Goal: Task Accomplishment & Management: Manage account settings

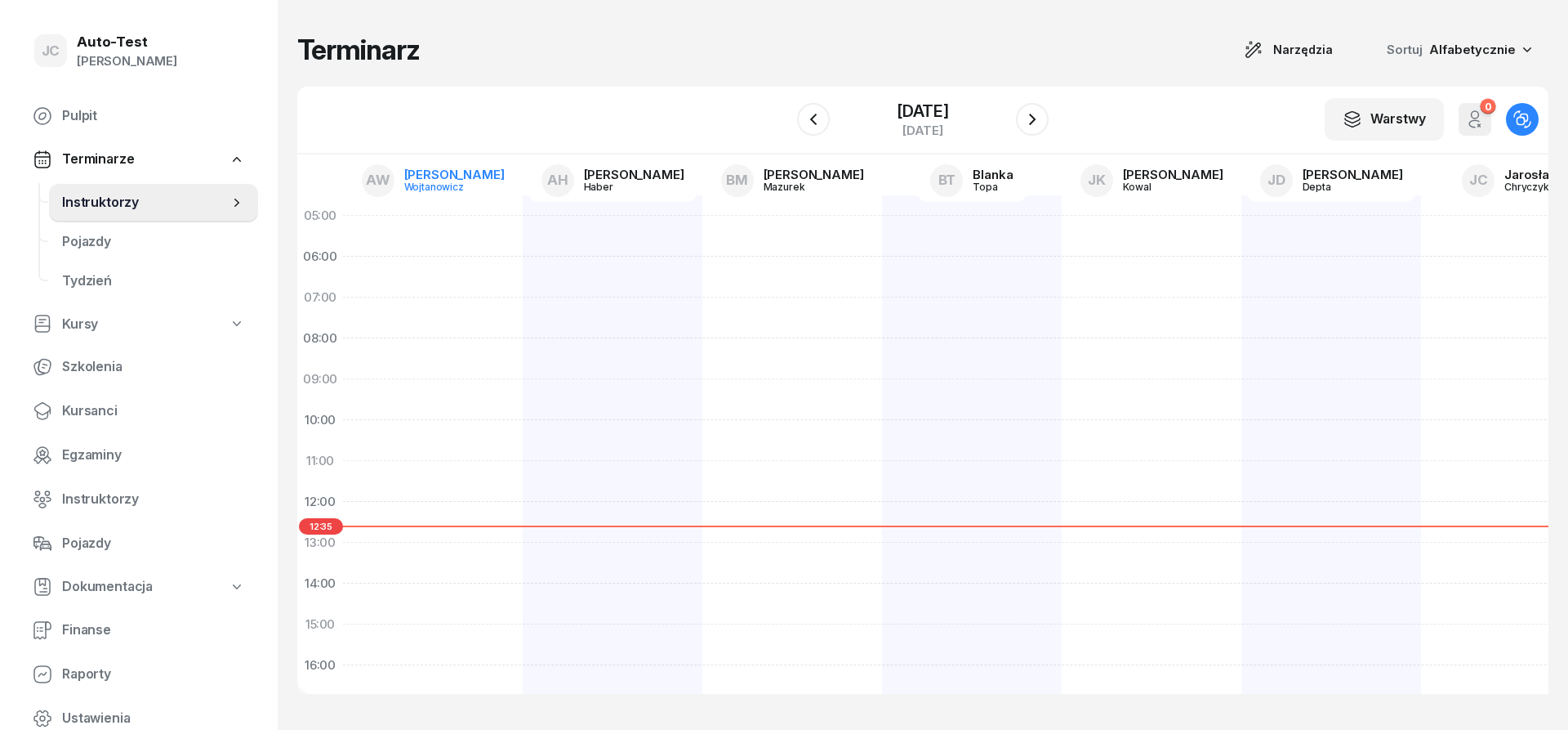
click at [435, 200] on link "AW [PERSON_NAME]" at bounding box center [432, 180] width 169 height 42
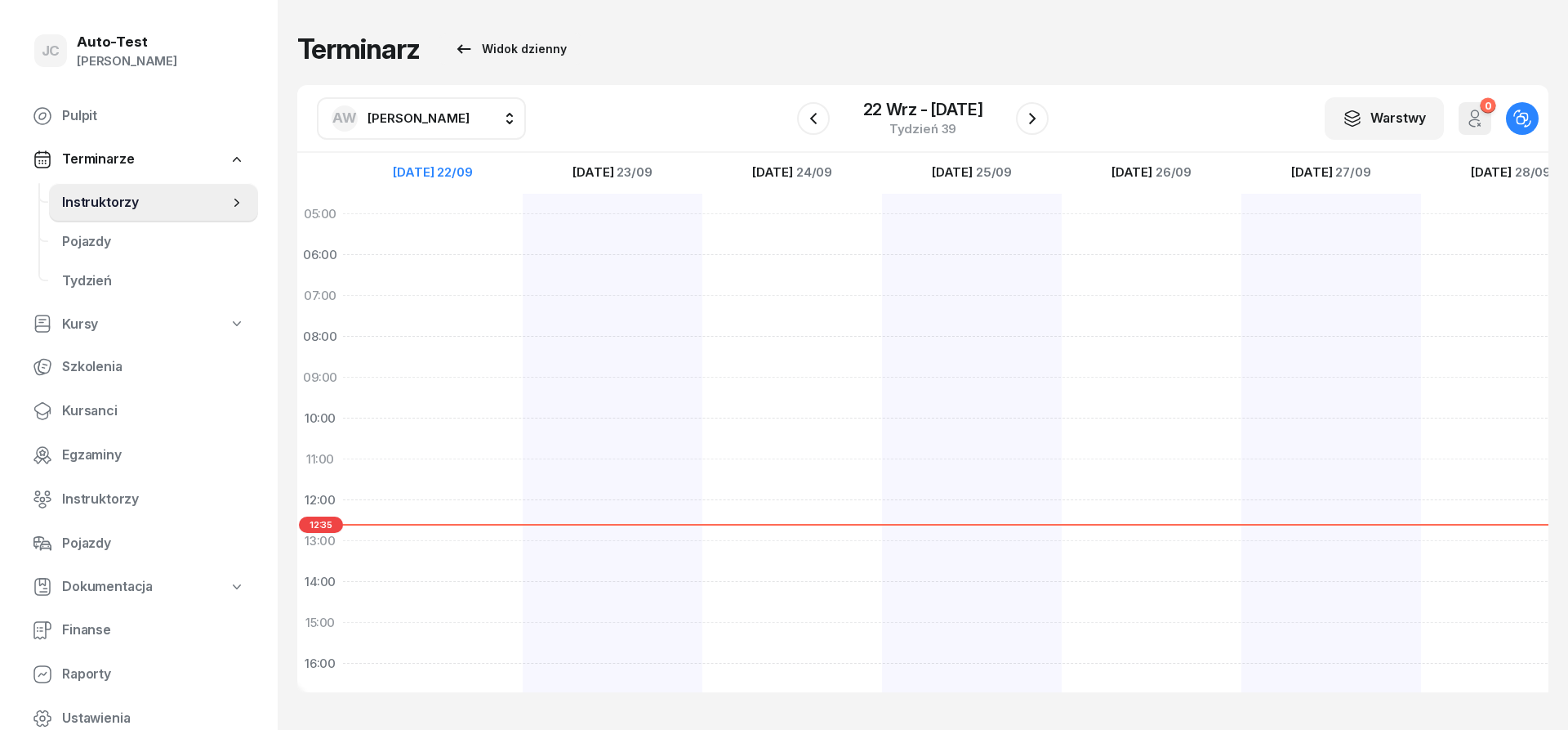
click at [440, 134] on button "AW [PERSON_NAME]" at bounding box center [422, 118] width 209 height 42
drag, startPoint x: 439, startPoint y: 177, endPoint x: 311, endPoint y: 173, distance: 128.1
click at [328, 173] on input "grzybek" at bounding box center [447, 174] width 240 height 35
type input "dut"
click at [428, 231] on span "[PERSON_NAME]" at bounding box center [427, 226] width 101 height 22
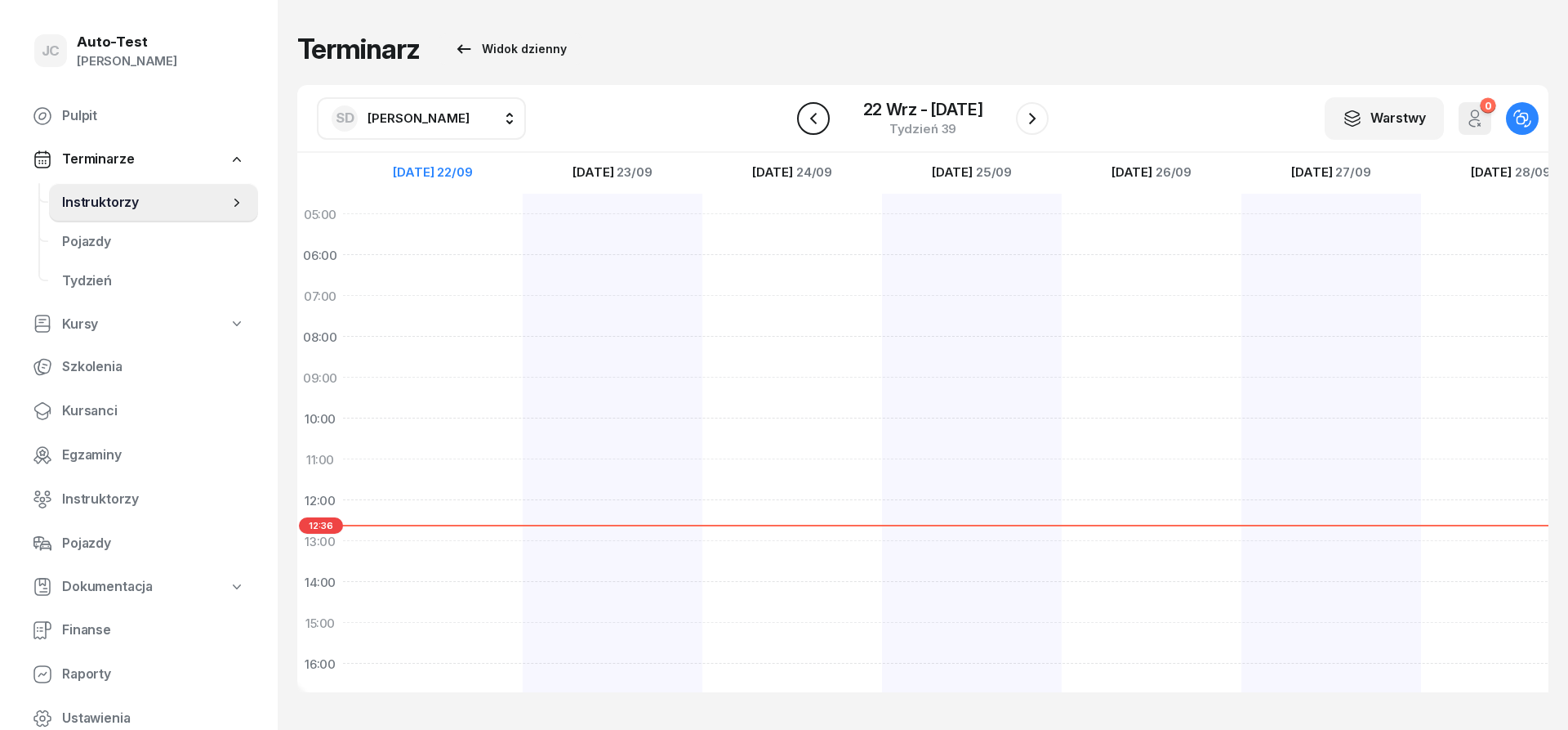
click at [806, 122] on icon "button" at bounding box center [814, 119] width 20 height 20
click at [805, 122] on icon "button" at bounding box center [814, 119] width 20 height 20
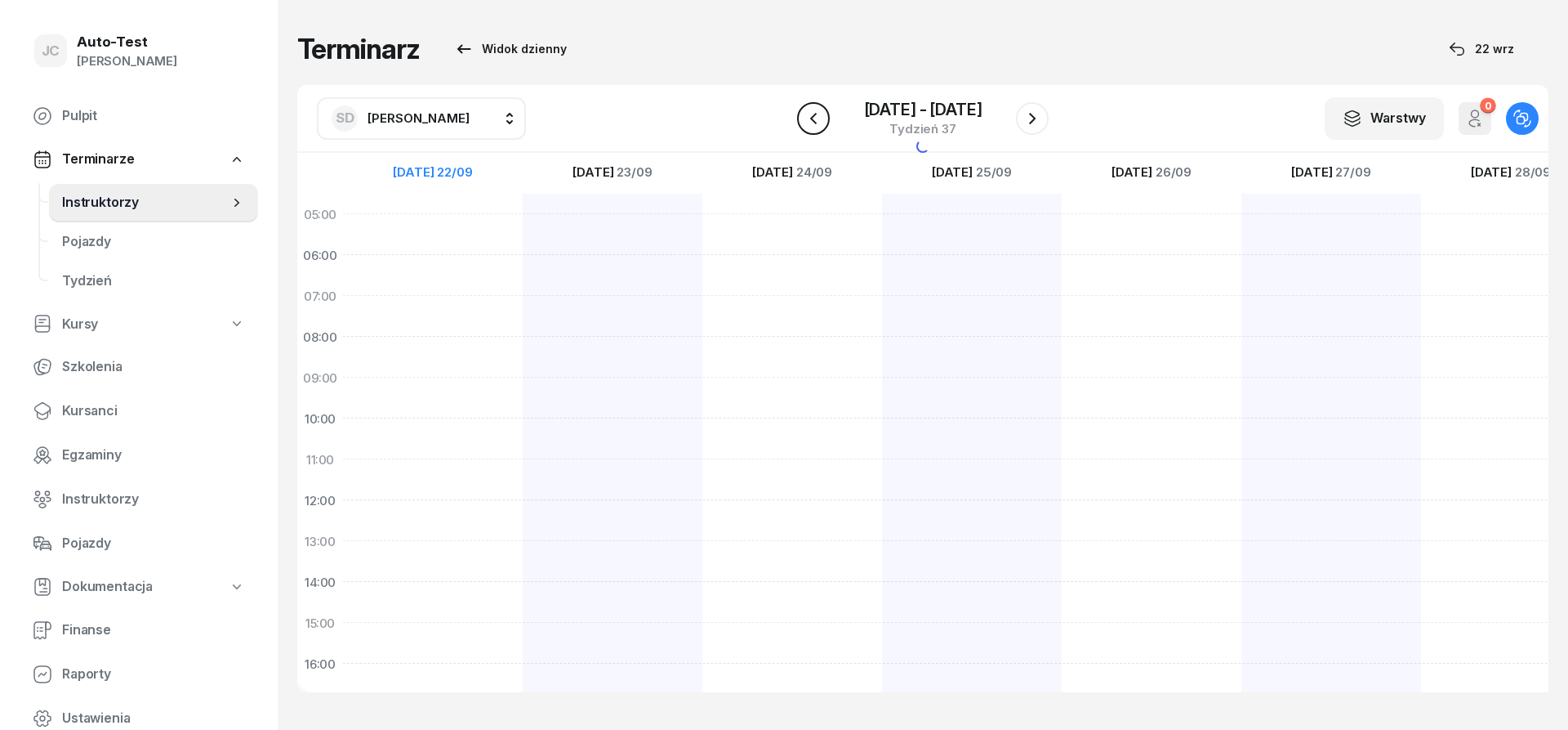
click at [805, 122] on icon "button" at bounding box center [814, 119] width 20 height 20
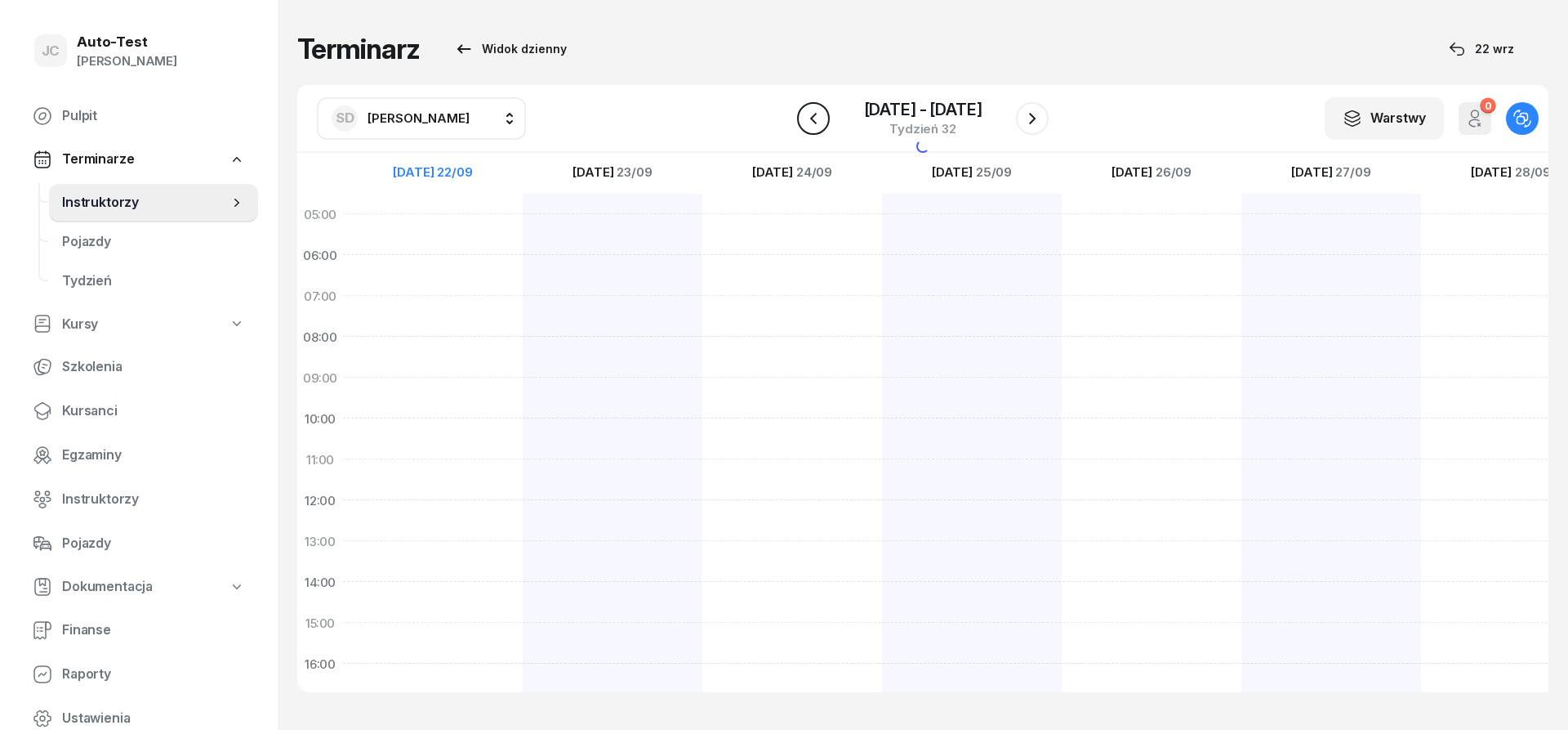
click at [805, 122] on icon "button" at bounding box center [814, 119] width 20 height 20
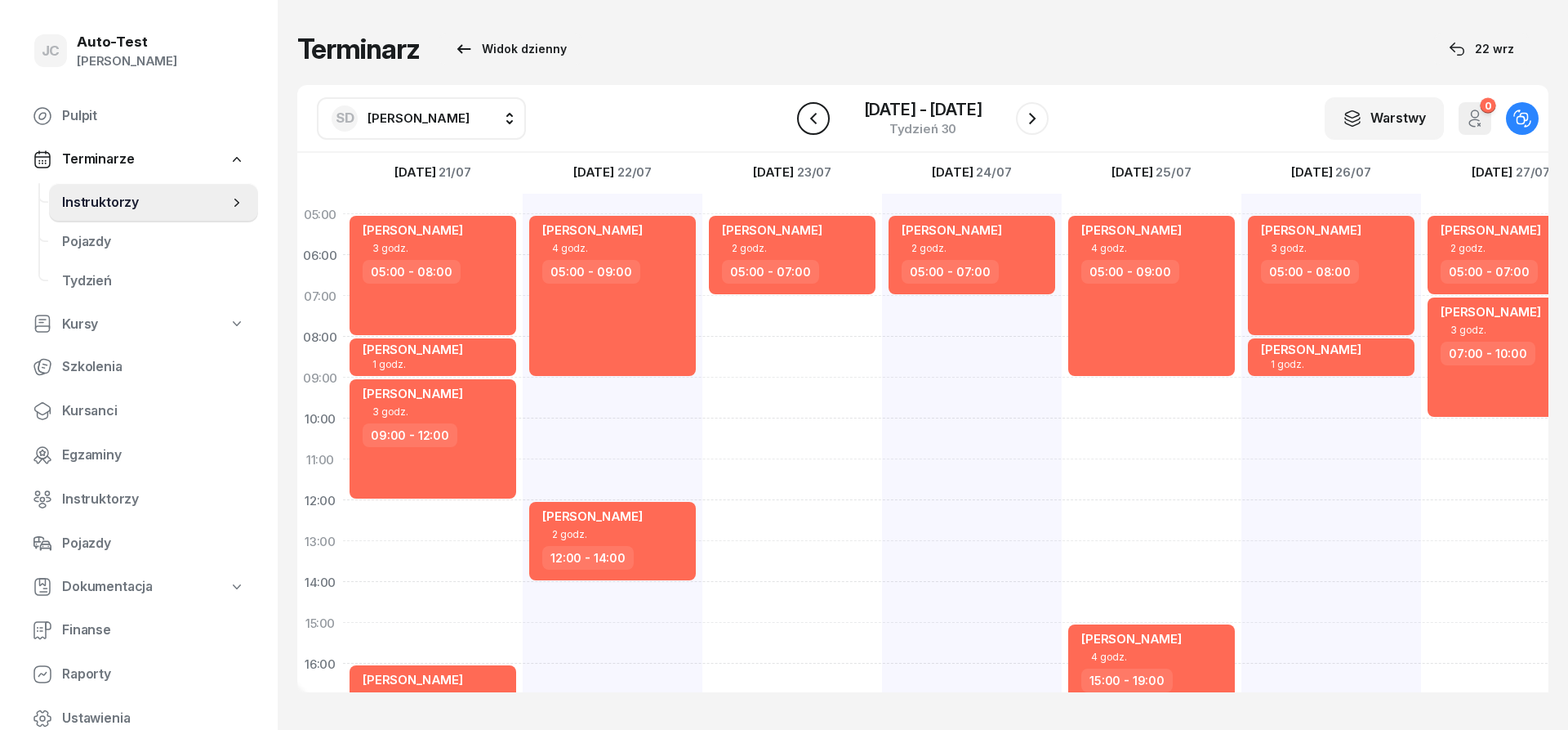
click at [806, 122] on icon "button" at bounding box center [814, 119] width 20 height 20
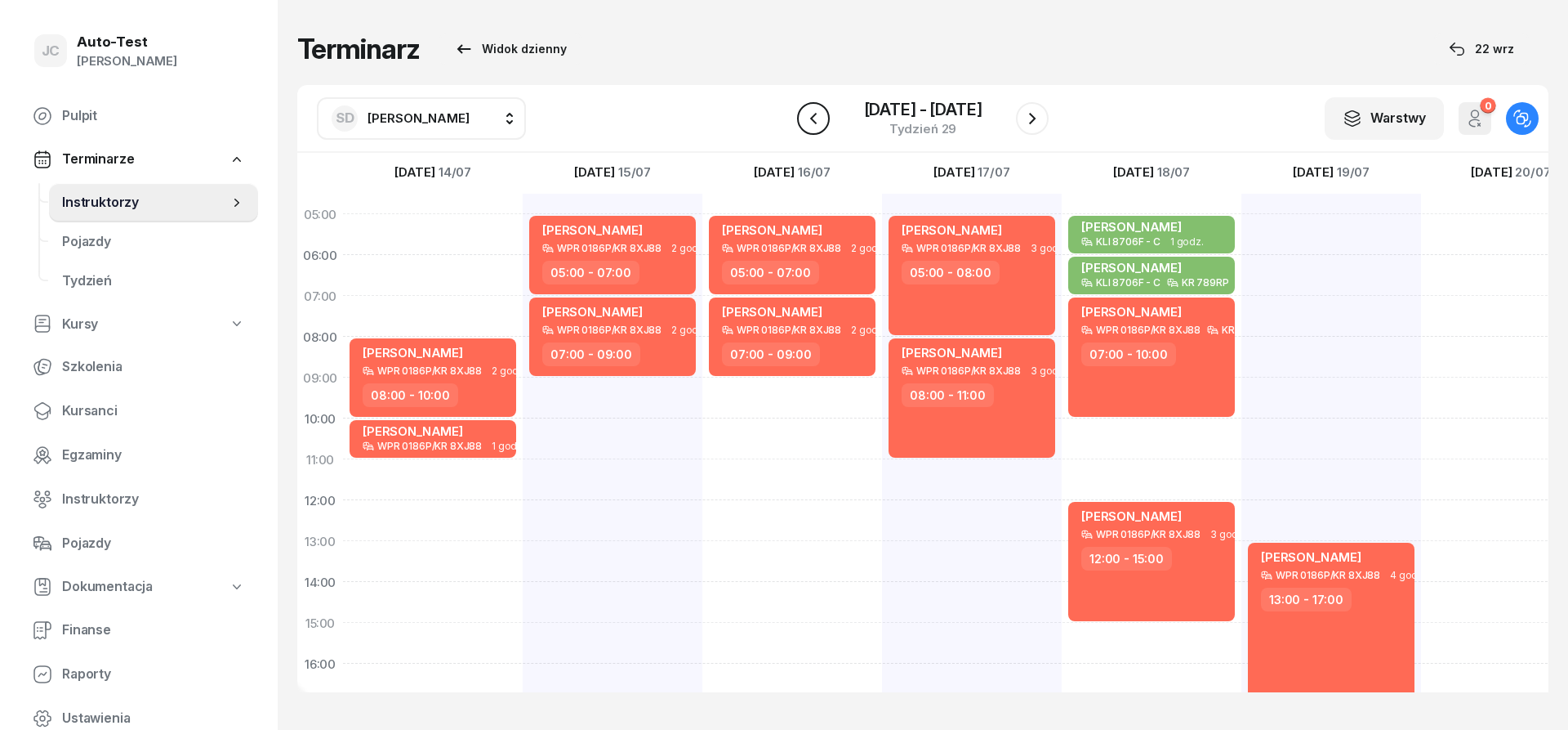
click at [815, 121] on icon "button" at bounding box center [814, 119] width 20 height 20
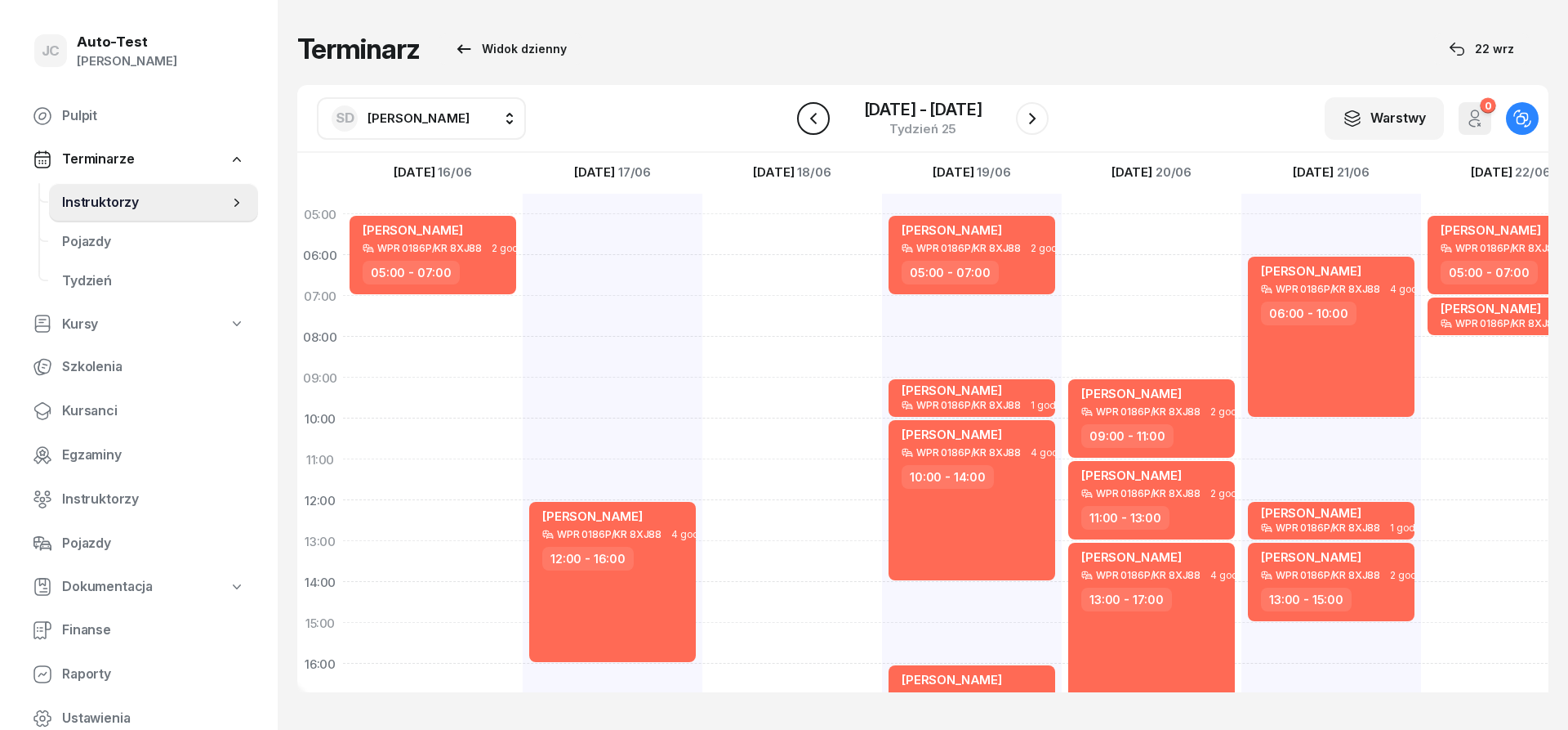
click at [815, 121] on icon "button" at bounding box center [814, 119] width 20 height 20
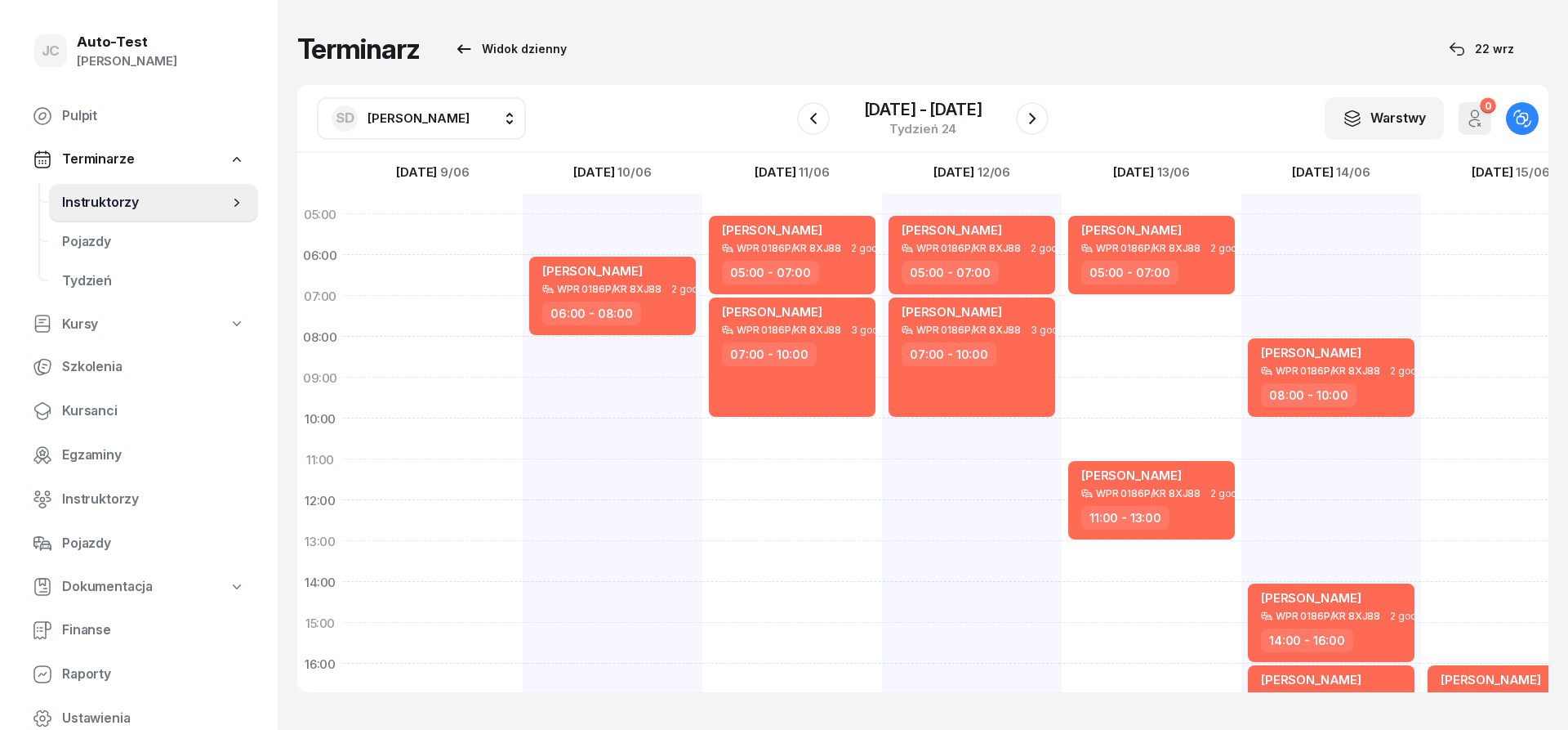
click at [1309, 267] on div "[PERSON_NAME] WPR 0186P/KR 8XJ88 2 godz. 08:00 - 10:00 [PERSON_NAME] WPR 0186P/…" at bounding box center [1331, 602] width 180 height 817
select select "06"
select select "08"
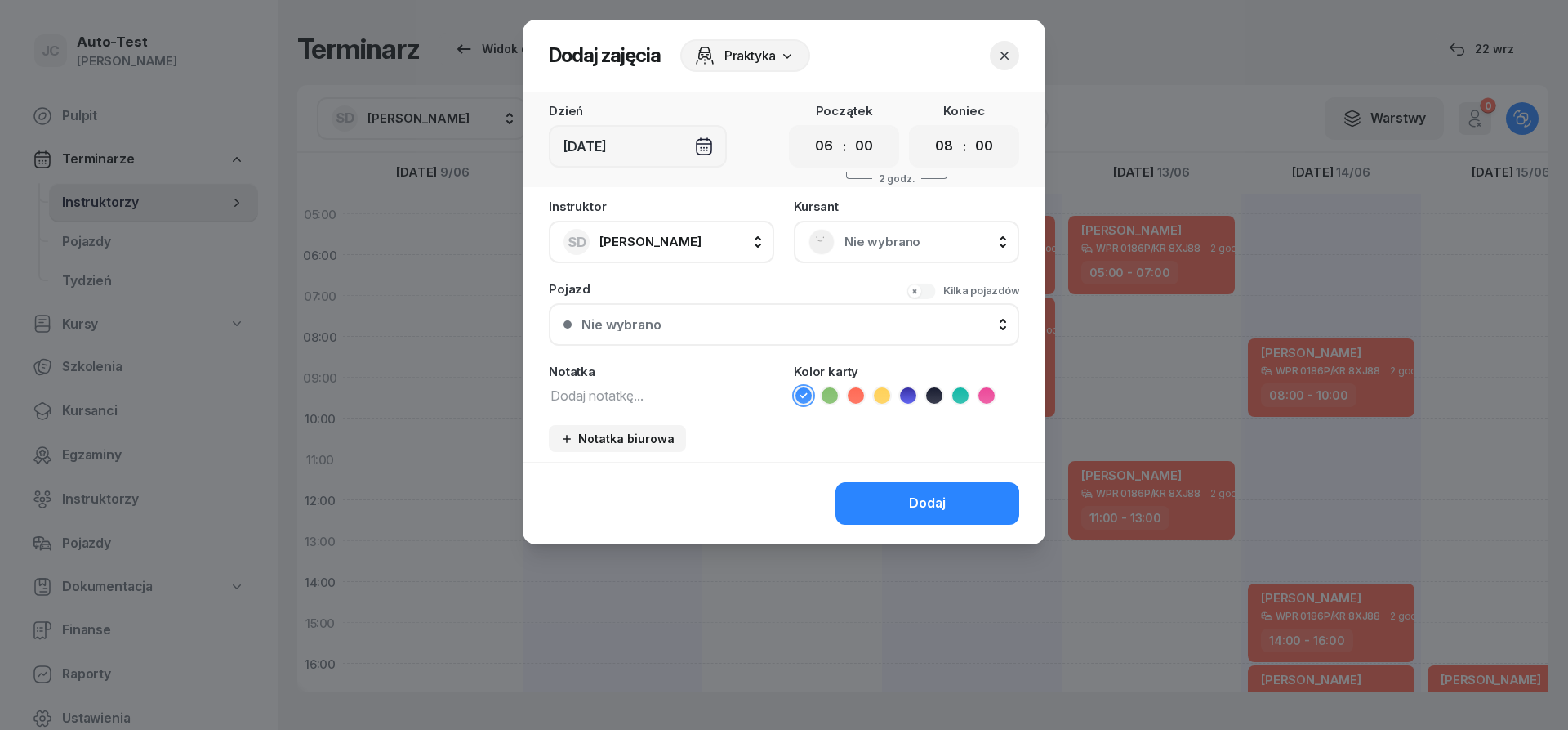
click at [847, 227] on div "Nie wybrano" at bounding box center [906, 241] width 225 height 42
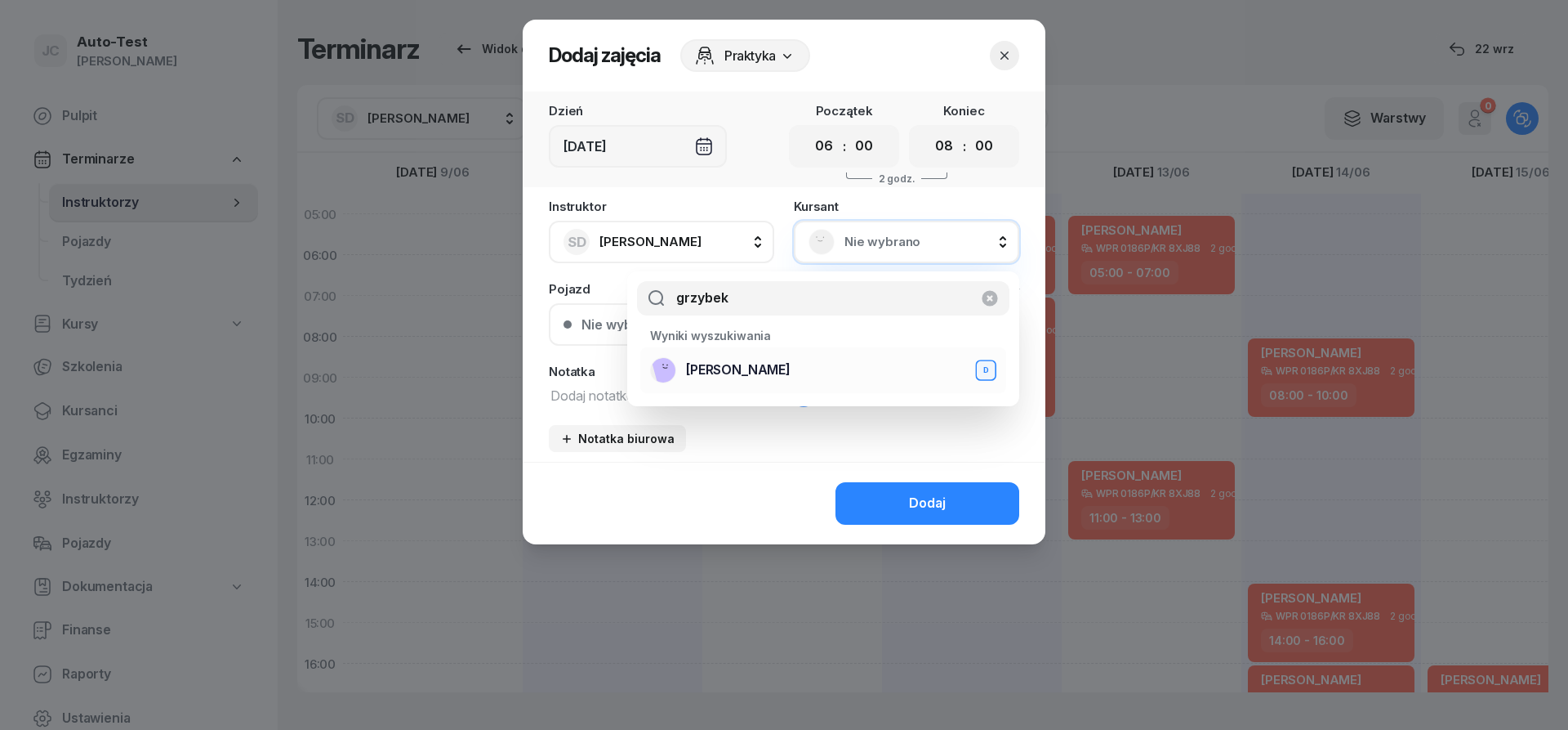
type input "grzybek"
click at [746, 374] on span "[PERSON_NAME]" at bounding box center [739, 370] width 105 height 22
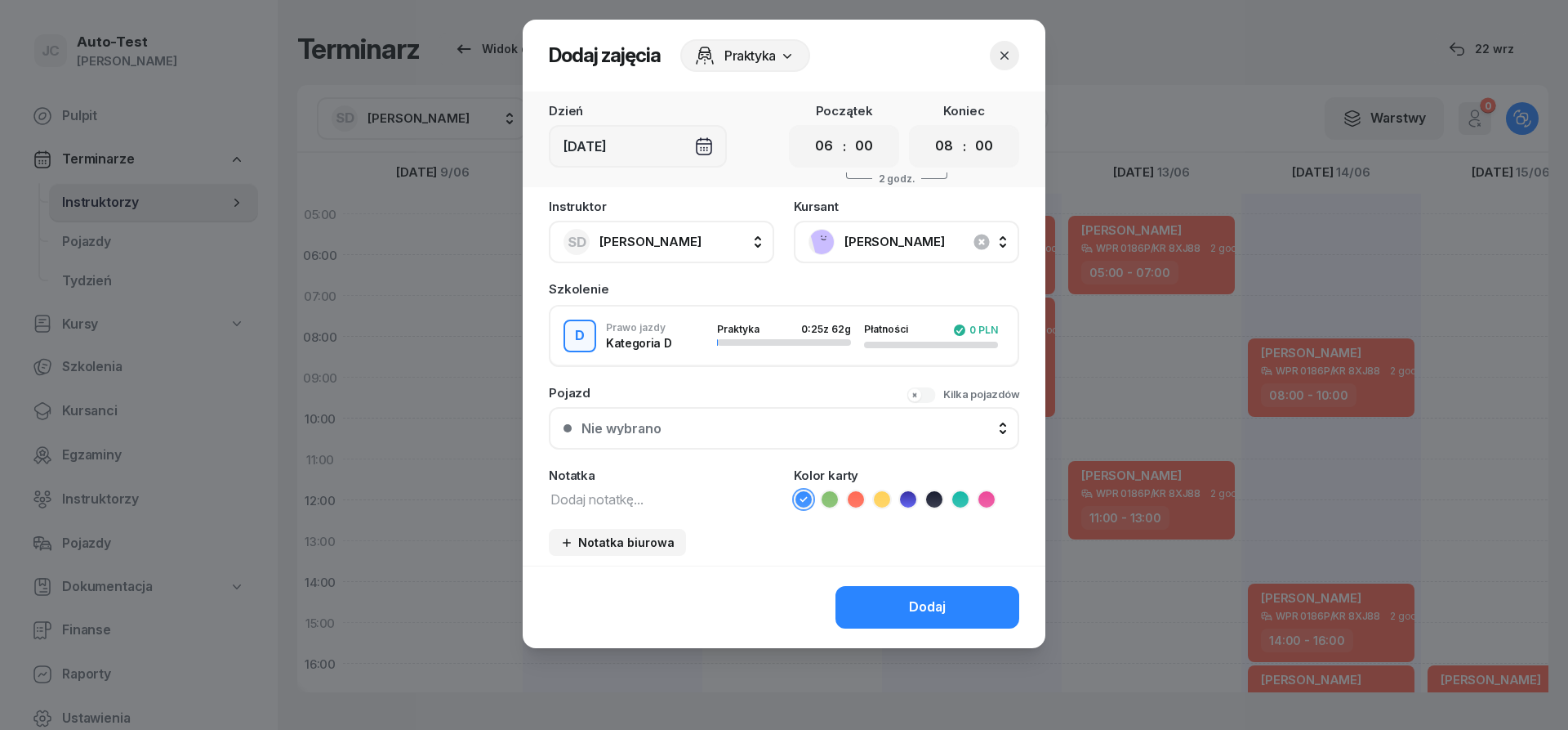
click at [734, 418] on button "Nie wybrano" at bounding box center [784, 428] width 470 height 42
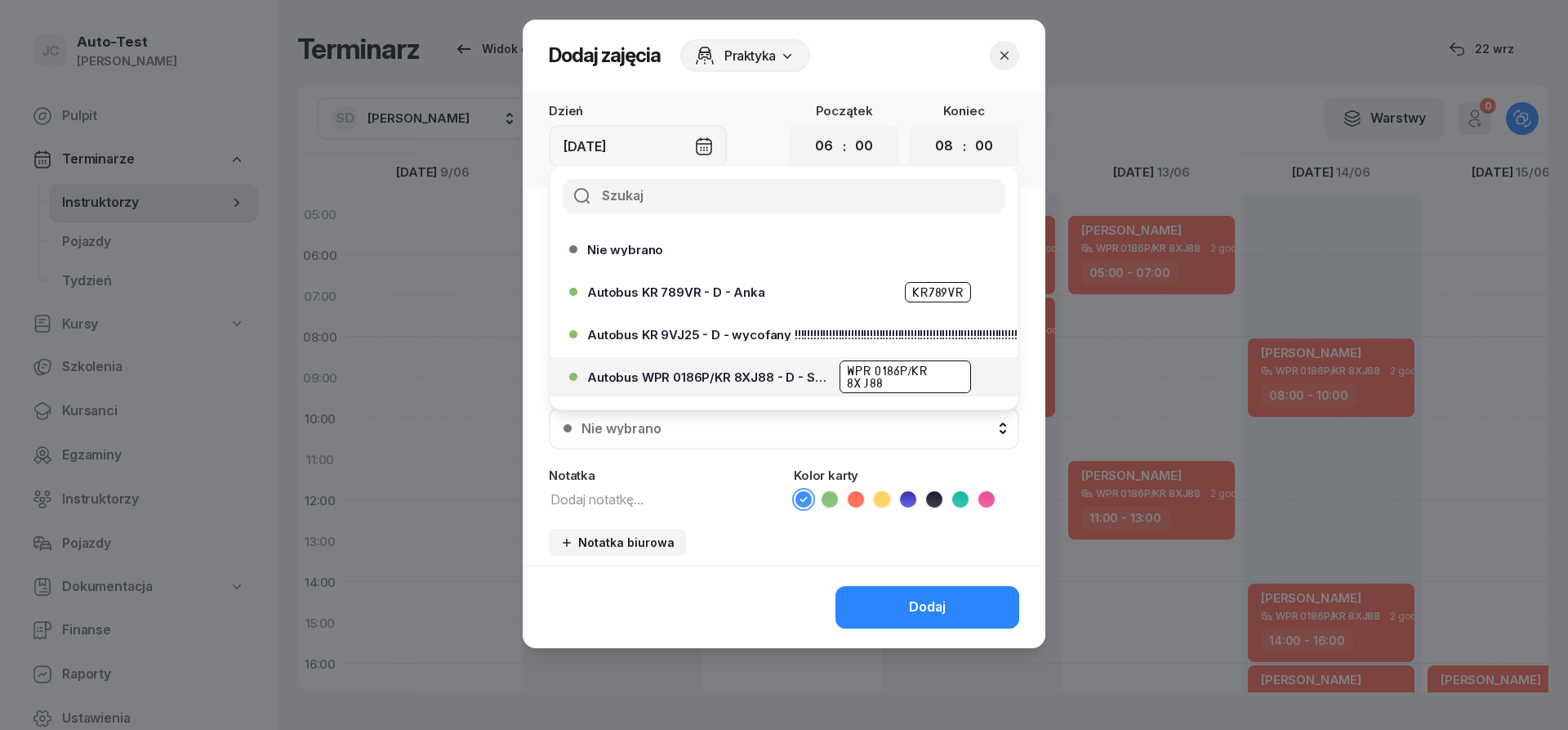
click at [757, 385] on div "Autobus WPR 0186P/KR 8XJ88 - D - Szef WPR 0186P/KR 8XJ88" at bounding box center [788, 376] width 402 height 33
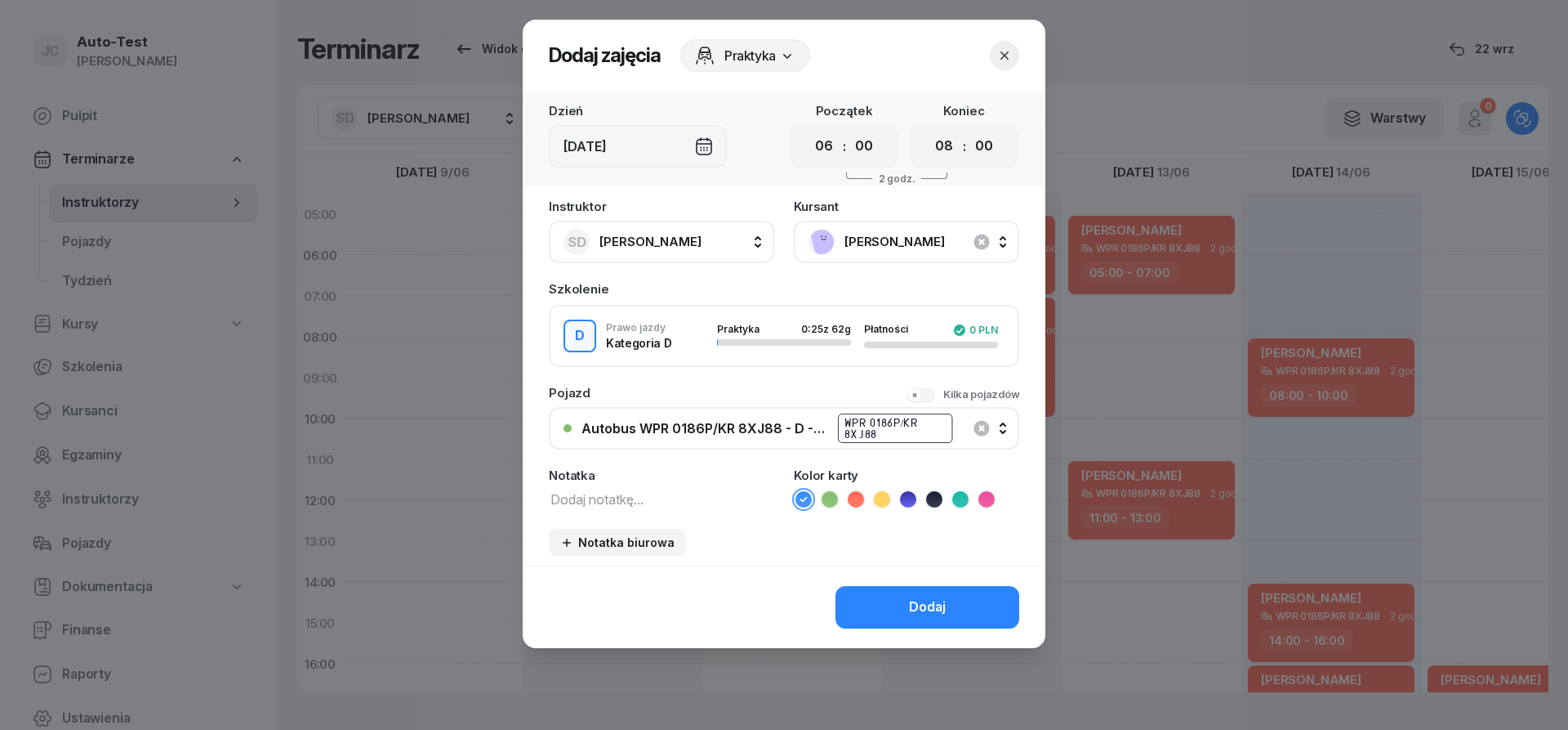
click at [859, 503] on icon at bounding box center [855, 499] width 17 height 17
click at [895, 609] on button "Dodaj" at bounding box center [927, 607] width 184 height 42
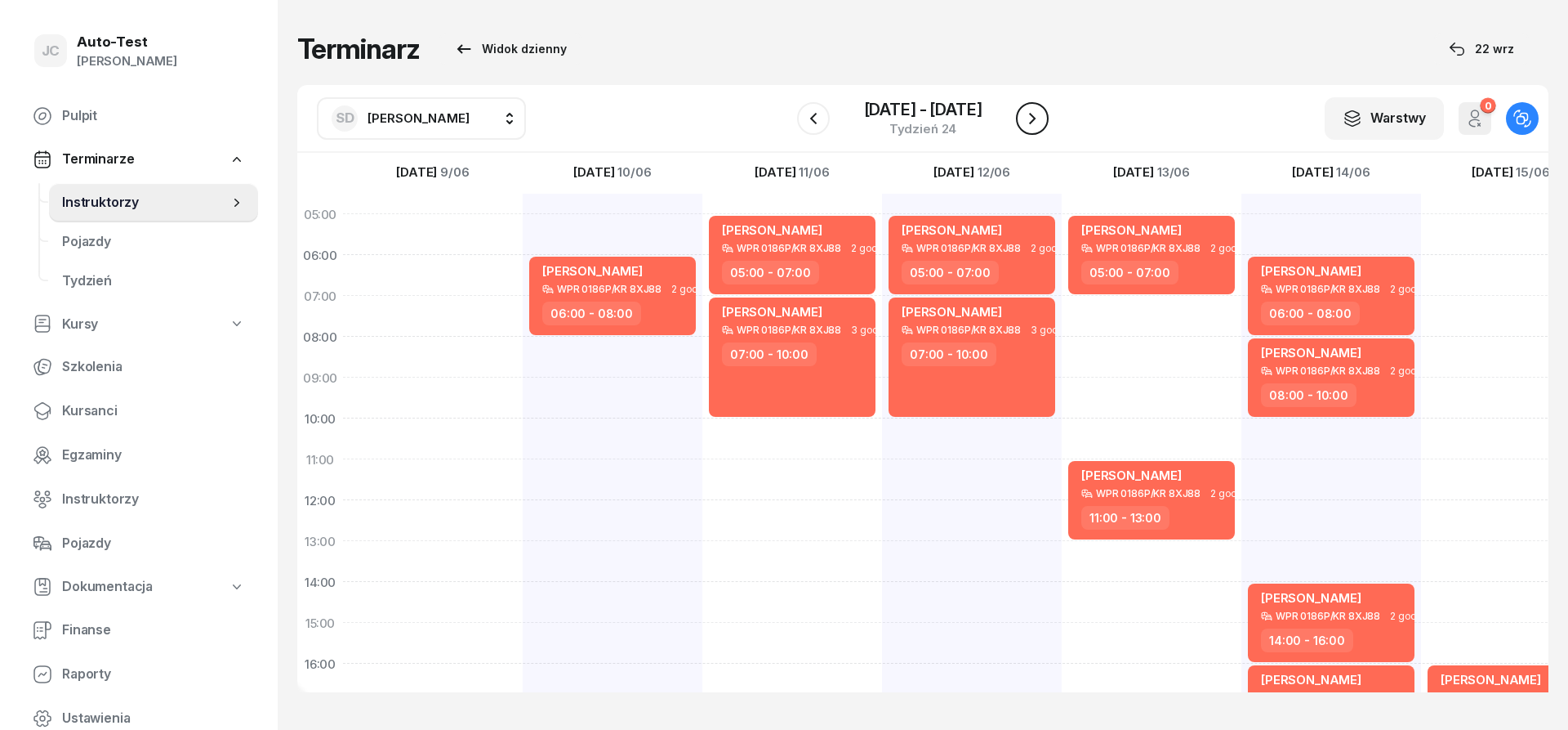
click at [1037, 122] on icon "button" at bounding box center [1032, 119] width 20 height 20
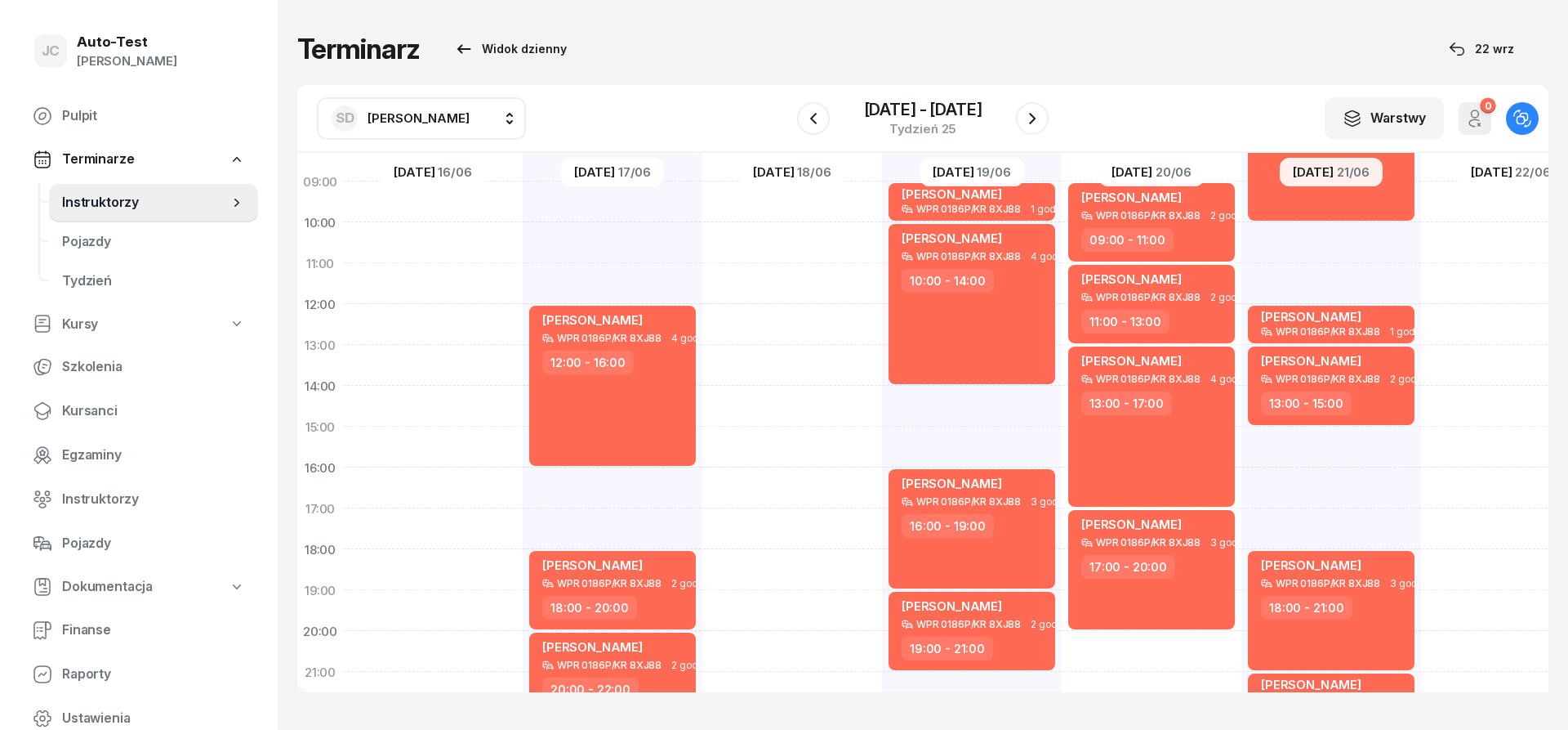
click at [469, 603] on div "[PERSON_NAME] WPR 0186P/KR 8XJ88 2 godz. 05:00 - 07:00" at bounding box center [432, 406] width 180 height 817
select select "19"
select select "21"
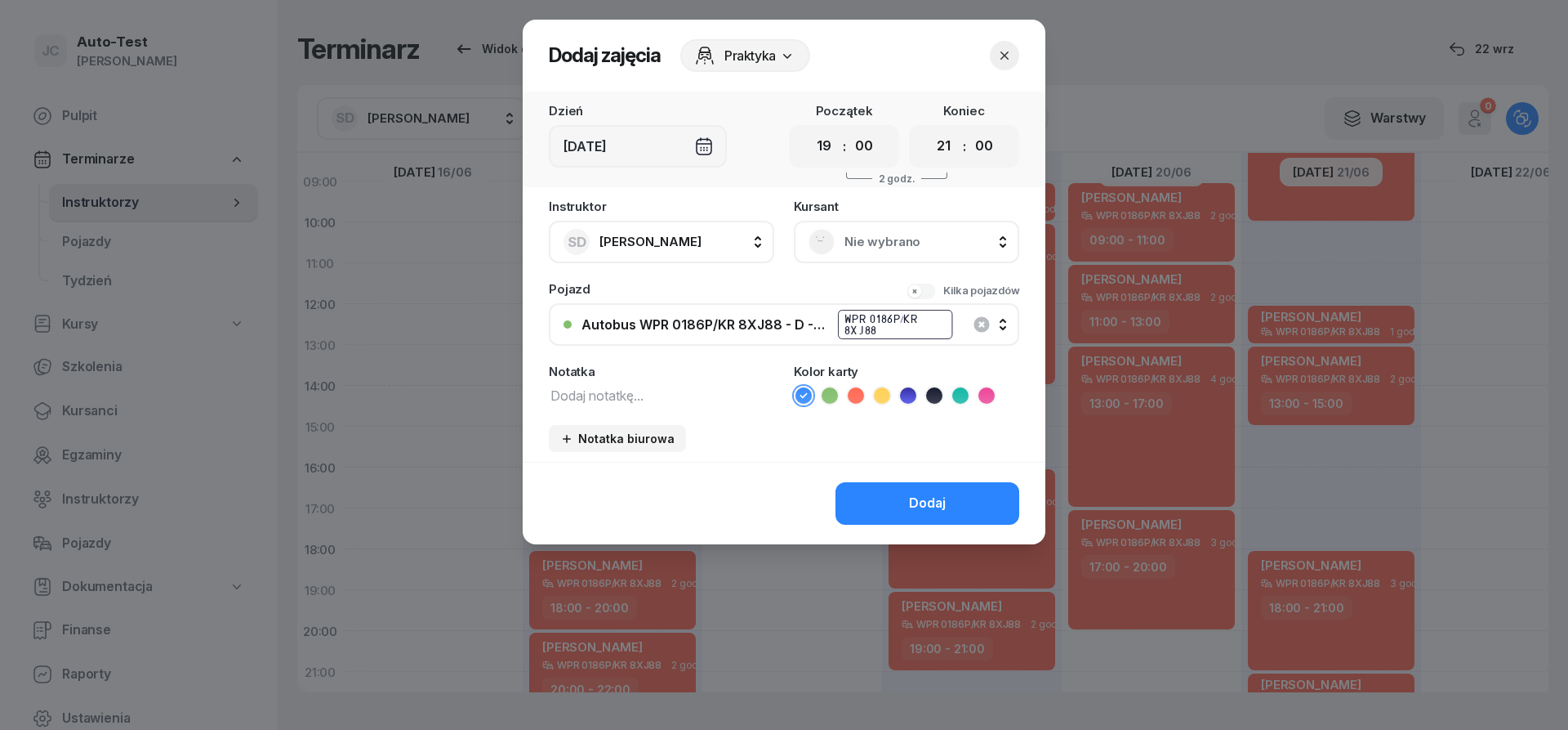
scroll to position [196, 0]
click at [902, 239] on span "Nie wybrano" at bounding box center [924, 242] width 160 height 22
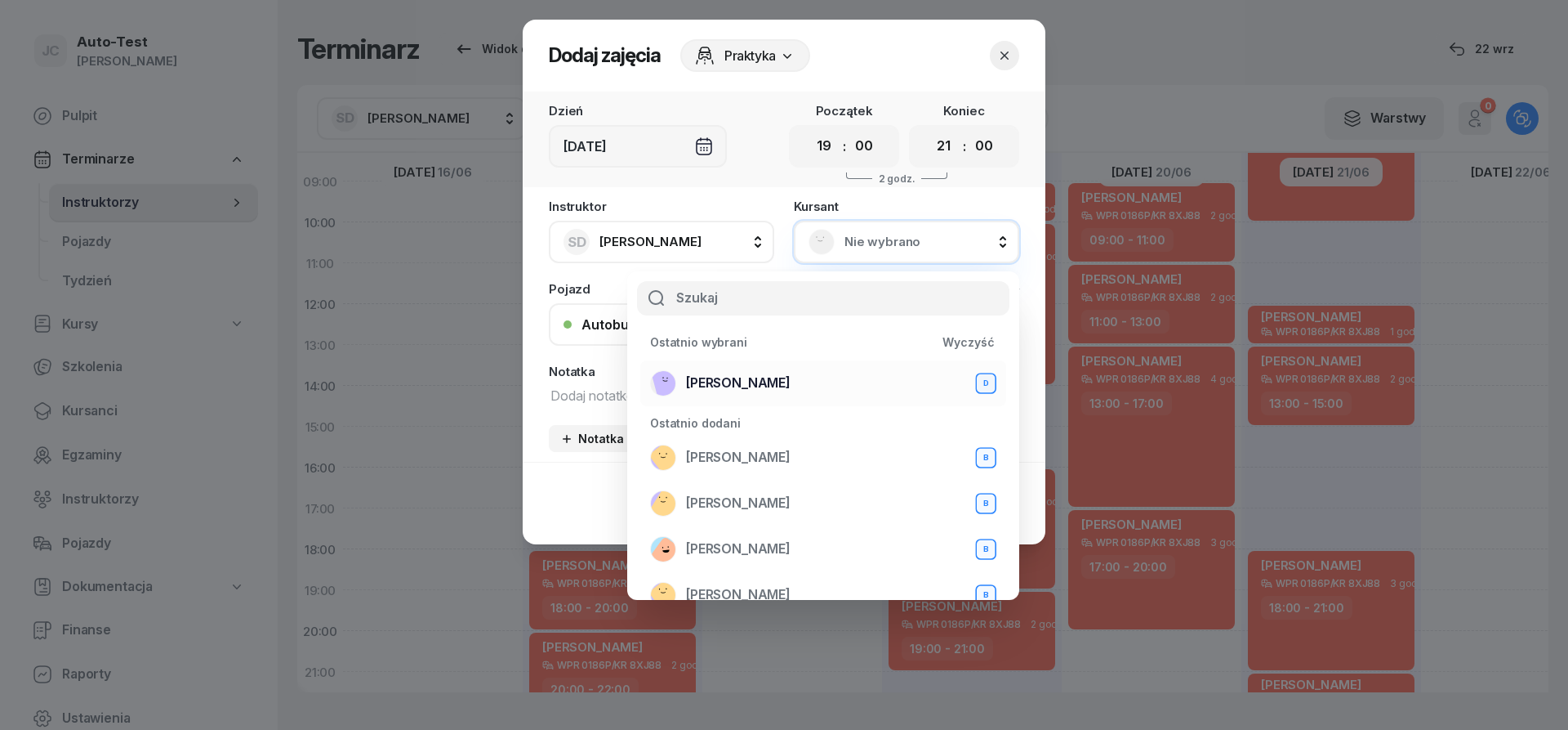
click at [766, 379] on span "[PERSON_NAME]" at bounding box center [739, 383] width 105 height 22
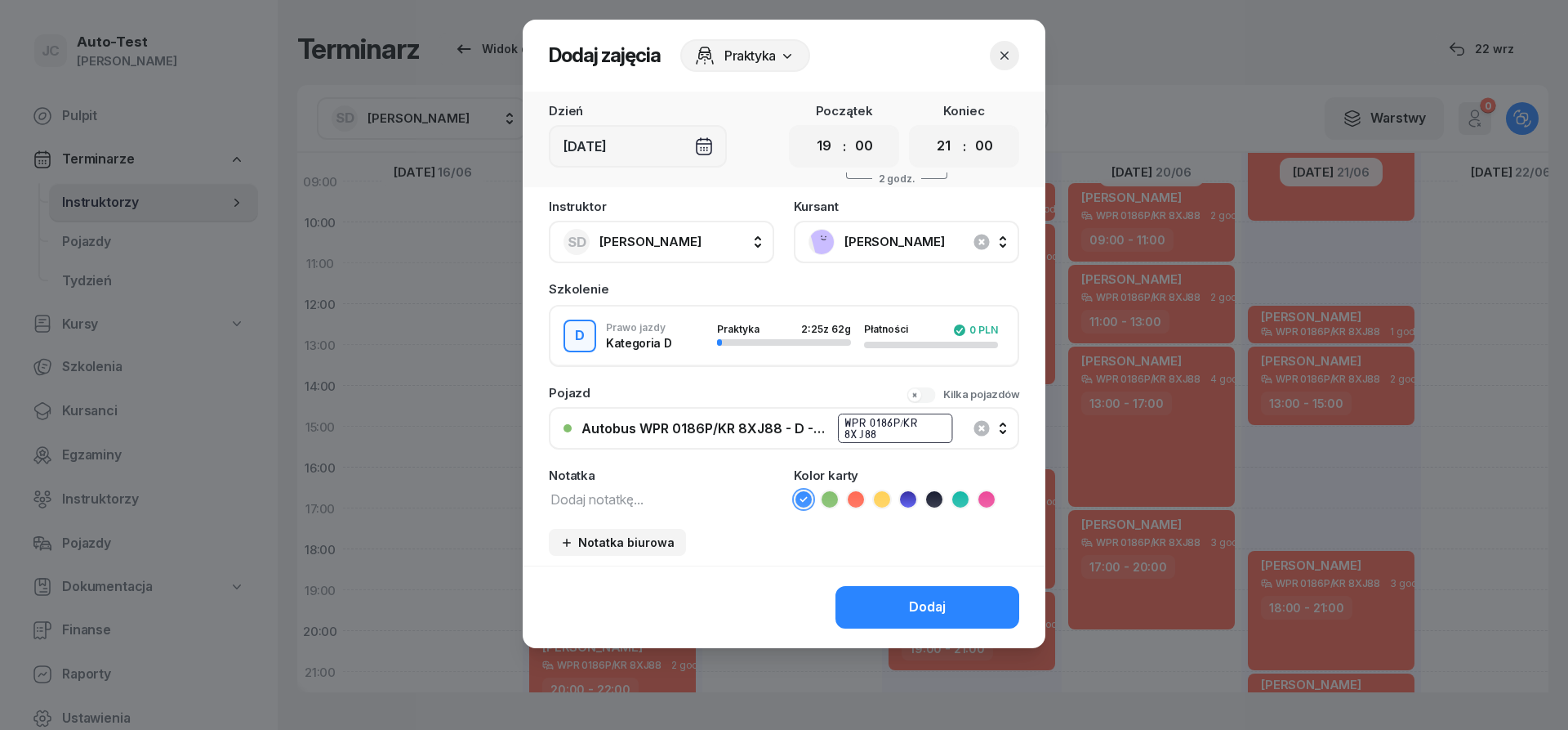
click at [862, 498] on icon at bounding box center [855, 499] width 17 height 17
click at [899, 607] on button "Dodaj" at bounding box center [927, 607] width 184 height 42
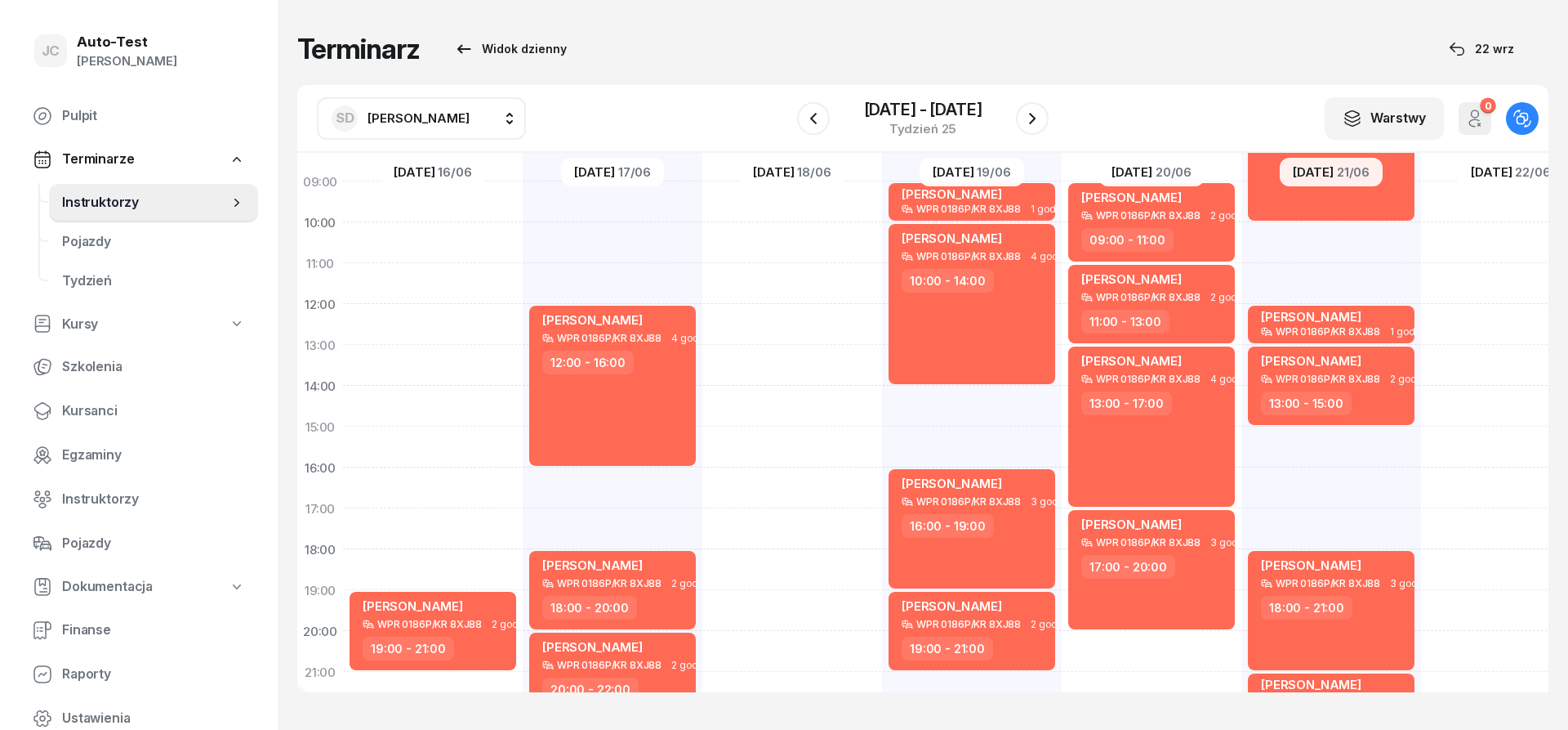
scroll to position [0, 0]
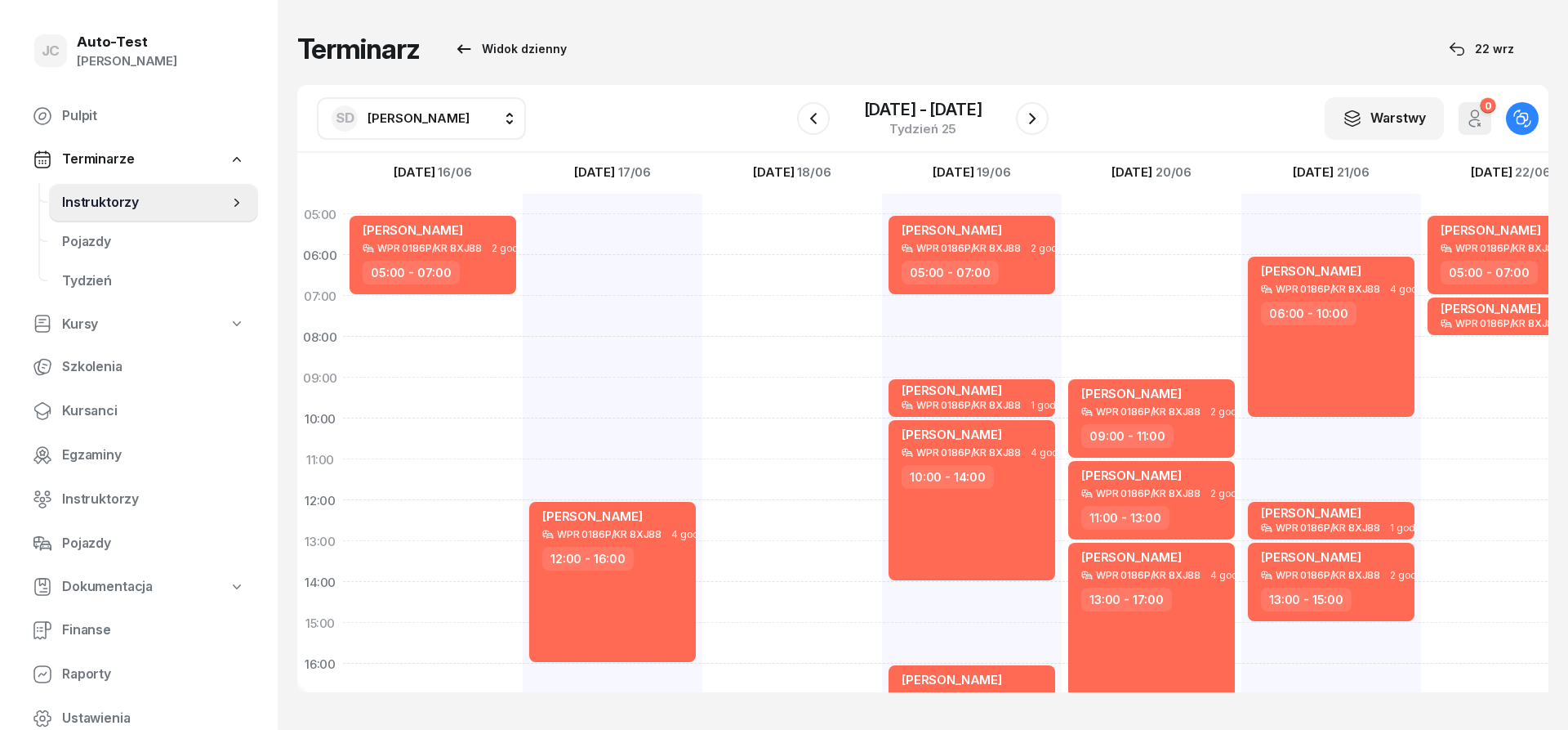
click at [644, 235] on div "[PERSON_NAME] WPR 0186P/KR 8XJ88 4 godz. 12:00 - 16:00 [PERSON_NAME] WPR 0186P/…" at bounding box center [612, 602] width 180 height 817
select select "05"
select select "07"
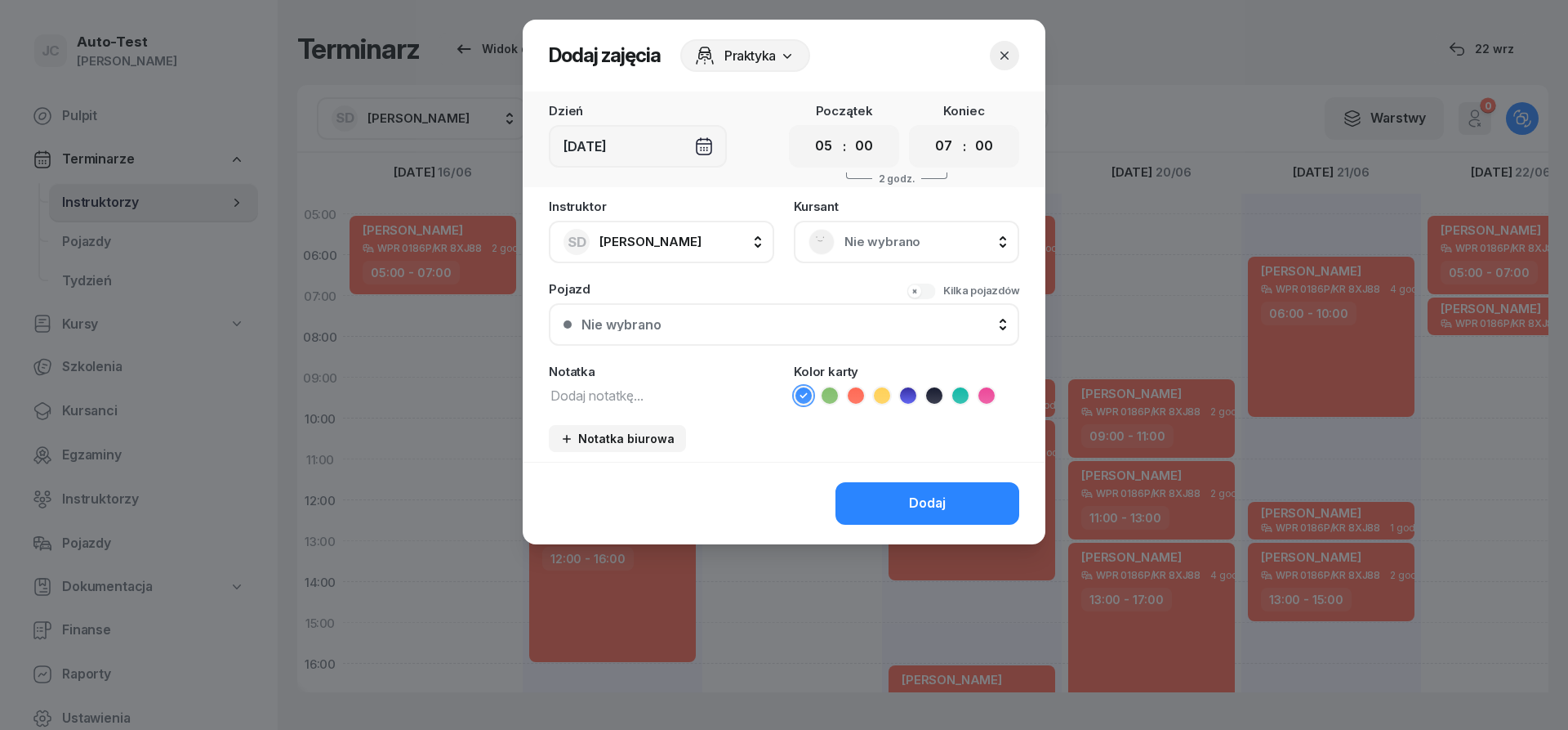
drag, startPoint x: 899, startPoint y: 209, endPoint x: 890, endPoint y: 230, distance: 22.8
click at [892, 222] on div "[DEMOGRAPHIC_DATA] Nie wybrano" at bounding box center [906, 232] width 225 height 63
click at [890, 235] on span "Nie wybrano" at bounding box center [924, 242] width 160 height 22
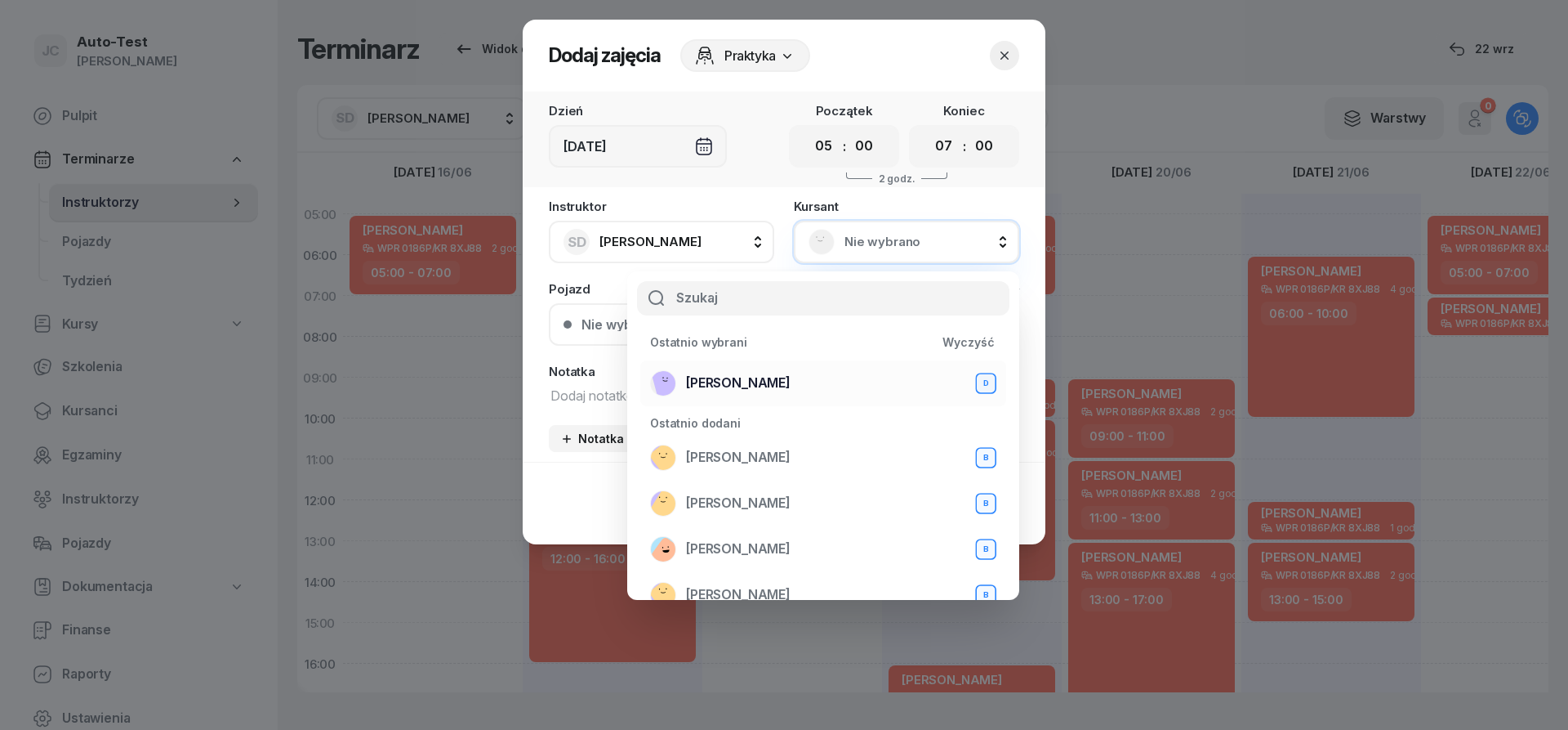
click at [808, 382] on div "[PERSON_NAME] D" at bounding box center [823, 383] width 347 height 26
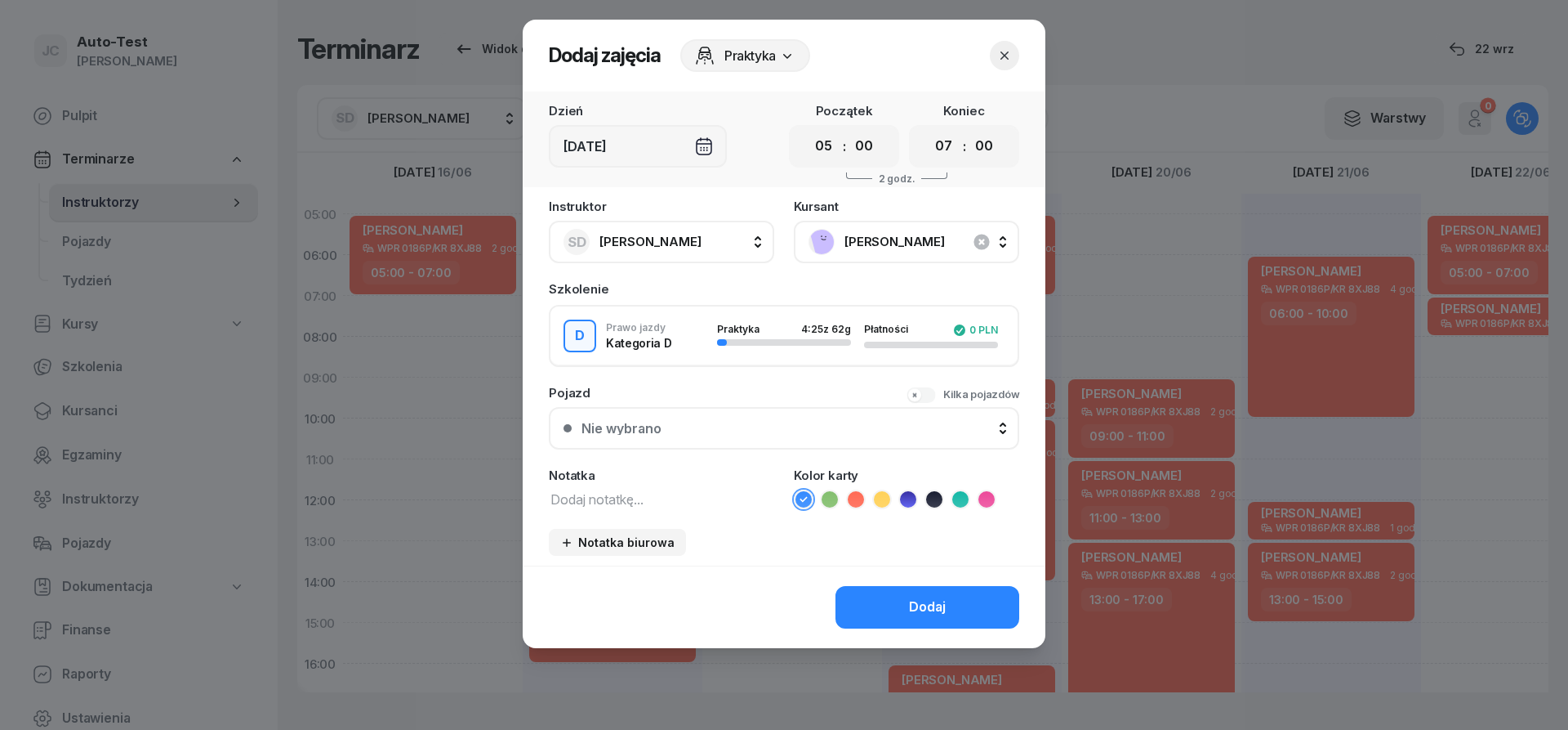
click at [762, 428] on div "Nie wybrano" at bounding box center [793, 428] width 423 height 13
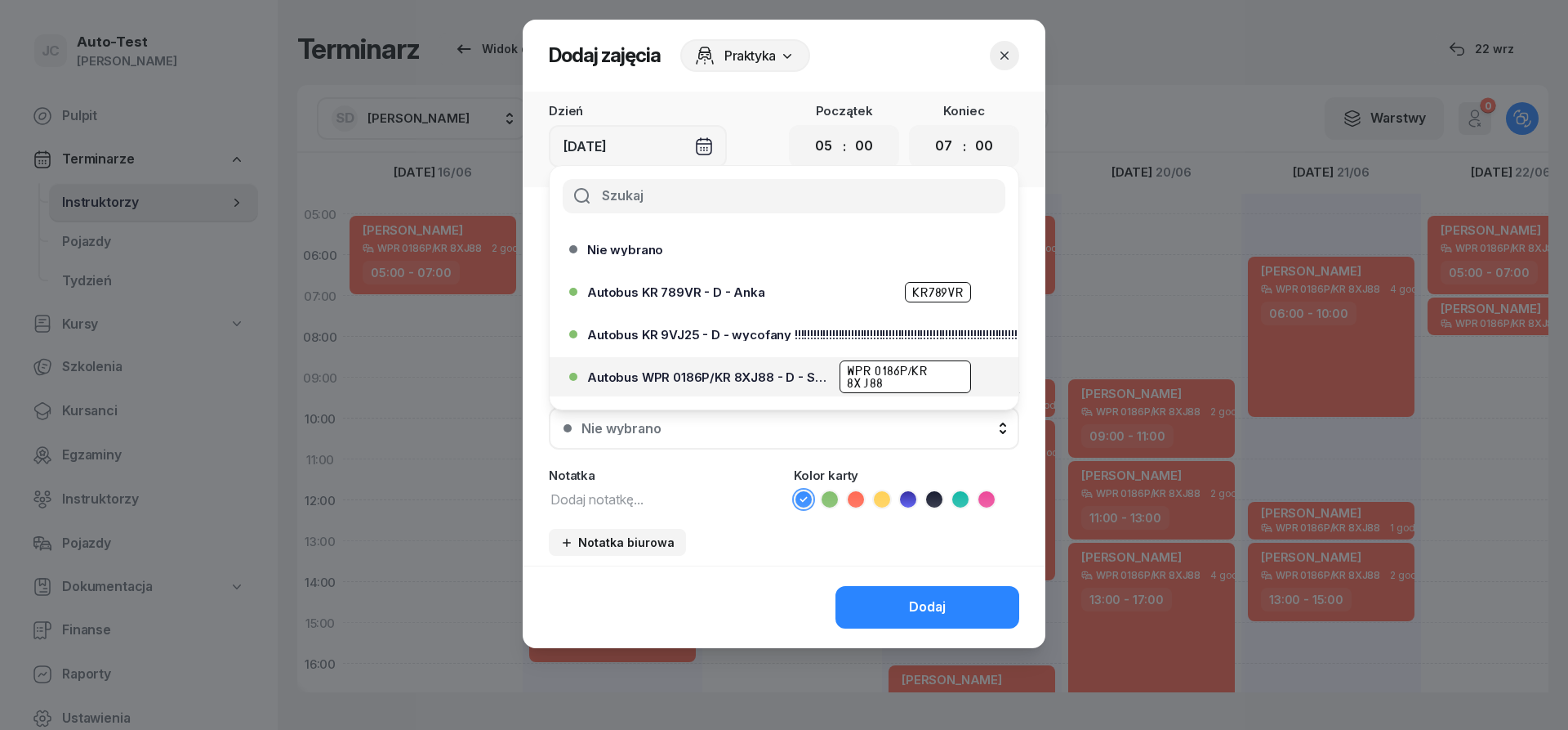
click at [775, 380] on span "Autobus WPR 0186P/KR 8XJ88 - D - Szef" at bounding box center [709, 376] width 243 height 12
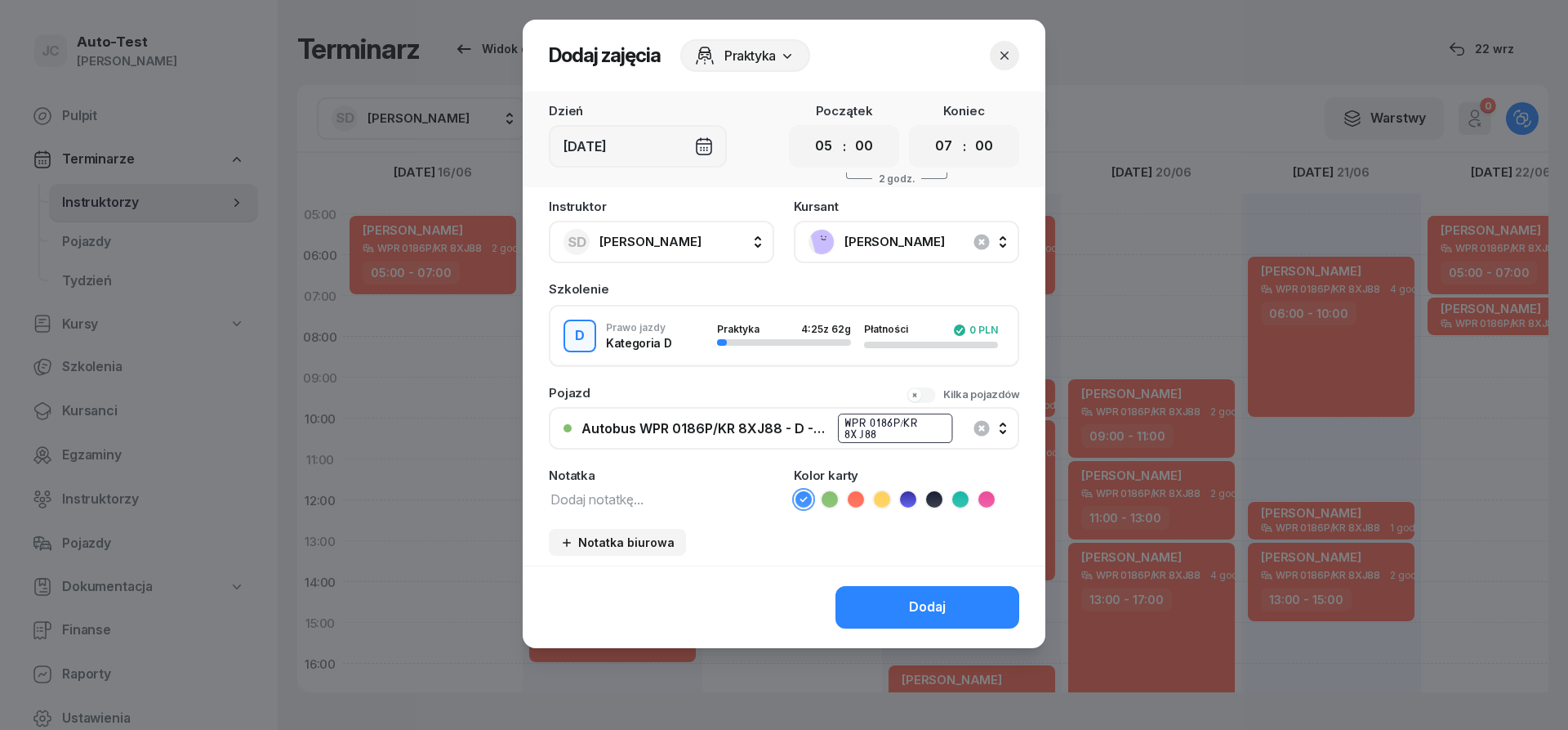
click at [854, 505] on icon at bounding box center [855, 499] width 17 height 17
click at [895, 622] on button "Dodaj" at bounding box center [927, 607] width 184 height 42
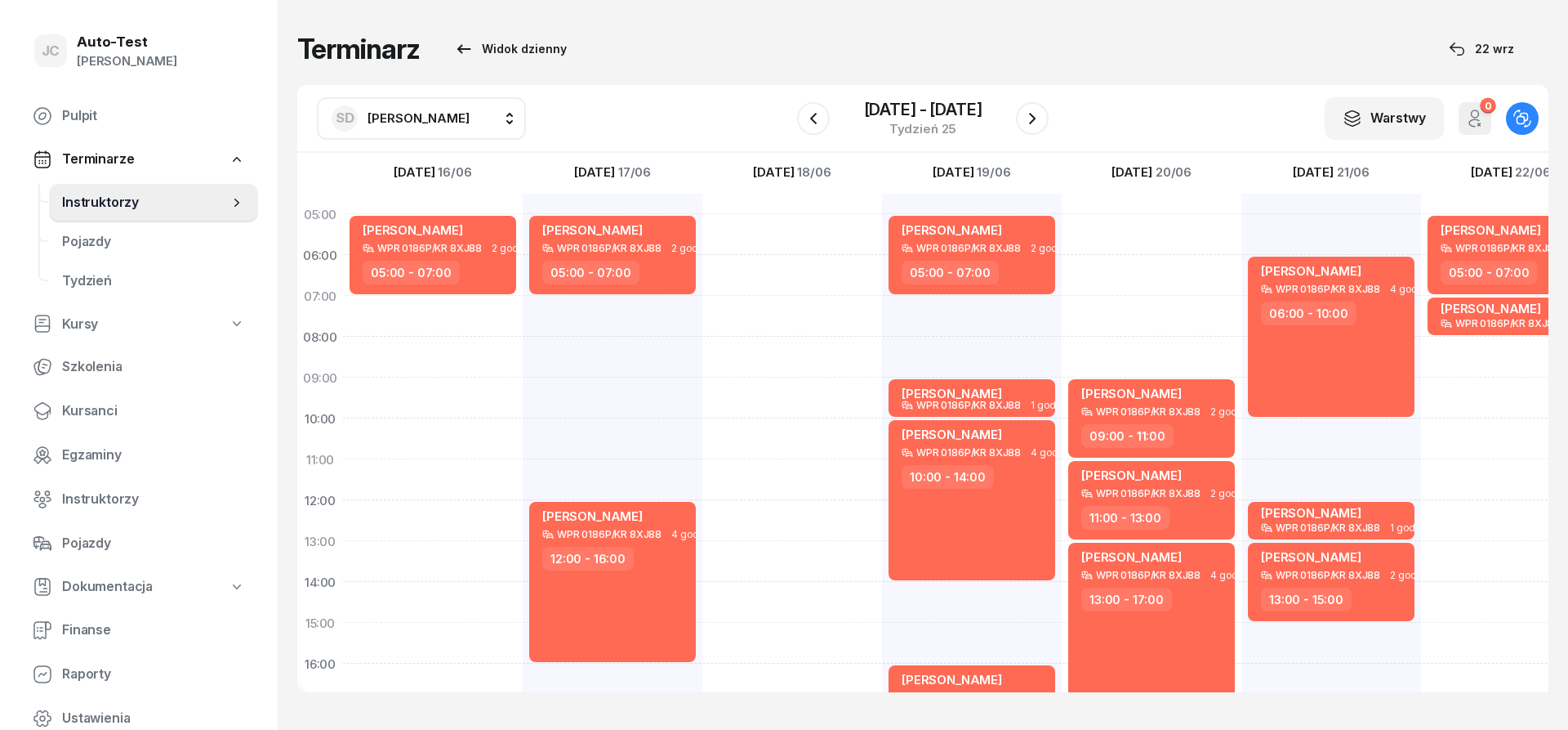
click at [995, 309] on div "[PERSON_NAME] WPR 0186P/KR 8XJ88 2 godz. 05:00 - 07:00 [PERSON_NAME] WPR 0186P/…" at bounding box center [972, 602] width 180 height 817
select select "07"
select select "09"
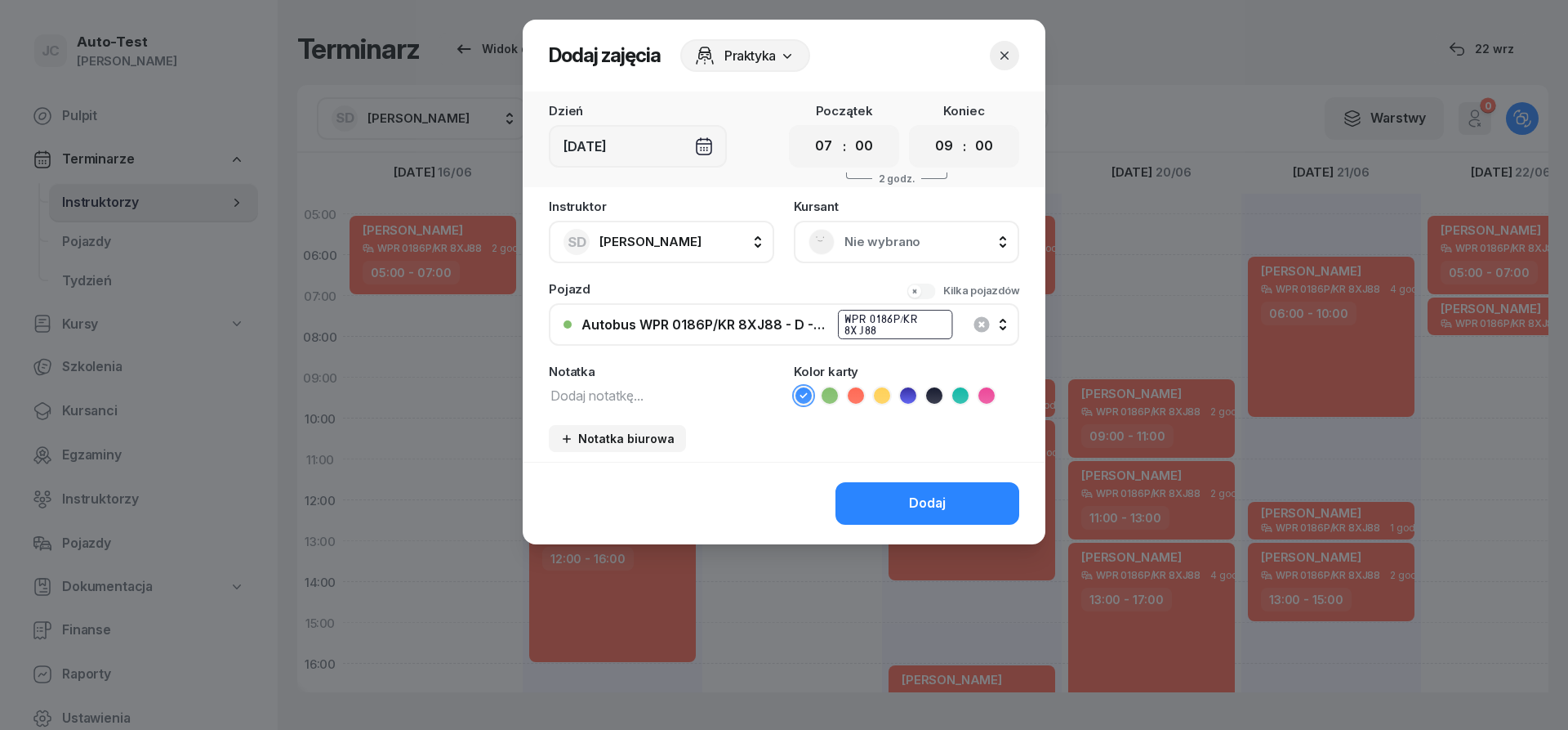
click at [904, 245] on span "Nie wybrano" at bounding box center [924, 242] width 160 height 22
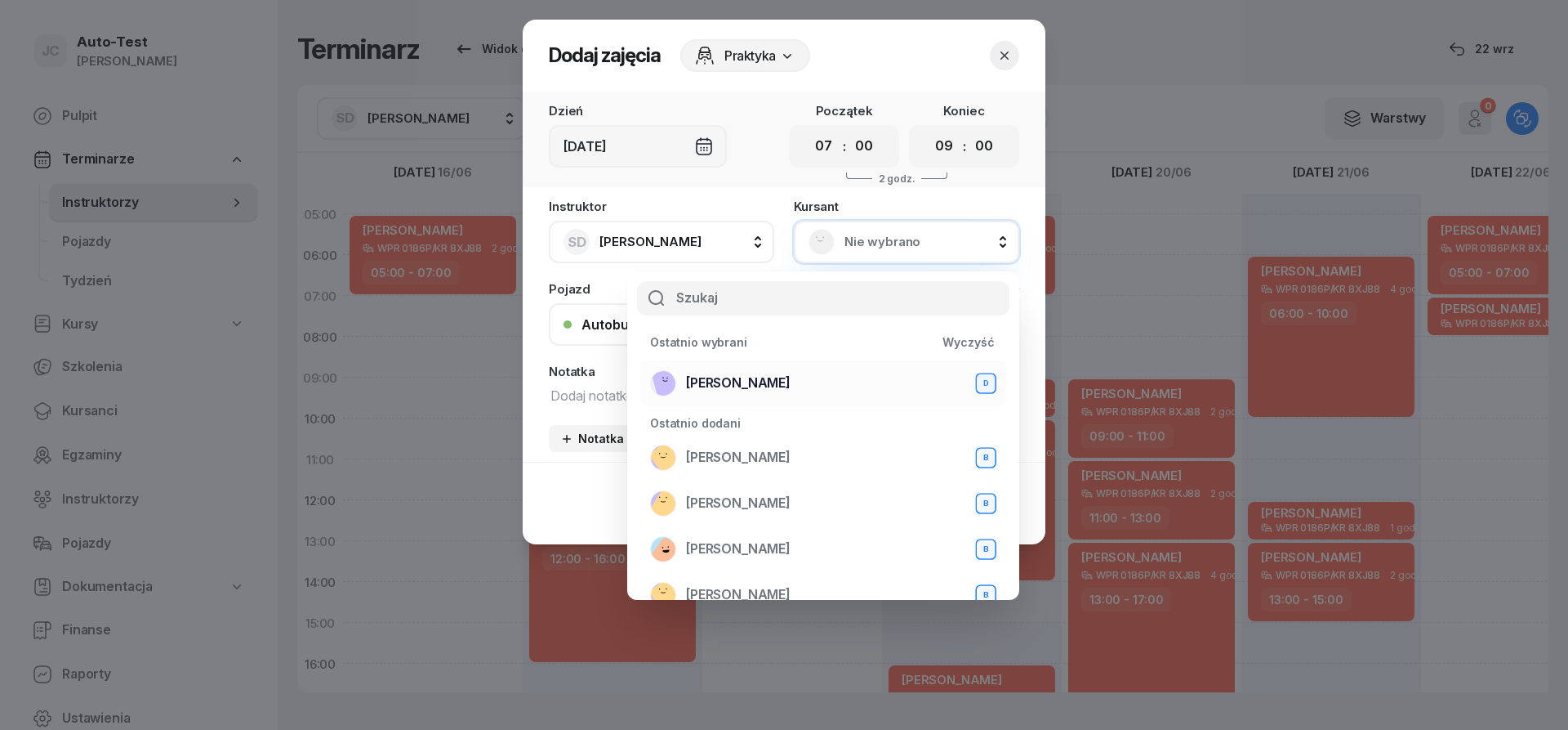
click at [774, 384] on span "[PERSON_NAME]" at bounding box center [739, 383] width 105 height 22
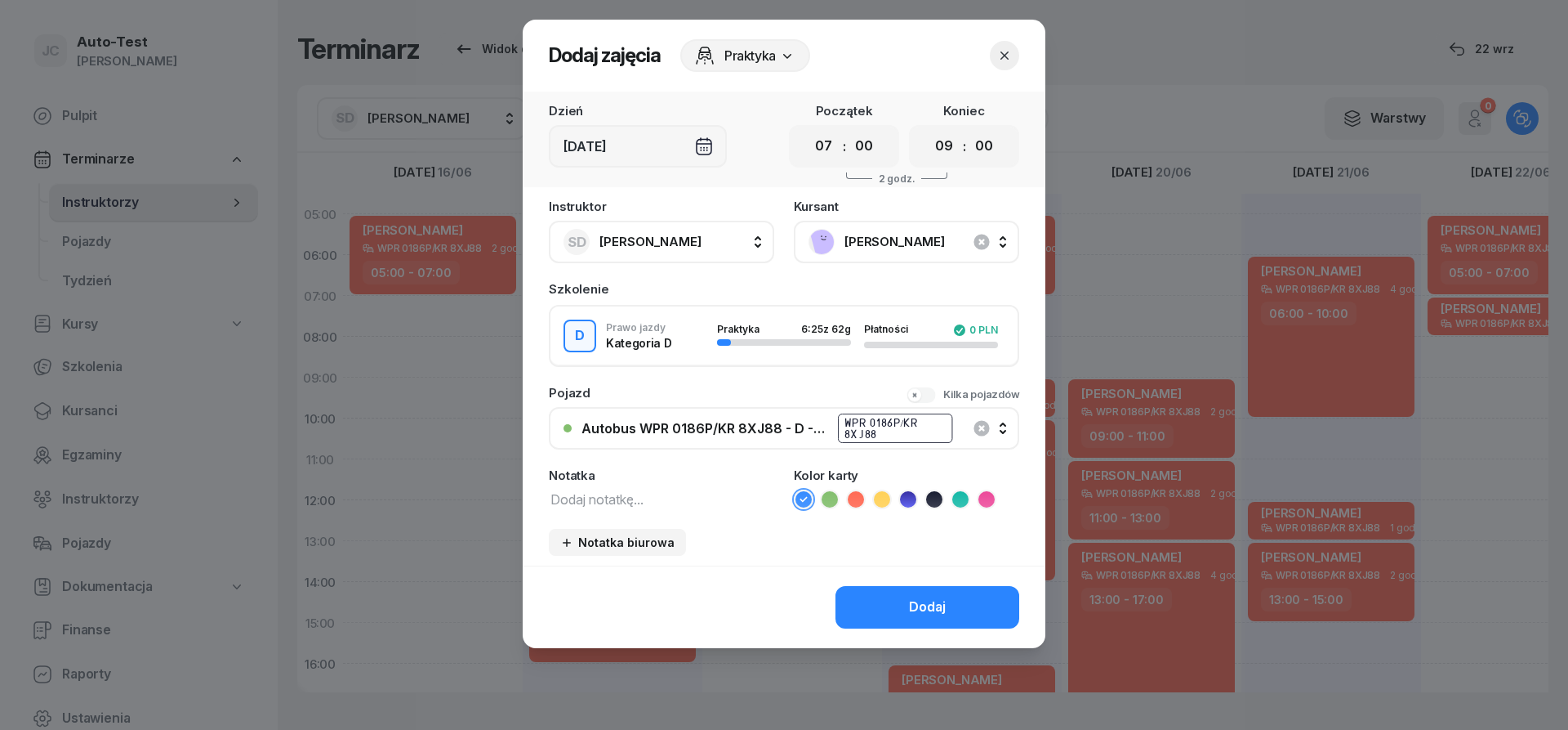
click at [856, 499] on icon at bounding box center [855, 499] width 17 height 17
click at [902, 617] on button "Dodaj" at bounding box center [927, 607] width 184 height 42
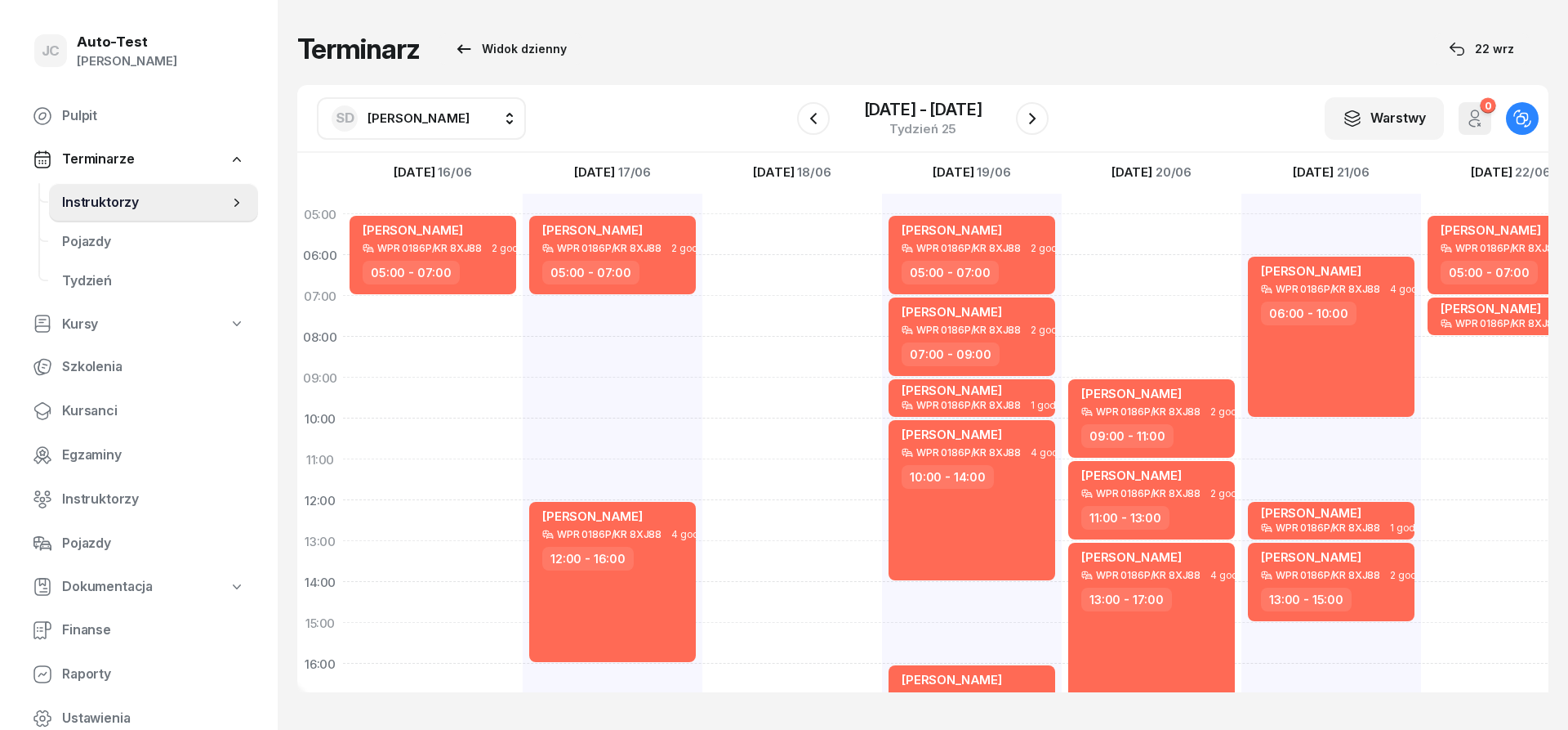
click at [1135, 227] on div "[PERSON_NAME] WPR 0186P/KR 8XJ88 2 godz. 09:00 - 11:00 [PERSON_NAME] WPR 0186P/…" at bounding box center [1151, 602] width 180 height 817
select select "05"
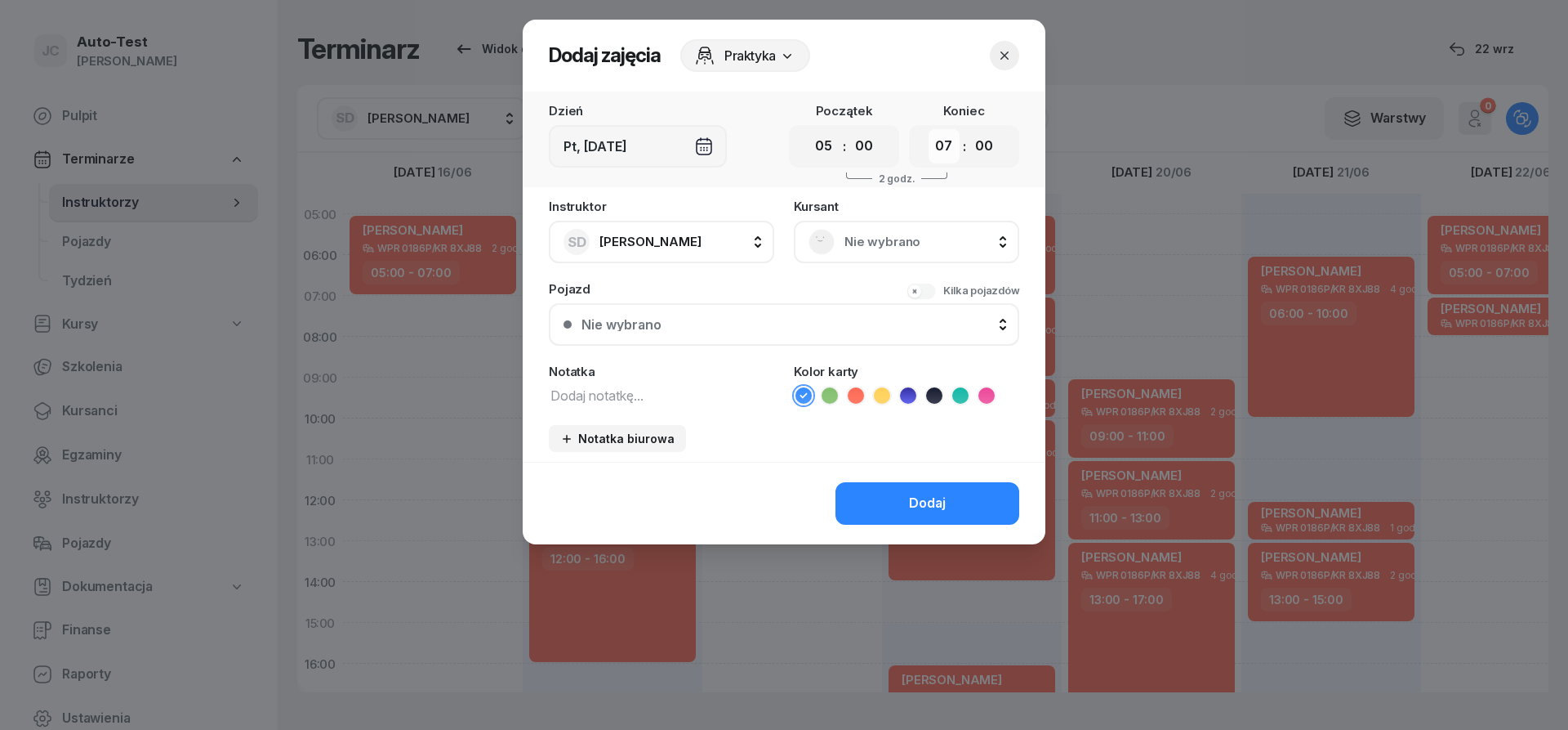
click at [928, 129] on select "00 01 02 03 04 05 06 07 08 09 10 11 12 13 14 15 16 17 18 19 20 21 22 23" at bounding box center [943, 146] width 31 height 35
select select "06"
click option "06" at bounding box center [0, 0] width 0 height 0
click at [856, 235] on span "Nie wybrano" at bounding box center [924, 242] width 160 height 22
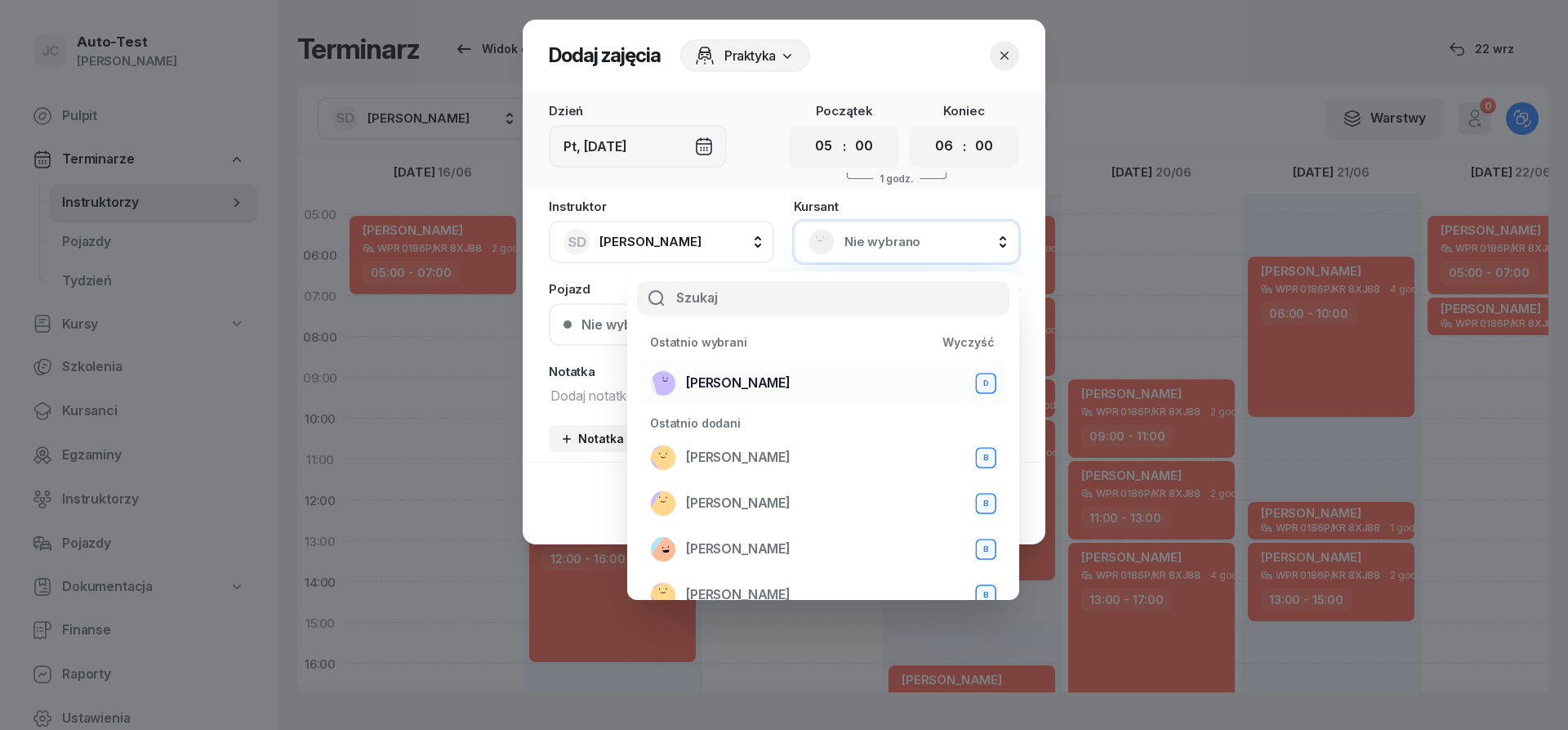
click at [805, 383] on div "[PERSON_NAME] D" at bounding box center [823, 383] width 347 height 26
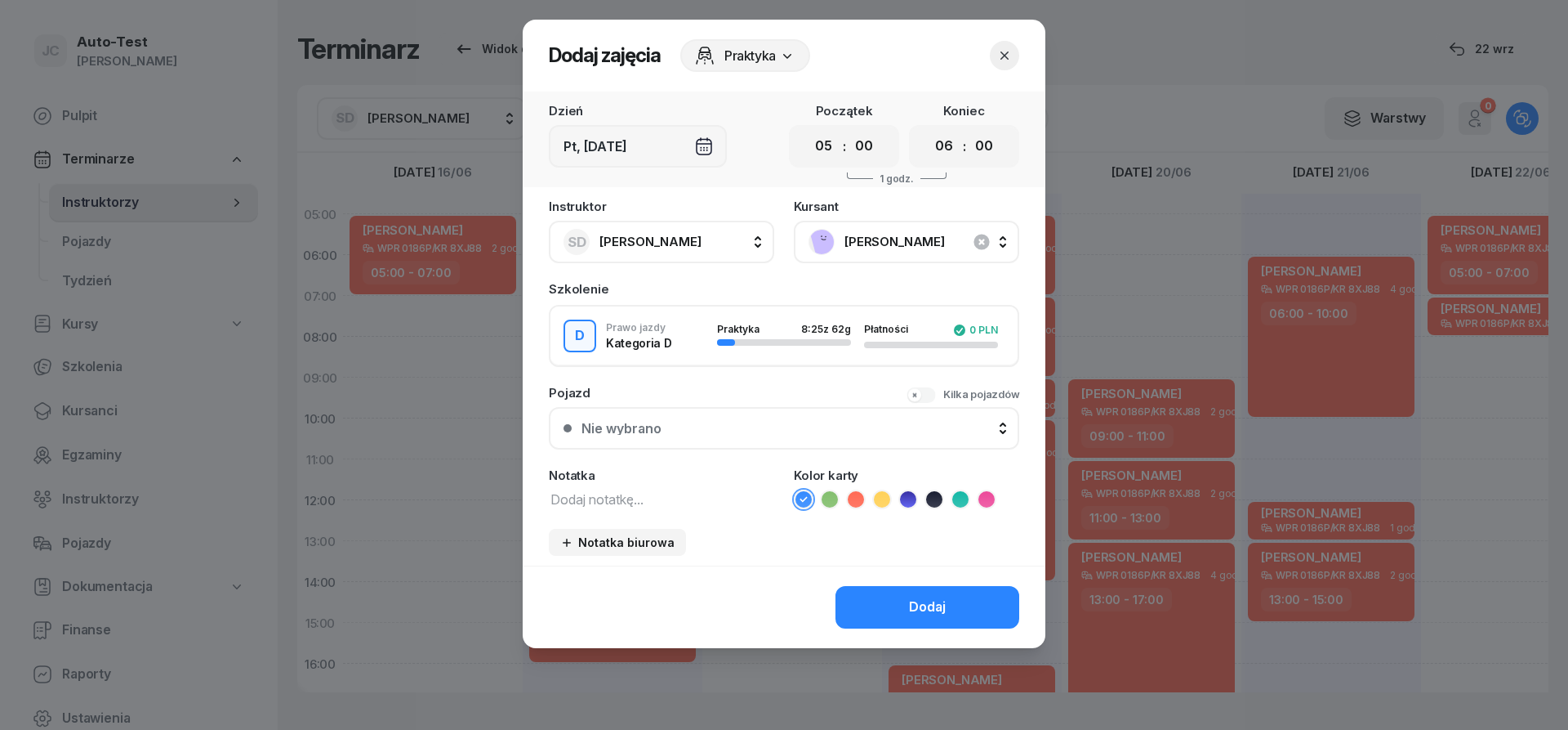
click at [747, 426] on div "Nie wybrano" at bounding box center [793, 428] width 423 height 13
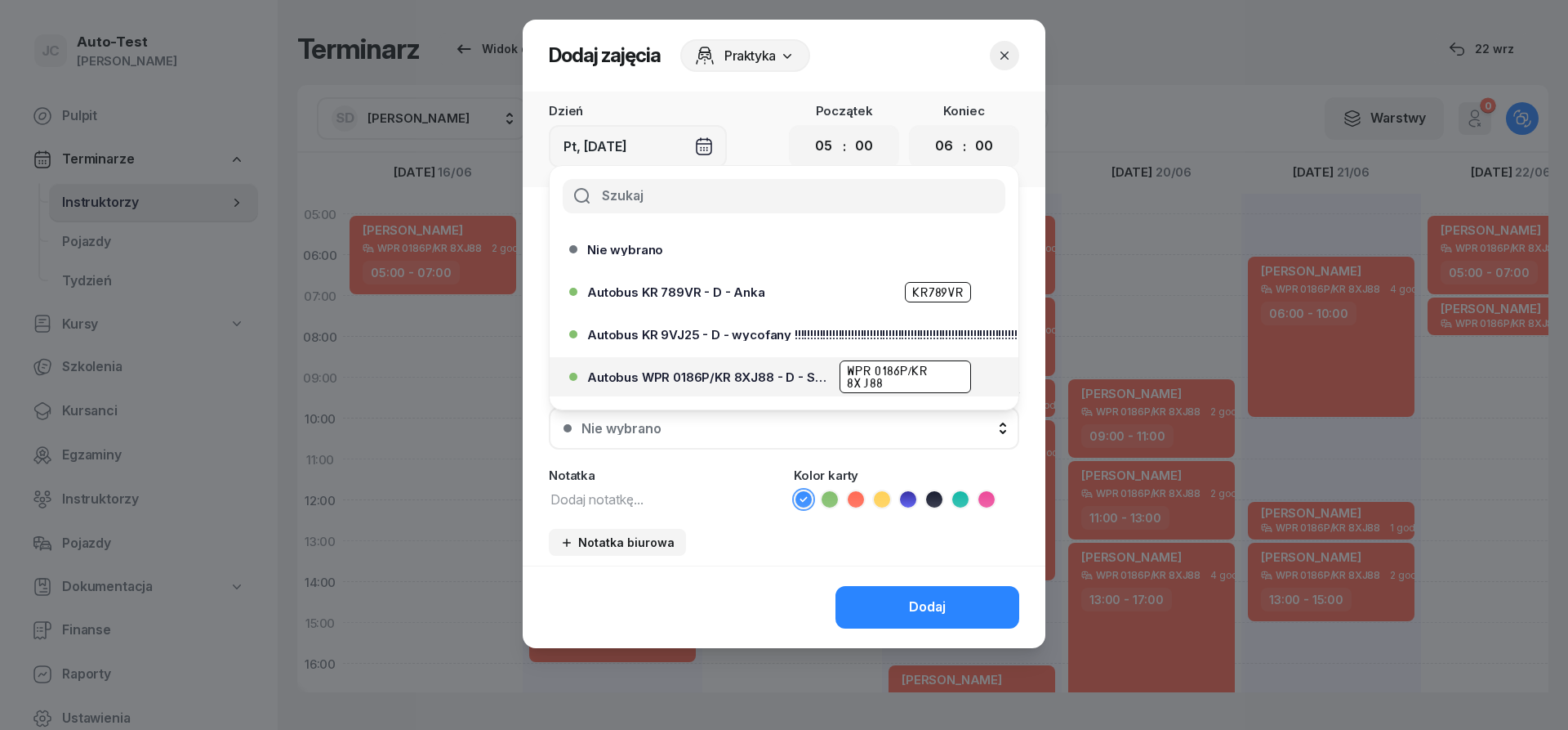
click at [758, 372] on span "Autobus WPR 0186P/KR 8XJ88 - D - Szef" at bounding box center [709, 376] width 243 height 12
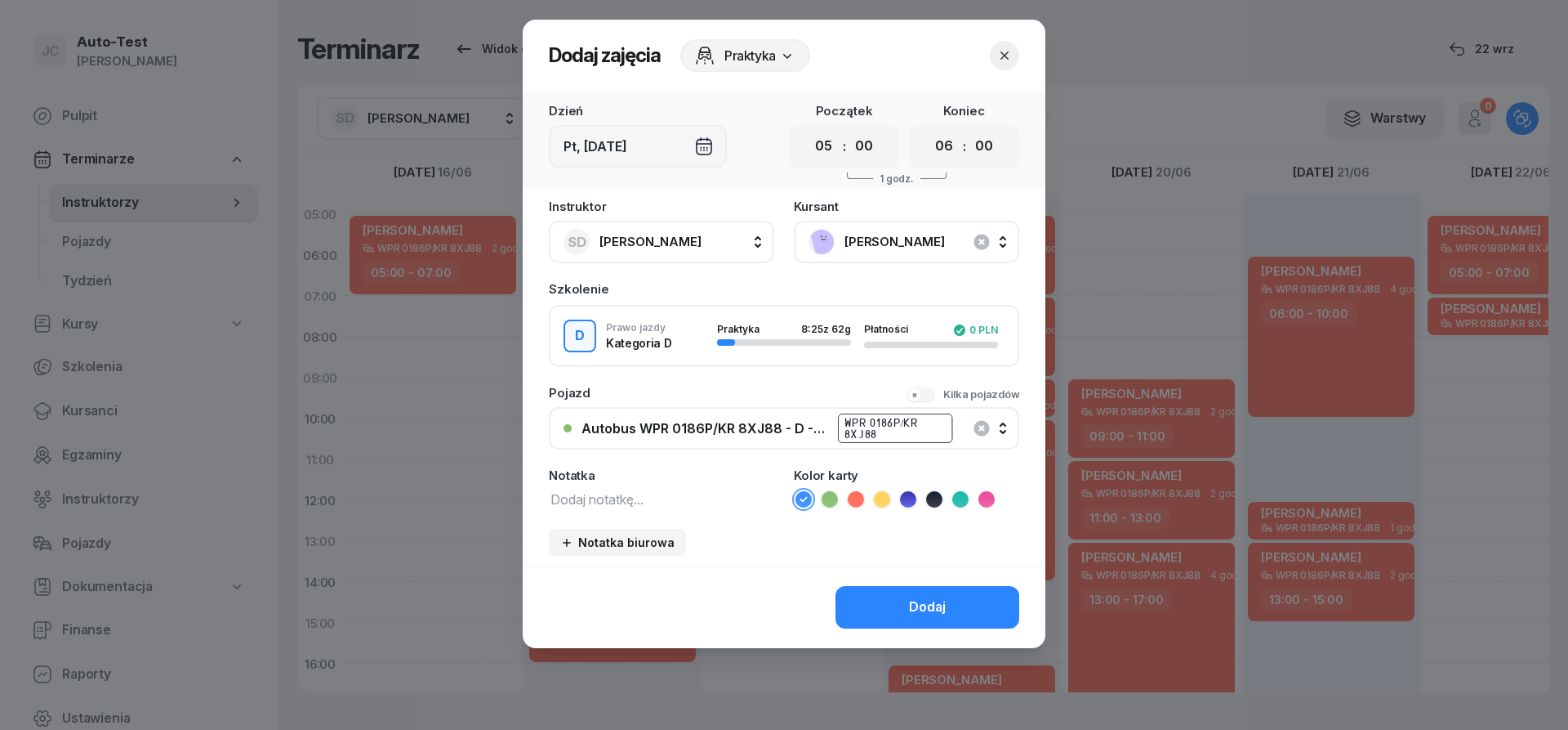
click at [852, 500] on icon at bounding box center [855, 499] width 17 height 17
click at [884, 621] on button "Dodaj" at bounding box center [927, 607] width 184 height 42
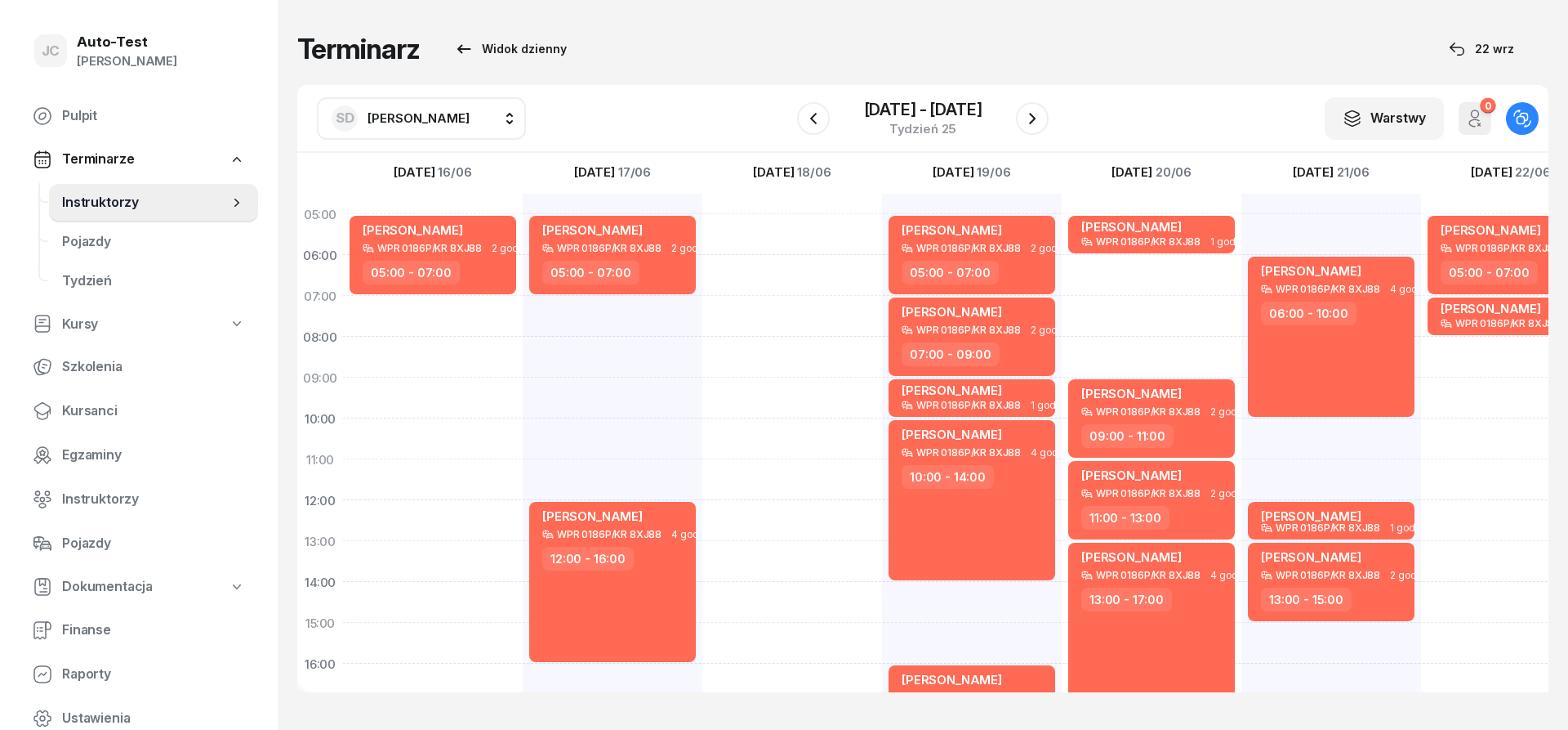
click at [1328, 428] on div "[PERSON_NAME] WPR 0186P/KR 8XJ88 4 godz. 06:00 - 10:00 [PERSON_NAME] WPR 0186P/…" at bounding box center [1331, 602] width 180 height 817
select select "10"
select select "12"
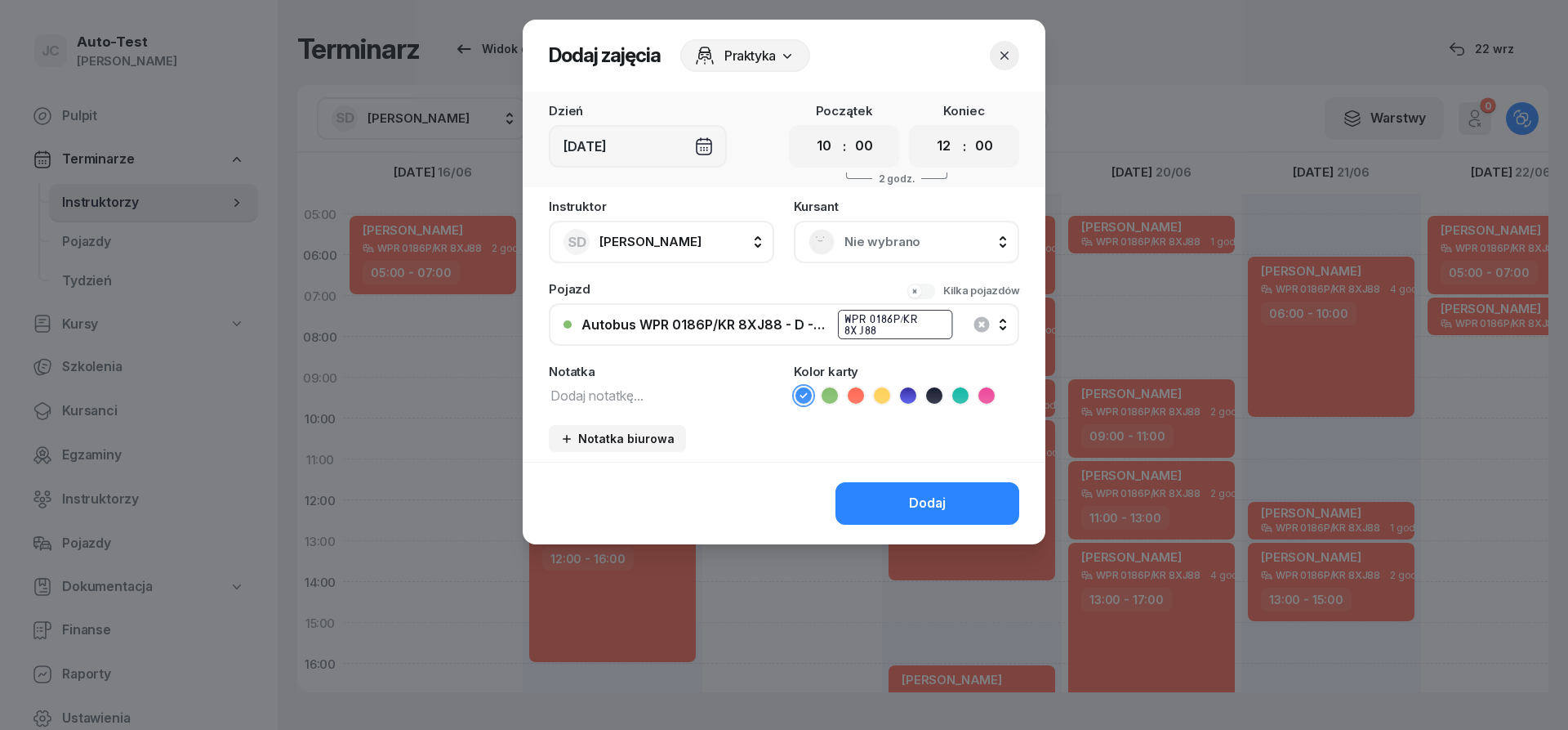
click at [935, 229] on div "Nie wybrano" at bounding box center [906, 242] width 196 height 26
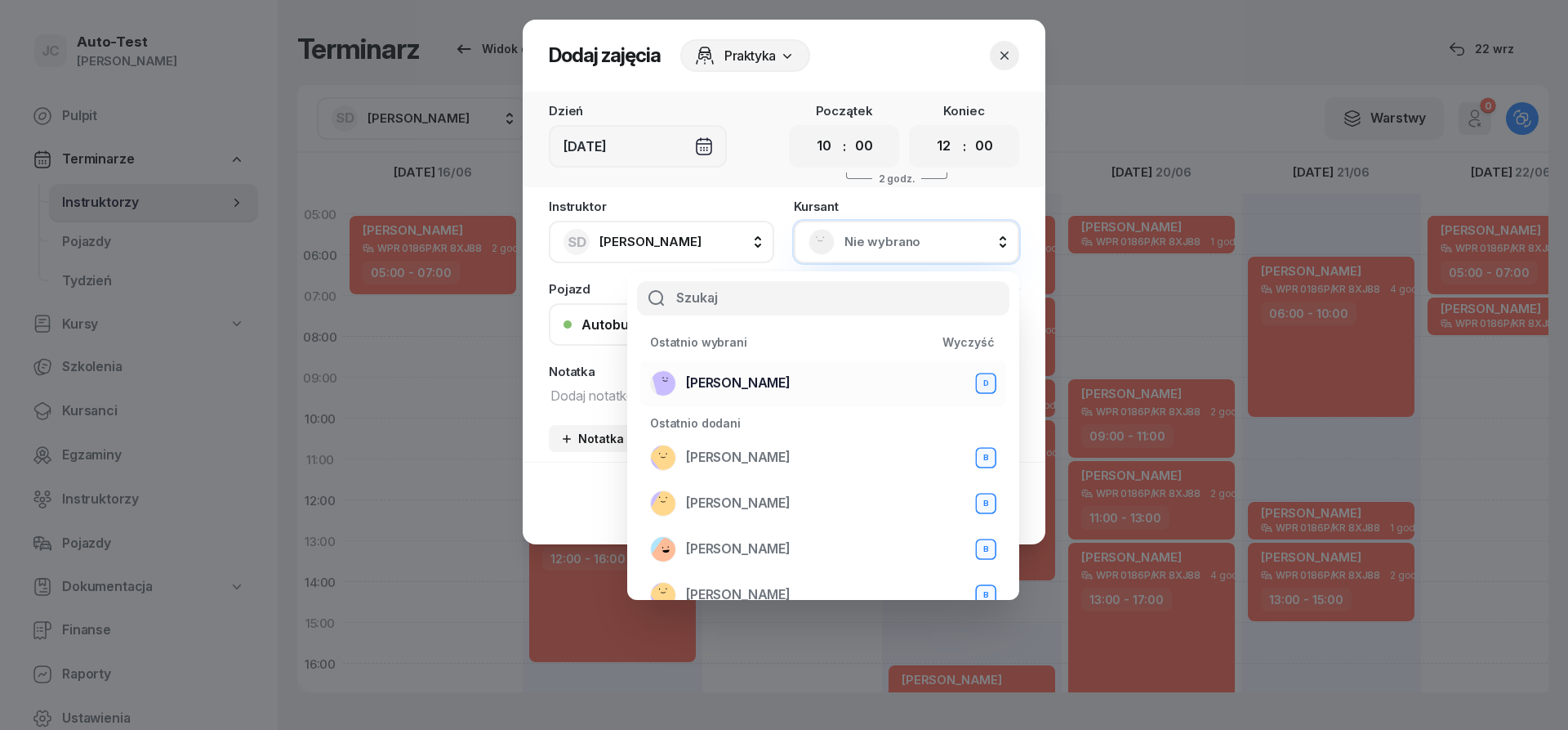
click at [781, 375] on span "[PERSON_NAME]" at bounding box center [739, 383] width 105 height 22
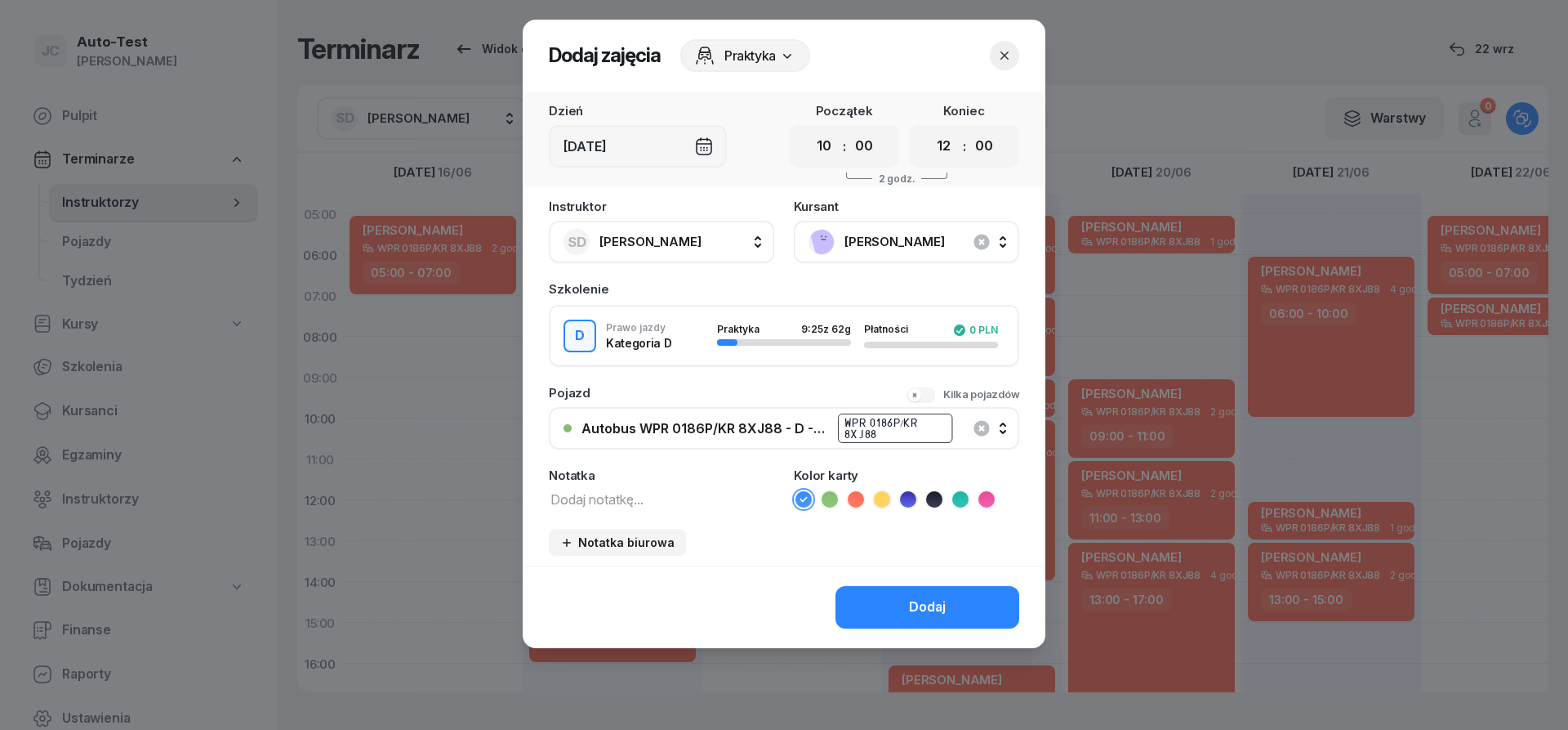
click at [861, 494] on icon at bounding box center [855, 499] width 17 height 17
click at [881, 604] on button "Dodaj" at bounding box center [927, 607] width 184 height 42
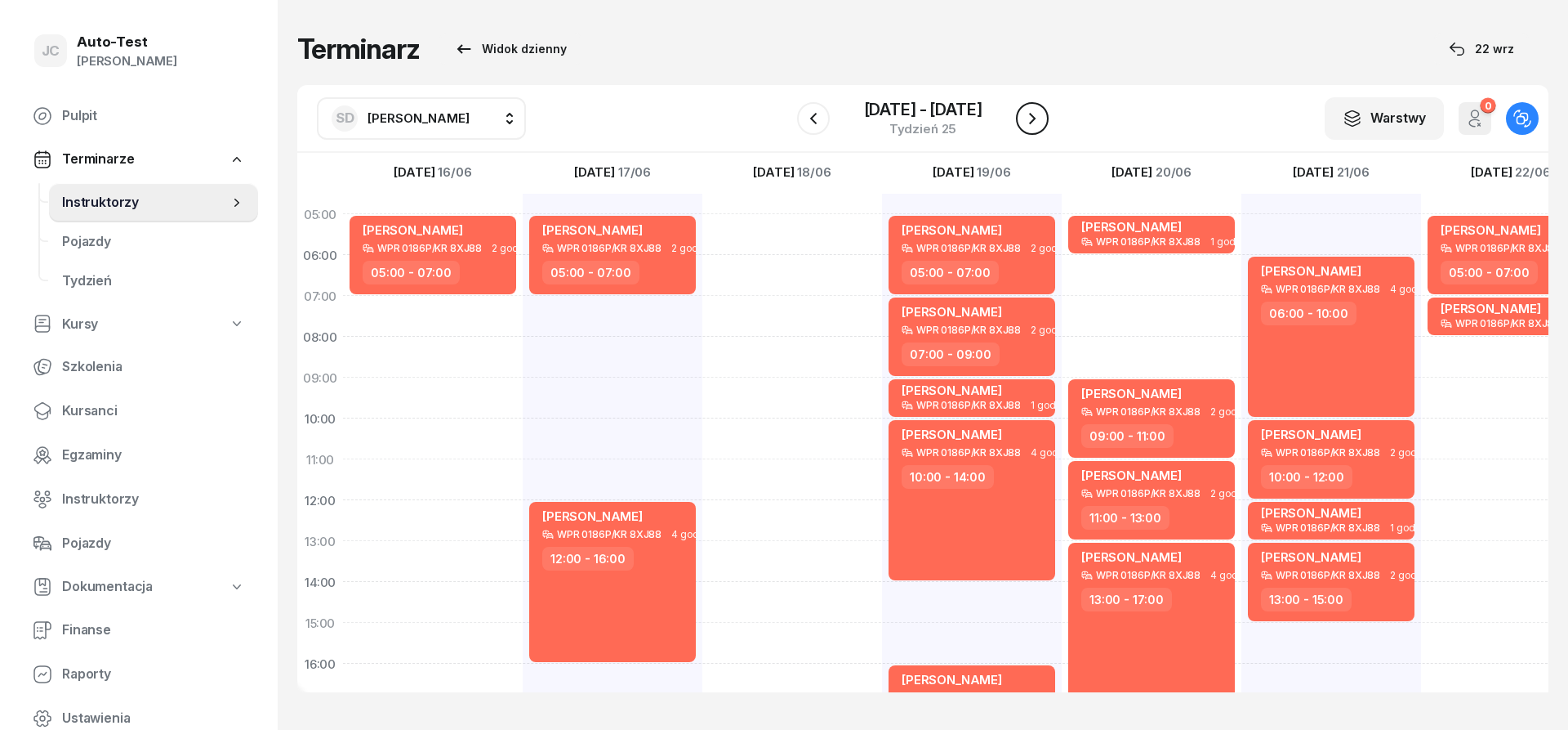
click at [1039, 125] on icon "button" at bounding box center [1032, 119] width 20 height 20
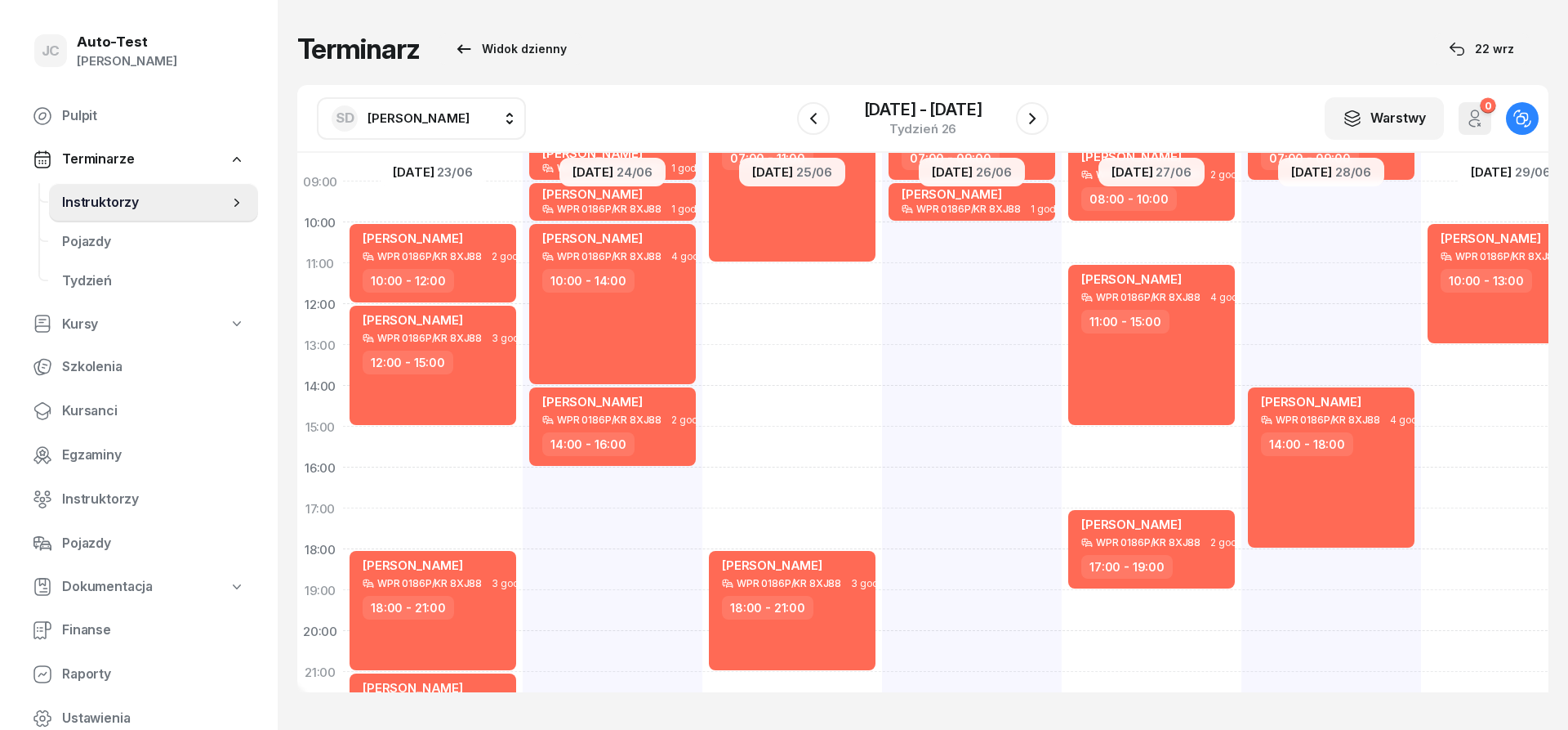
click at [474, 445] on div "[PERSON_NAME] WPR 0186P/KR 8XJ88 2 godz. 10:00 - 12:00 [PERSON_NAME] WPR 0186P/…" at bounding box center [432, 406] width 180 height 817
select select "15"
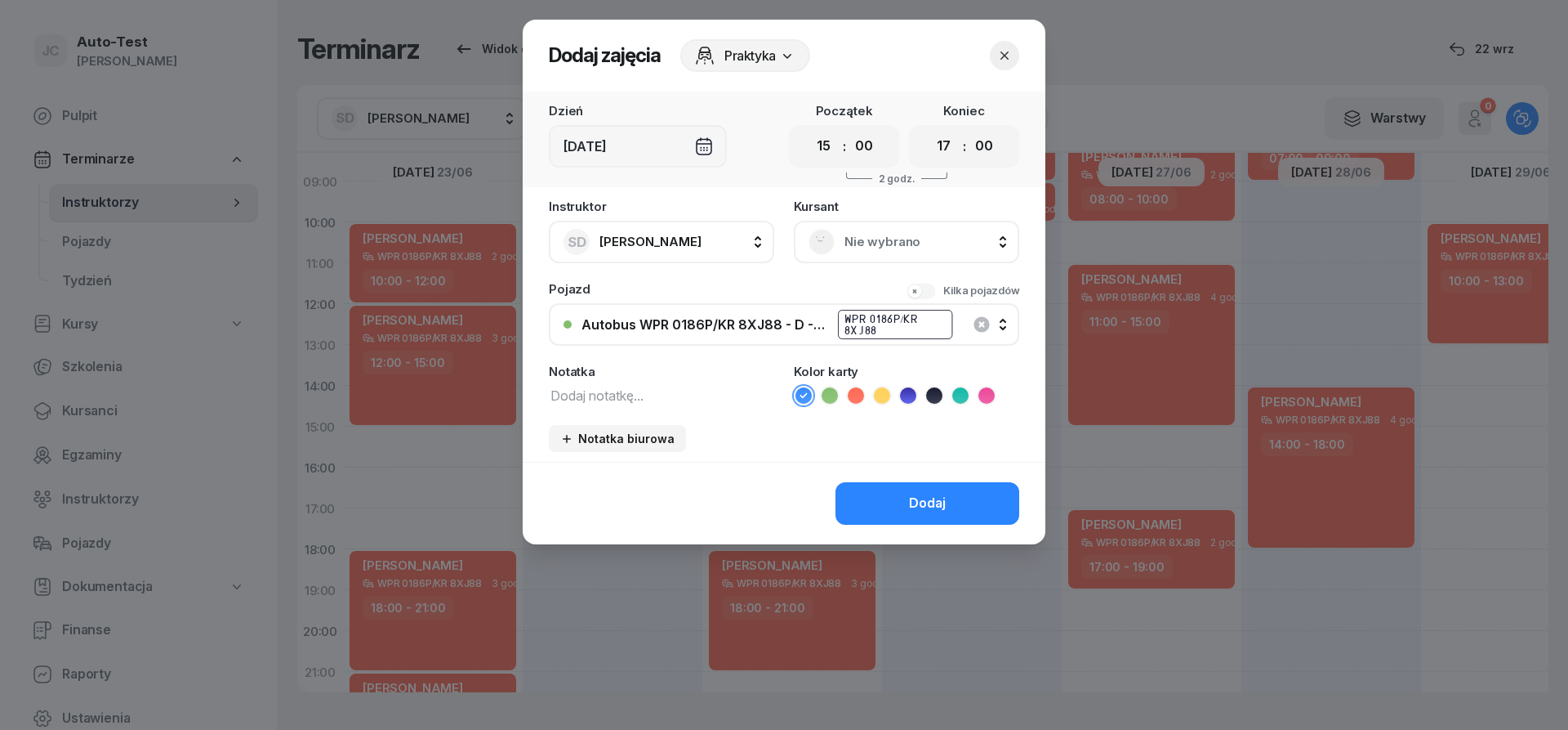
scroll to position [196, 0]
click at [928, 129] on select "00 01 02 03 04 05 06 07 08 09 10 11 12 13 14 15 16 17 18 19 20 21 22 23" at bounding box center [943, 146] width 31 height 35
select select "18"
click option "18" at bounding box center [0, 0] width 0 height 0
click at [904, 242] on span "Nie wybrano" at bounding box center [924, 242] width 160 height 22
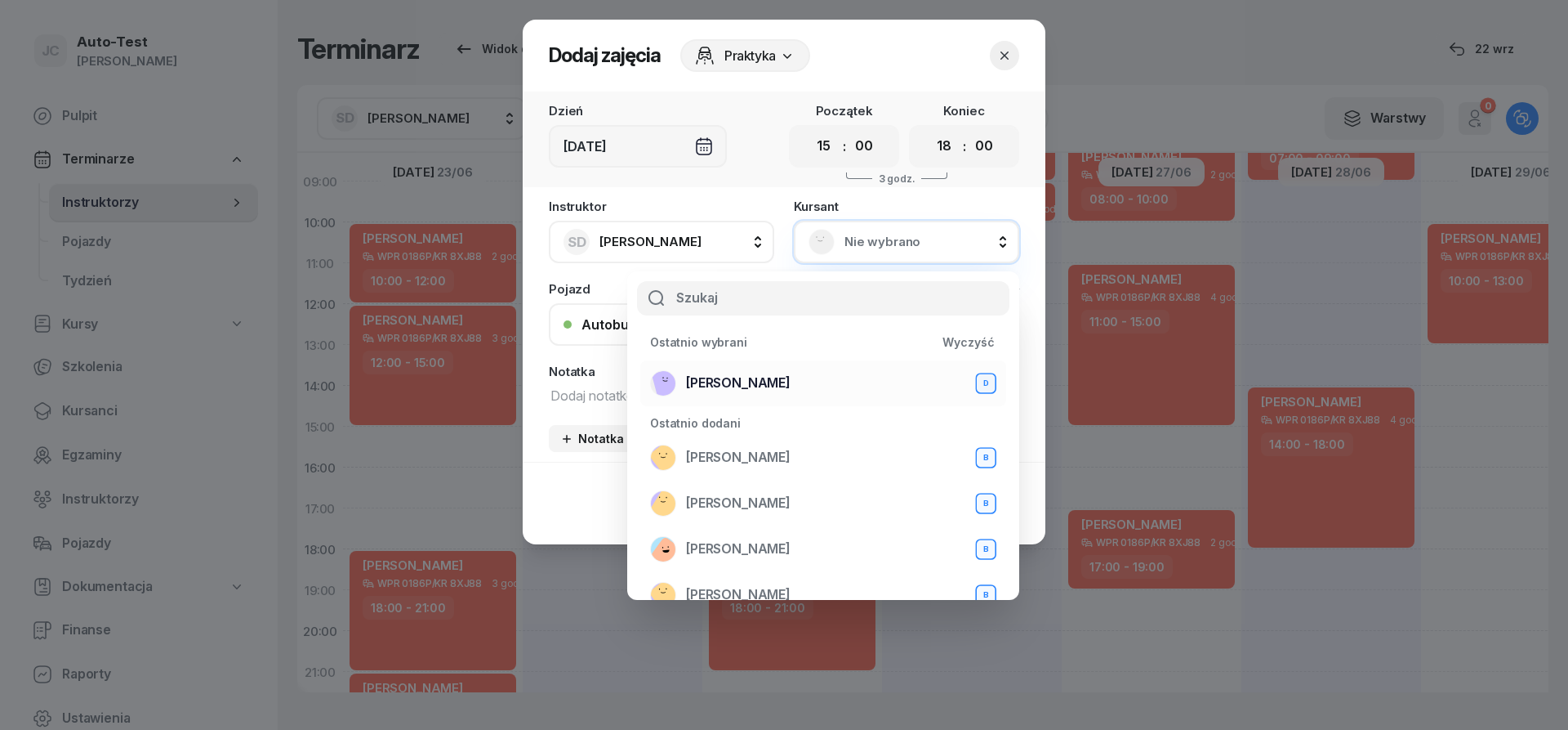
click at [787, 385] on div "[PERSON_NAME] D" at bounding box center [823, 383] width 347 height 26
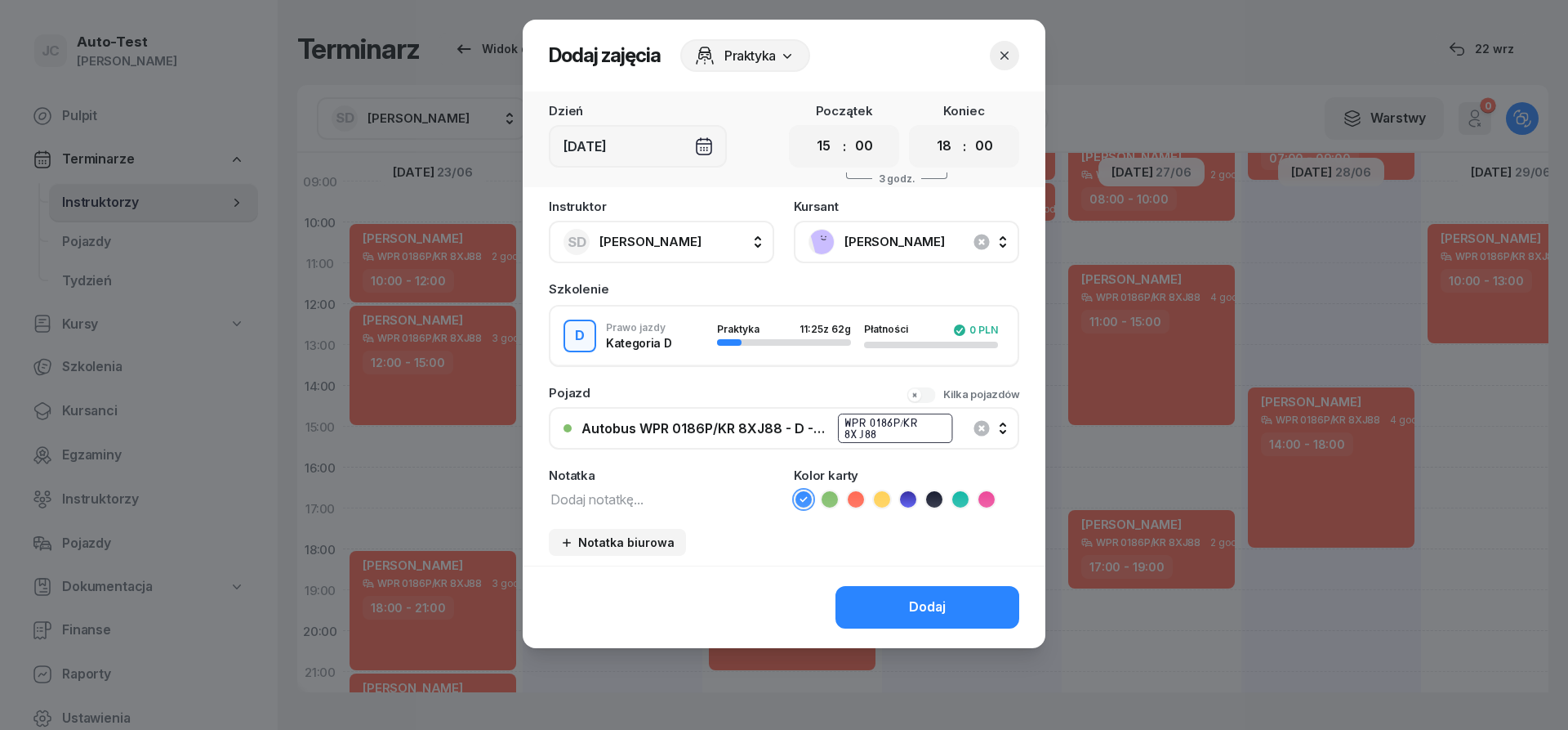
click at [854, 503] on icon at bounding box center [855, 499] width 17 height 17
click at [891, 617] on button "Dodaj" at bounding box center [927, 607] width 184 height 42
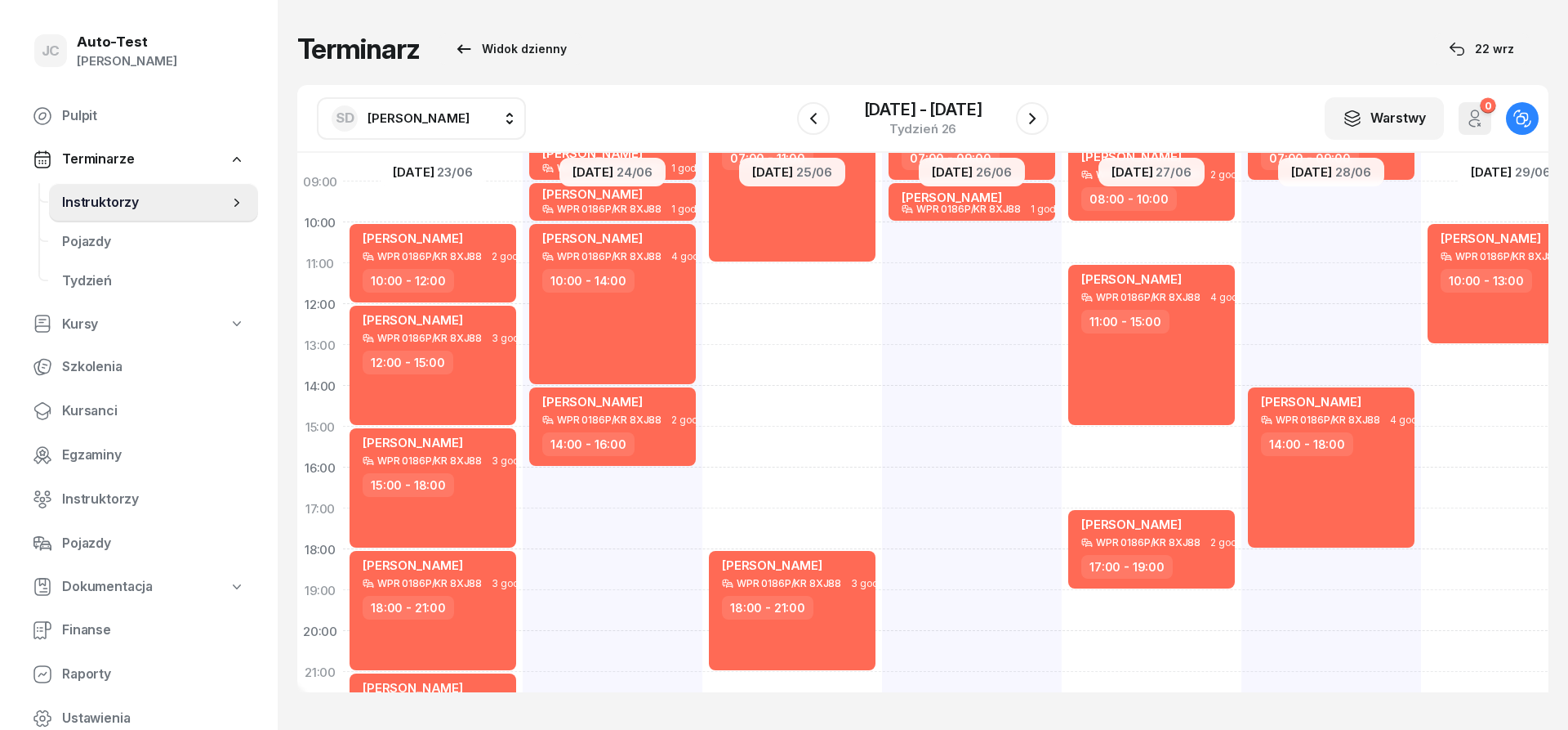
click at [989, 248] on div "[PERSON_NAME] WPR 0186P/KR 8XJ88 2 godz. 05:00 - 07:00 [PERSON_NAME] WPR 0186P/…" at bounding box center [972, 406] width 180 height 817
select select "10"
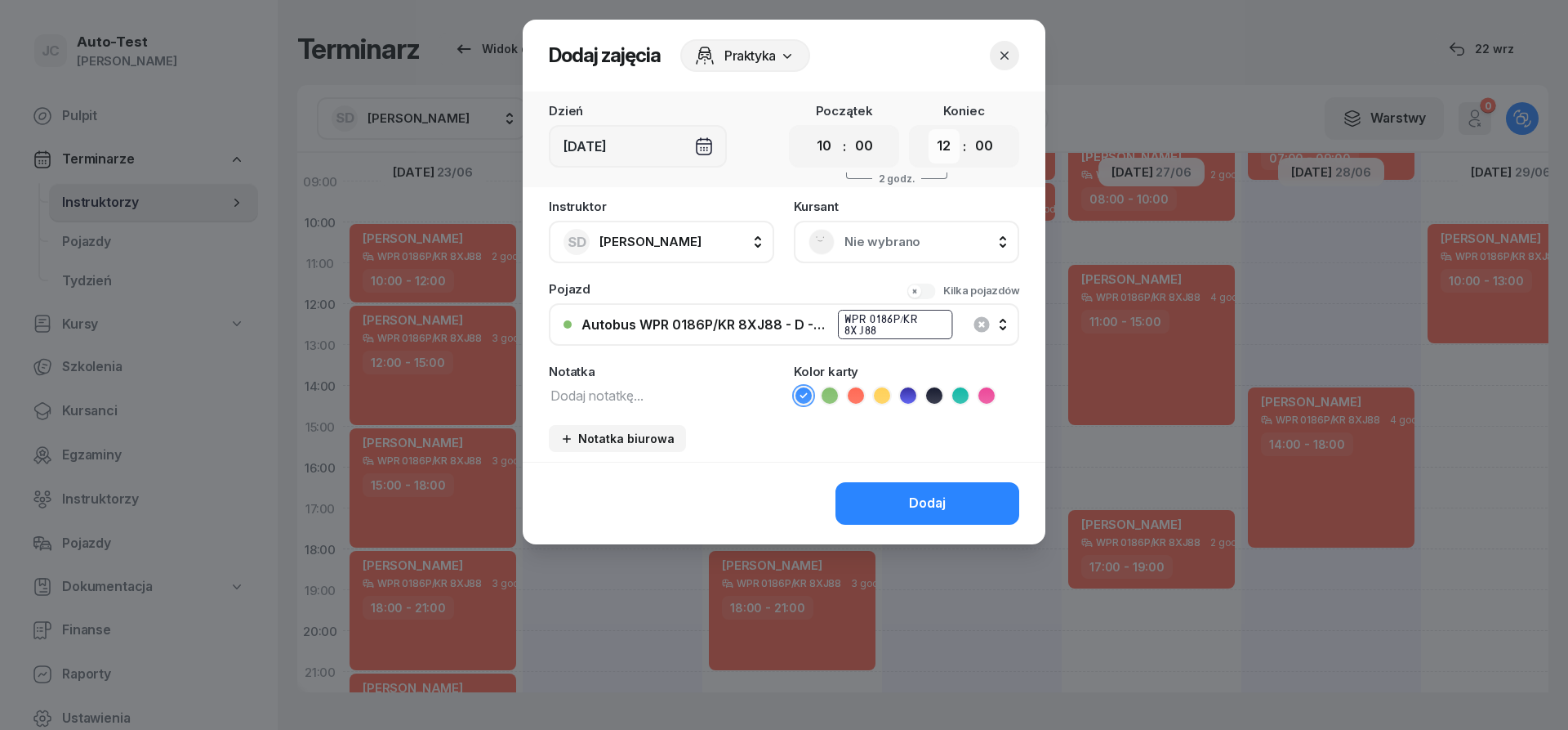
click at [928, 129] on select "00 01 02 03 04 05 06 07 08 09 10 11 12 13 14 15 16 17 18 19 20 21 22 23" at bounding box center [943, 146] width 31 height 35
select select "13"
click option "13" at bounding box center [0, 0] width 0 height 0
click at [876, 244] on span "Nie wybrano" at bounding box center [924, 242] width 160 height 22
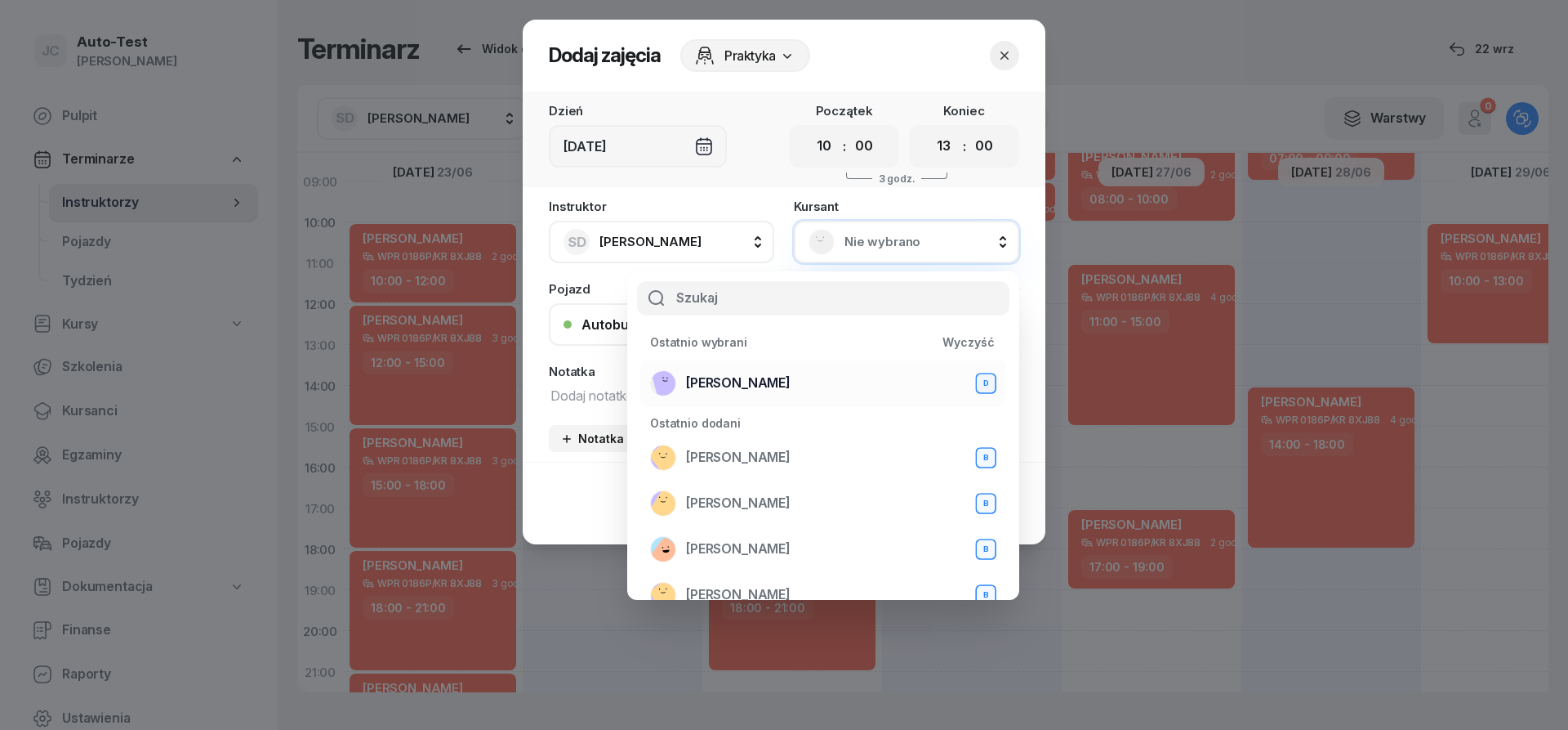
click at [787, 379] on div "[PERSON_NAME] D" at bounding box center [823, 383] width 347 height 26
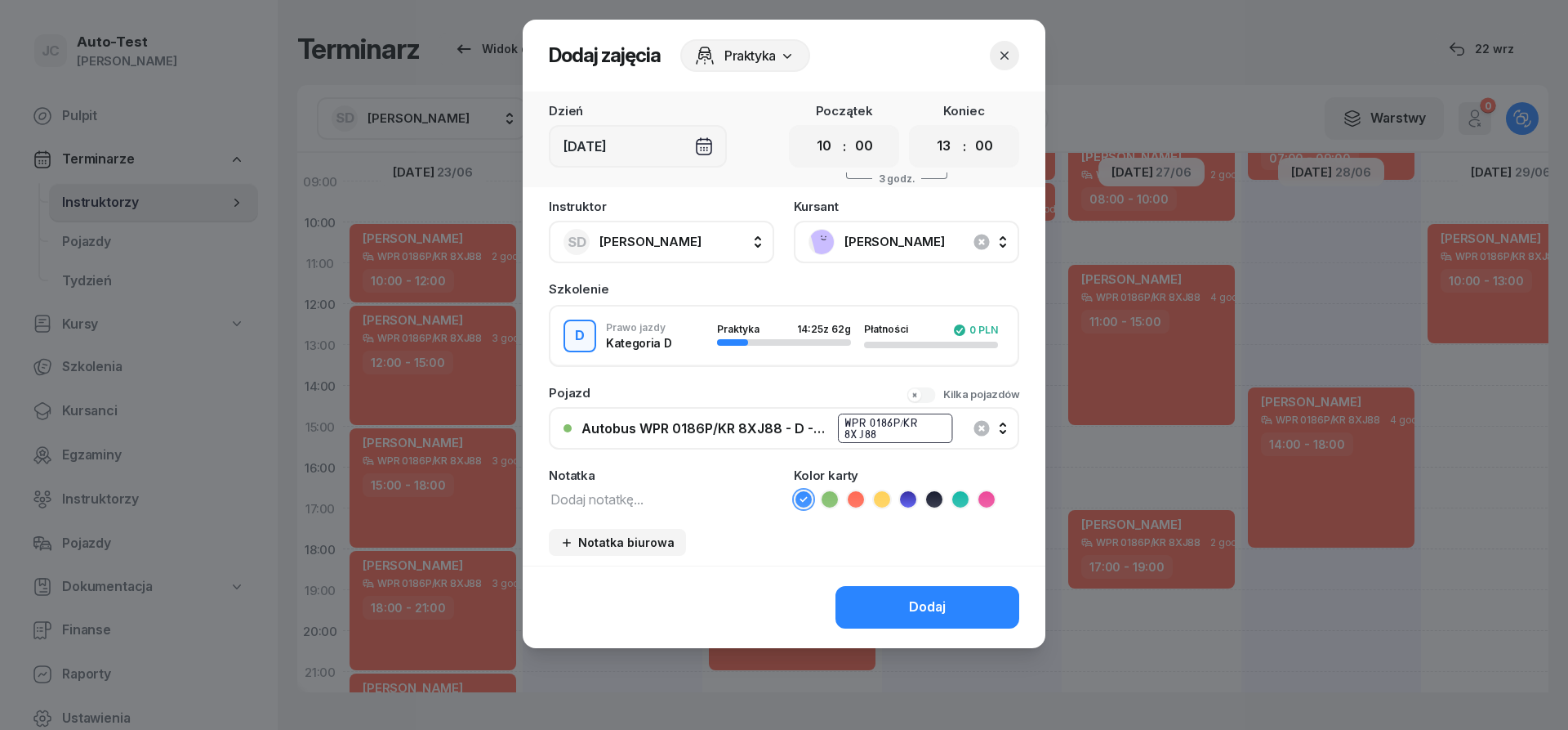
click at [859, 503] on icon at bounding box center [855, 499] width 17 height 17
click at [876, 599] on button "Dodaj" at bounding box center [927, 607] width 184 height 42
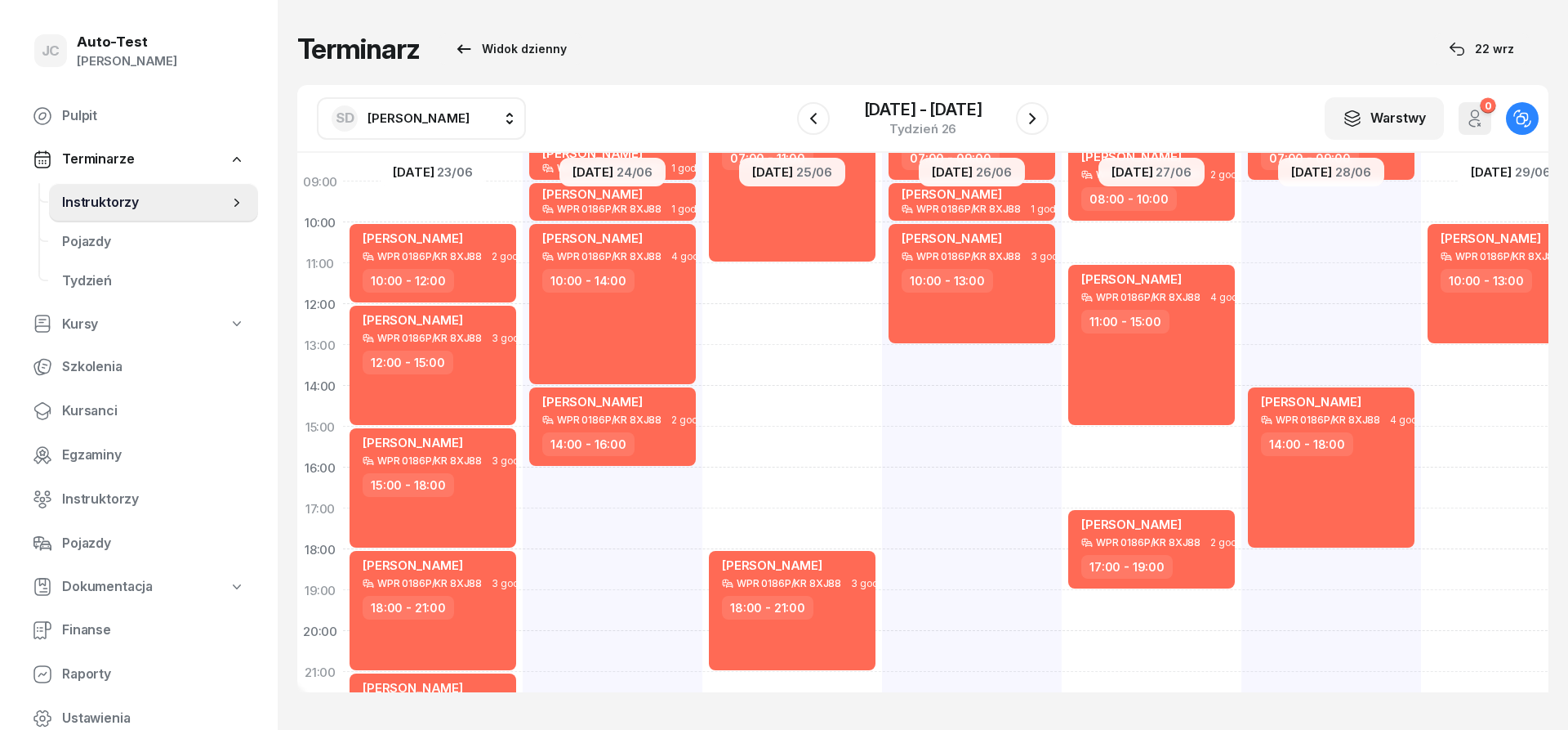
click at [1178, 445] on div "[PERSON_NAME] WPR 0186P/KR 8XJ88 2 godz. 08:00 - 10:00 [PERSON_NAME] WPR 0186P/…" at bounding box center [1151, 406] width 180 height 817
select select "15"
select select "17"
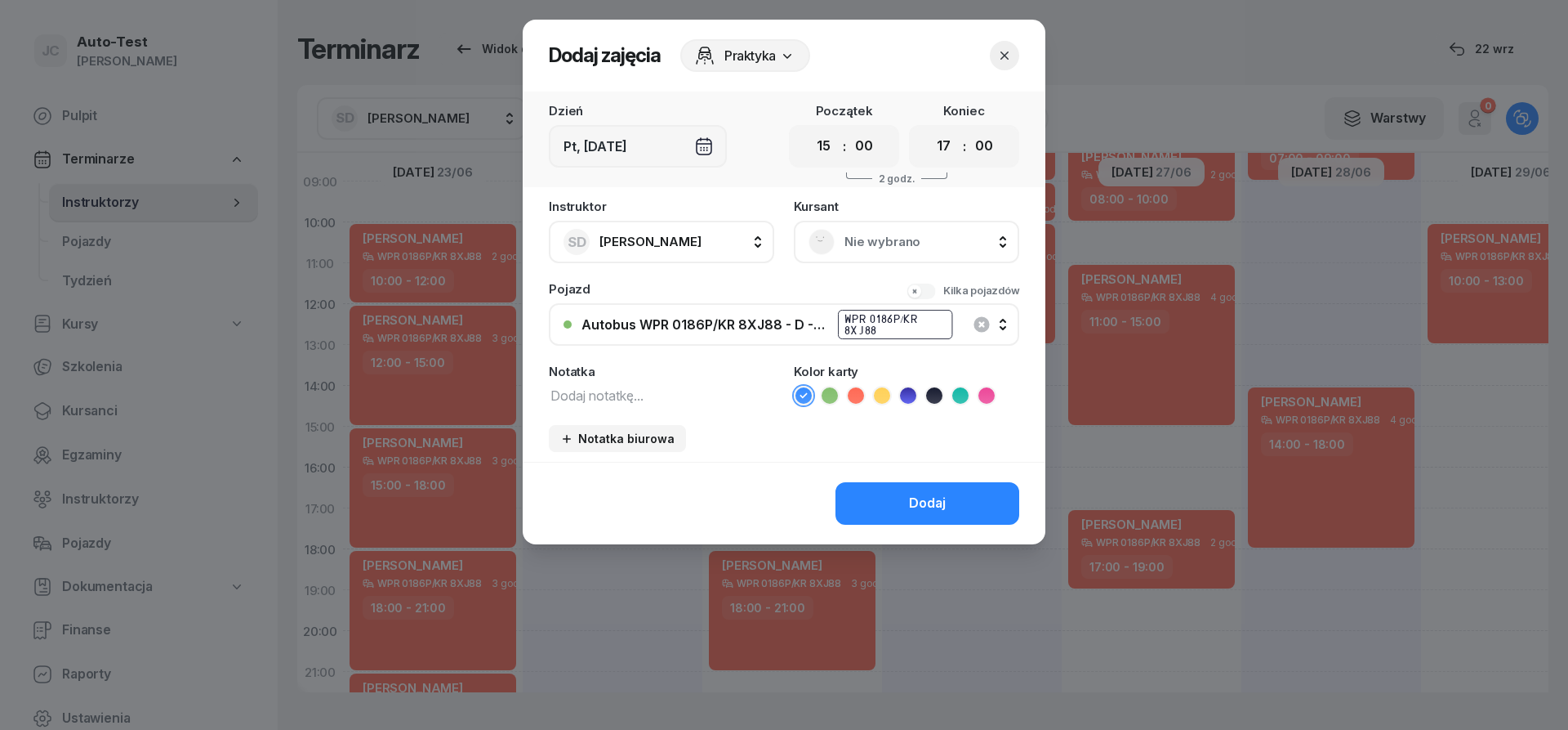
click at [882, 257] on div "Nie wybrano" at bounding box center [906, 241] width 225 height 42
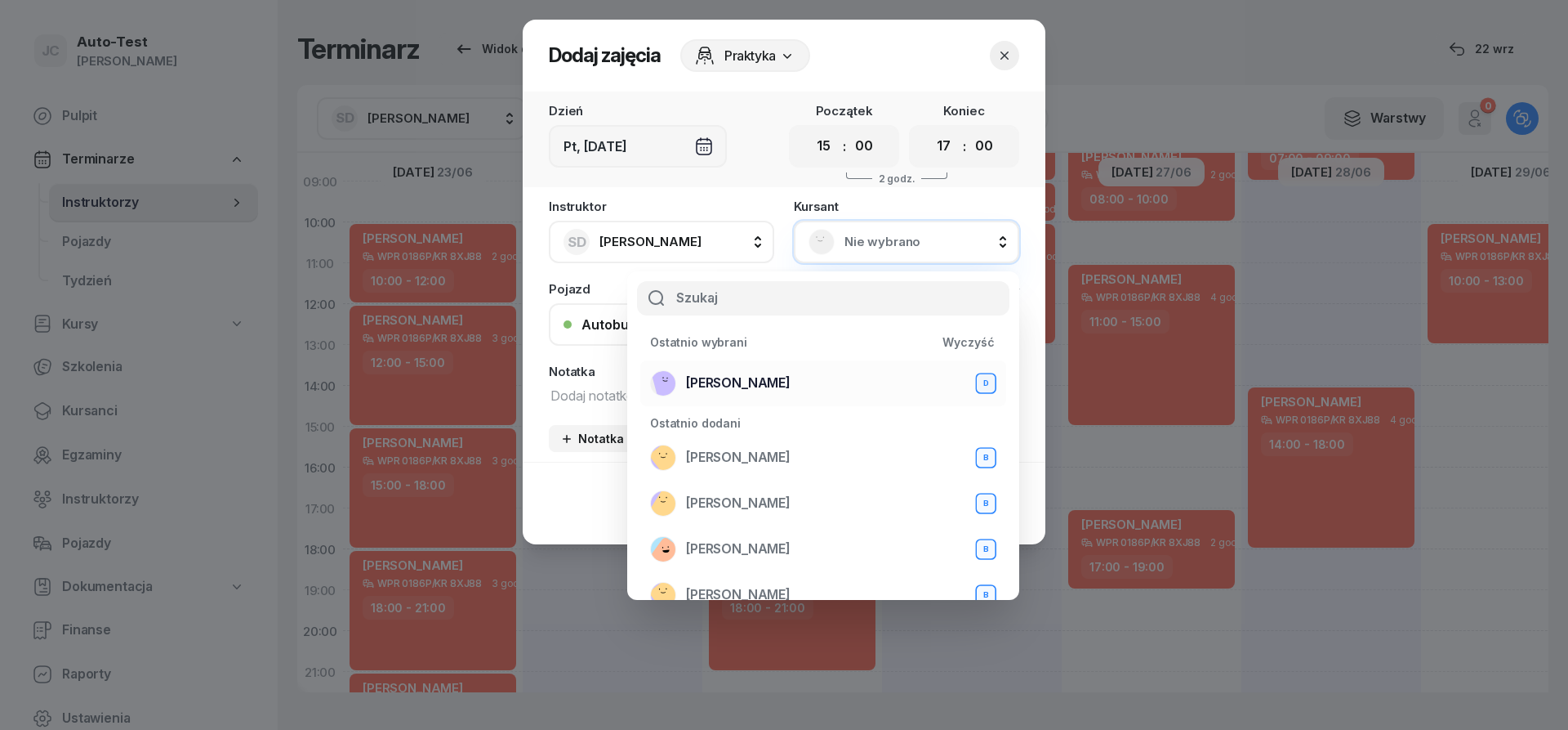
click at [765, 384] on span "[PERSON_NAME]" at bounding box center [739, 383] width 105 height 22
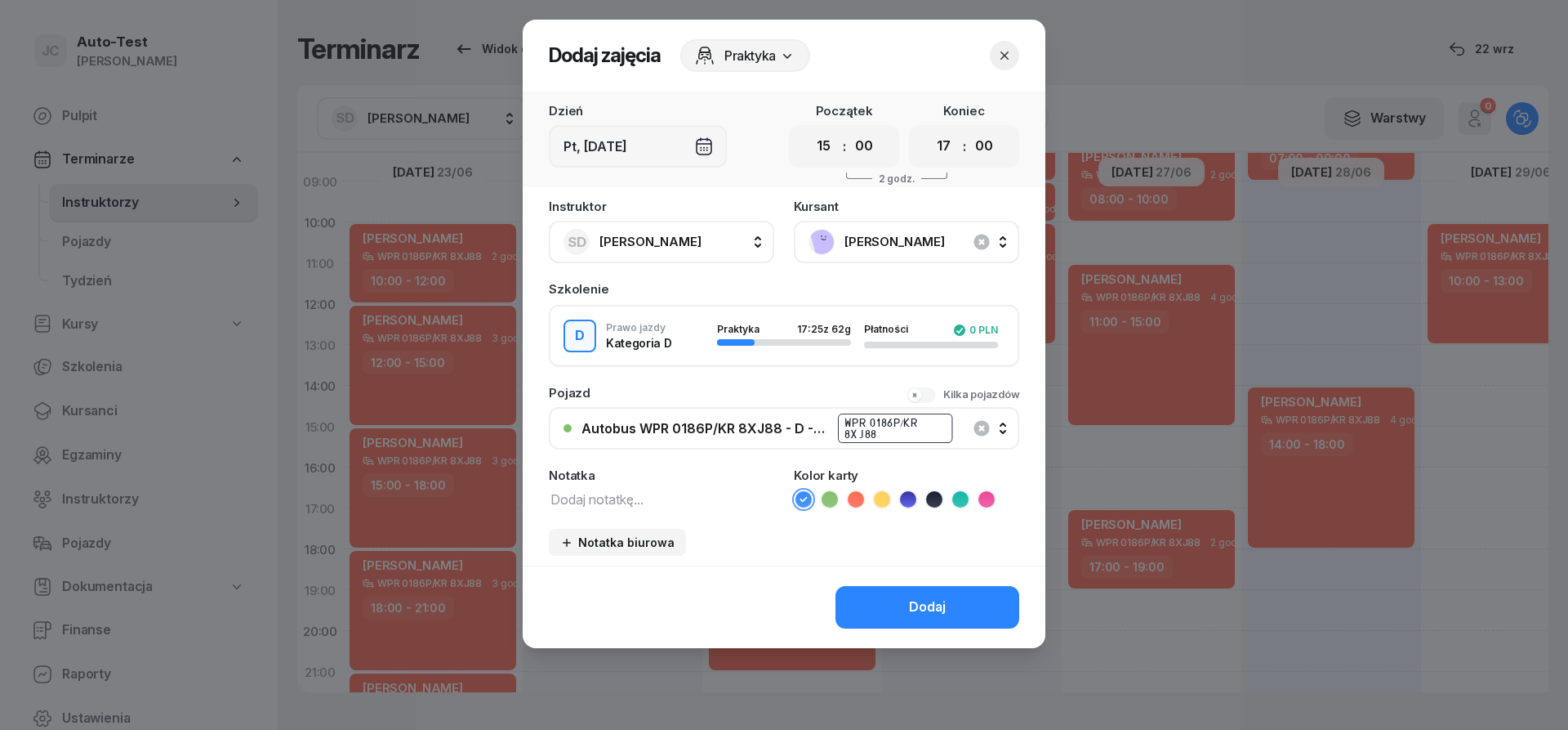
click at [845, 499] on ul at bounding box center [906, 499] width 225 height 20
click at [857, 503] on icon at bounding box center [855, 499] width 17 height 17
click at [935, 611] on div "Dodaj" at bounding box center [927, 608] width 37 height 22
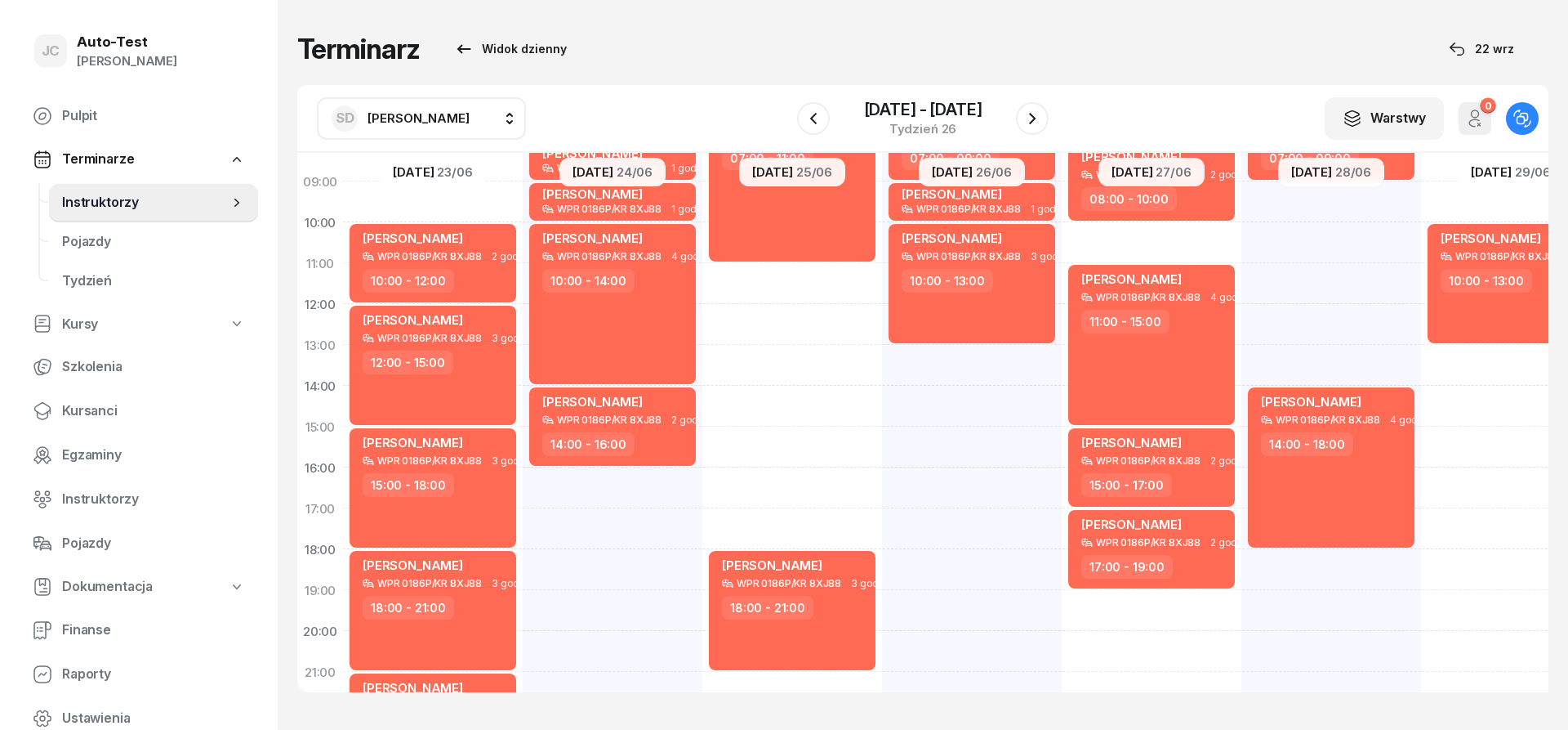
click at [1461, 429] on div "[PERSON_NAME] WPR 0186P/KR 8XJ88 3 godz. 05:00 - 08:00 [PERSON_NAME] WPR 0186P/…" at bounding box center [1511, 406] width 180 height 817
select select "15"
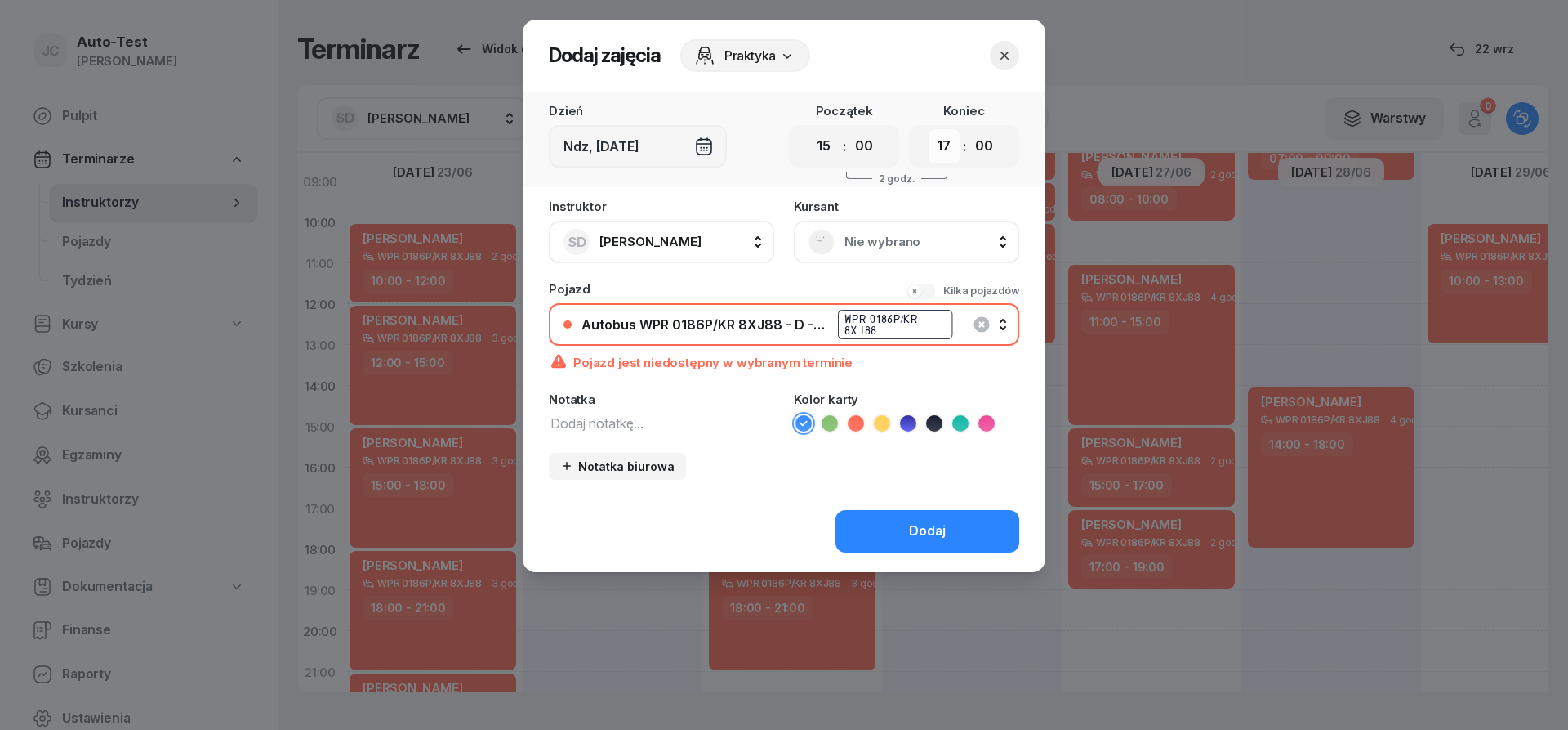
click at [928, 129] on select "00 01 02 03 04 05 06 07 08 09 10 11 12 13 14 15 16 17 18 19 20 21 22 23" at bounding box center [943, 146] width 31 height 35
select select "18"
click option "18" at bounding box center [0, 0] width 0 height 0
click at [867, 243] on span "Nie wybrano" at bounding box center [924, 242] width 160 height 22
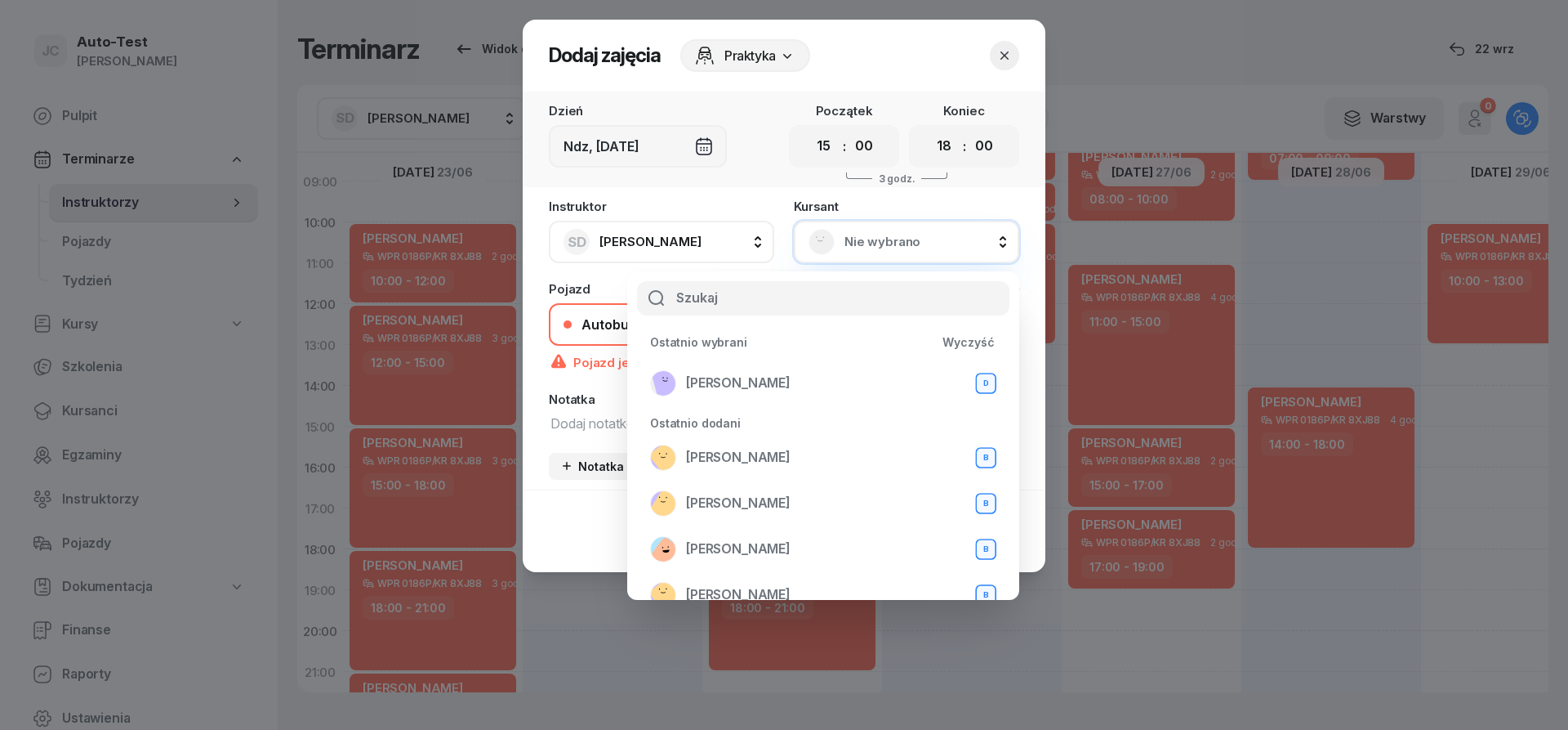
click at [605, 354] on div "Pojazd jest niedostępny w wybranym terminie" at bounding box center [784, 360] width 470 height 28
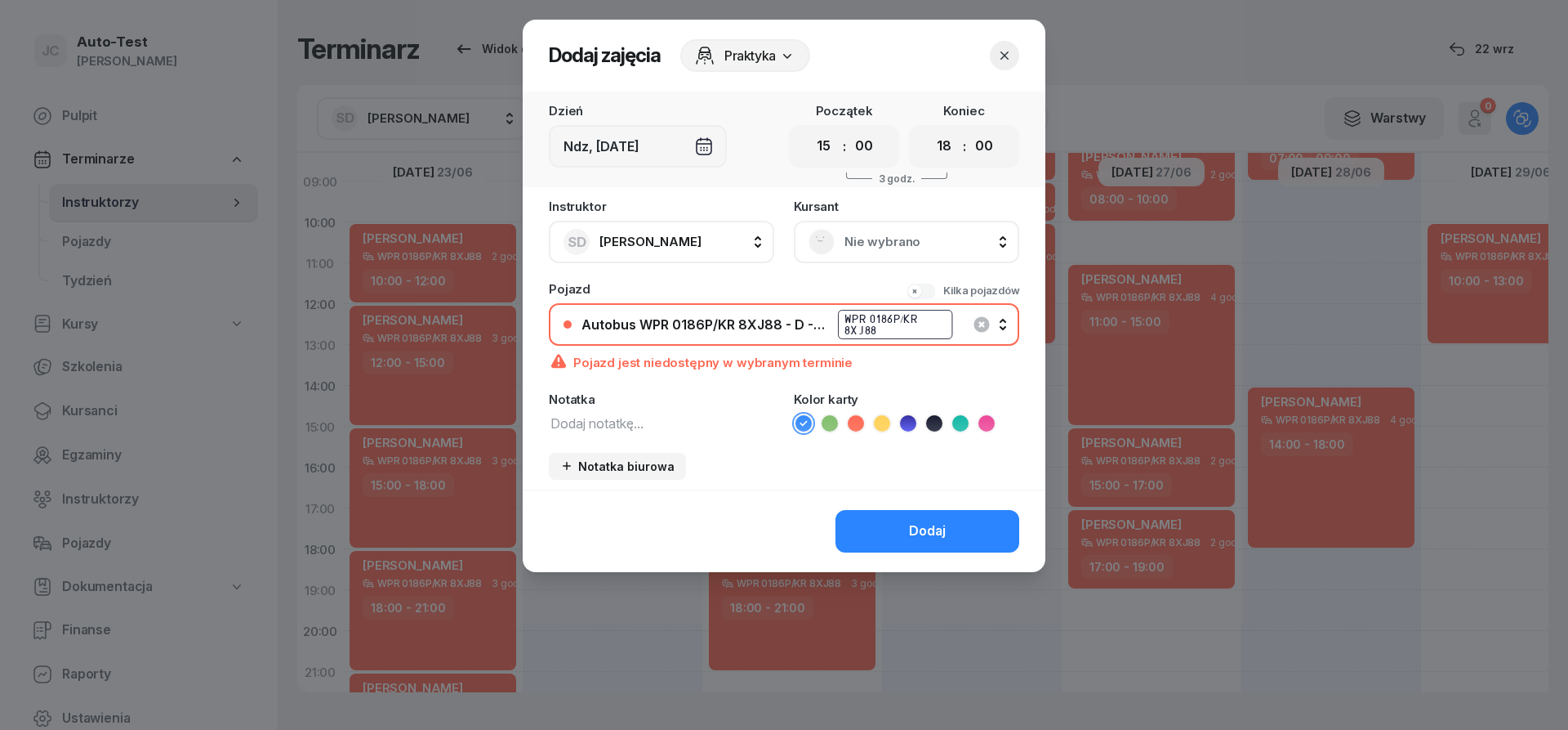
click at [1007, 57] on icon "button" at bounding box center [1004, 55] width 8 height 8
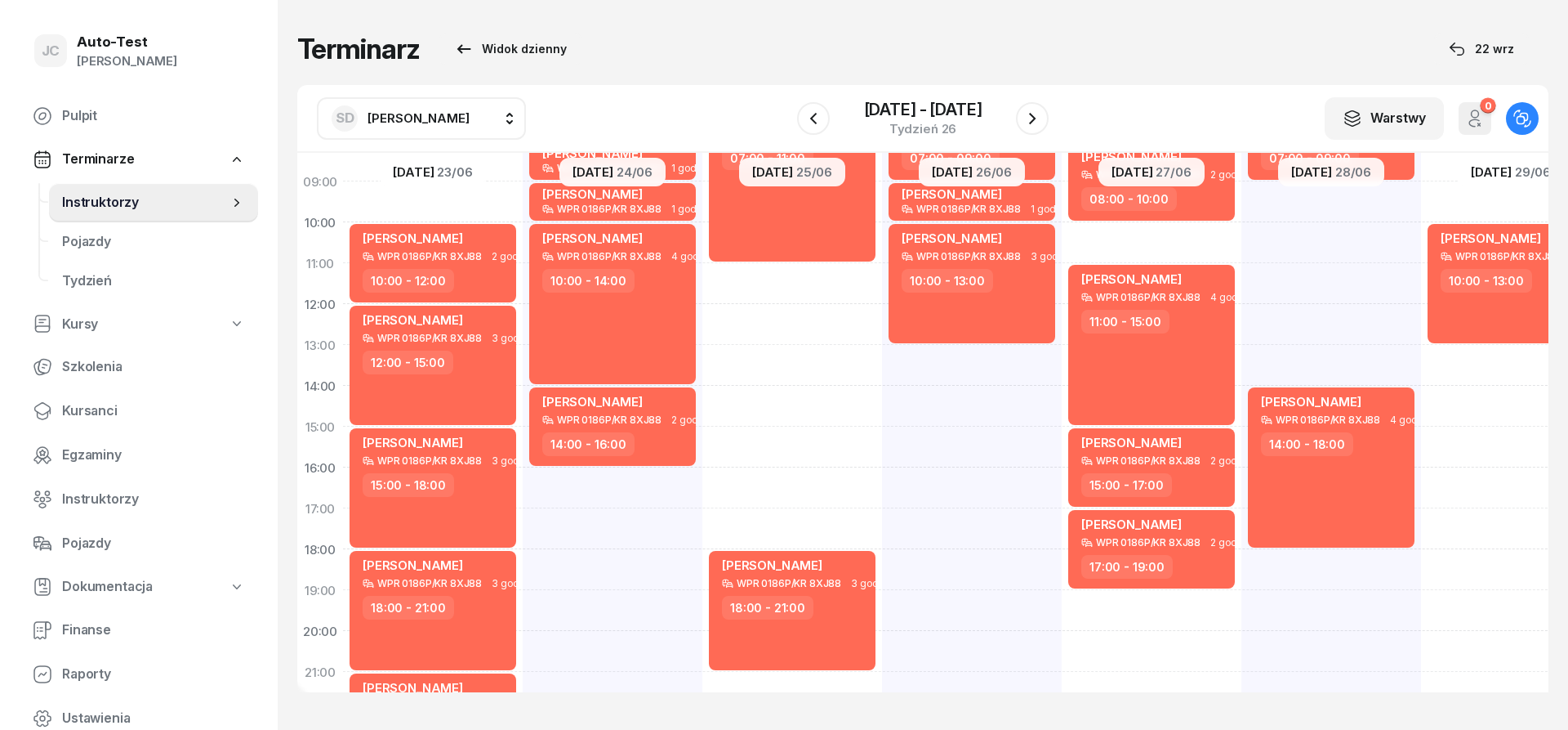
click at [441, 122] on span "[PERSON_NAME]" at bounding box center [418, 119] width 102 height 16
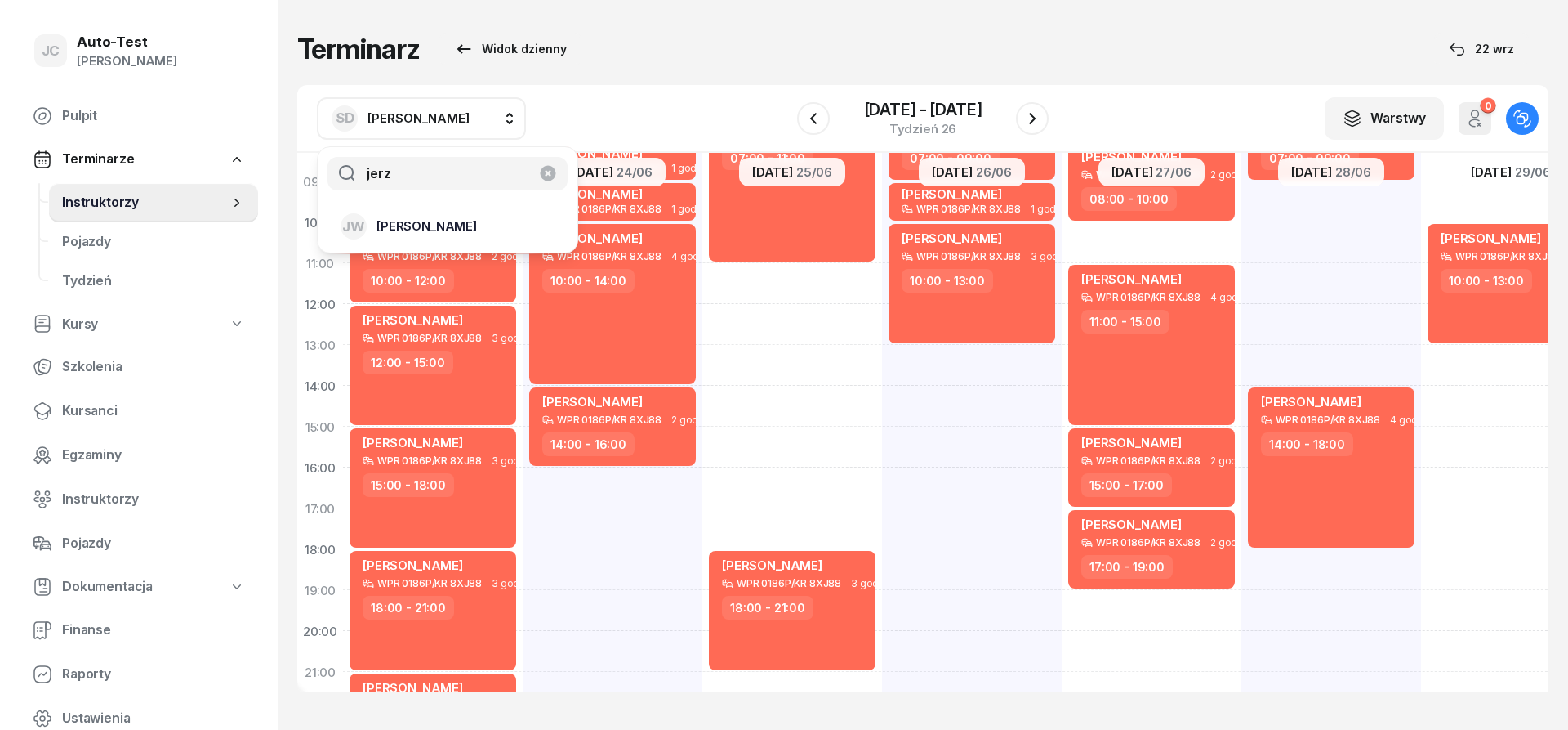
type input "jerz"
click at [458, 221] on span "[PERSON_NAME]" at bounding box center [427, 226] width 101 height 22
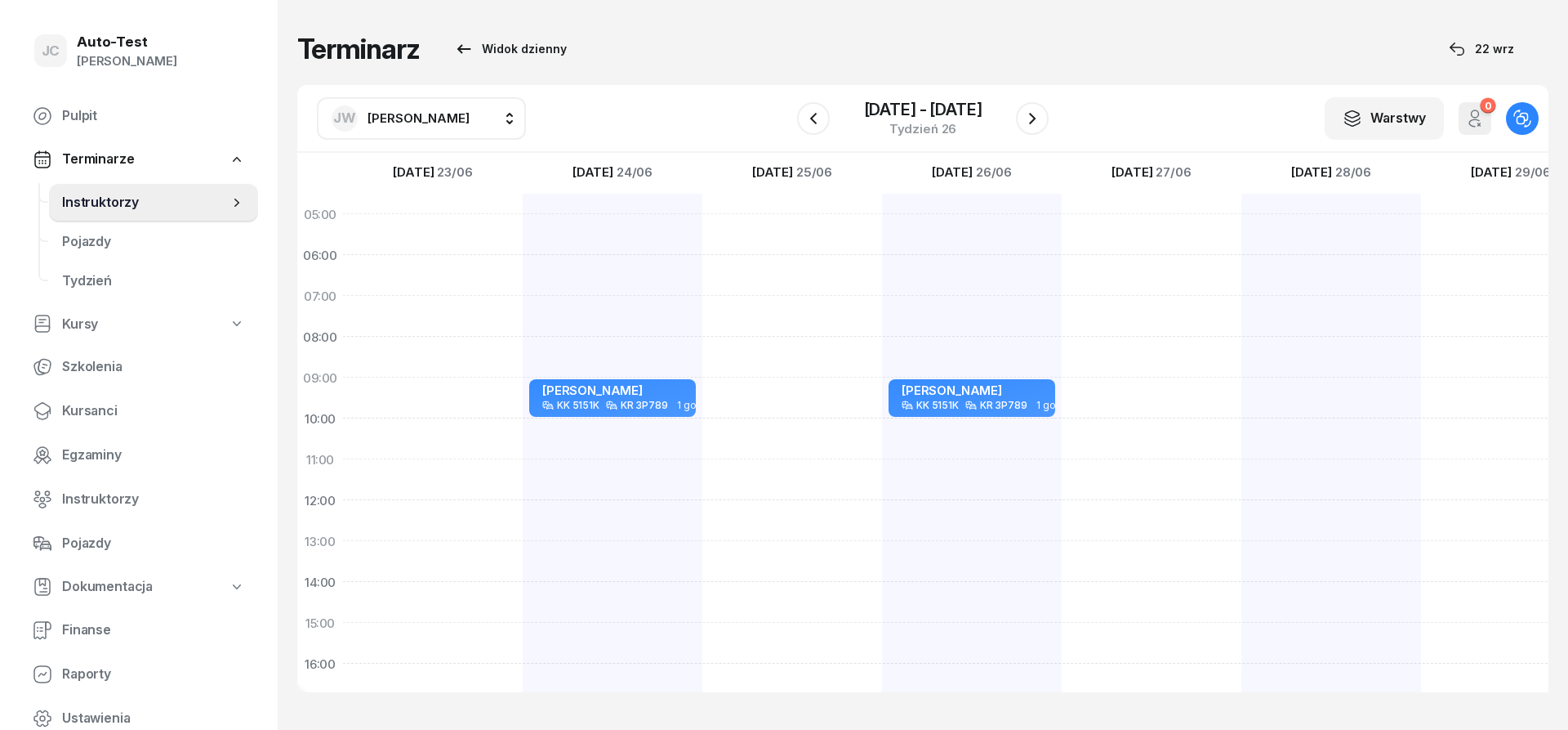
click at [453, 116] on span "[PERSON_NAME]" at bounding box center [418, 119] width 102 height 16
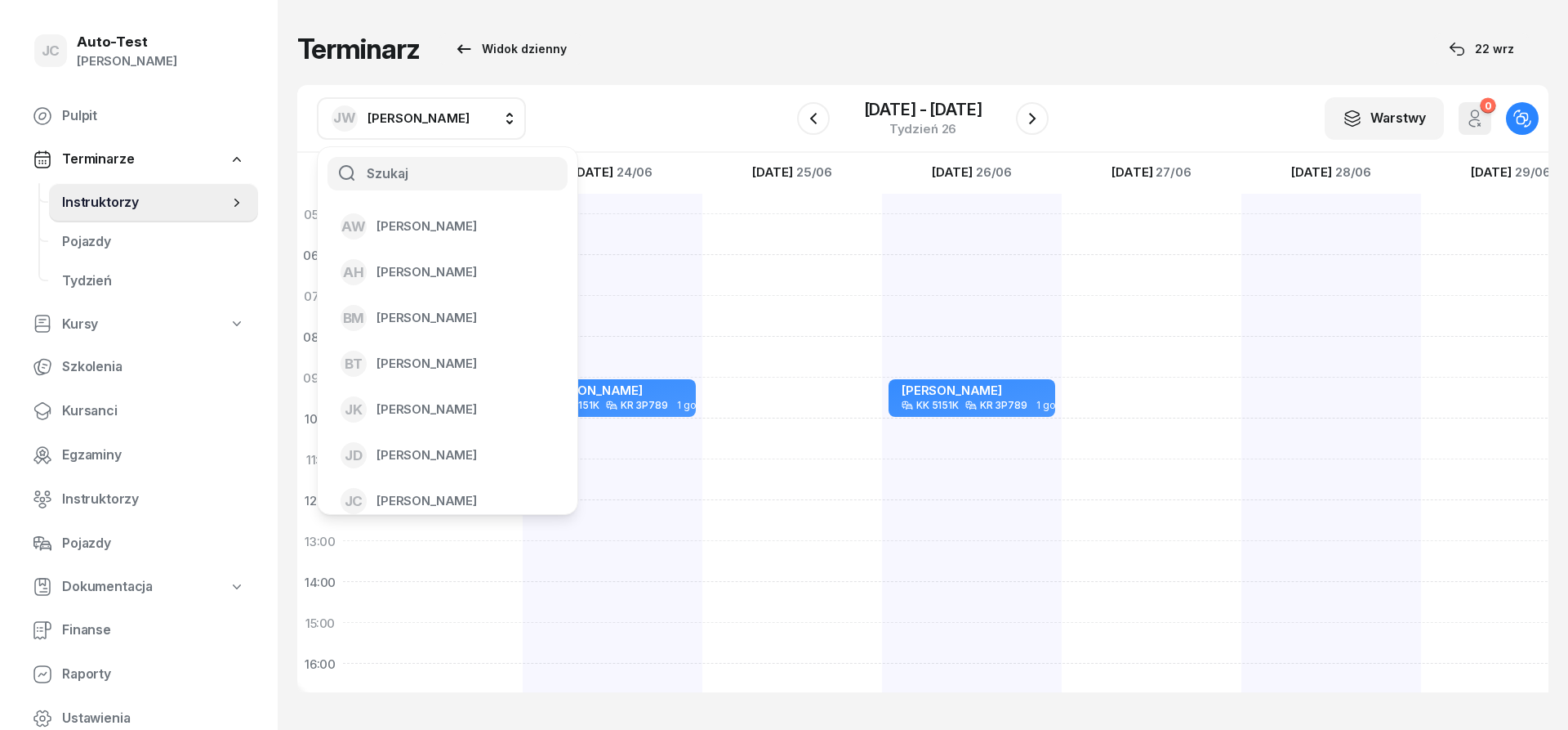
type input "d"
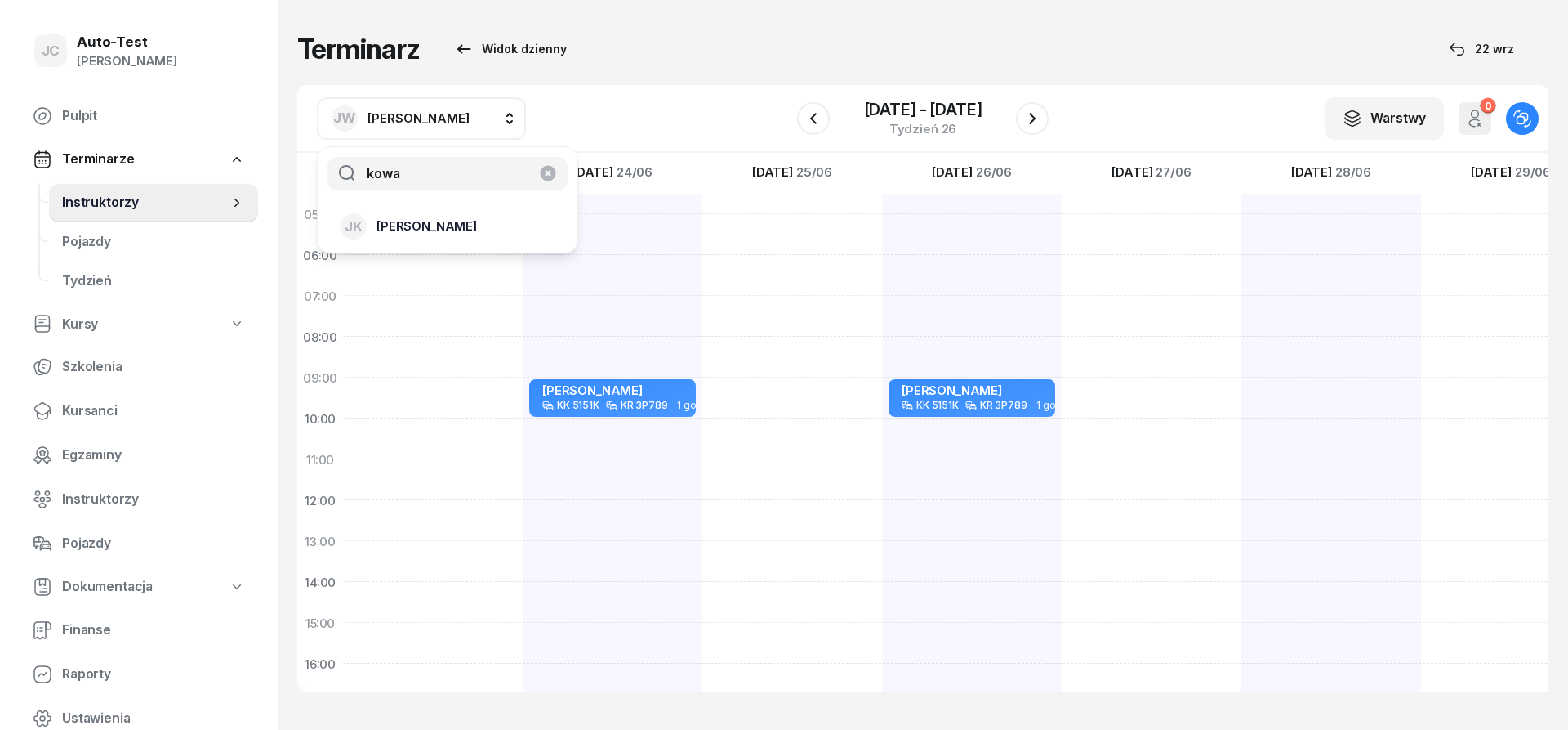
type input "kowa"
click at [451, 210] on li "[PERSON_NAME]" at bounding box center [447, 226] width 234 height 45
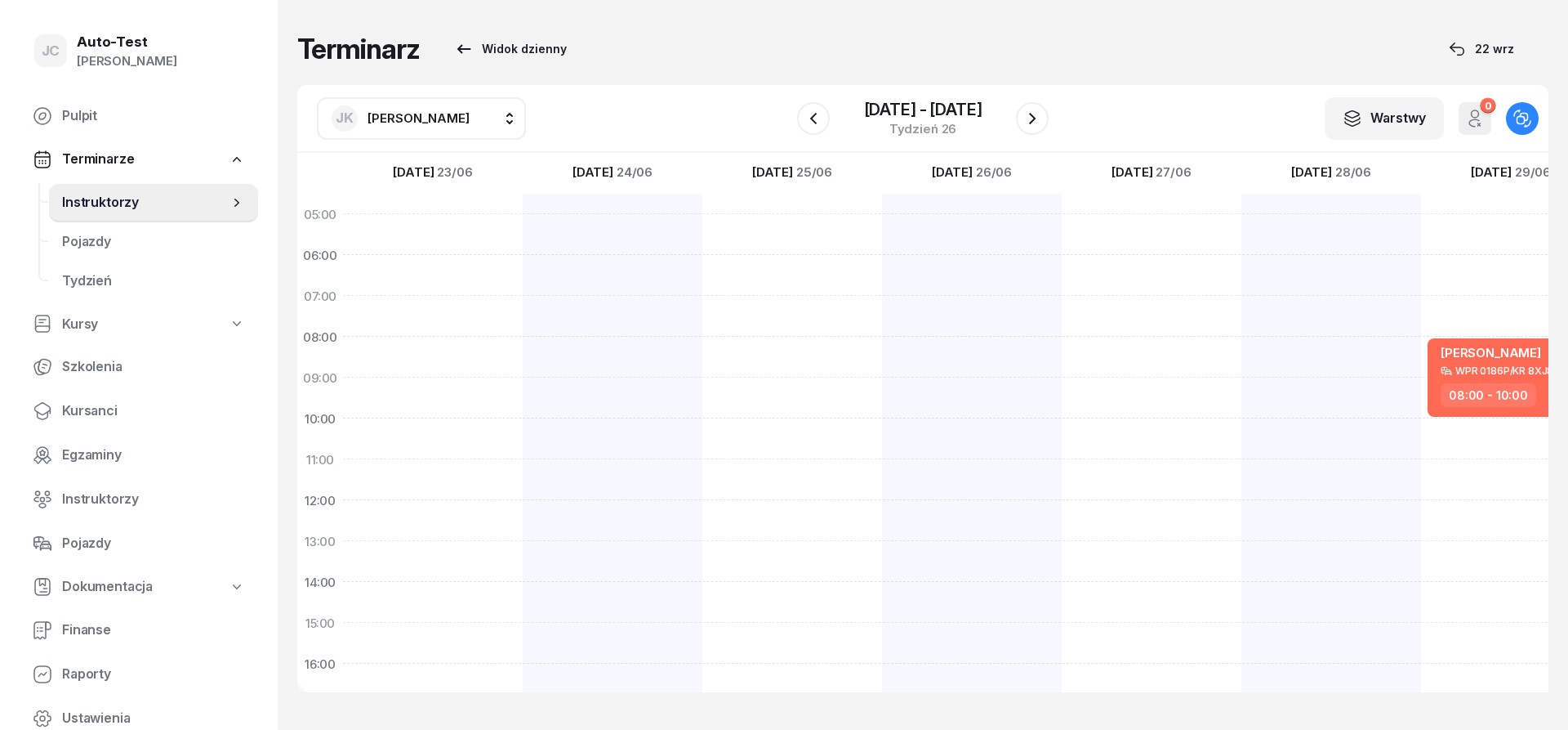
click at [375, 114] on span "[PERSON_NAME]" at bounding box center [418, 119] width 102 height 16
type input "mare"
click at [439, 275] on span "[PERSON_NAME]" at bounding box center [427, 273] width 101 height 22
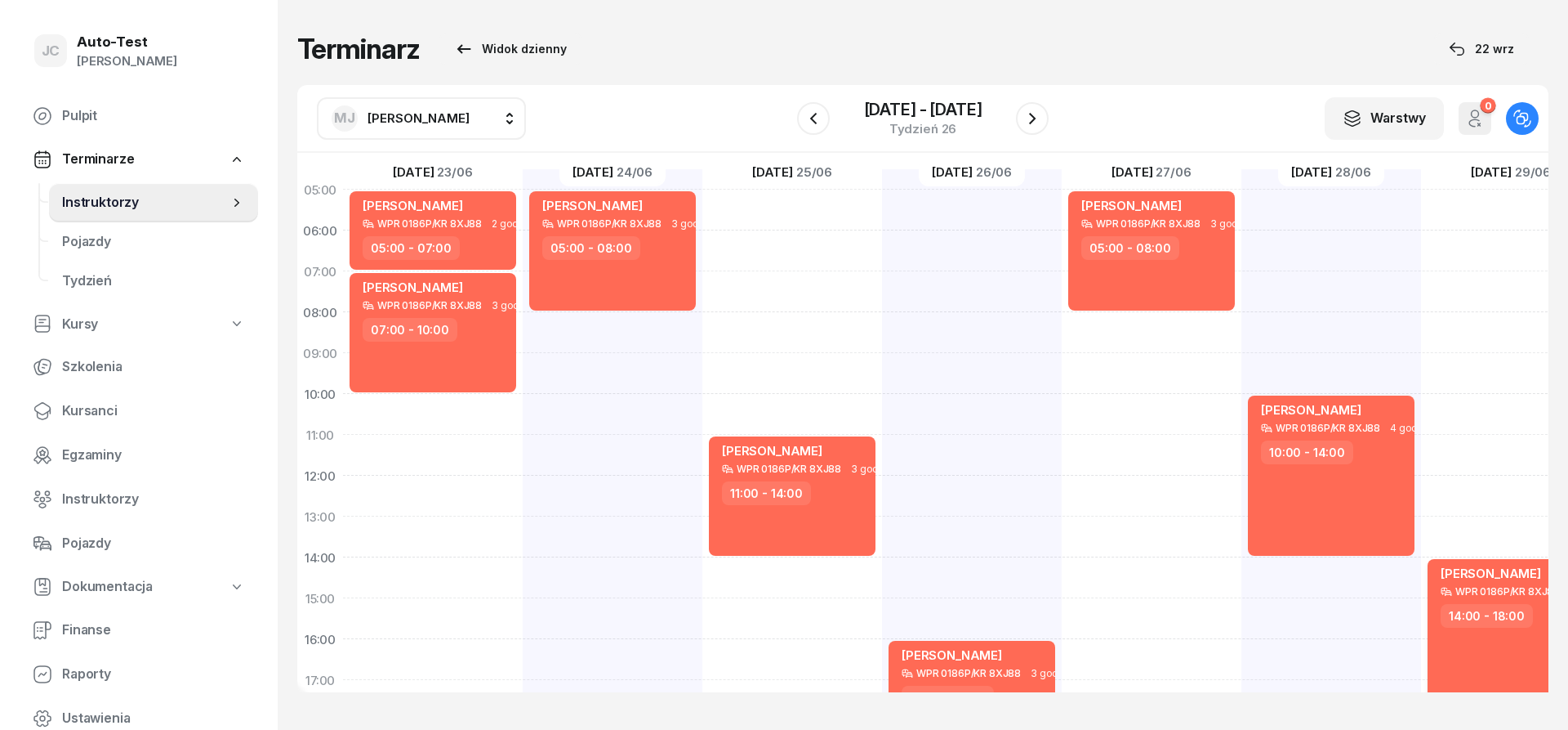
scroll to position [319, 0]
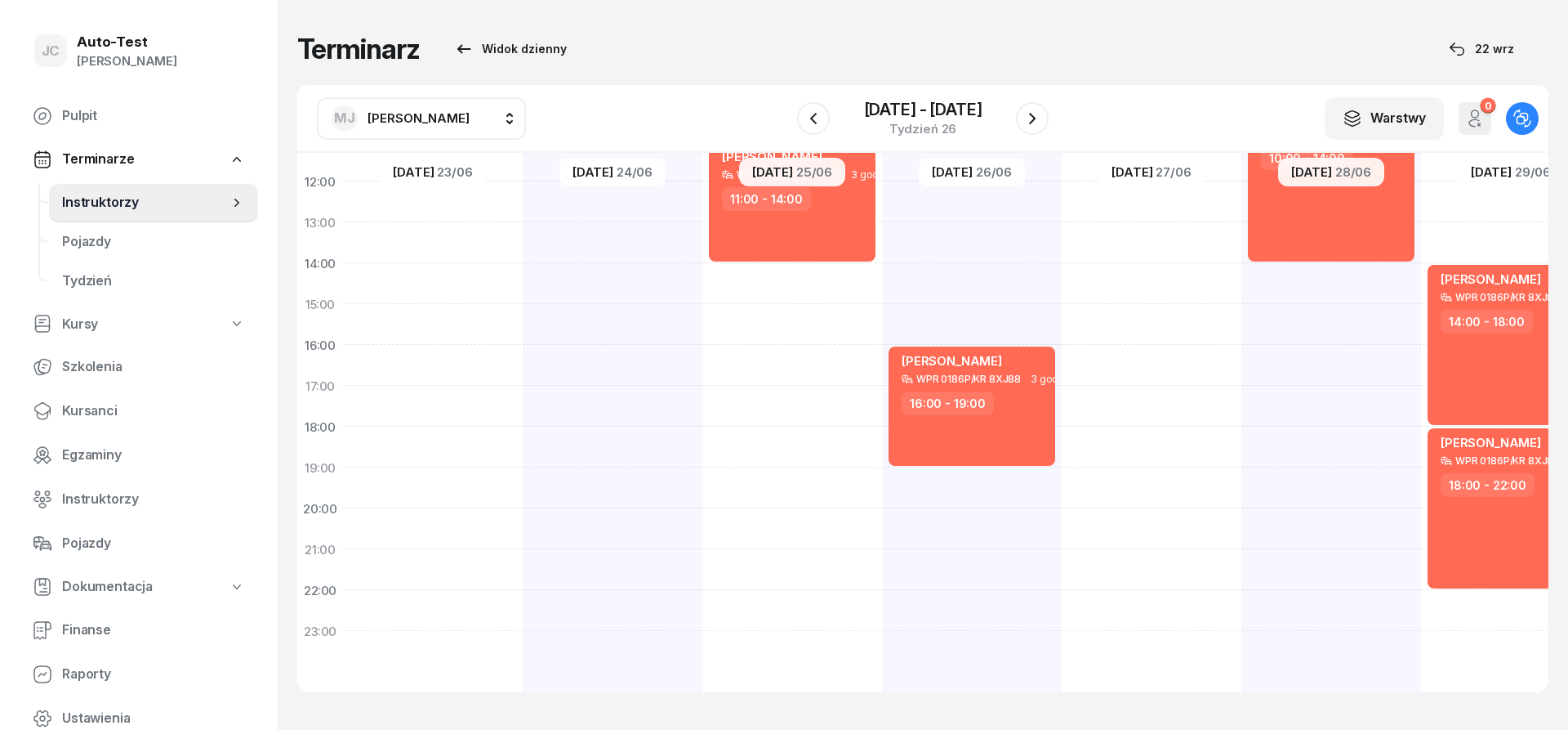
drag, startPoint x: 411, startPoint y: 111, endPoint x: 414, endPoint y: 137, distance: 26.2
click at [410, 112] on span "[PERSON_NAME]" at bounding box center [418, 119] width 102 height 16
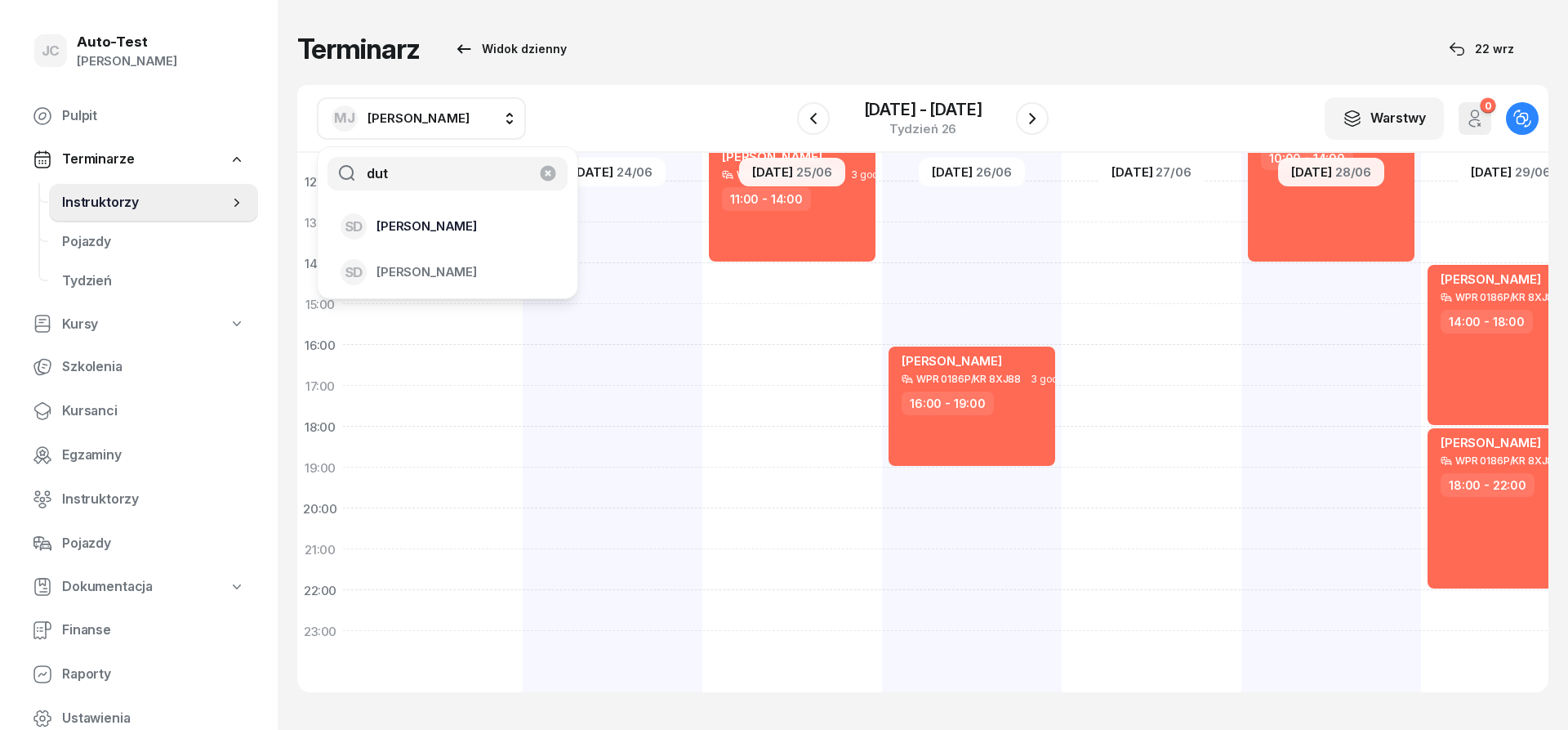
type input "dut"
click at [421, 235] on span "[PERSON_NAME]" at bounding box center [427, 226] width 101 height 22
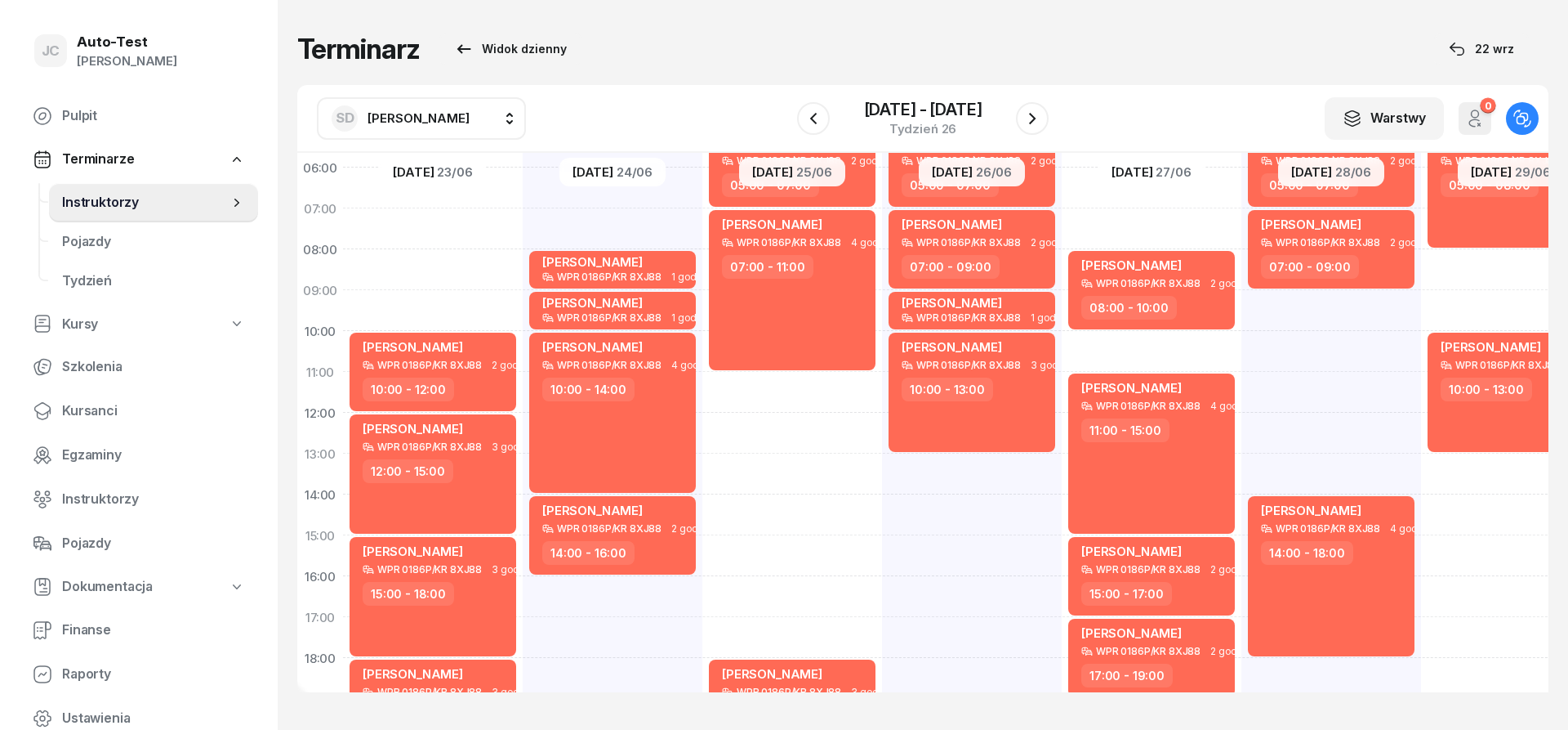
scroll to position [25, 0]
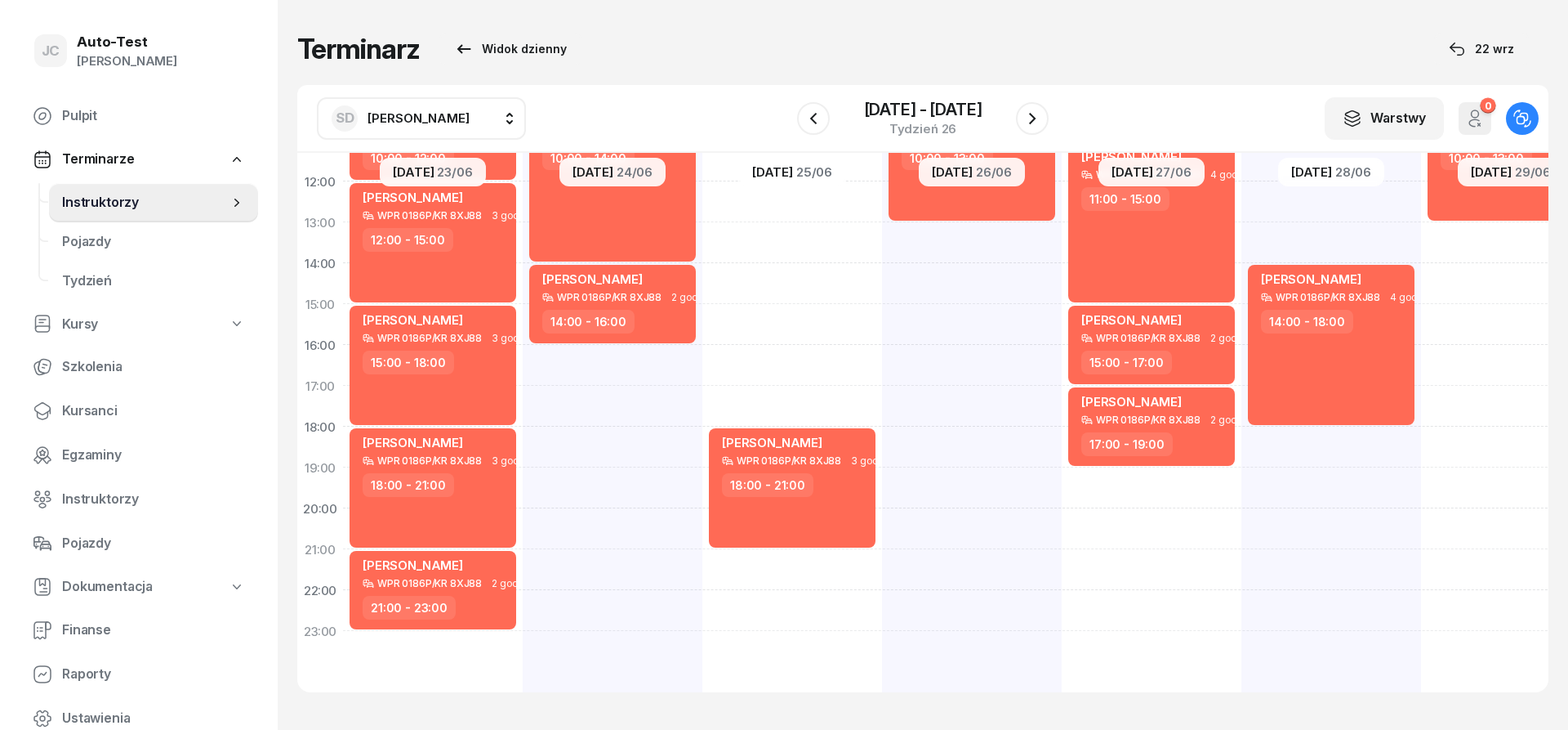
click at [1322, 454] on div "[PERSON_NAME] WPR 0186P/KR 8XJ88 2 godz. 05:00 - 07:00 [PERSON_NAME] WPR 0186P/…" at bounding box center [1331, 283] width 180 height 817
select select "18"
select select "20"
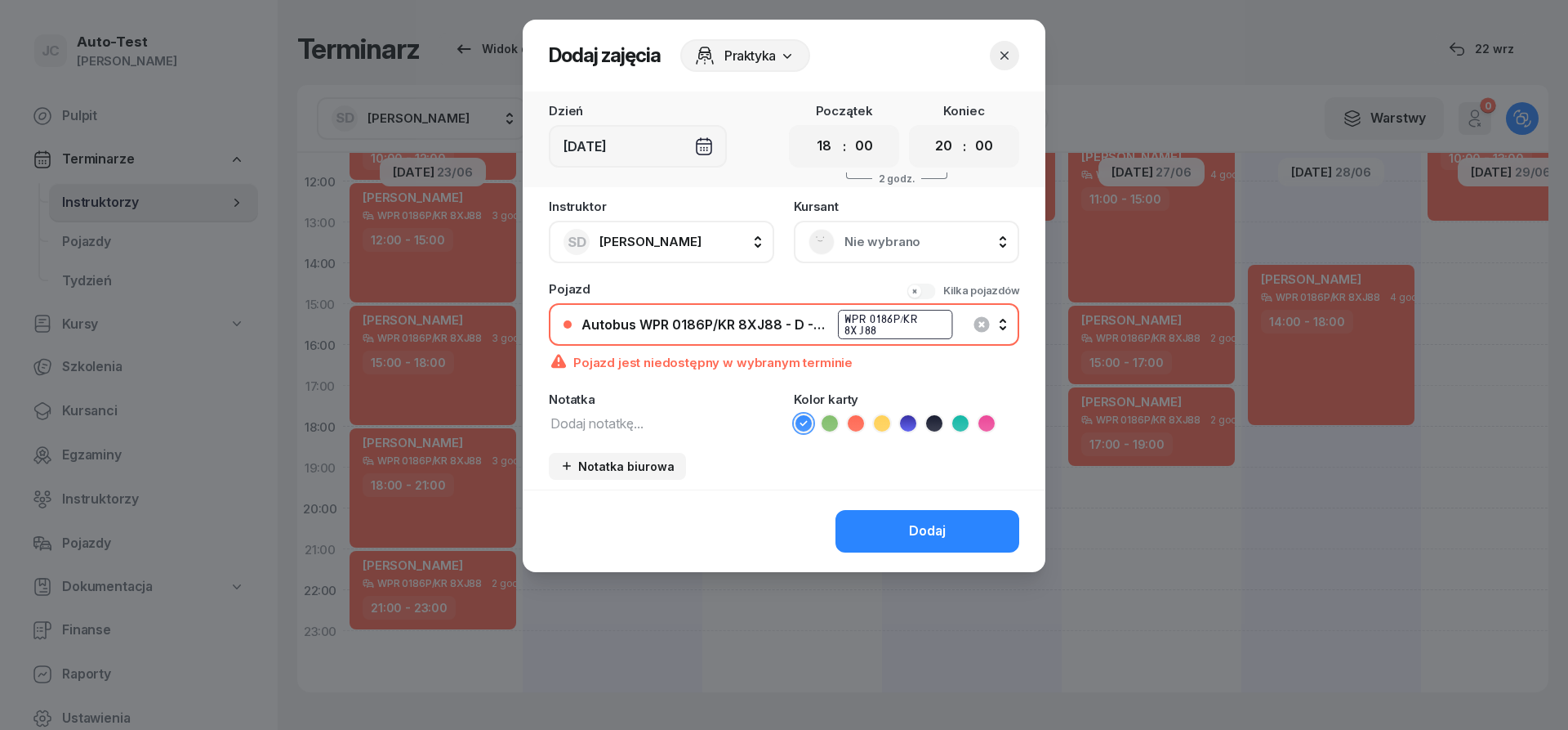
click at [1002, 56] on icon "button" at bounding box center [1004, 55] width 17 height 17
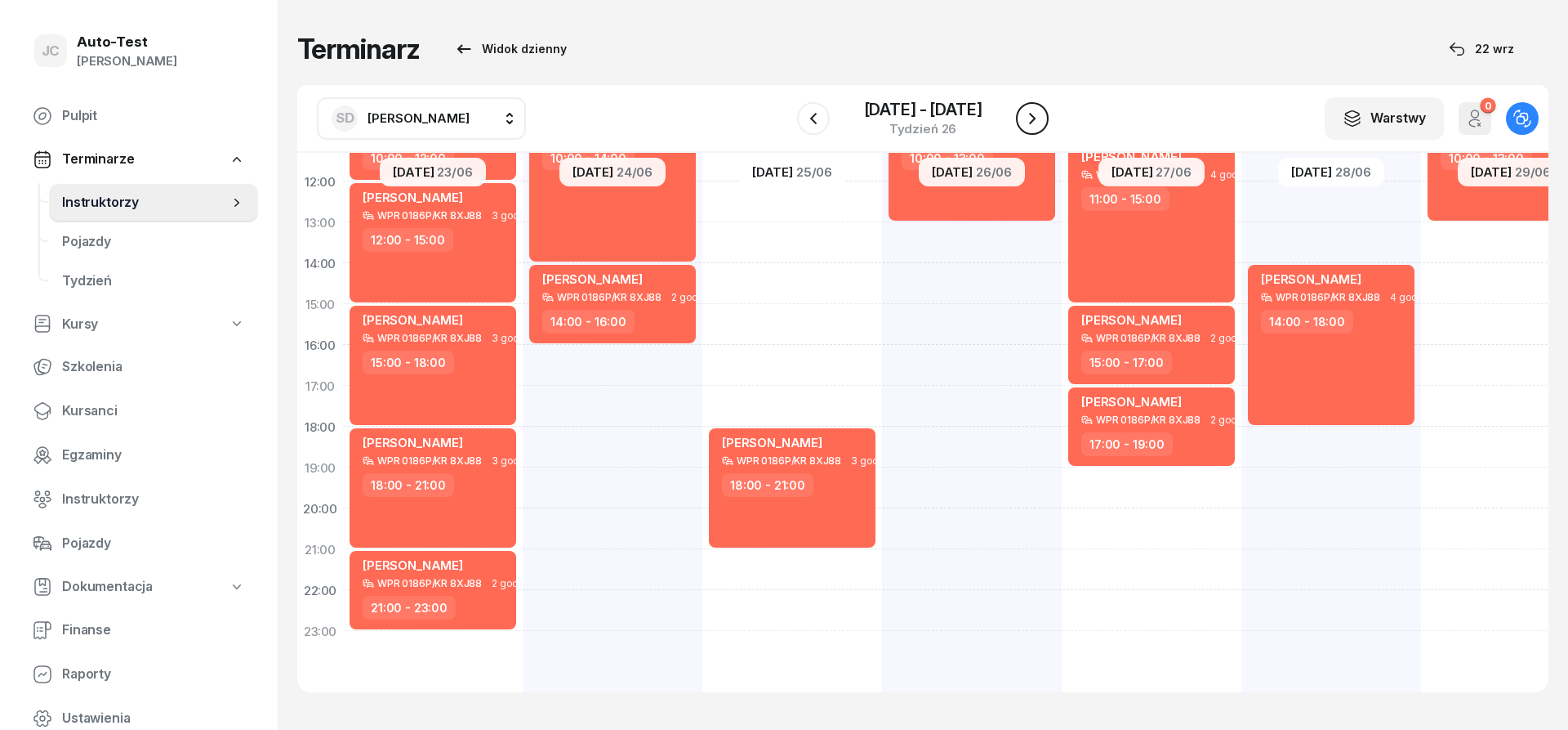
click at [1022, 122] on button "button" at bounding box center [1032, 118] width 33 height 33
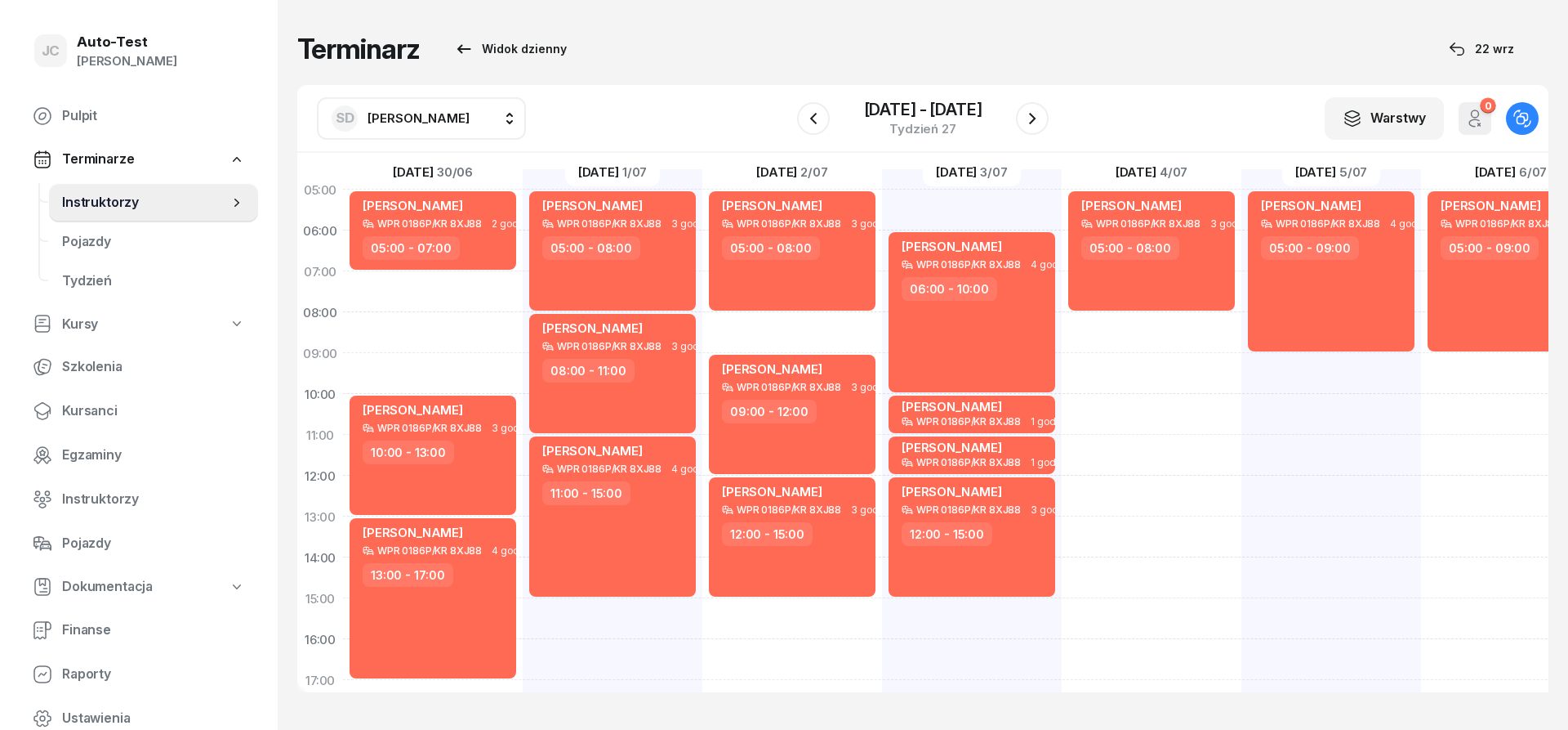
click at [455, 299] on div "[PERSON_NAME] WPR 0186P/KR 8XJ88 2 godz. 05:00 - 07:00 [PERSON_NAME] WPR 0186P/…" at bounding box center [432, 577] width 180 height 817
select select "07"
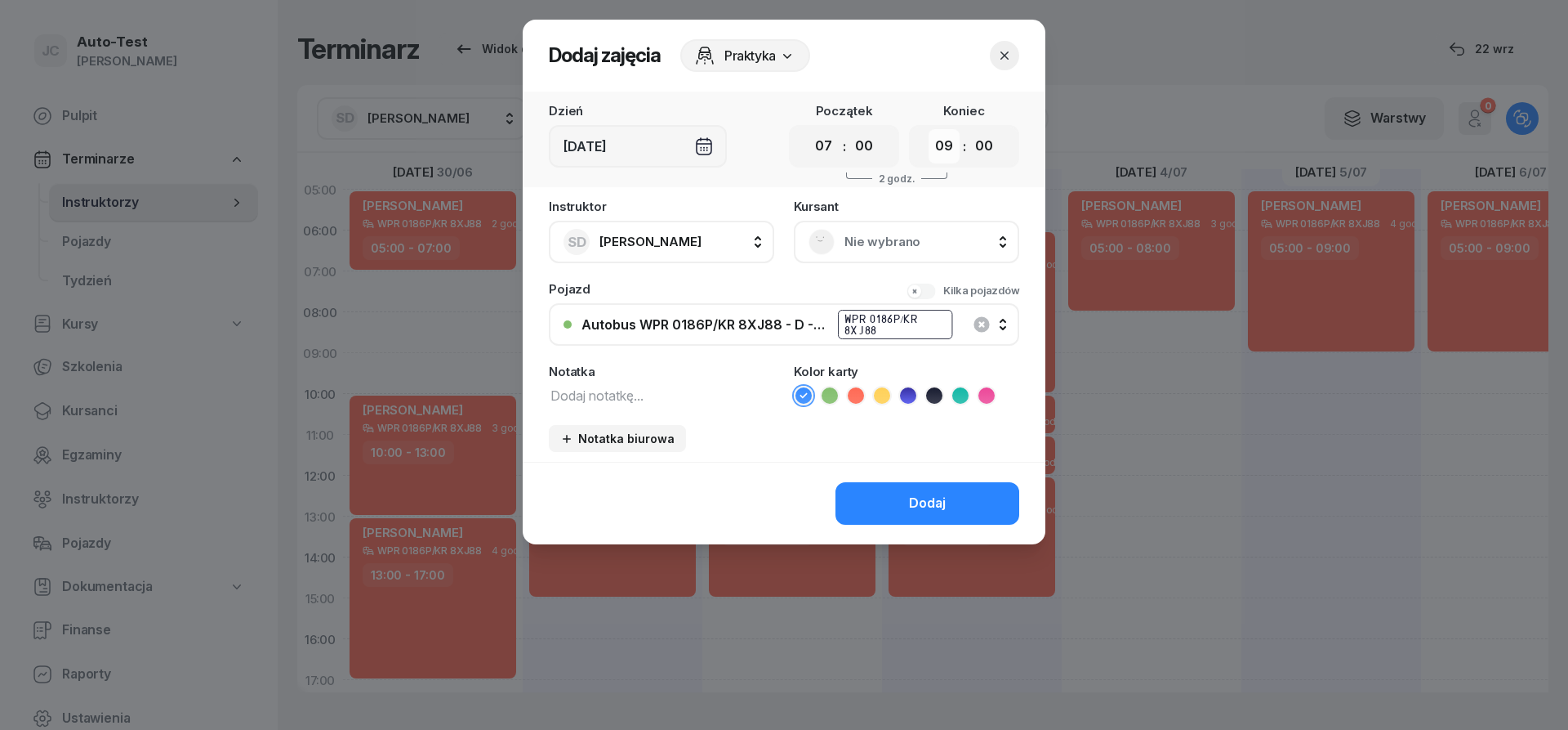
click at [928, 129] on select "00 01 02 03 04 05 06 07 08 09 10 11 12 13 14 15 16 17 18 19 20 21 22 23" at bounding box center [943, 146] width 31 height 35
select select "10"
click option "10" at bounding box center [0, 0] width 0 height 0
click at [861, 226] on div "Nie wybrano" at bounding box center [906, 241] width 225 height 42
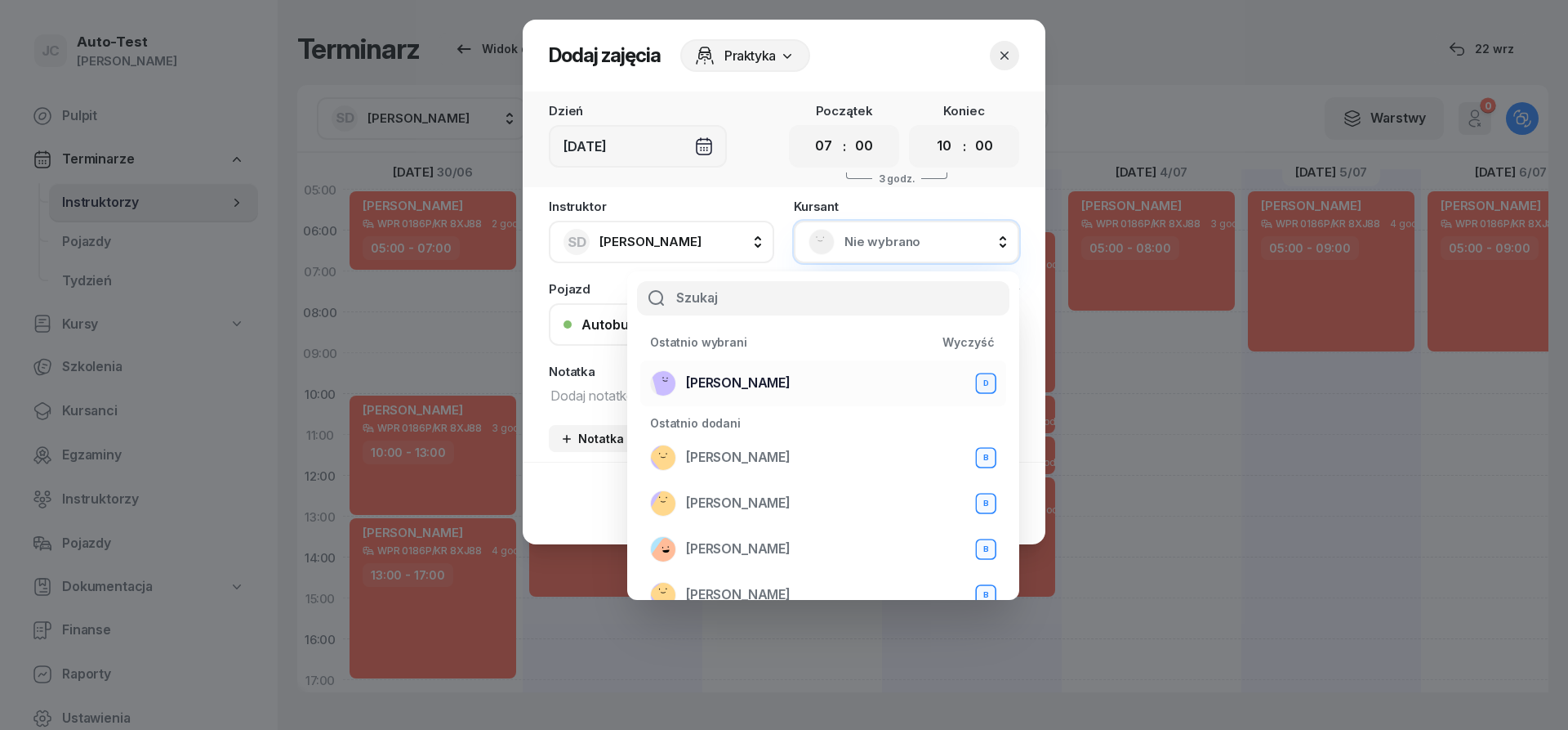
click at [777, 379] on span "[PERSON_NAME]" at bounding box center [739, 383] width 105 height 22
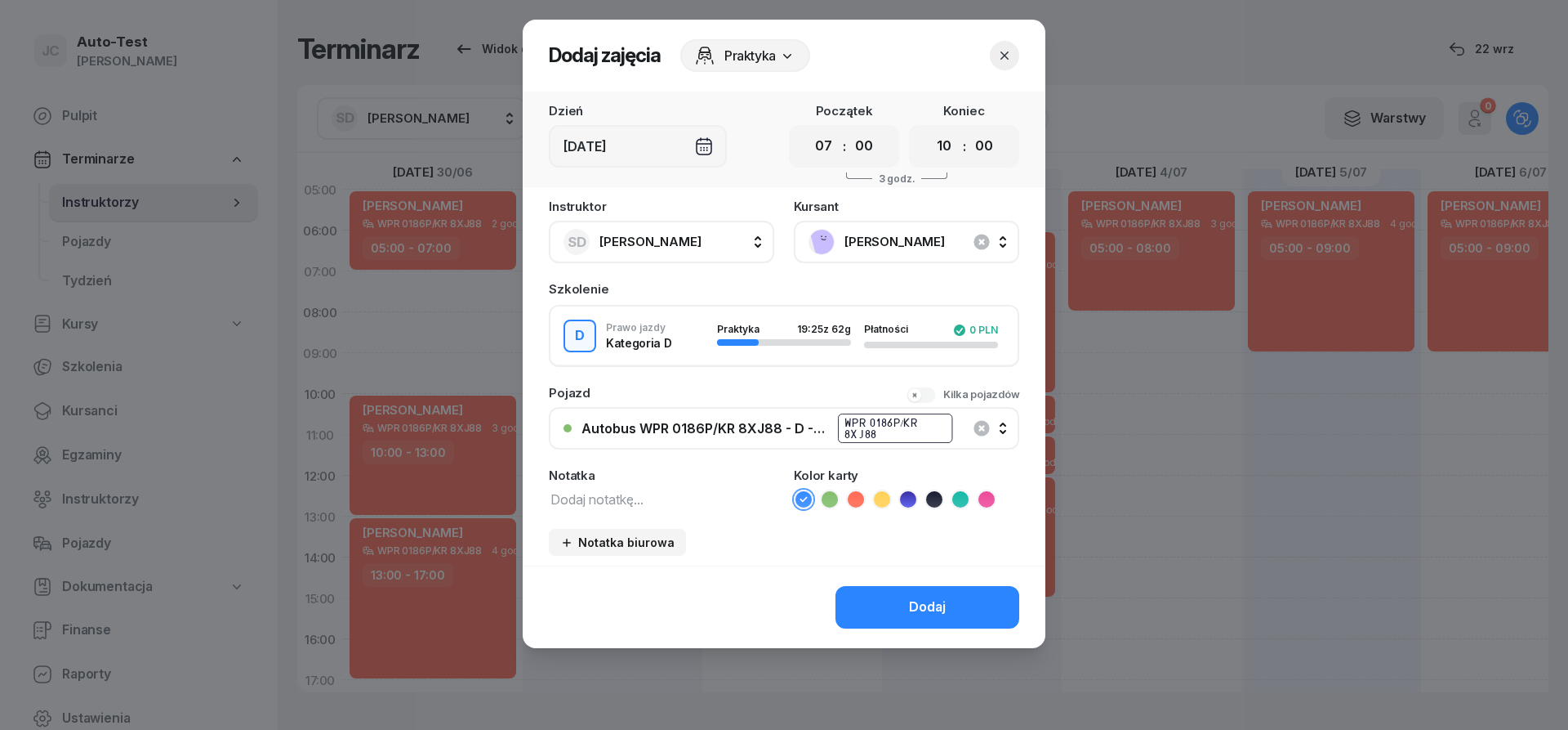
click at [853, 504] on icon at bounding box center [855, 499] width 17 height 17
click at [895, 600] on button "Dodaj" at bounding box center [927, 607] width 184 height 42
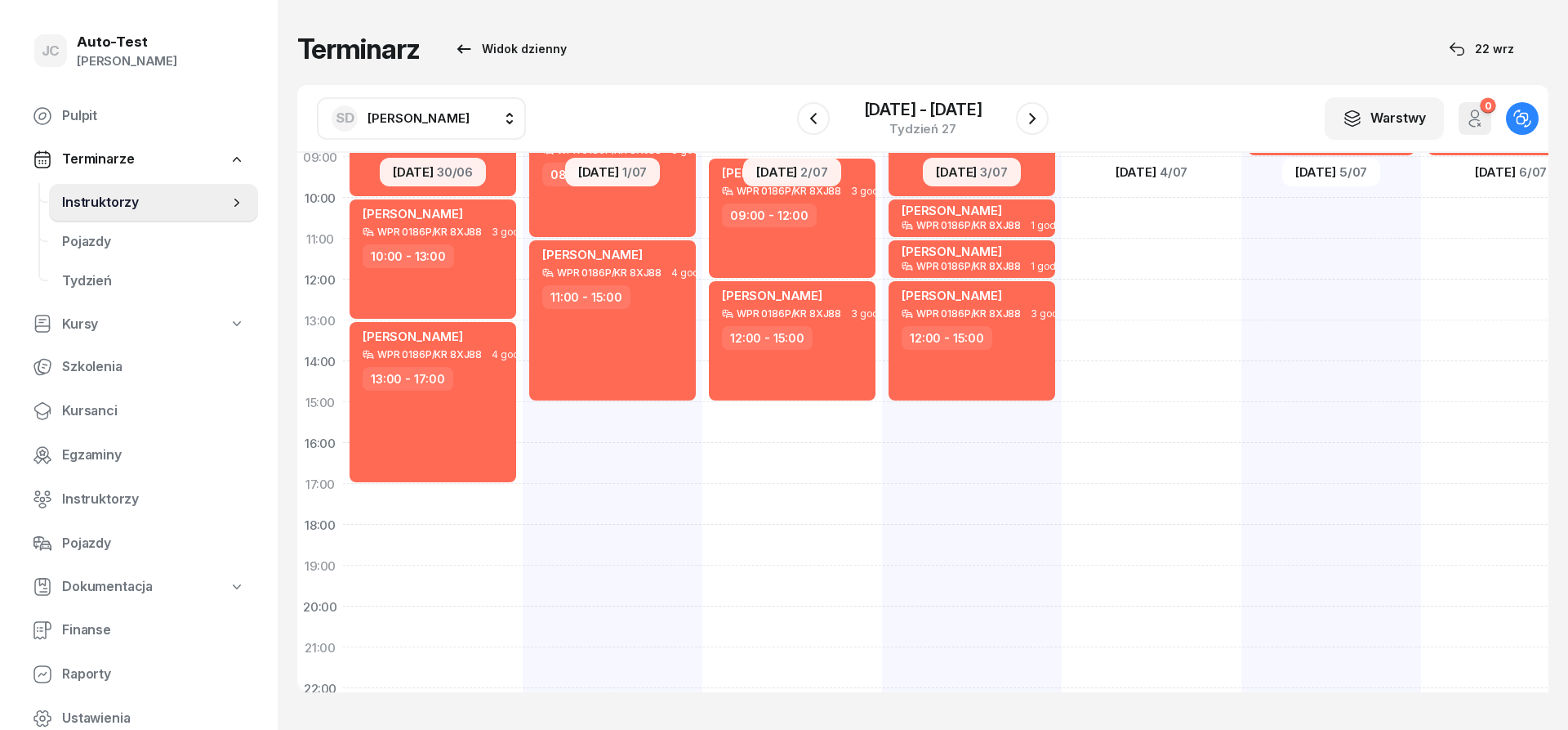
click at [819, 429] on div "[PERSON_NAME] WPR 0186P/KR 8XJ88 3 godz. 05:00 - 08:00 [PERSON_NAME] WPR 0186P/…" at bounding box center [792, 381] width 180 height 817
select select "15"
select select "17"
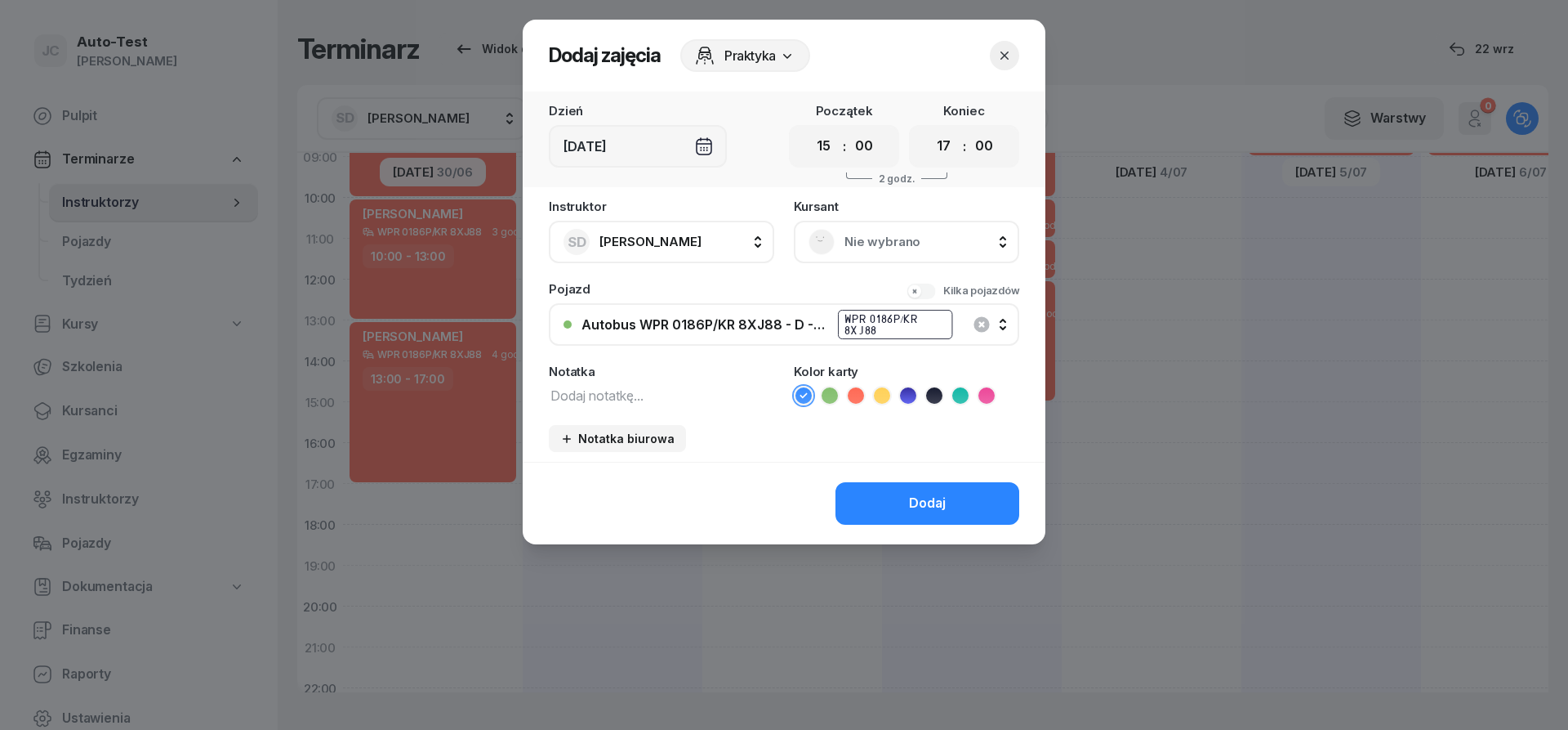
click at [895, 243] on span "Nie wybrano" at bounding box center [924, 242] width 160 height 22
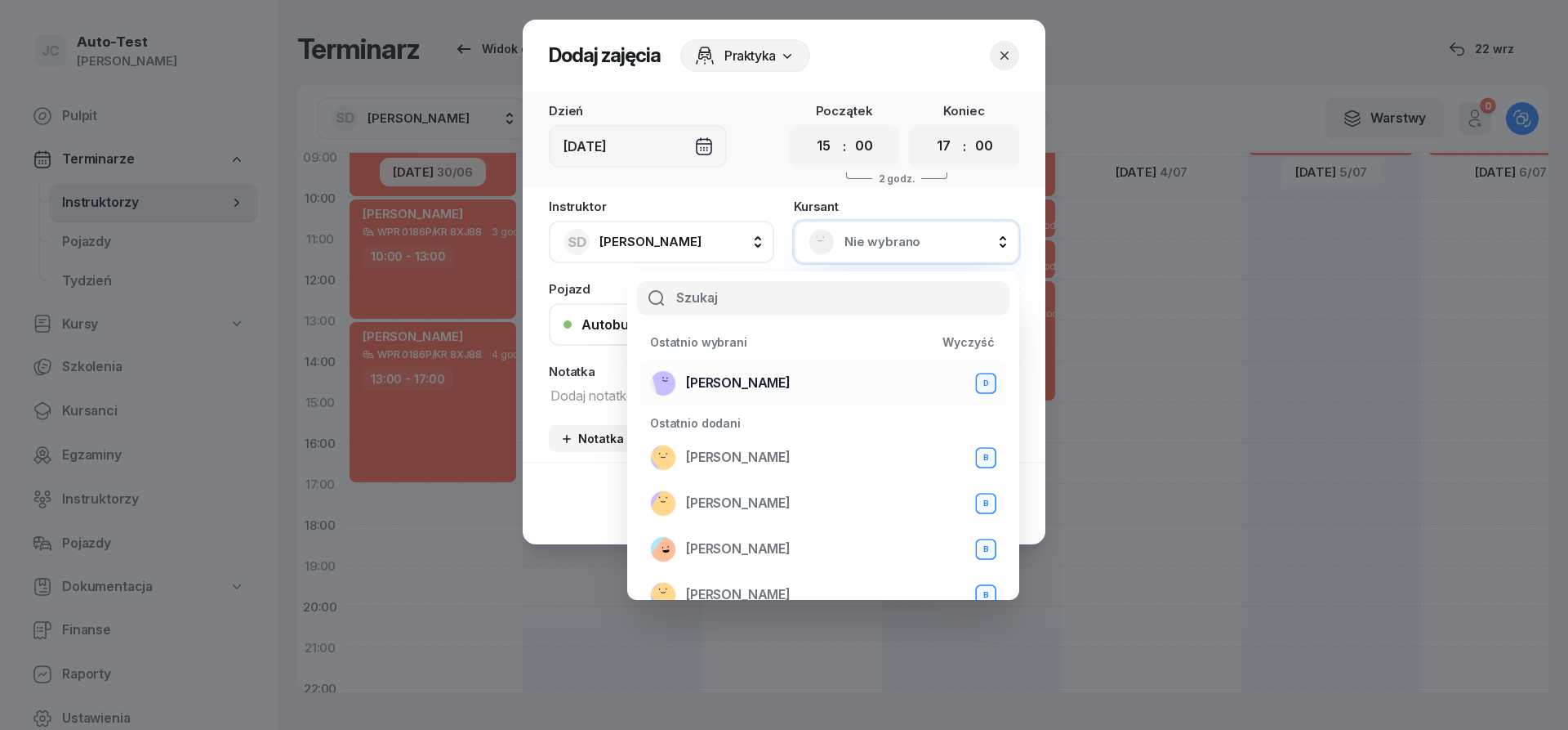
click at [753, 384] on span "[PERSON_NAME]" at bounding box center [739, 383] width 105 height 22
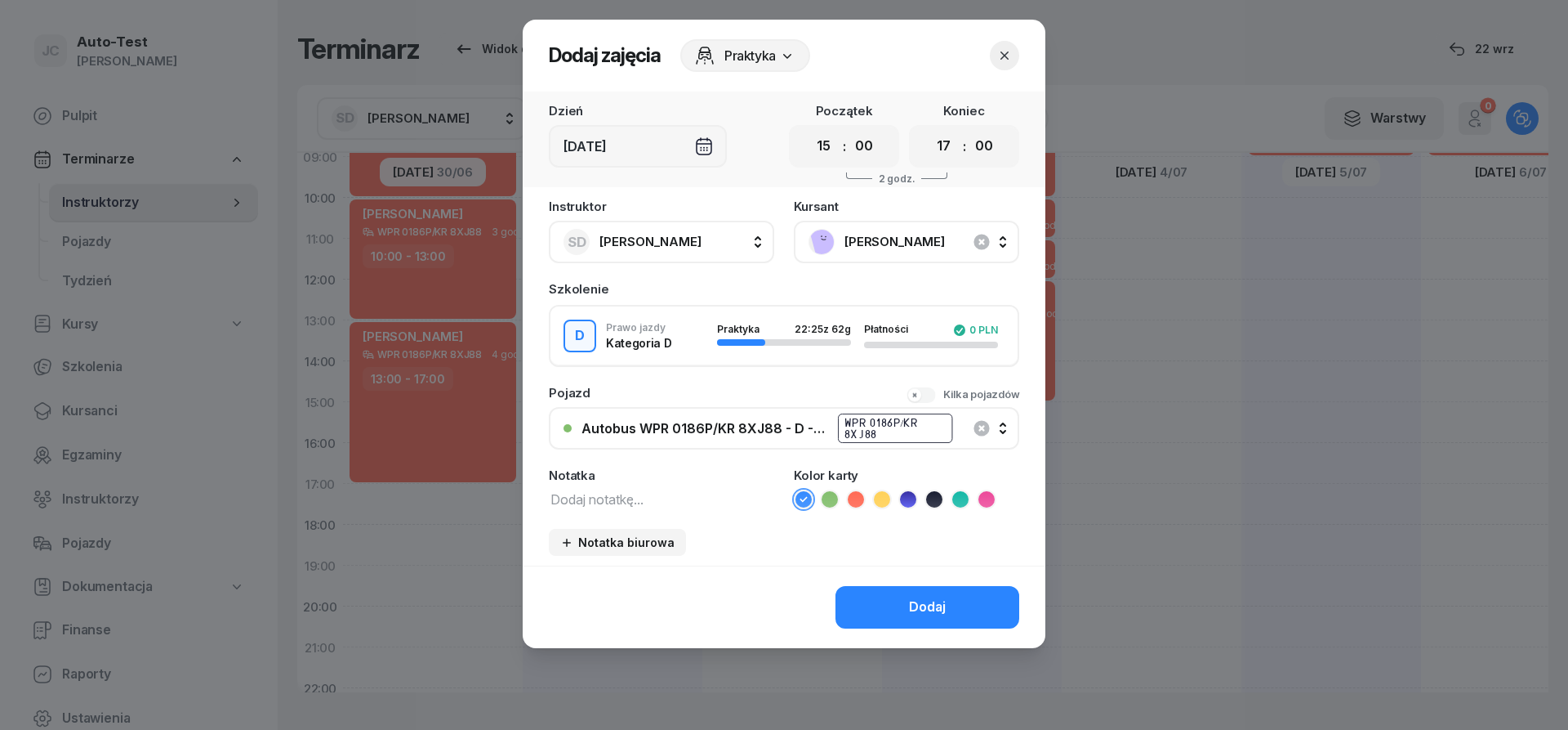
drag, startPoint x: 854, startPoint y: 503, endPoint x: 866, endPoint y: 533, distance: 32.3
click at [854, 502] on icon at bounding box center [855, 499] width 17 height 17
click at [890, 607] on button "Dodaj" at bounding box center [927, 607] width 184 height 42
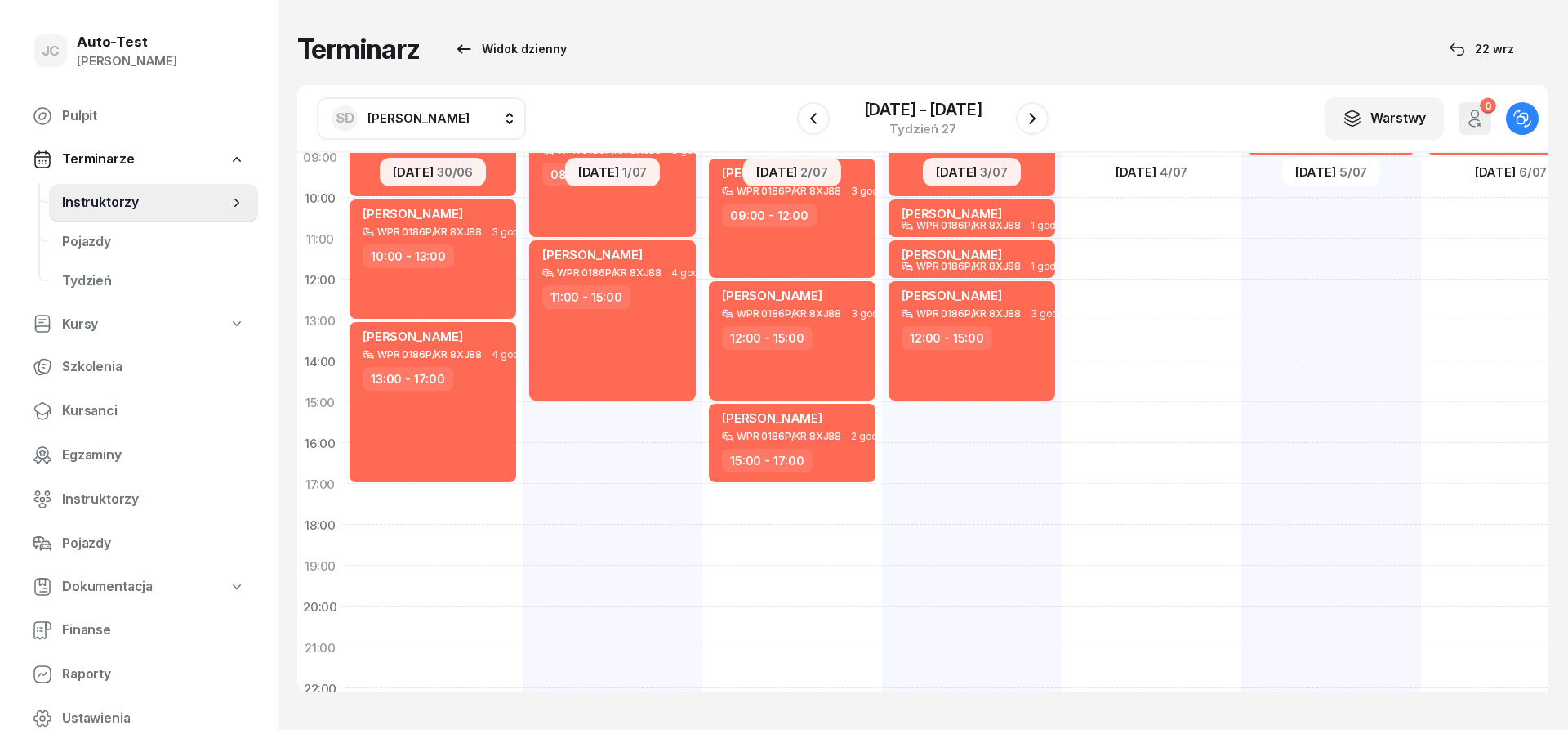
click at [994, 421] on div "[PERSON_NAME] WPR 0186P/KR 8XJ88 4 godz. 06:00 - 10:00 [PERSON_NAME] WPR 0186P/…" at bounding box center [972, 381] width 180 height 817
select select "15"
select select "17"
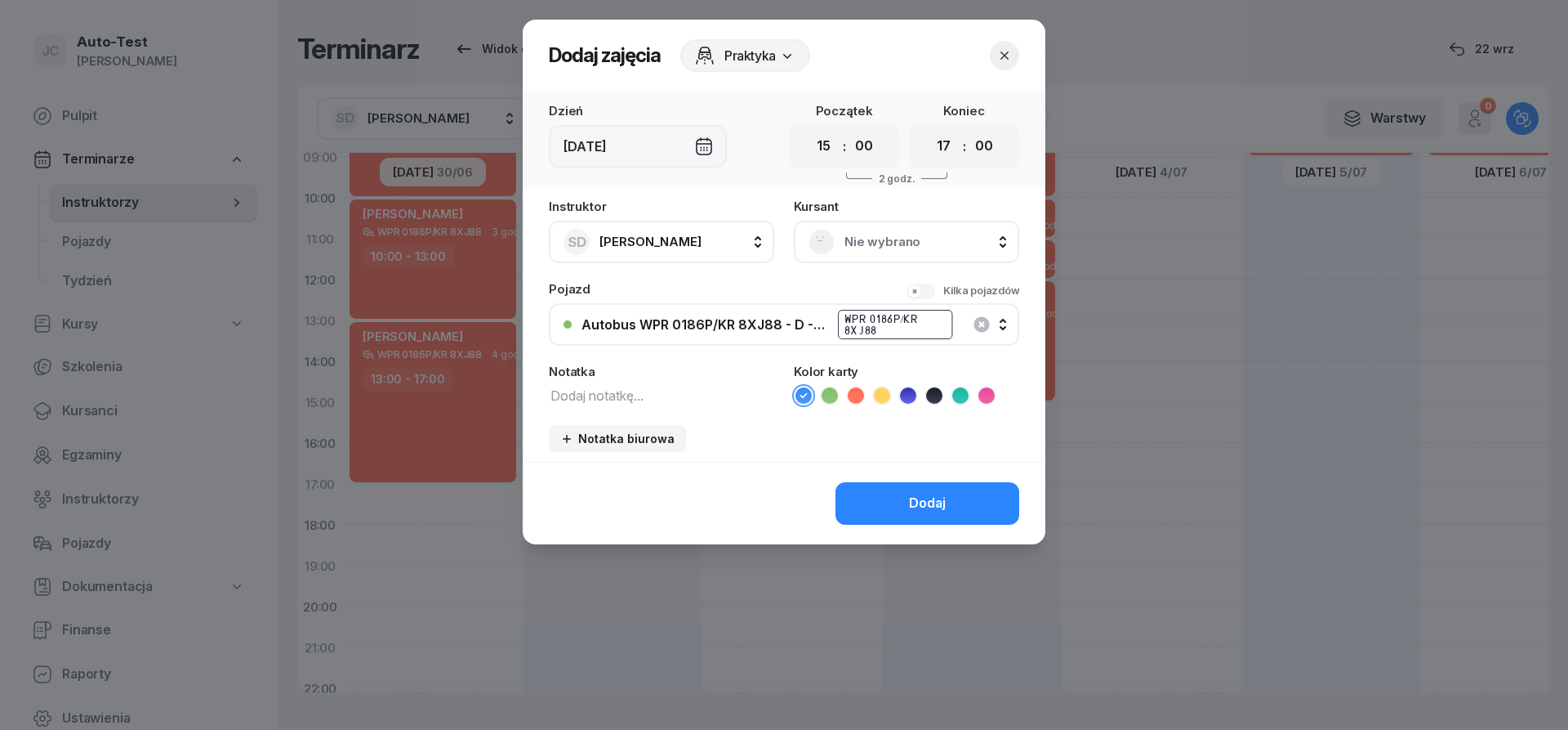
click at [909, 249] on span "Nie wybrano" at bounding box center [924, 242] width 160 height 22
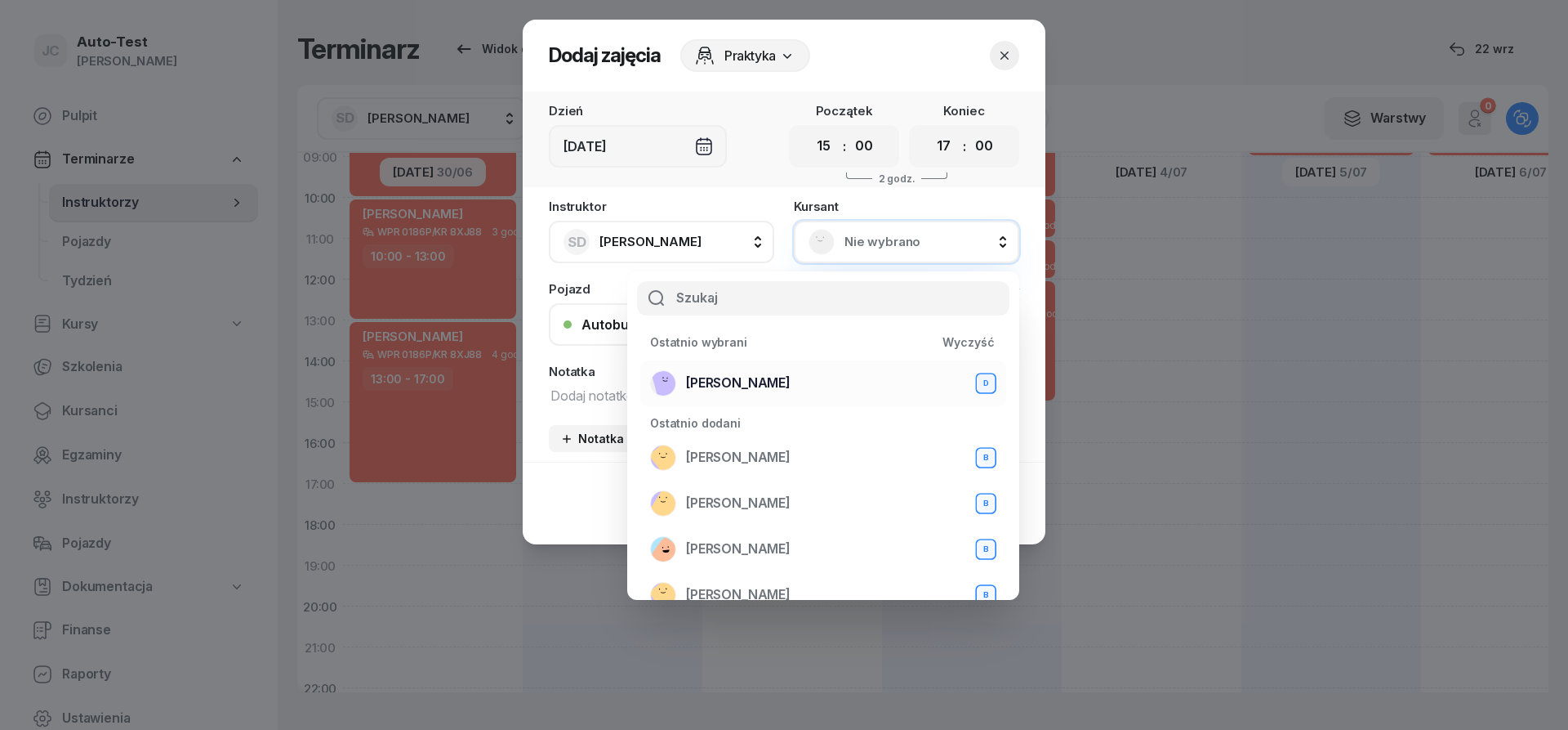
click at [796, 371] on div "[PERSON_NAME] D" at bounding box center [823, 383] width 347 height 26
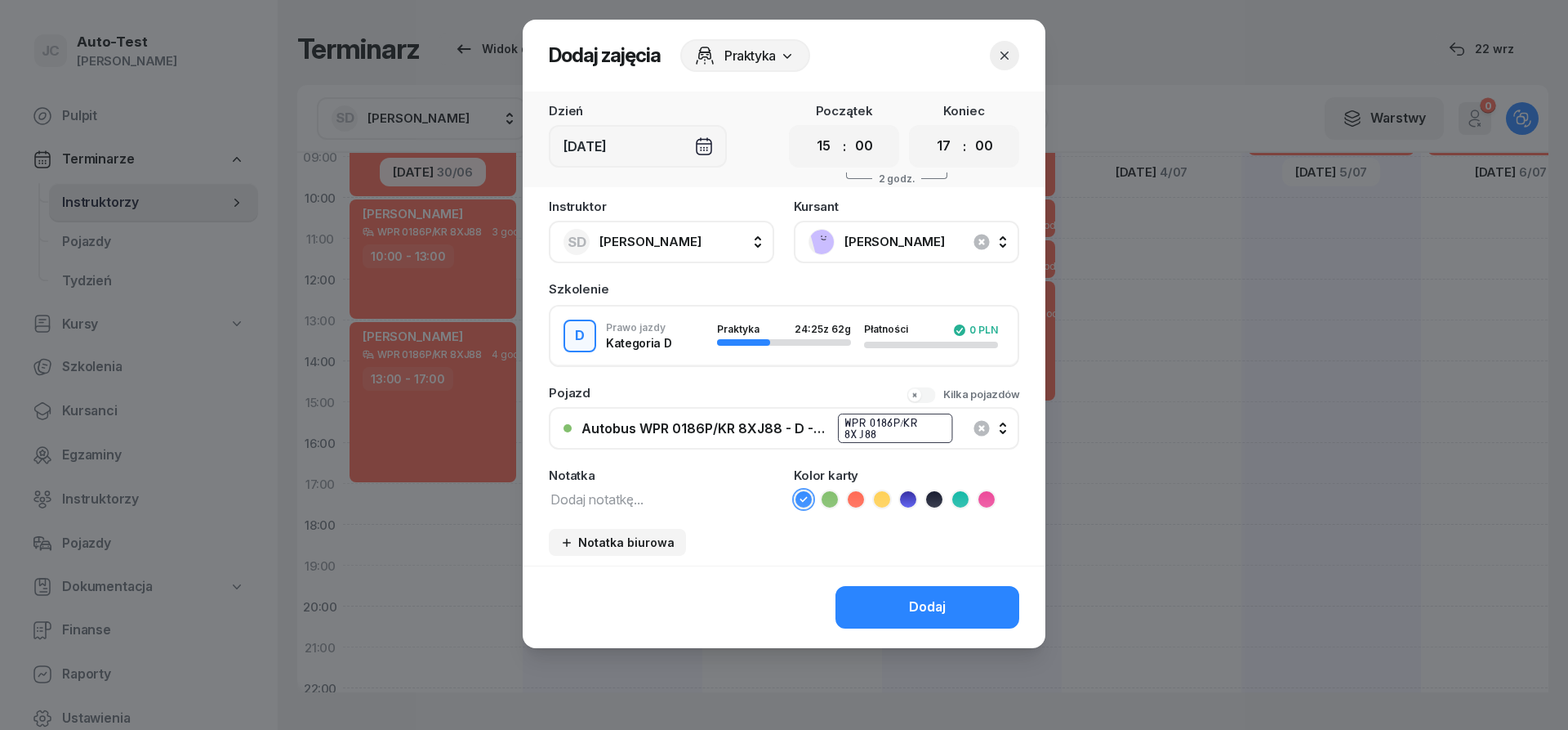
click at [862, 498] on icon at bounding box center [855, 499] width 17 height 17
click at [887, 598] on button "Dodaj" at bounding box center [927, 607] width 184 height 42
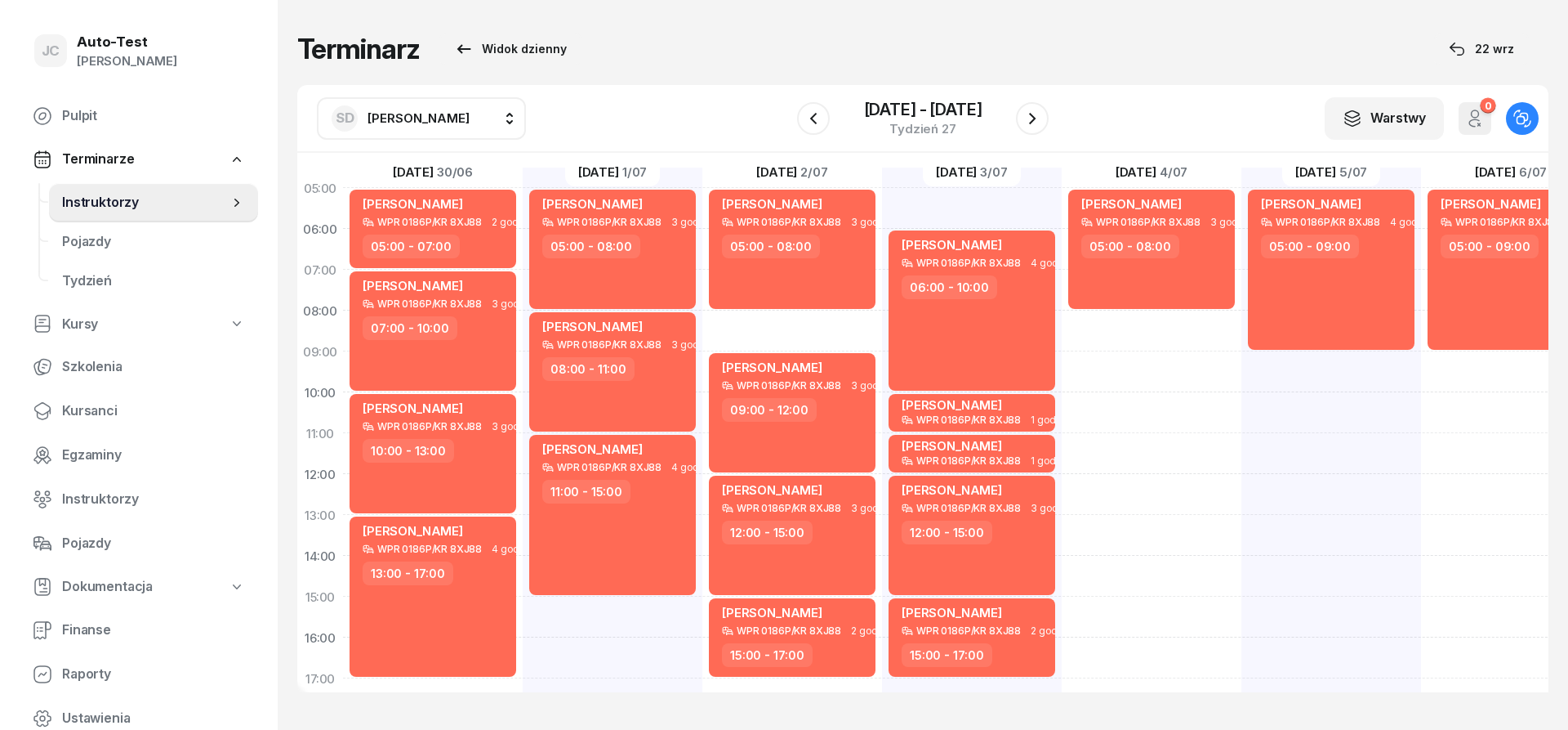
scroll to position [25, 0]
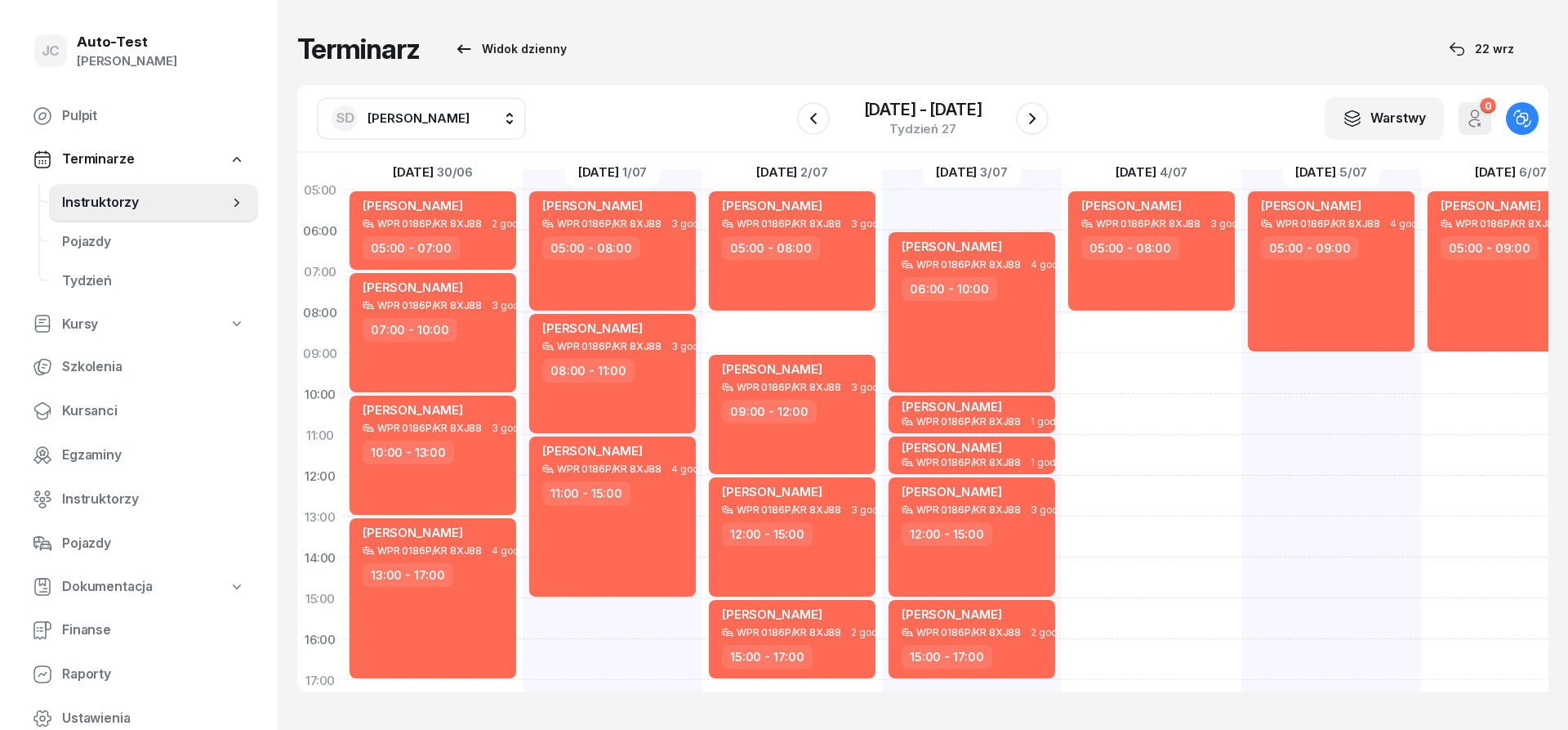
click at [1118, 338] on div "[PERSON_NAME] WPR 0186P/KR 8XJ88 3 godz. 05:00 - 08:00" at bounding box center [1151, 577] width 180 height 817
select select "08"
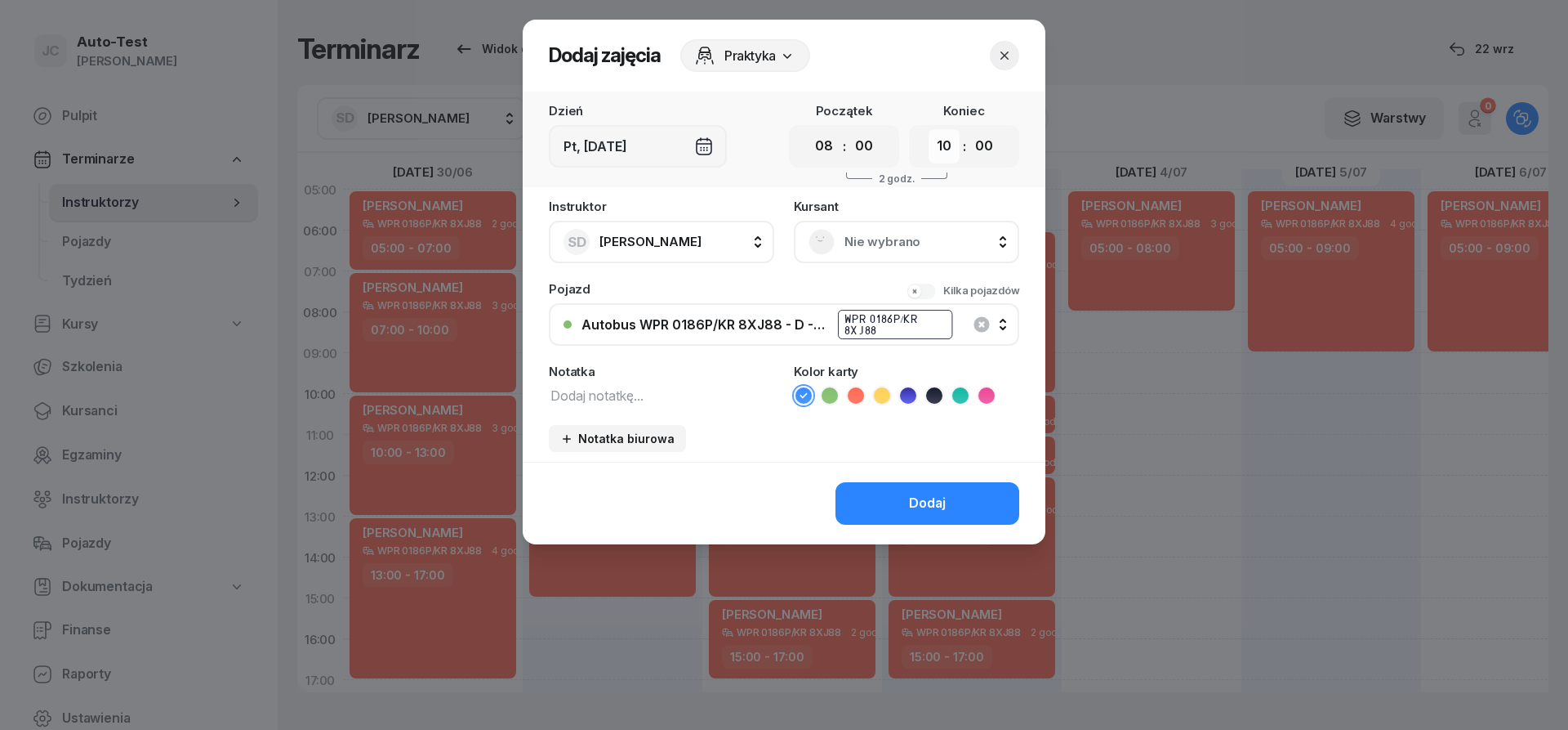
click at [928, 129] on select "00 01 02 03 04 05 06 07 08 09 10 11 12 13 14 15 16 17 18 19 20 21 22 23" at bounding box center [943, 146] width 31 height 35
select select "11"
click option "11" at bounding box center [0, 0] width 0 height 0
click at [871, 238] on span "Nie wybrano" at bounding box center [924, 242] width 160 height 22
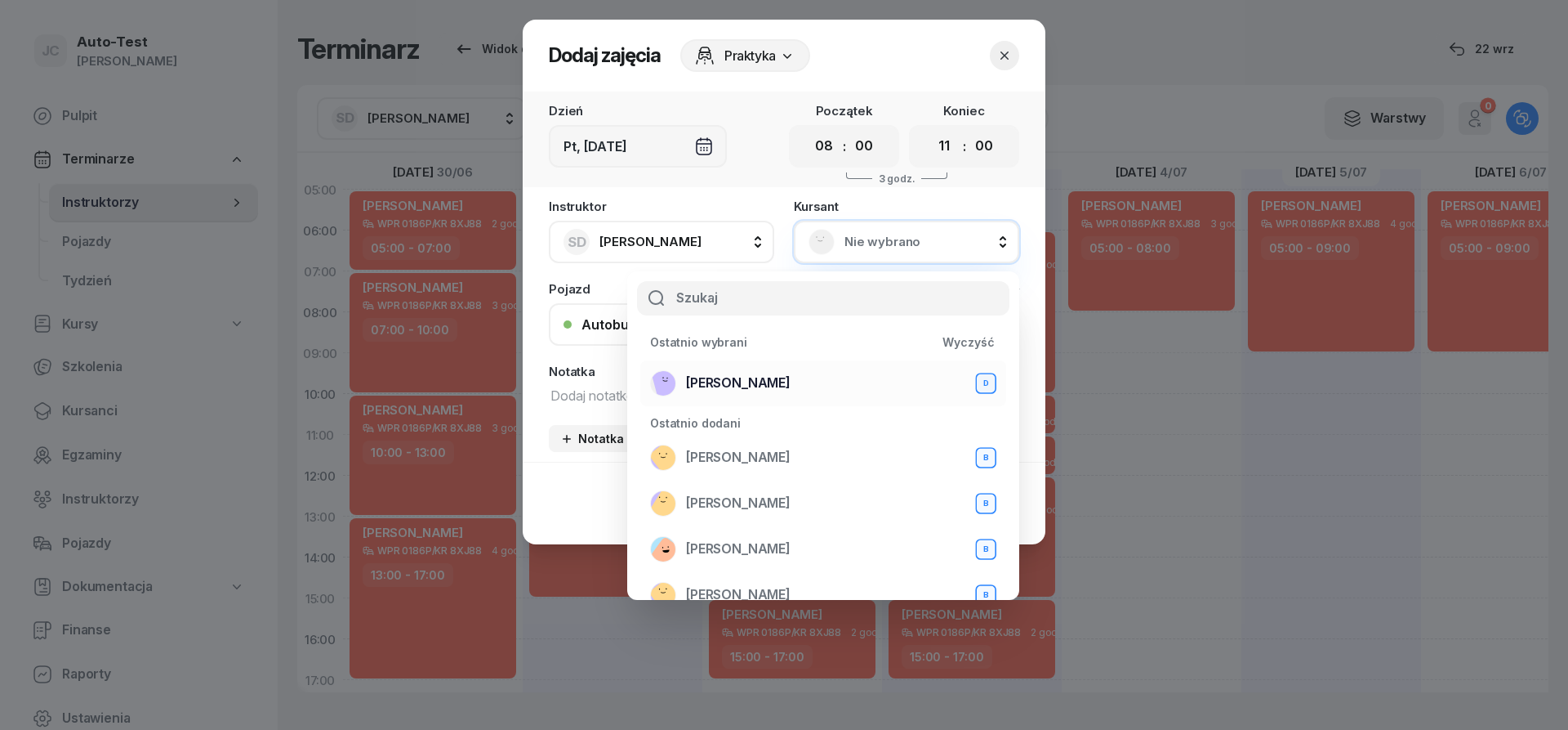
click at [797, 385] on div "[PERSON_NAME] D" at bounding box center [823, 383] width 347 height 26
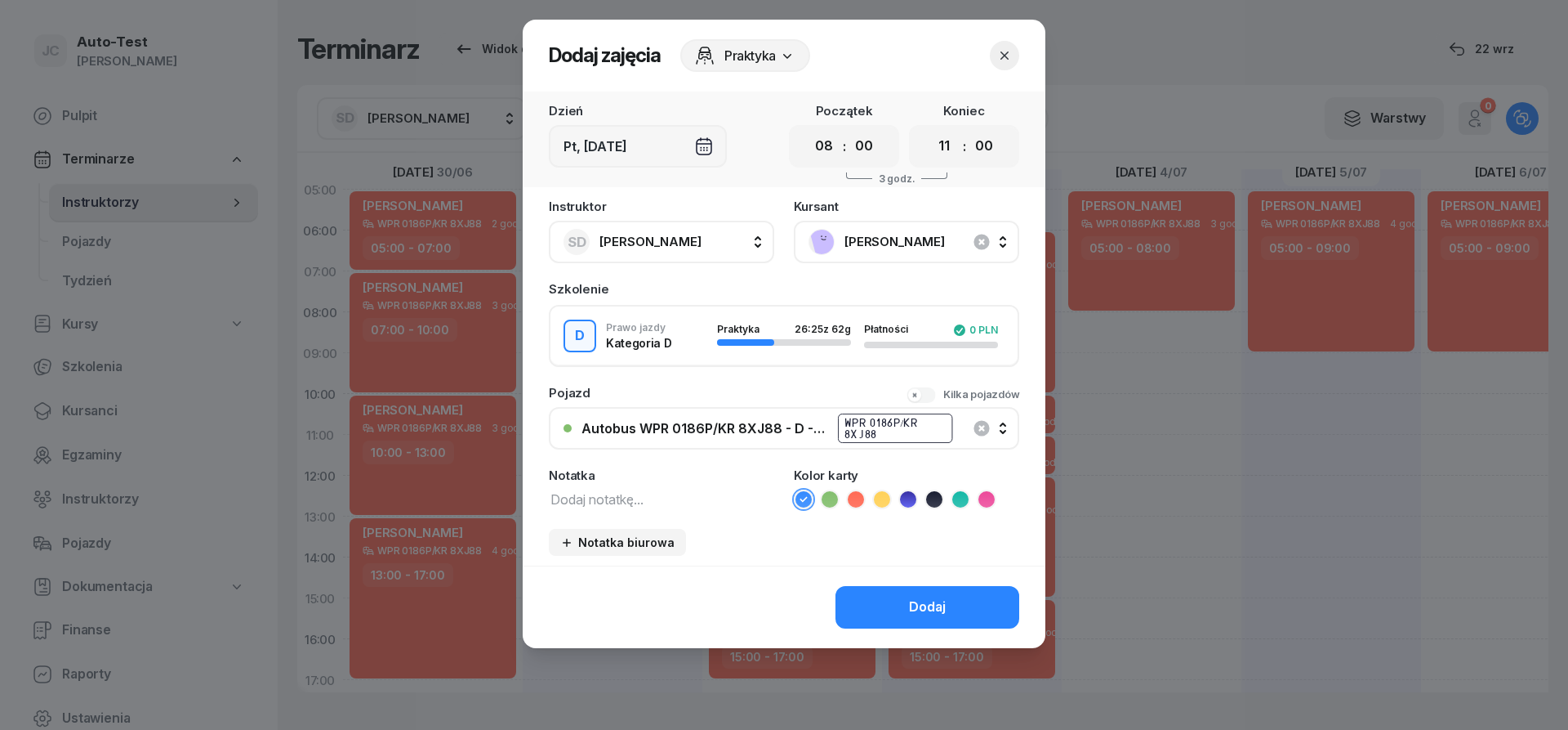
click at [852, 499] on icon at bounding box center [855, 499] width 17 height 17
click at [895, 624] on button "Dodaj" at bounding box center [927, 607] width 184 height 42
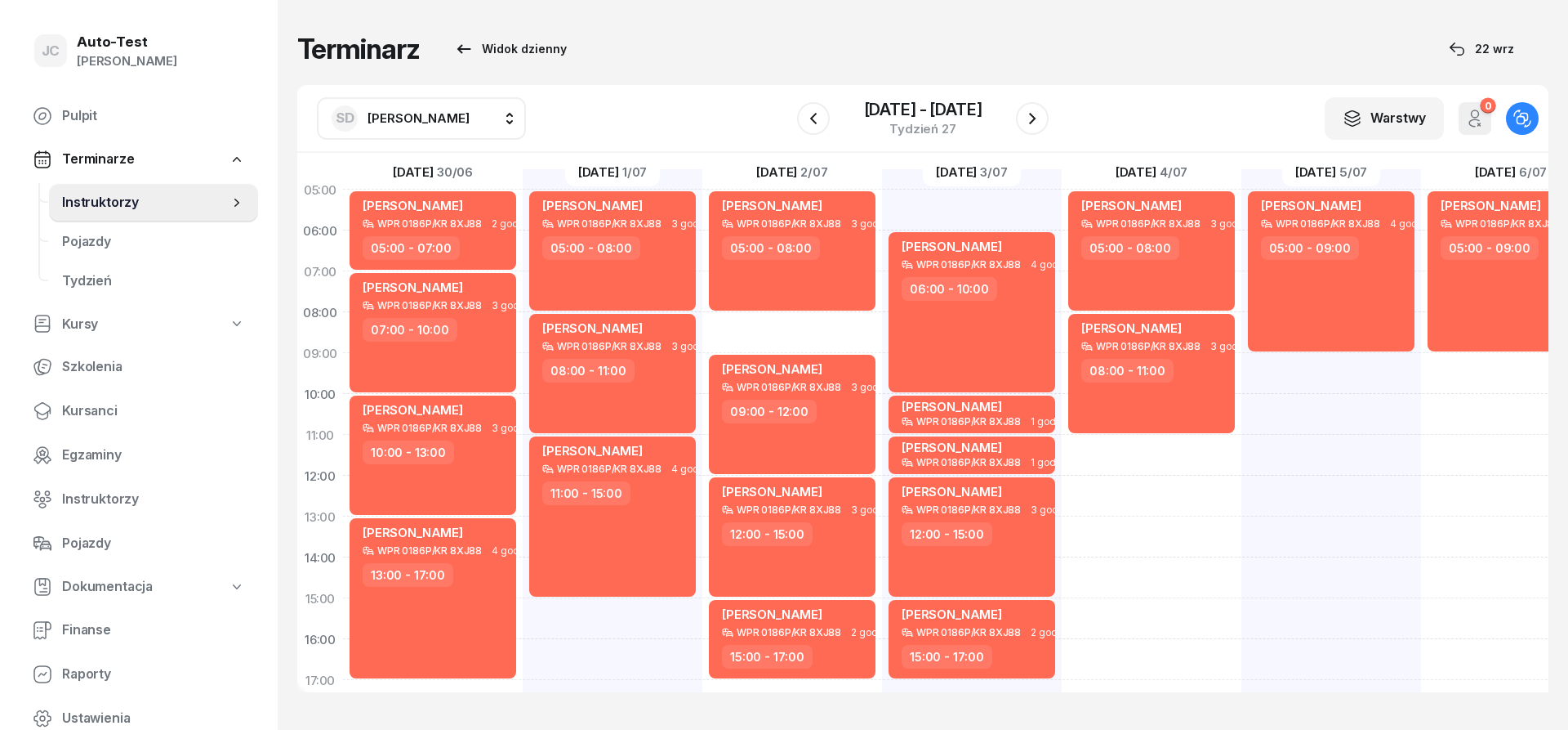
click at [1328, 364] on div "[PERSON_NAME] WPR 0186P/KR 8XJ88 4 godz. 05:00 - 09:00" at bounding box center [1331, 577] width 180 height 817
select select "09"
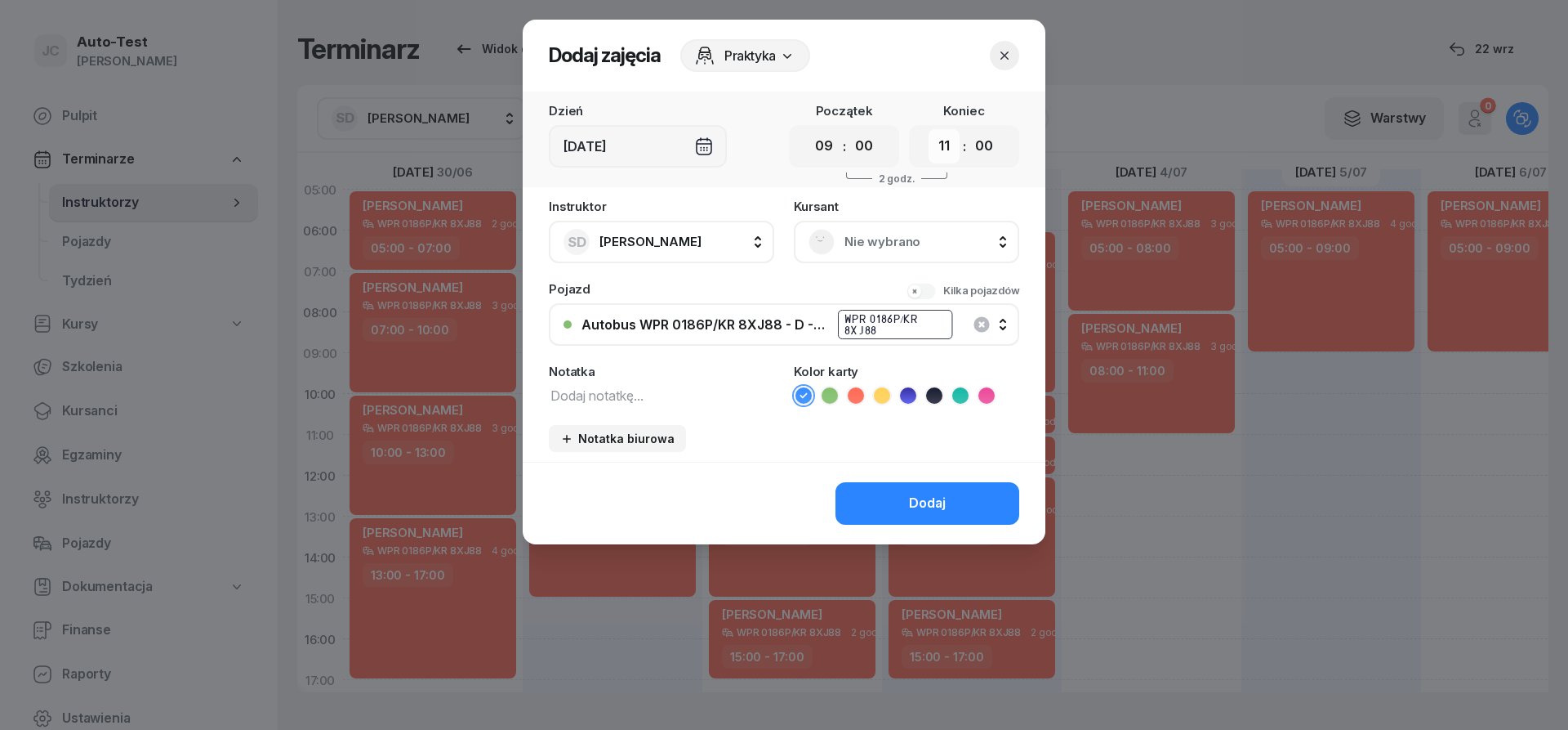
click at [928, 129] on select "00 01 02 03 04 05 06 07 08 09 10 11 12 13 14 15 16 17 18 19 20 21 22 23" at bounding box center [943, 146] width 31 height 35
select select "13"
click option "13" at bounding box center [0, 0] width 0 height 0
click at [857, 229] on div "Nie wybrano" at bounding box center [906, 242] width 196 height 26
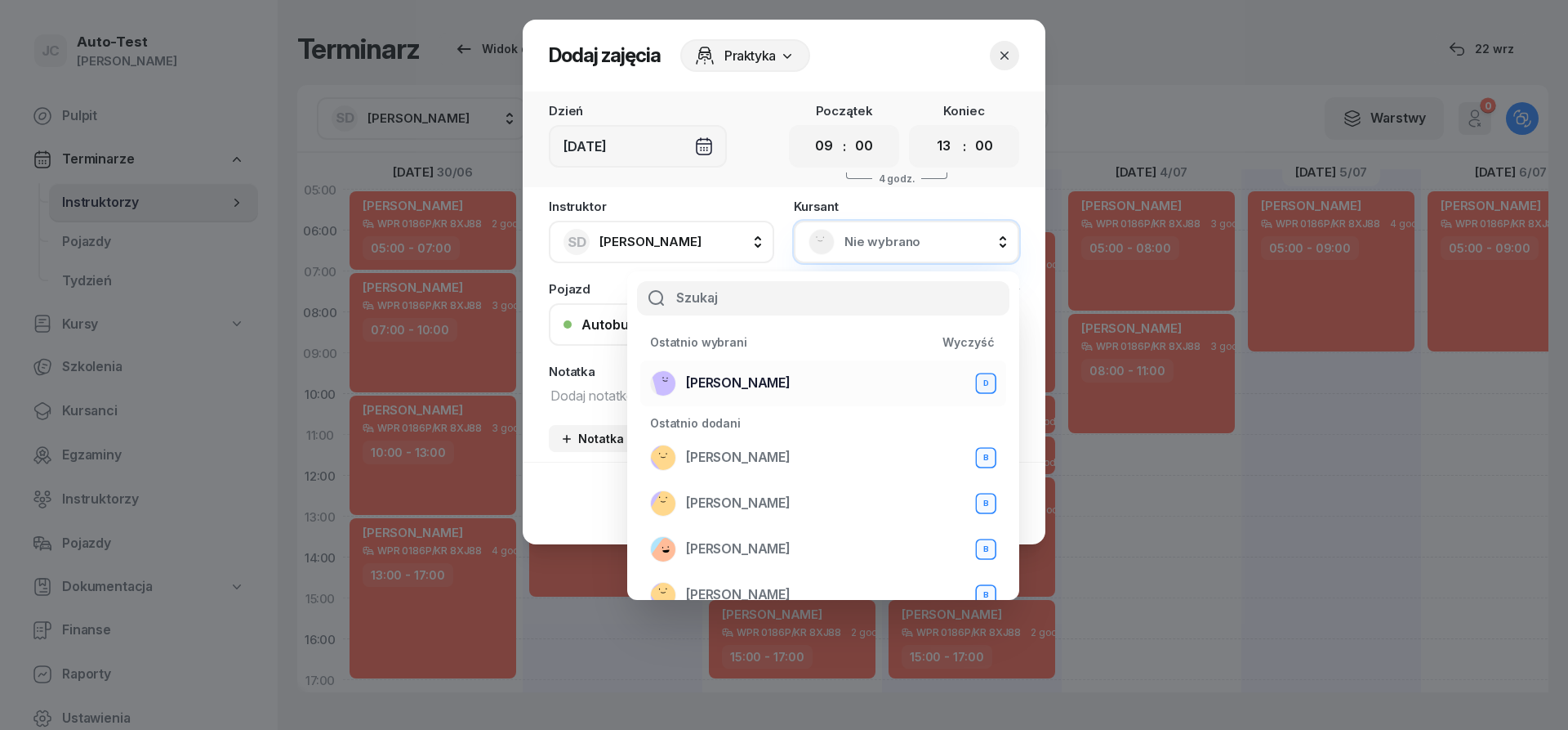
click at [793, 383] on div "[PERSON_NAME] D" at bounding box center [823, 383] width 347 height 26
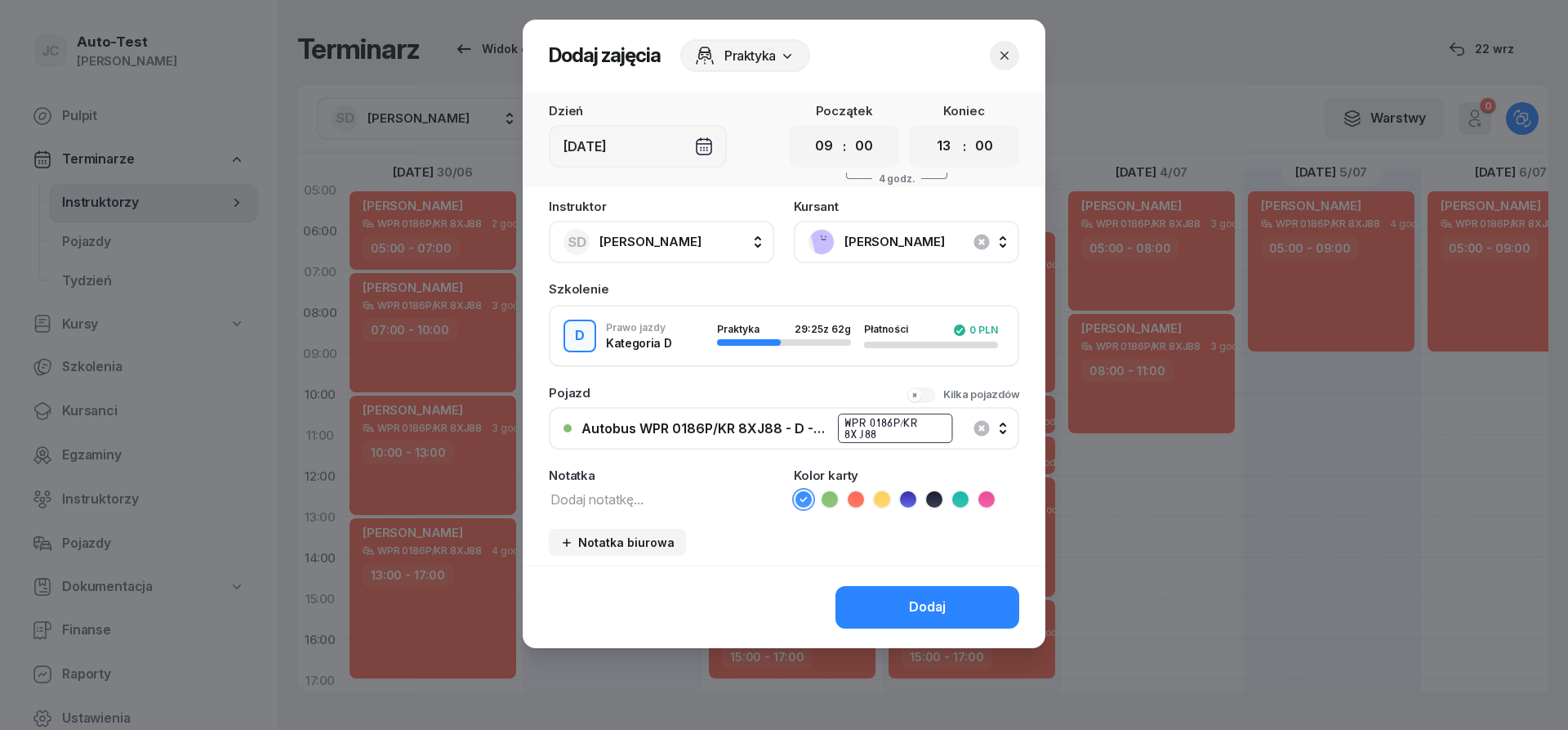
click at [862, 495] on icon at bounding box center [855, 499] width 17 height 17
click at [881, 607] on button "Dodaj" at bounding box center [927, 607] width 184 height 42
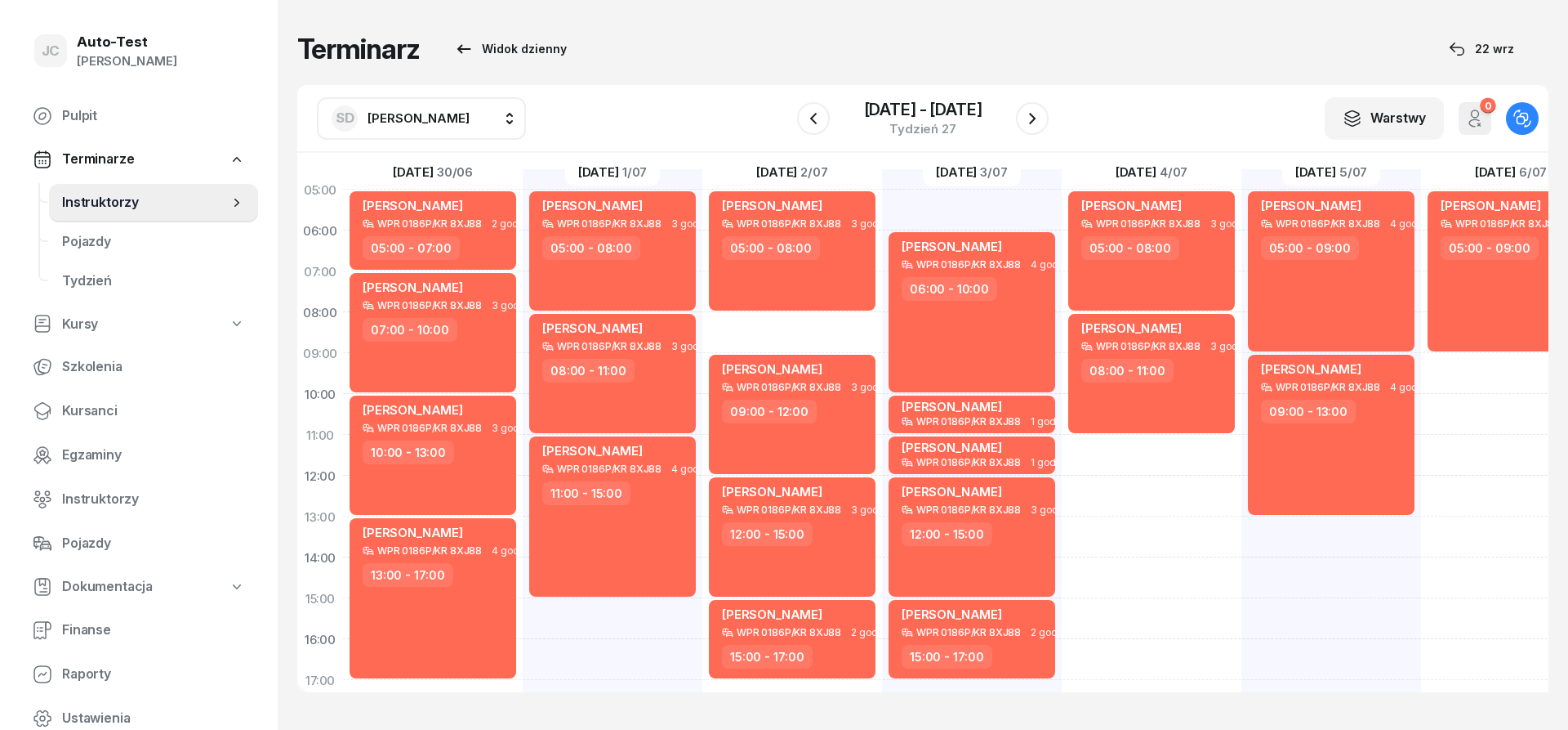
click at [1473, 366] on div "[PERSON_NAME] WPR 0186P/KR 8XJ88 4 godz. 05:00 - 09:00" at bounding box center [1511, 577] width 180 height 817
select select "09"
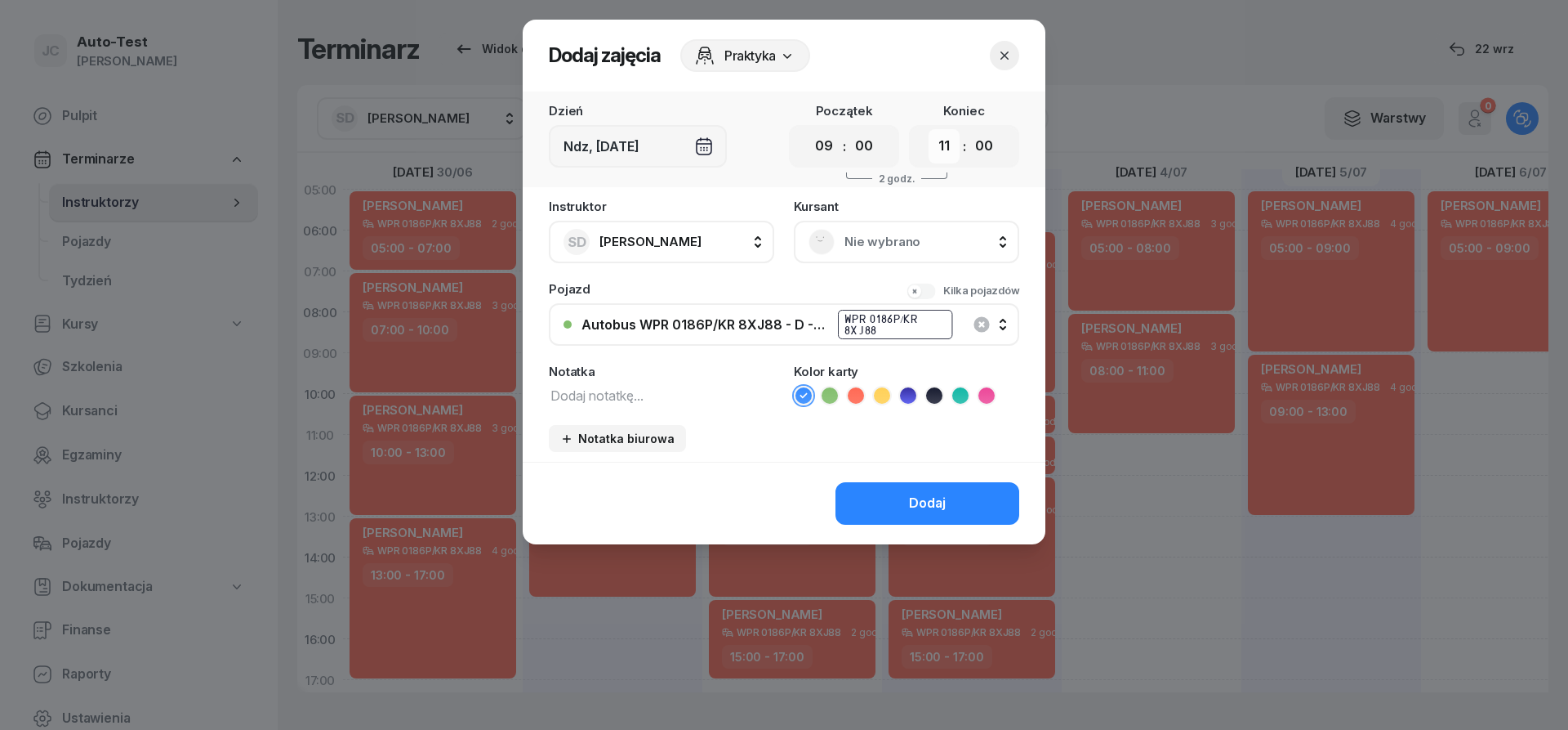
click at [928, 129] on select "00 01 02 03 04 05 06 07 08 09 10 11 12 13 14 15 16 17 18 19 20 21 22 23" at bounding box center [943, 146] width 31 height 35
select select "13"
click option "13" at bounding box center [0, 0] width 0 height 0
click at [844, 246] on span "Nie wybrano" at bounding box center [924, 242] width 160 height 22
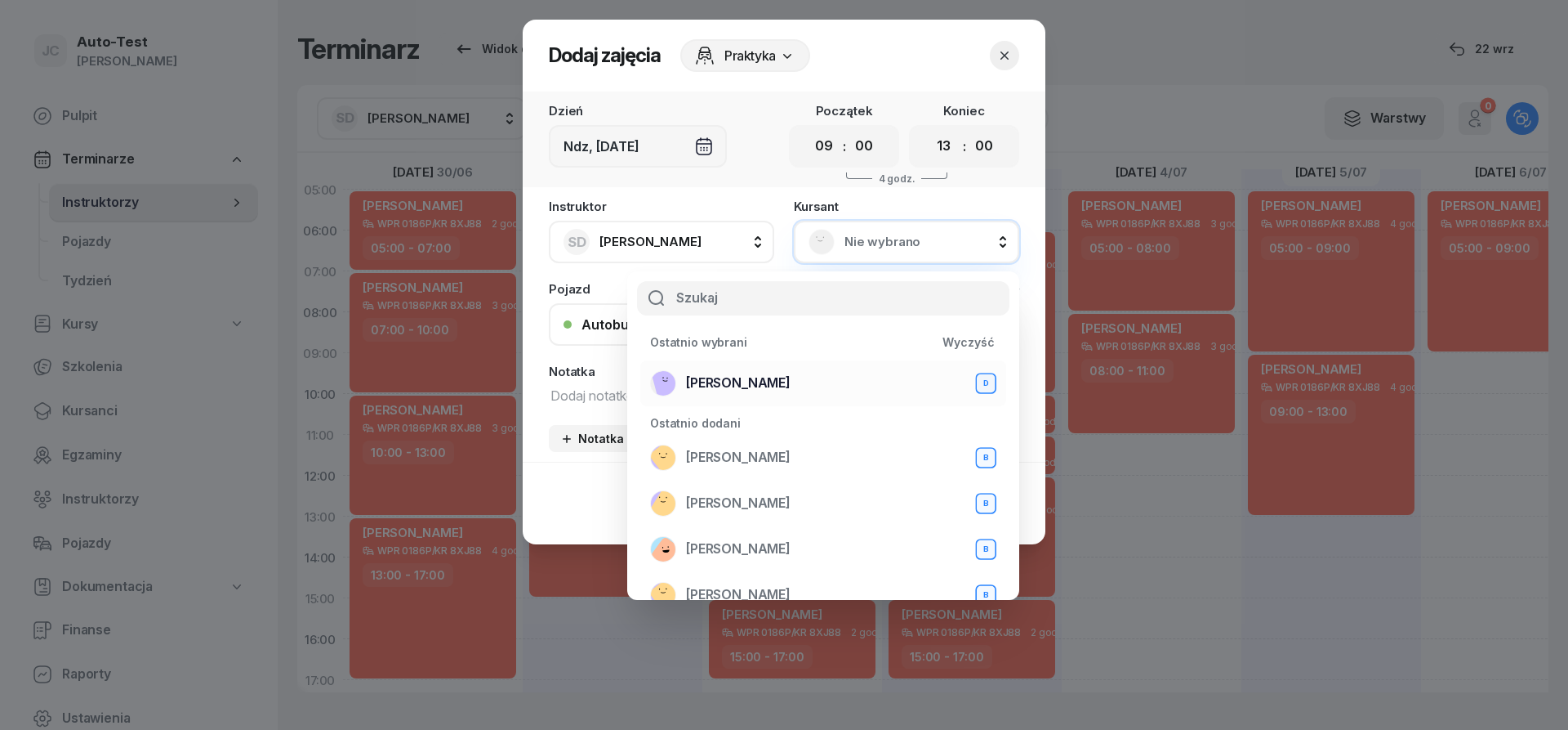
click at [802, 389] on div "[PERSON_NAME] D" at bounding box center [823, 383] width 347 height 26
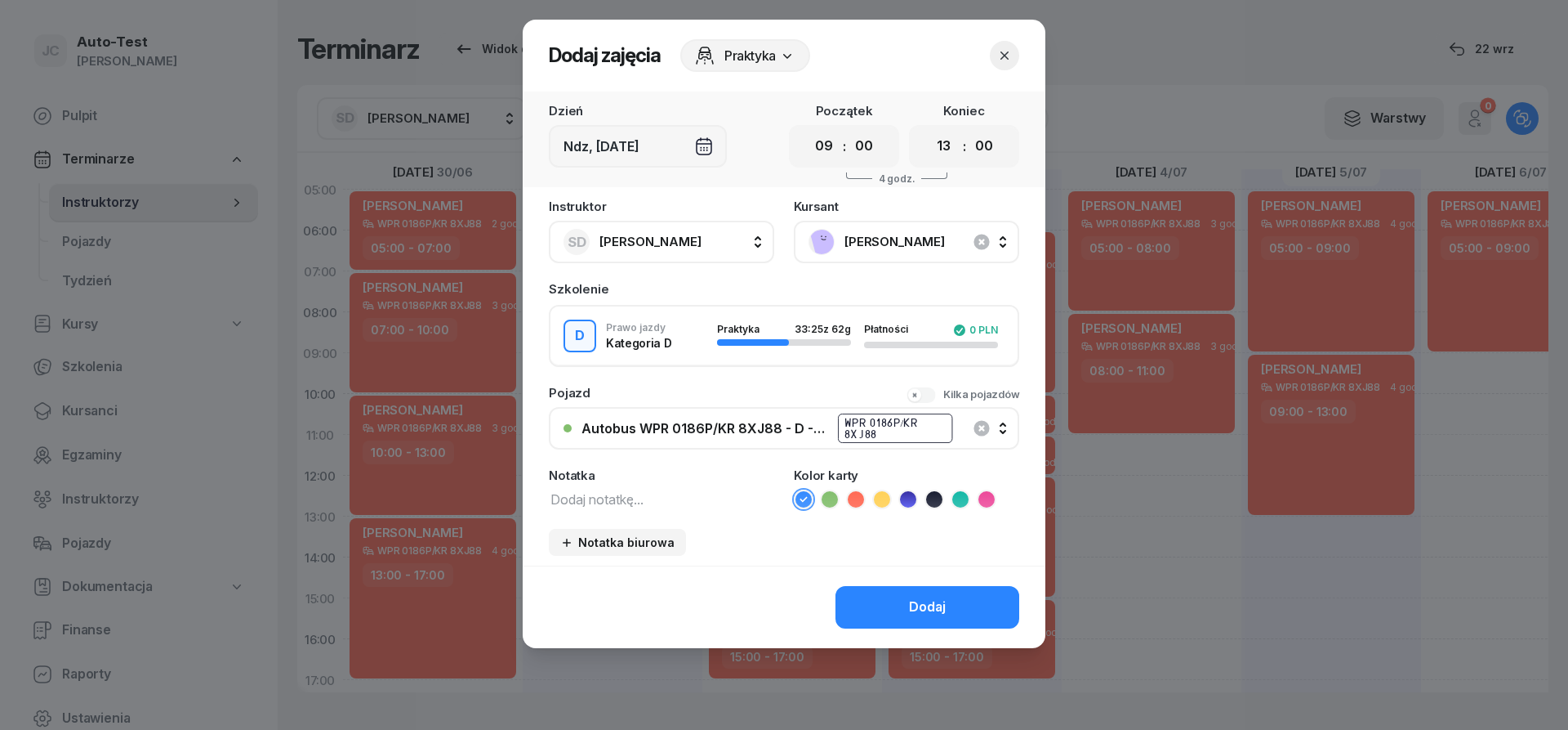
click at [864, 501] on li at bounding box center [856, 499] width 20 height 20
click at [913, 621] on button "Dodaj" at bounding box center [927, 607] width 184 height 42
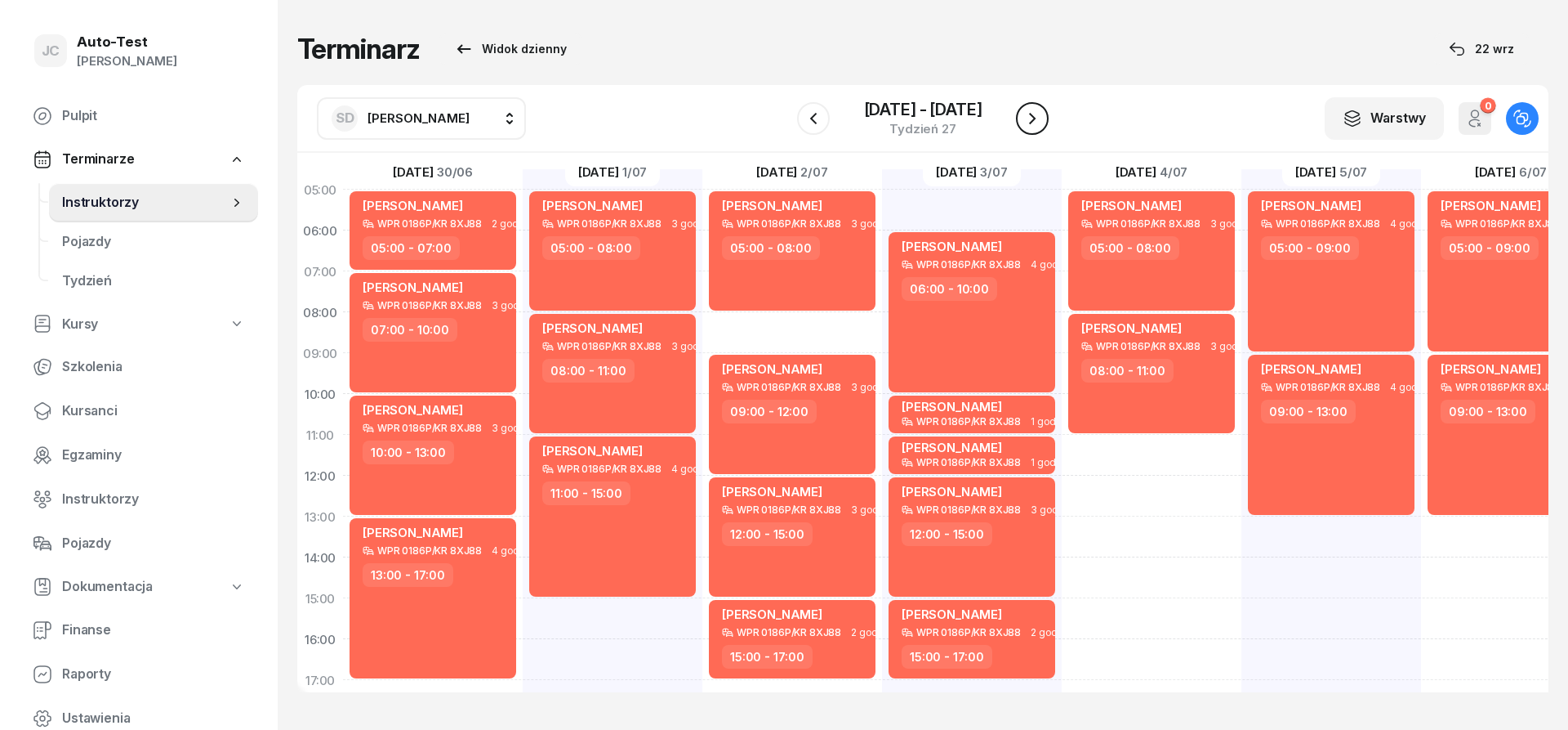
click at [1043, 127] on button "button" at bounding box center [1032, 118] width 33 height 33
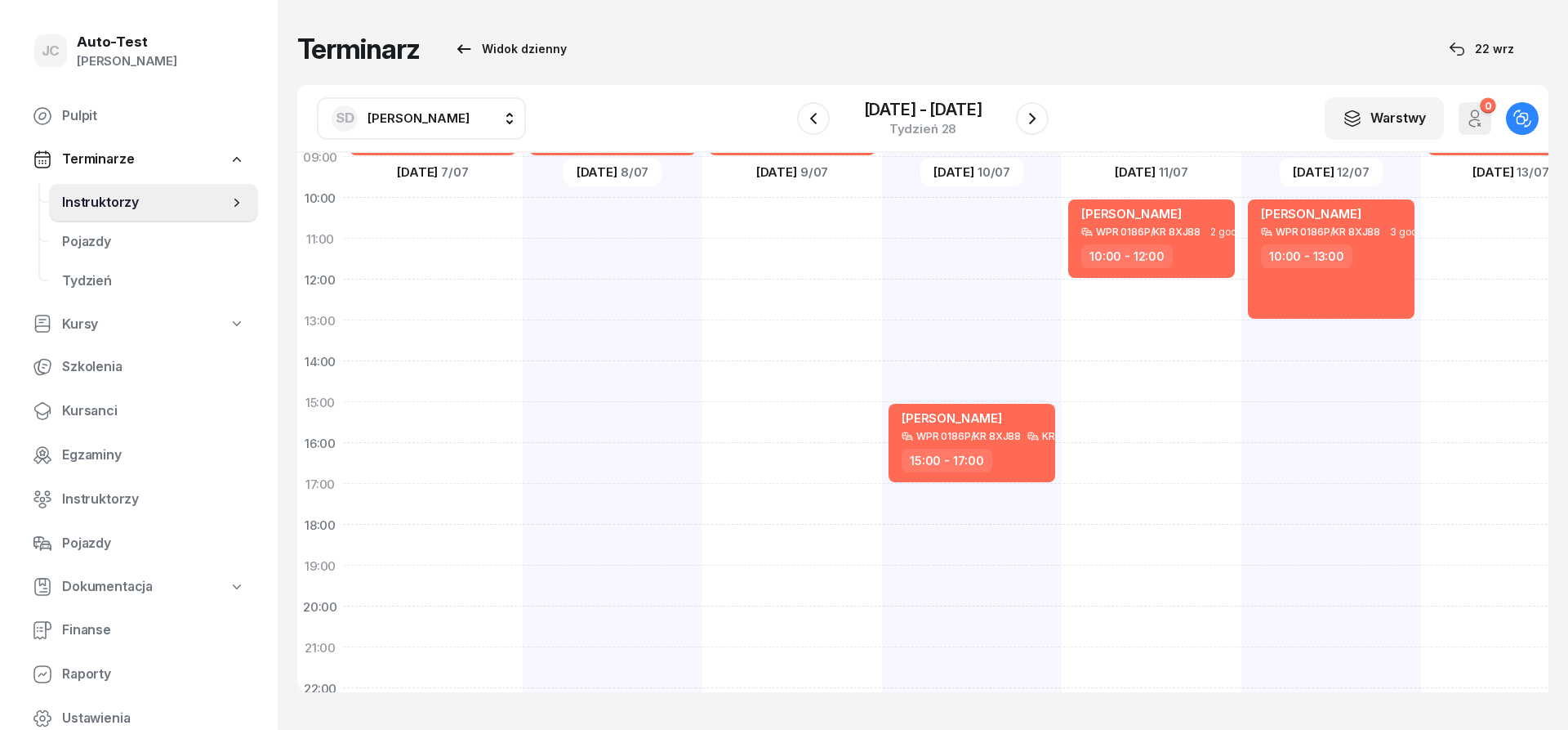
click at [455, 419] on div "[PERSON_NAME] WPR 0186P/KR 8XJ88 4 godz. 05:00 - 09:00" at bounding box center [432, 381] width 180 height 817
select select "15"
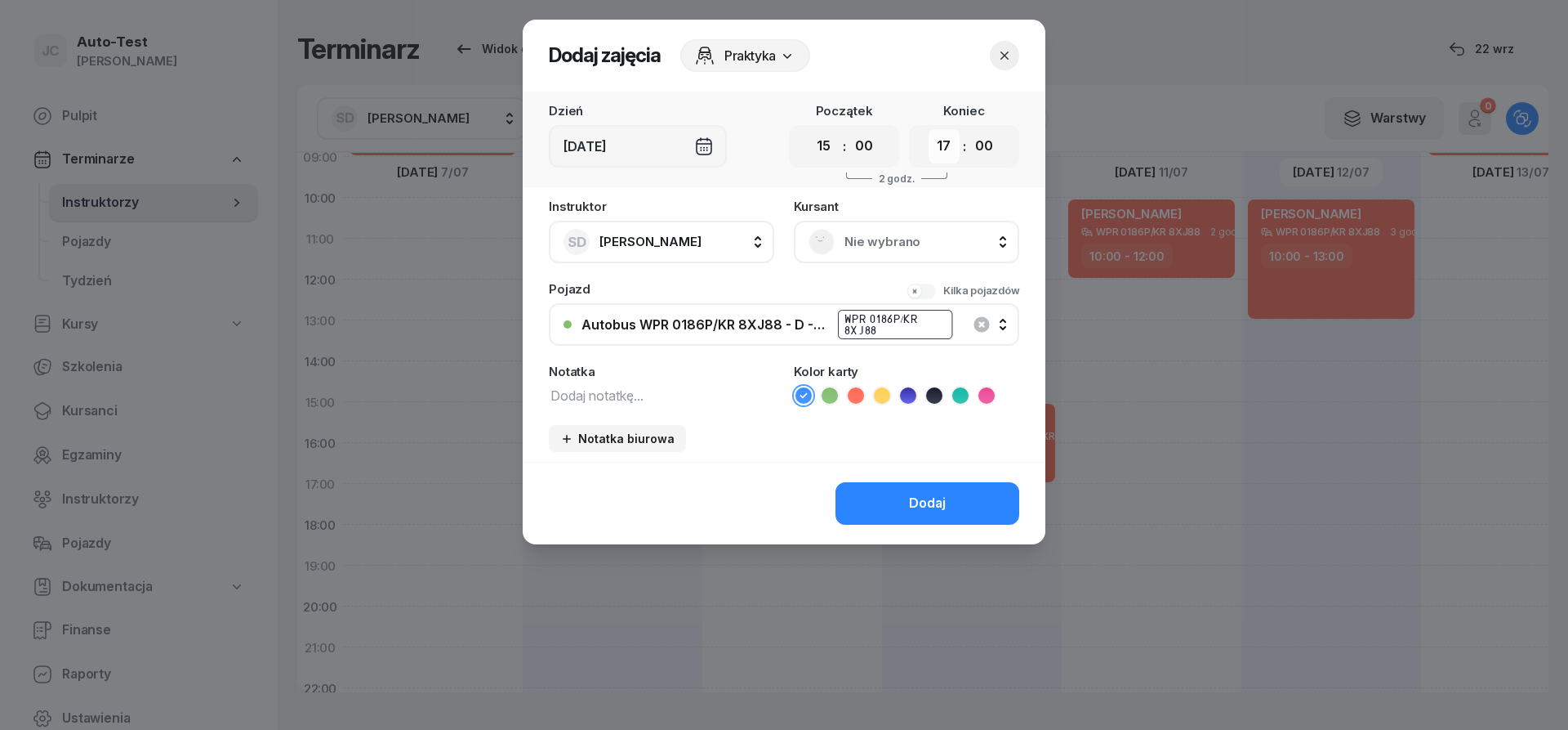
click at [928, 129] on select "00 01 02 03 04 05 06 07 08 09 10 11 12 13 14 15 16 17 18 19 20 21 22 23" at bounding box center [943, 146] width 31 height 35
select select "19"
click option "19" at bounding box center [0, 0] width 0 height 0
click at [849, 250] on span "Nie wybrano" at bounding box center [924, 242] width 160 height 22
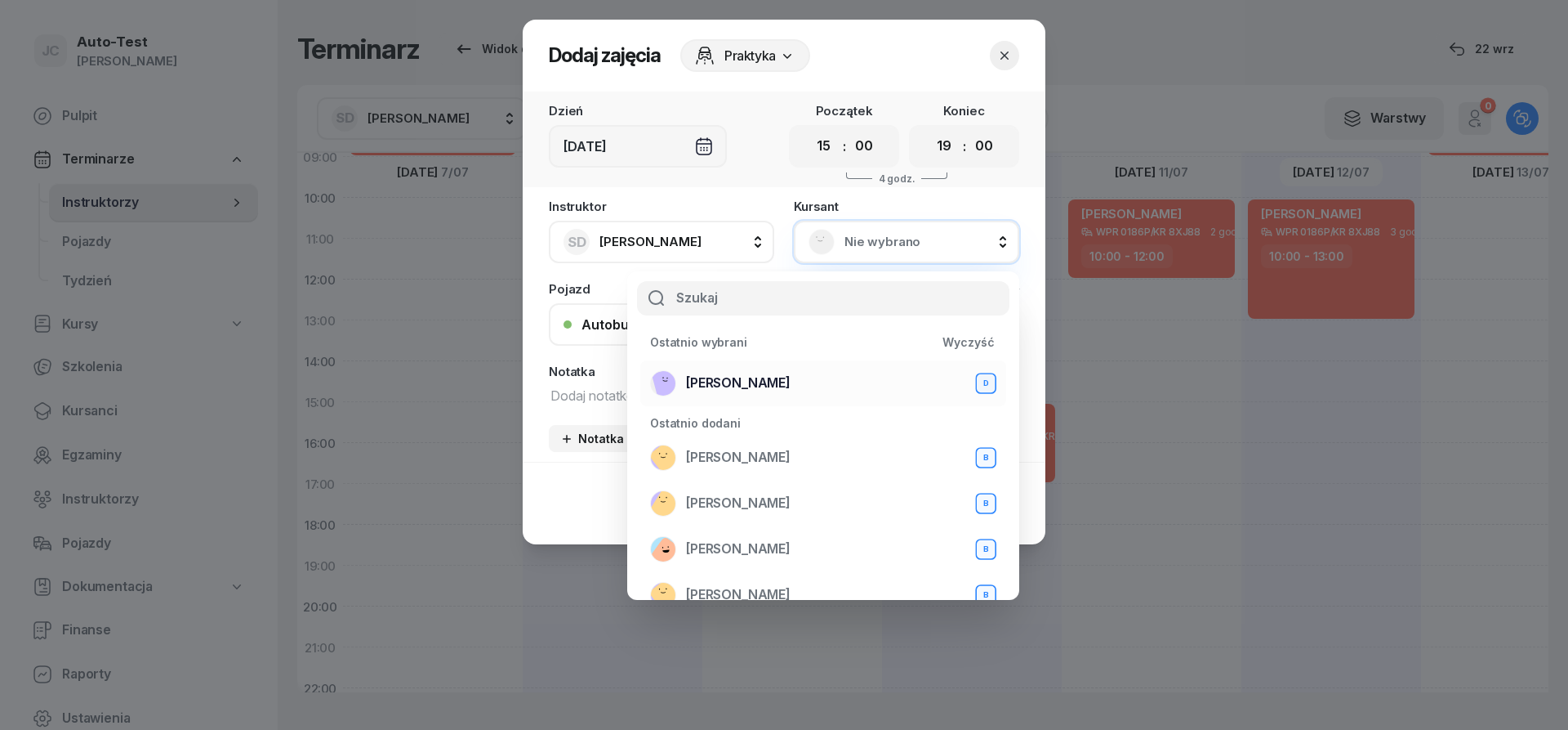
click at [791, 385] on div "[PERSON_NAME] D" at bounding box center [823, 383] width 347 height 26
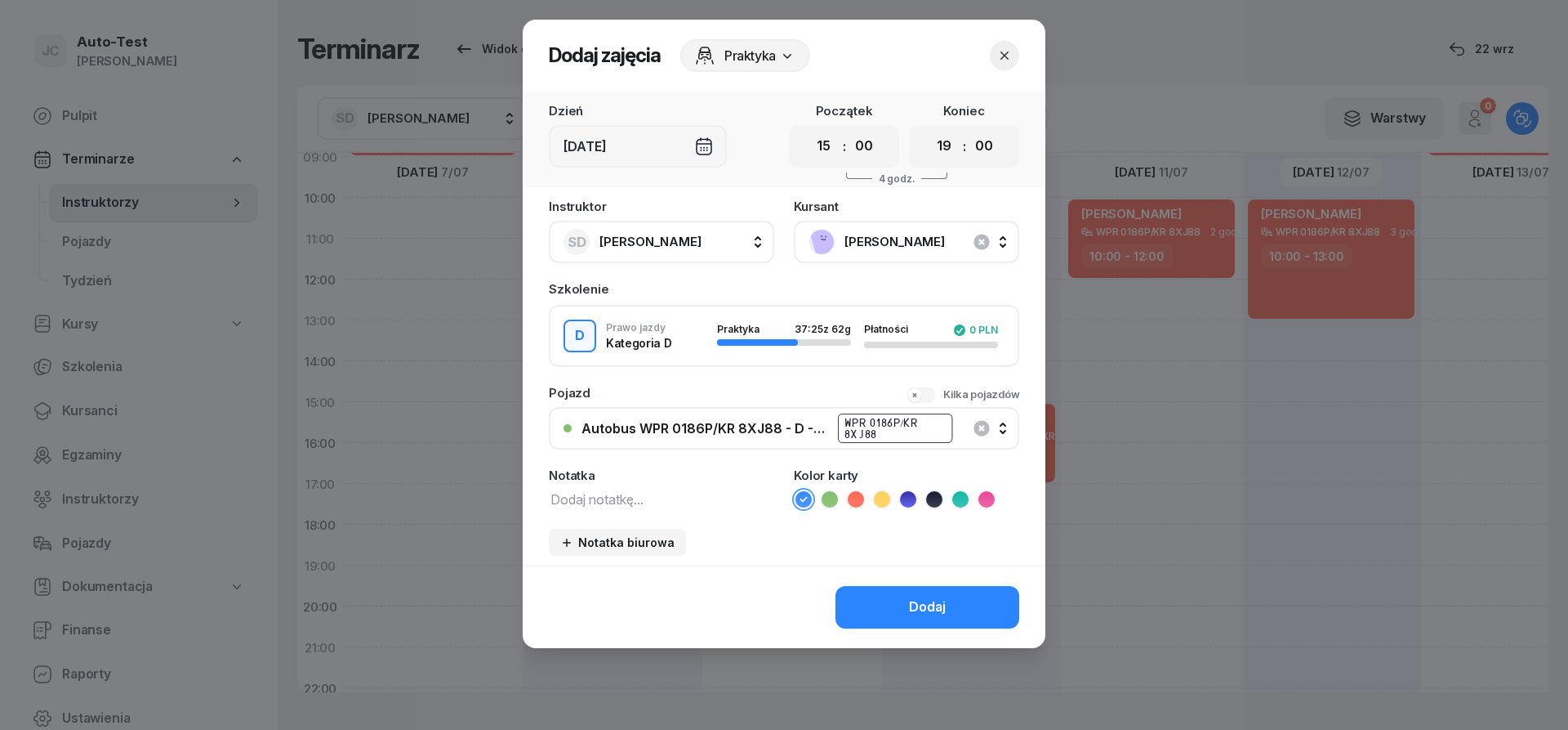
click at [852, 499] on icon at bounding box center [855, 499] width 17 height 17
click at [870, 601] on button "Dodaj" at bounding box center [927, 607] width 184 height 42
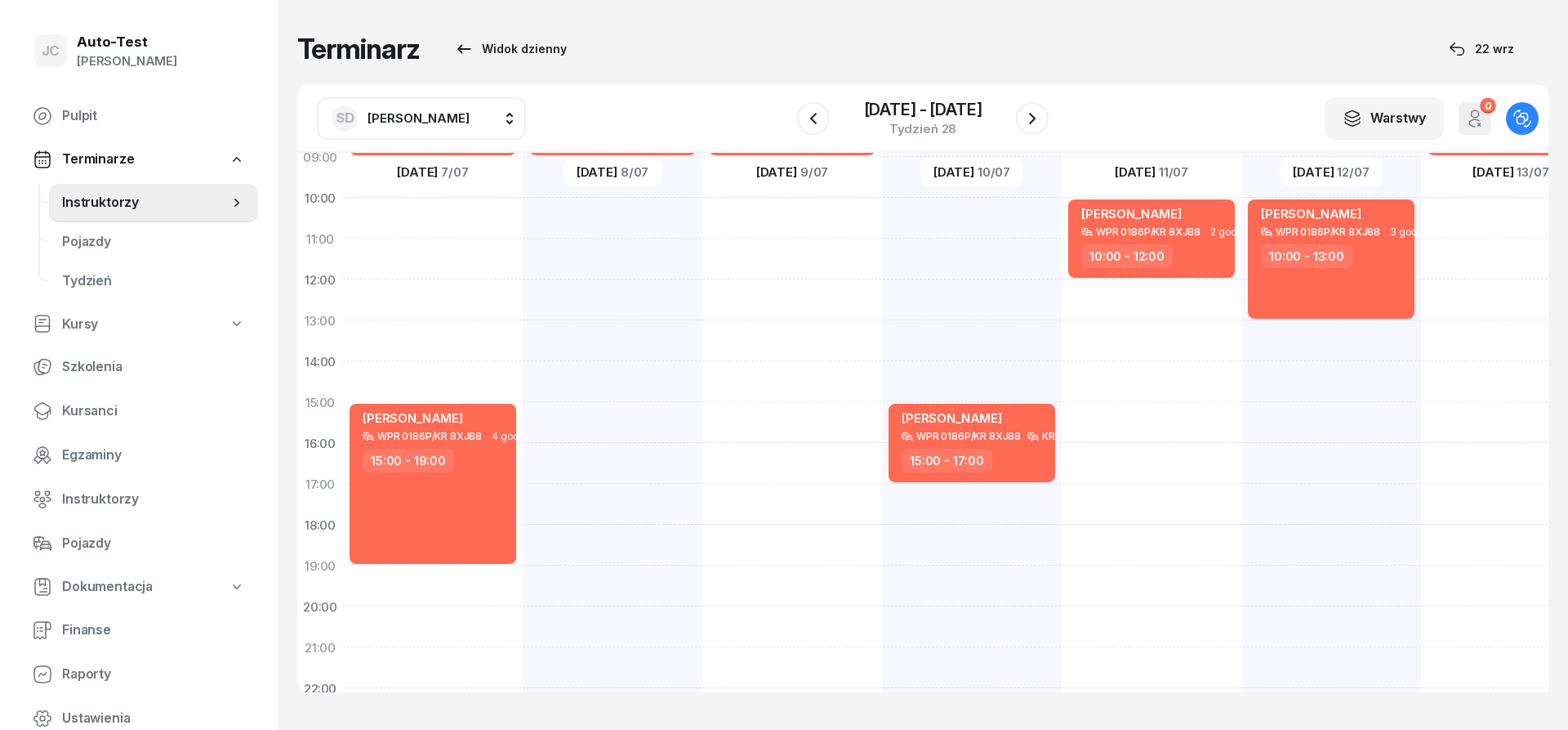
click at [646, 541] on div "[PERSON_NAME] WPR 0186P/KR 8XJ88 3 godz. 06:00 - 09:00" at bounding box center [612, 381] width 180 height 817
select select "18"
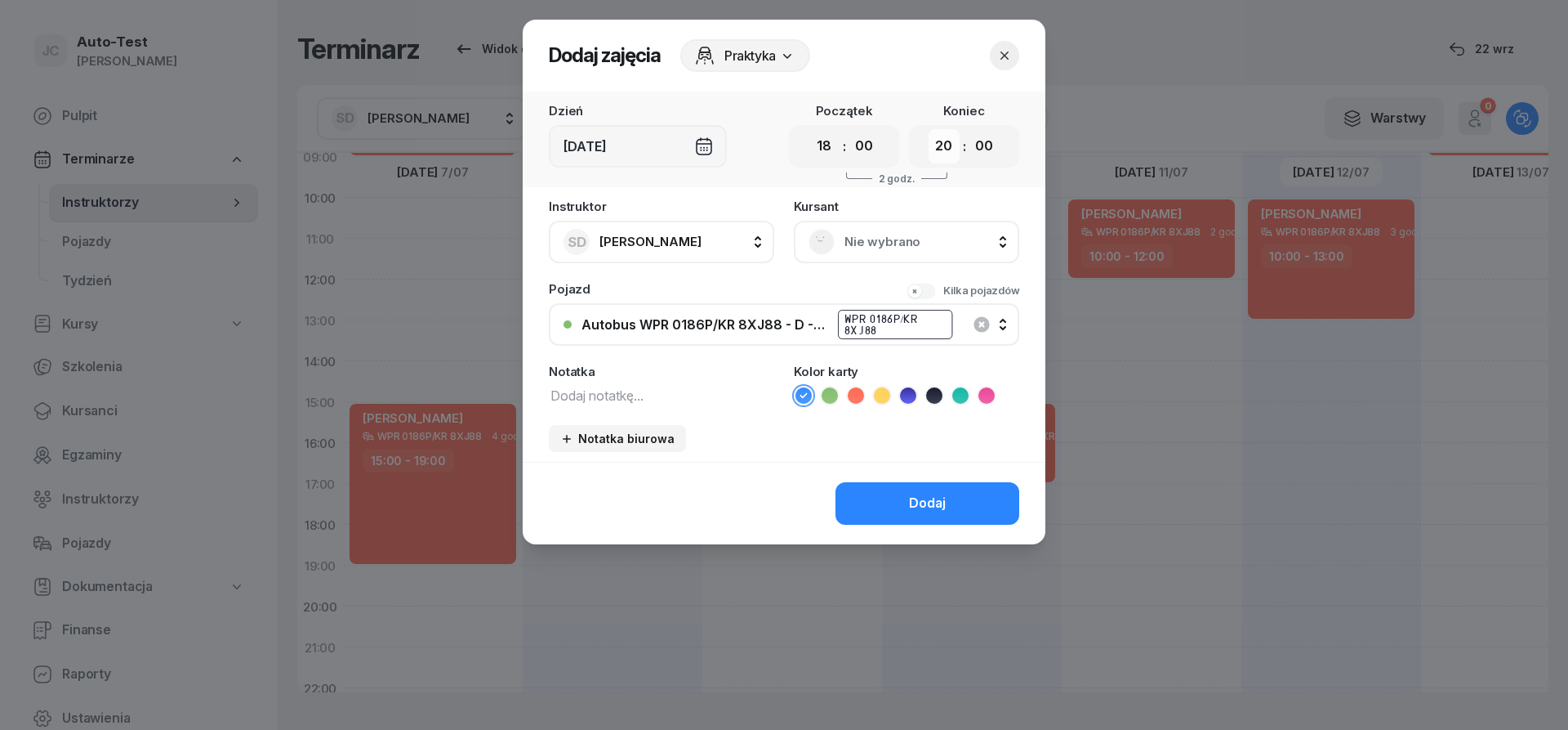
click at [928, 129] on select "00 01 02 03 04 05 06 07 08 09 10 11 12 13 14 15 16 17 18 19 20 21 22 23" at bounding box center [943, 146] width 31 height 35
select select "21"
click option "21" at bounding box center [0, 0] width 0 height 0
click at [844, 247] on span "Nie wybrano" at bounding box center [924, 242] width 160 height 22
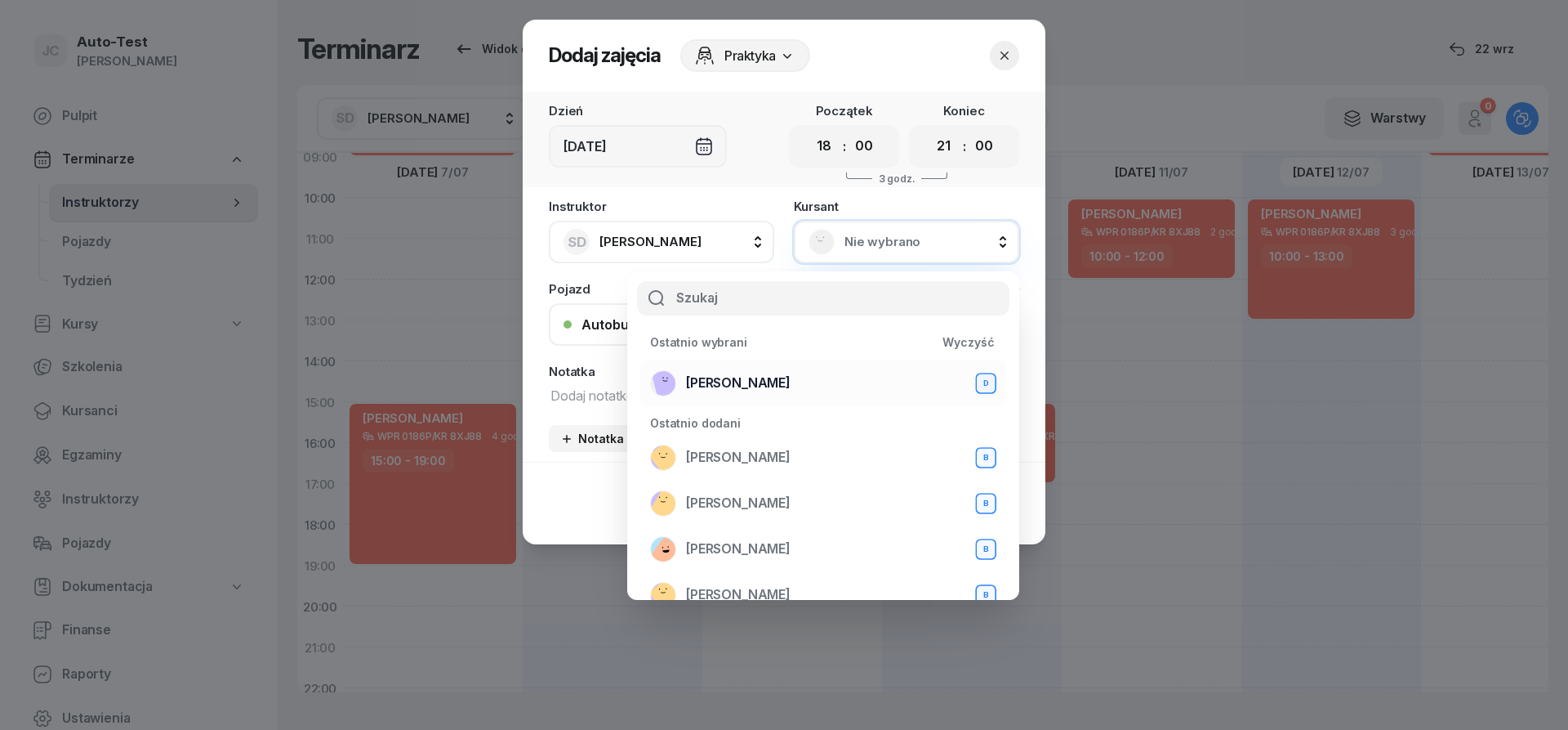
click at [791, 376] on div "[PERSON_NAME] D" at bounding box center [823, 383] width 347 height 26
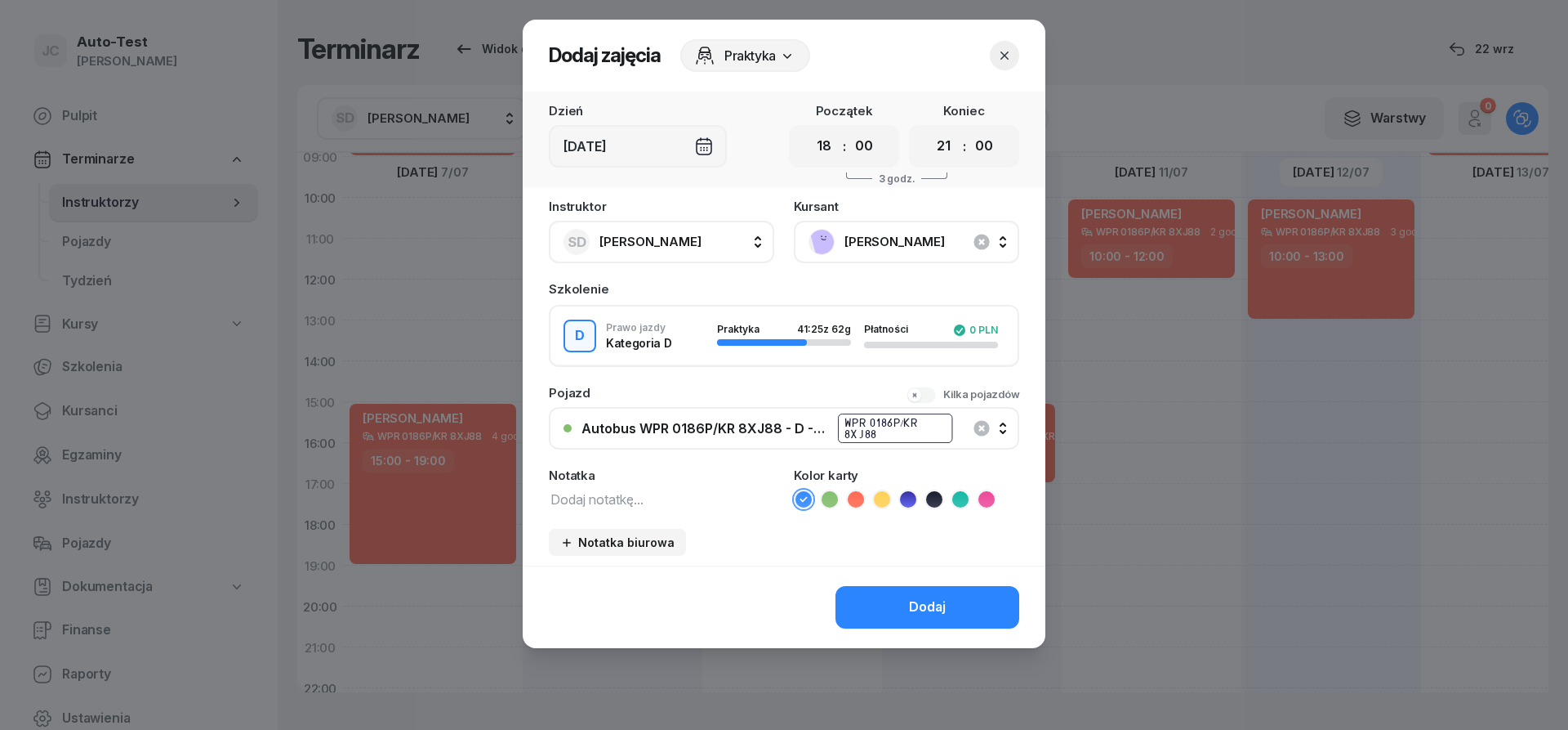
click at [853, 499] on icon at bounding box center [855, 499] width 17 height 17
click at [874, 601] on button "Dodaj" at bounding box center [927, 607] width 184 height 42
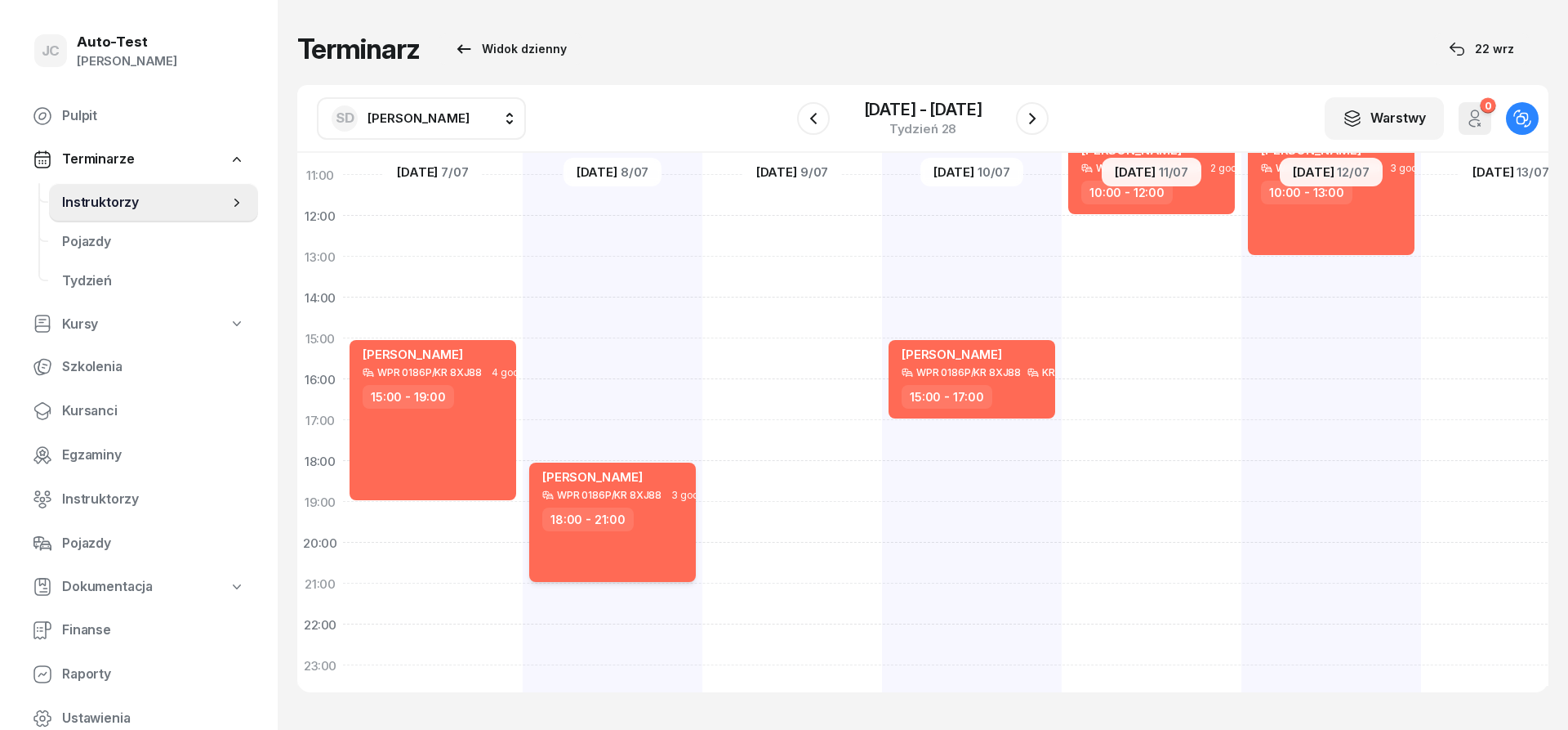
scroll to position [319, 0]
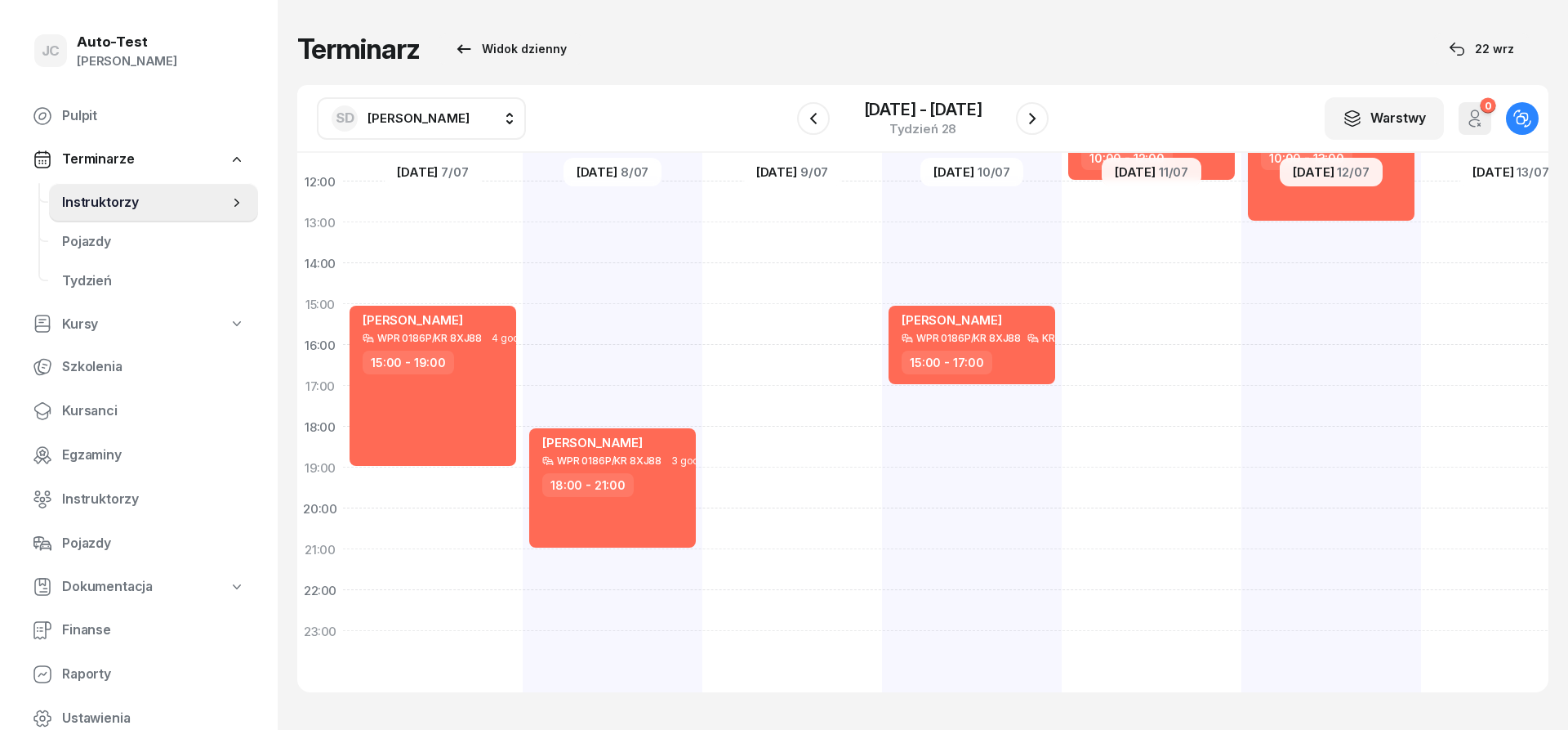
click at [807, 201] on div "[PERSON_NAME] WPR 0186P/KR 8XJ88 2 godz. 07:00 - 09:00" at bounding box center [792, 283] width 180 height 817
select select "12"
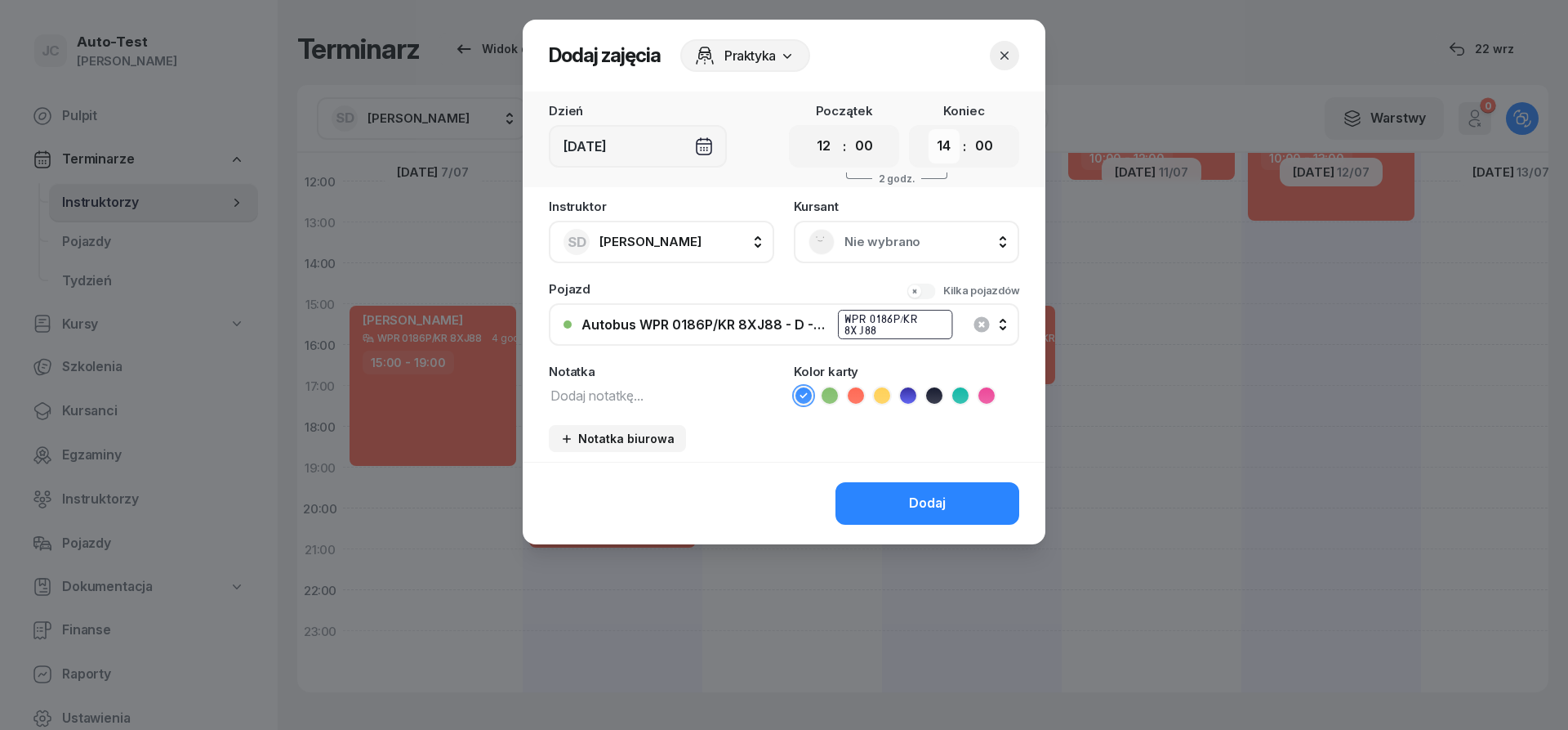
click at [928, 129] on select "00 01 02 03 04 05 06 07 08 09 10 11 12 13 14 15 16 17 18 19 20 21 22 23" at bounding box center [943, 146] width 31 height 35
select select "15"
click option "15" at bounding box center [0, 0] width 0 height 0
drag, startPoint x: 848, startPoint y: 235, endPoint x: 845, endPoint y: 244, distance: 9.5
click at [847, 236] on span "Nie wybrano" at bounding box center [924, 242] width 160 height 22
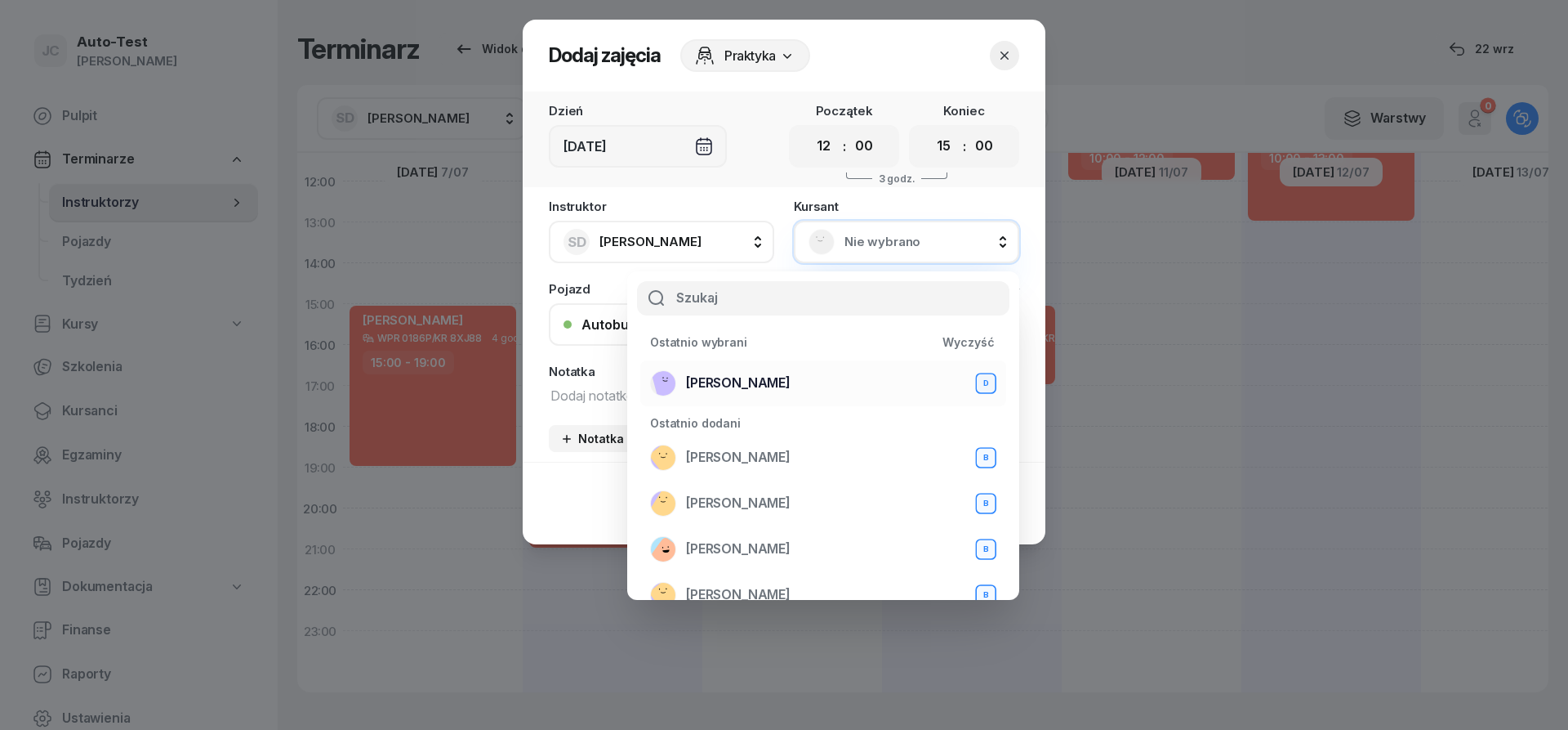
click at [790, 385] on div "[PERSON_NAME] D" at bounding box center [823, 383] width 347 height 26
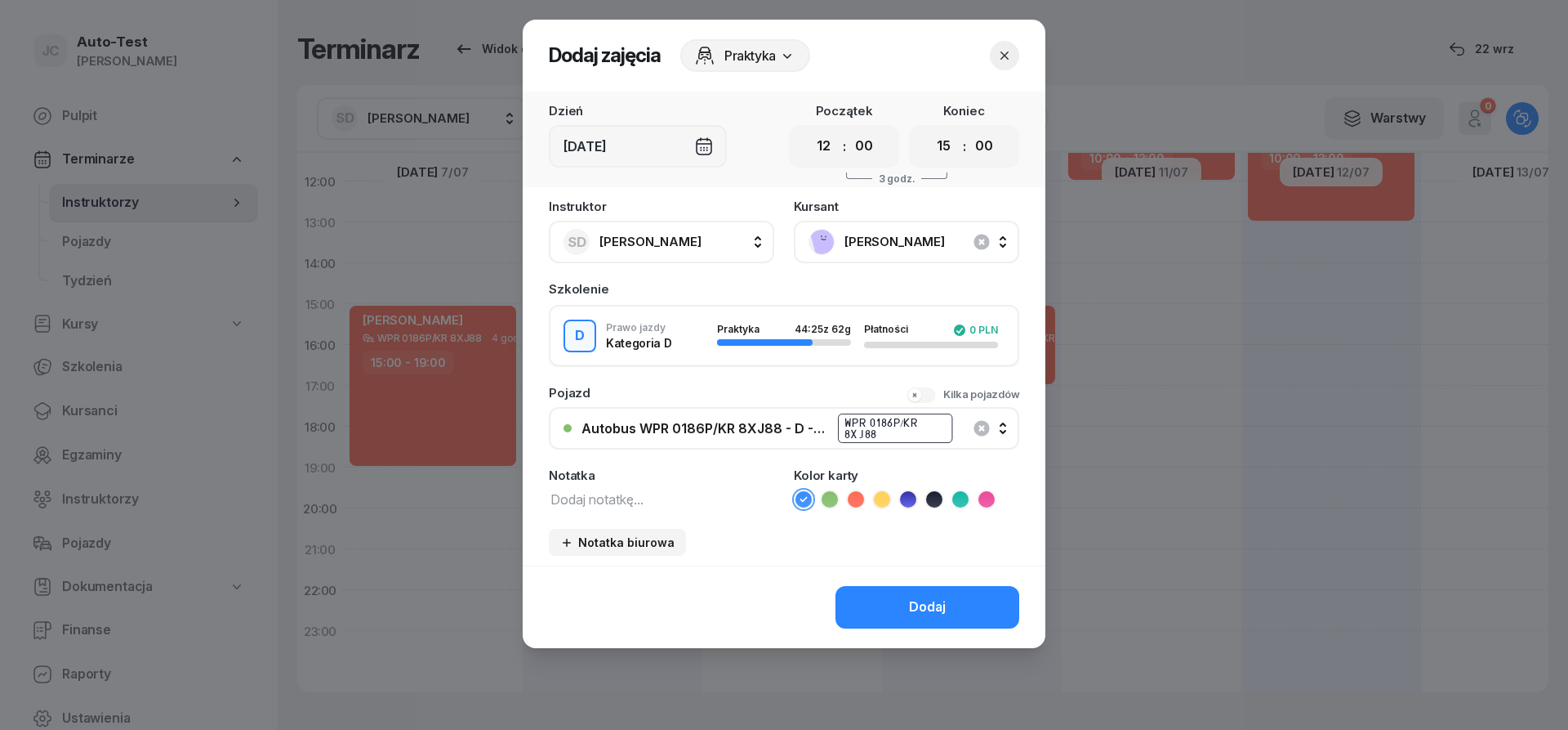
click at [859, 501] on icon at bounding box center [855, 499] width 17 height 17
click at [881, 605] on button "Dodaj" at bounding box center [927, 607] width 184 height 42
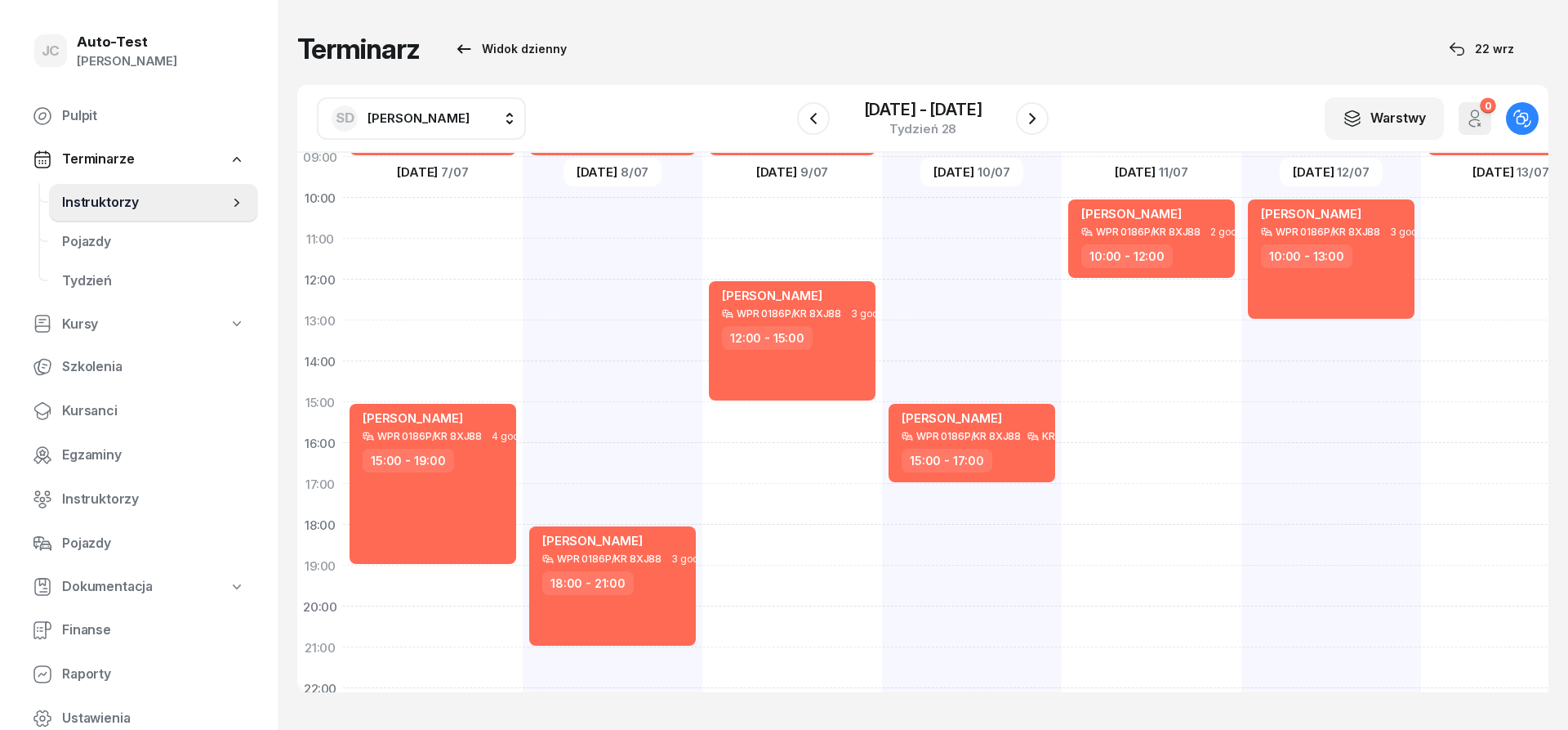
click at [967, 293] on div "[PERSON_NAME] KLI 8706F - C 1 godz. 05:00 - 06:00 [PERSON_NAME] KR 7AH89 KR 789…" at bounding box center [972, 381] width 180 height 817
select select "12"
select select "14"
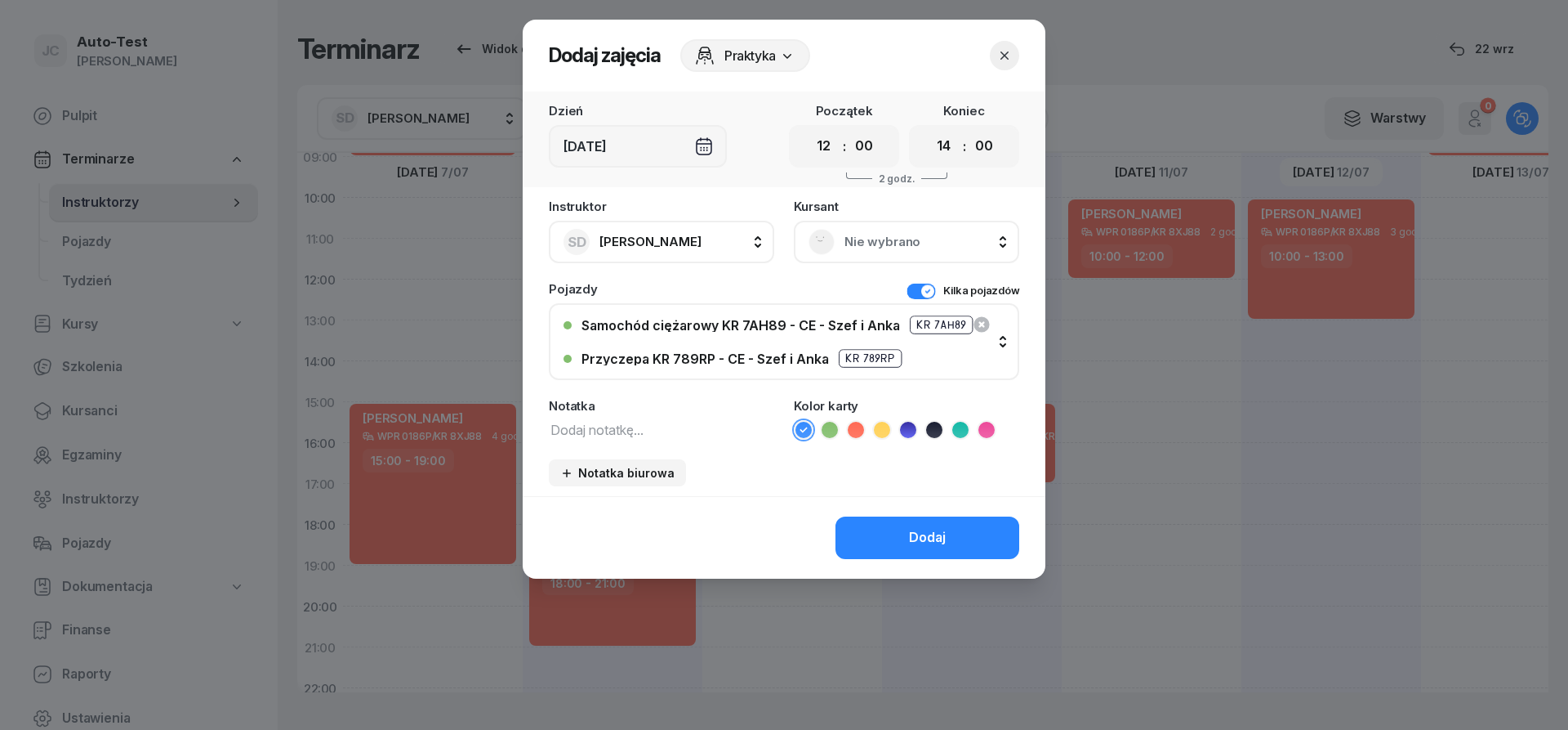
scroll to position [220, 0]
click at [908, 241] on span "Nie wybrano" at bounding box center [924, 242] width 160 height 22
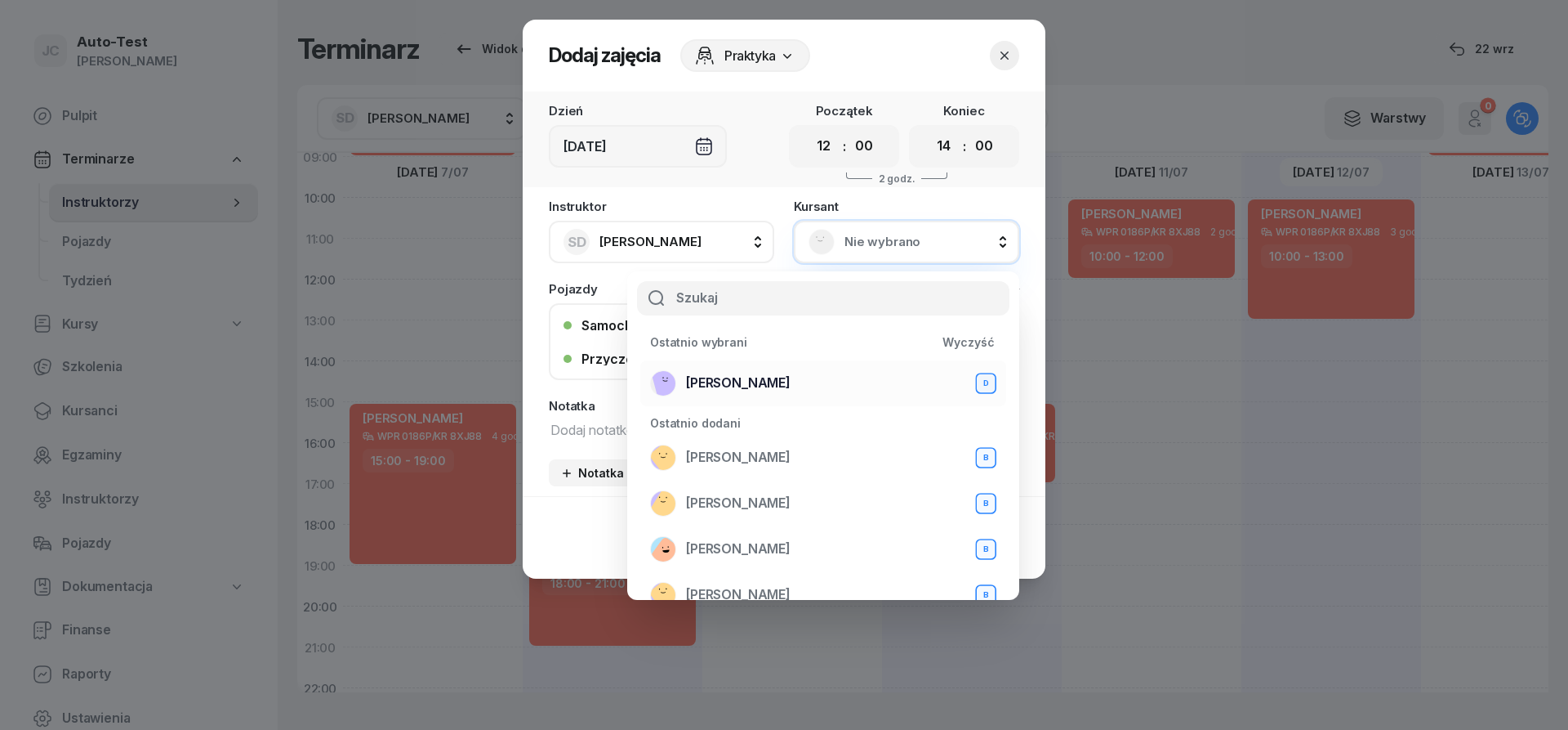
click at [805, 385] on div "[PERSON_NAME] D" at bounding box center [823, 383] width 347 height 26
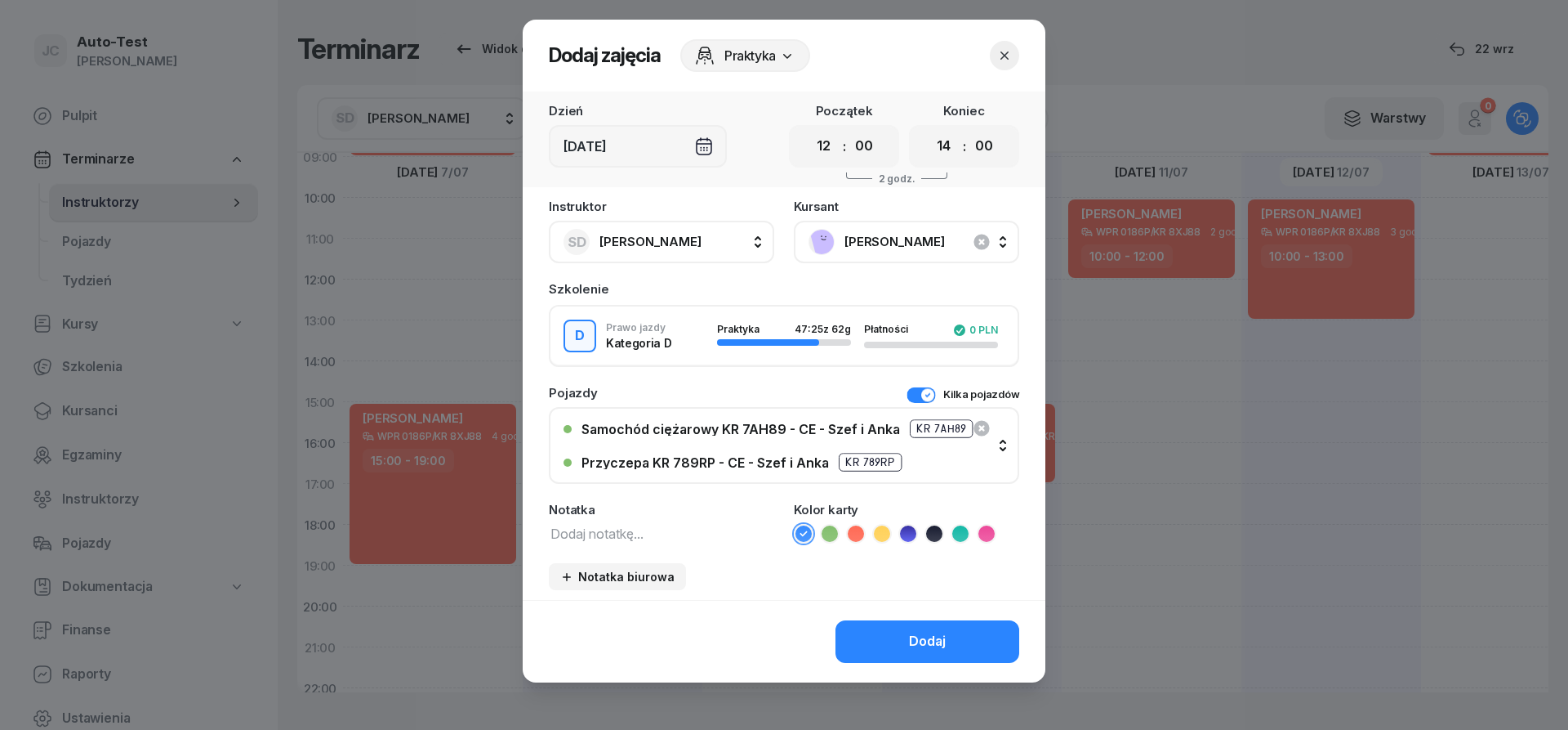
click at [917, 392] on button "Kilka pojazdów" at bounding box center [963, 394] width 113 height 17
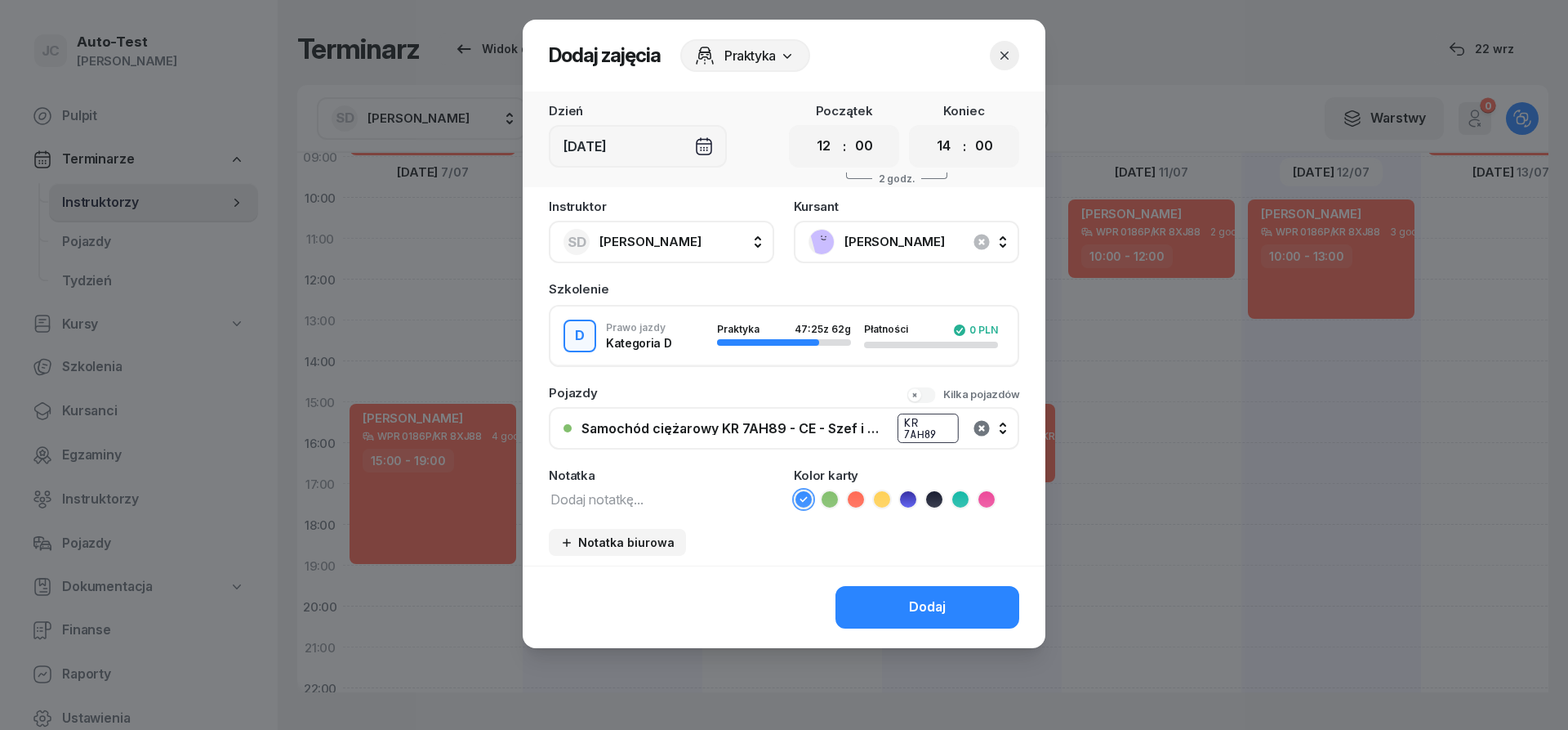
click at [984, 433] on icon "button" at bounding box center [981, 428] width 16 height 16
click at [809, 431] on div "Nie wybrano" at bounding box center [793, 428] width 423 height 13
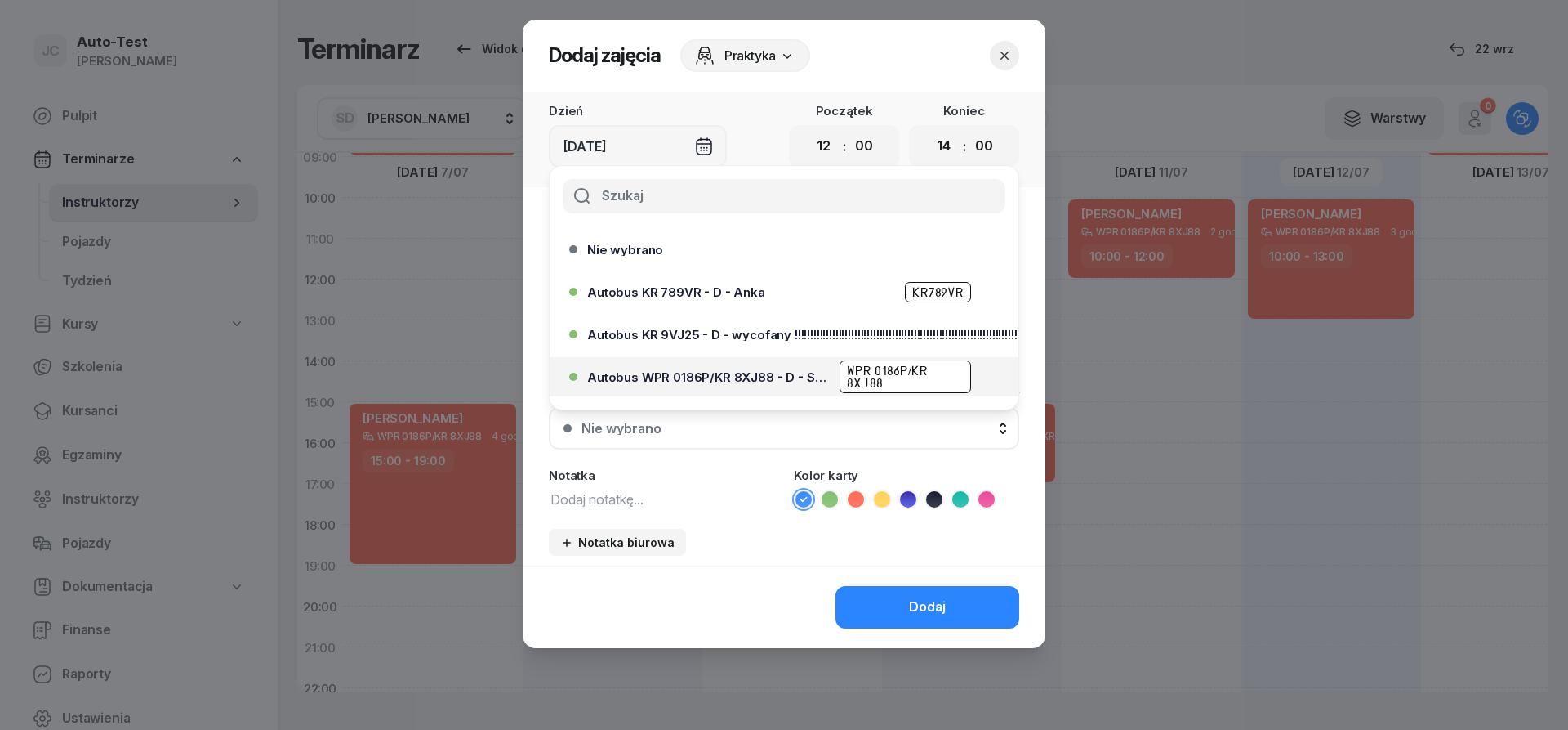
click at [790, 380] on span "Autobus WPR 0186P/KR 8XJ88 - D - Szef" at bounding box center [709, 376] width 243 height 12
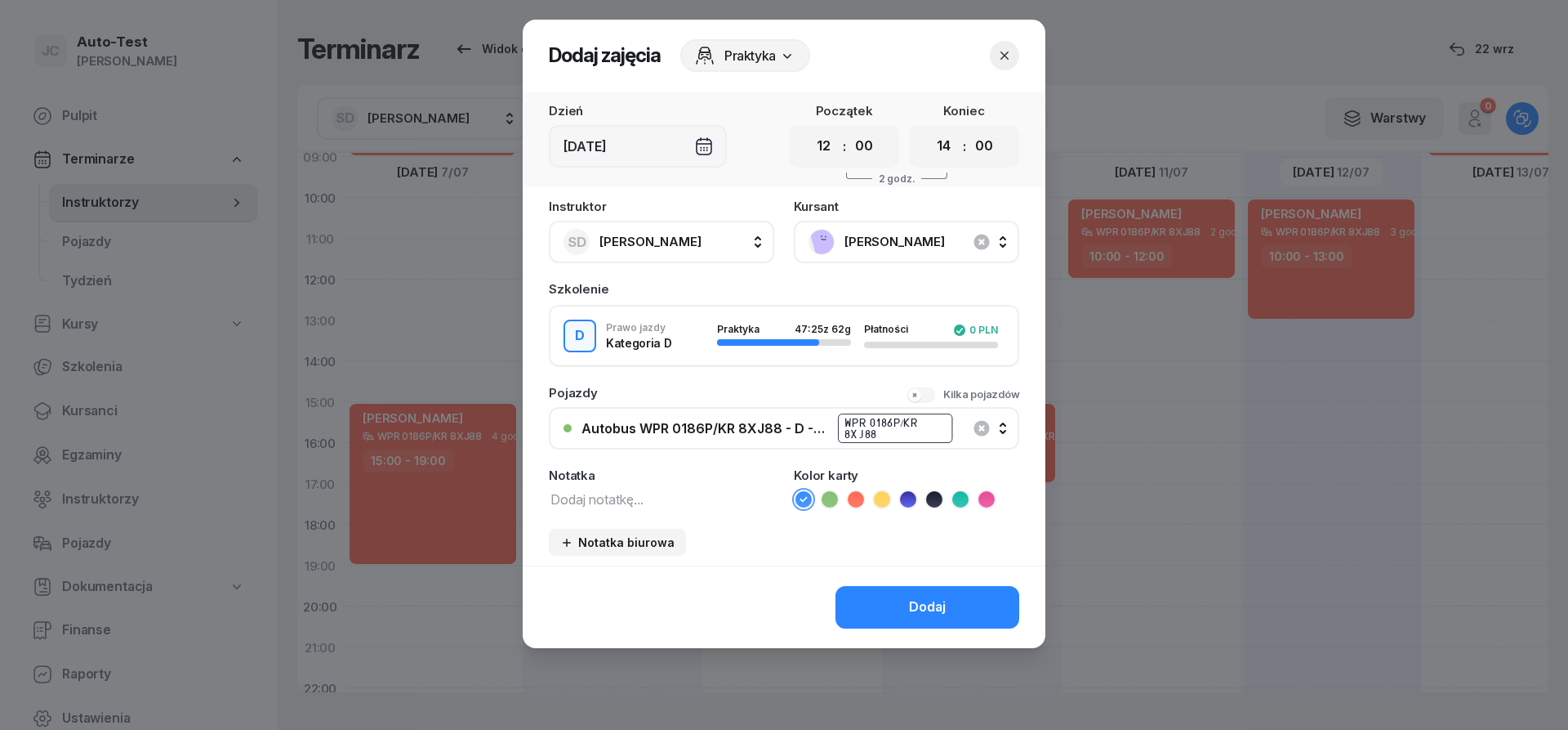
click at [857, 495] on icon at bounding box center [855, 499] width 17 height 17
click at [890, 607] on button "Dodaj" at bounding box center [927, 607] width 184 height 42
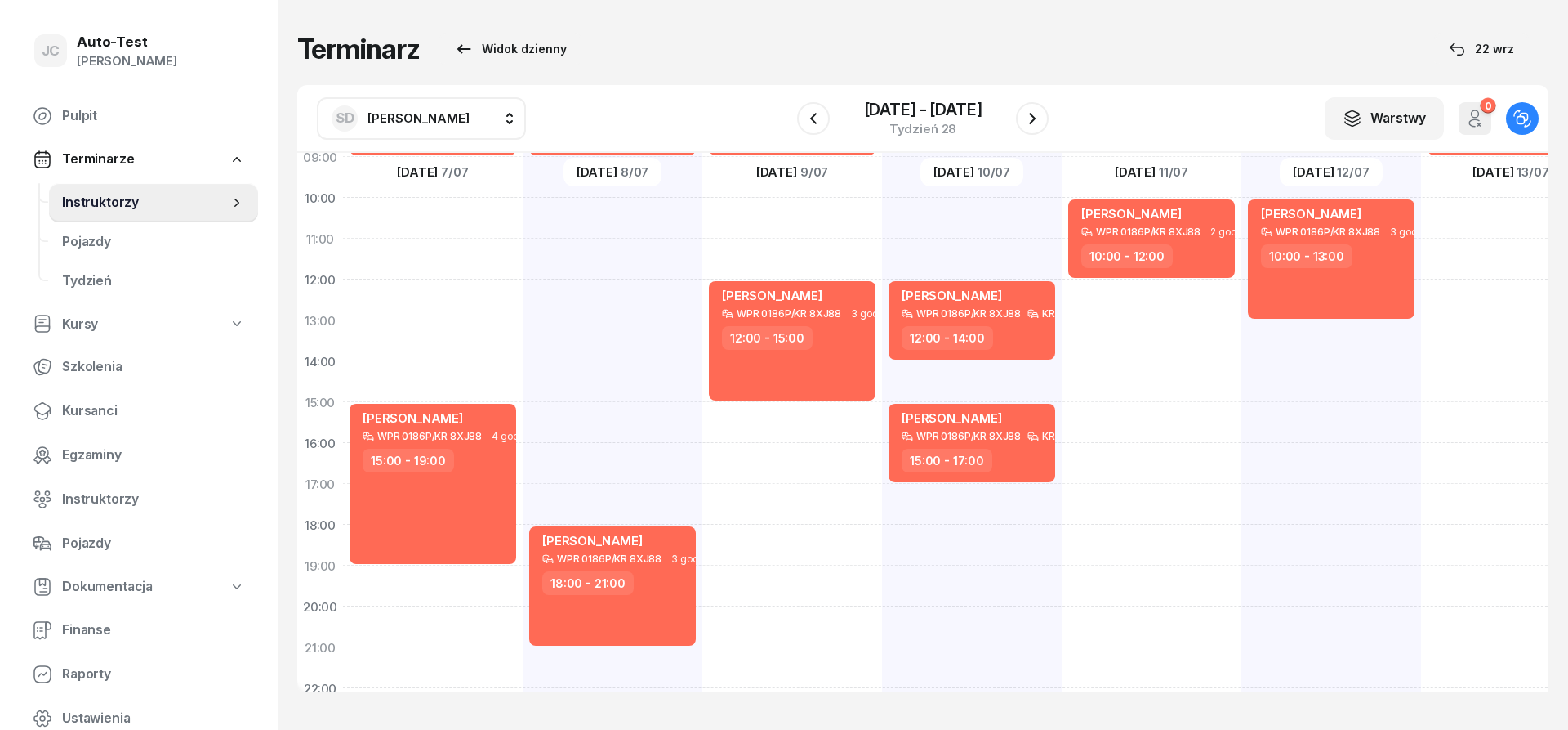
click at [1032, 134] on div "[DATE] - [DATE] Tydzień 28" at bounding box center [922, 118] width 252 height 46
click at [1034, 126] on icon "button" at bounding box center [1032, 119] width 20 height 20
click at [1034, 125] on icon "button" at bounding box center [1032, 119] width 20 height 20
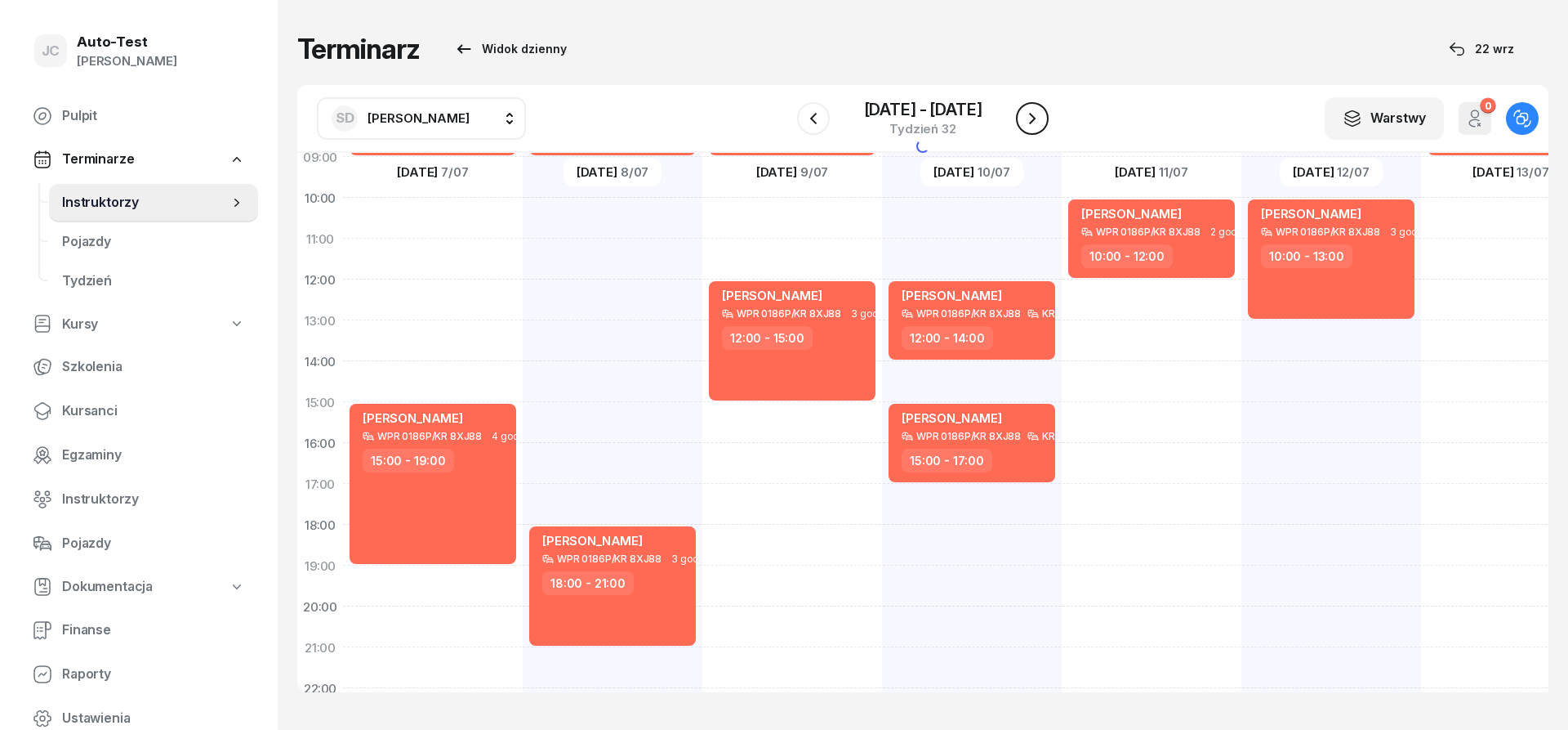
click at [1034, 125] on icon "button" at bounding box center [1032, 119] width 20 height 20
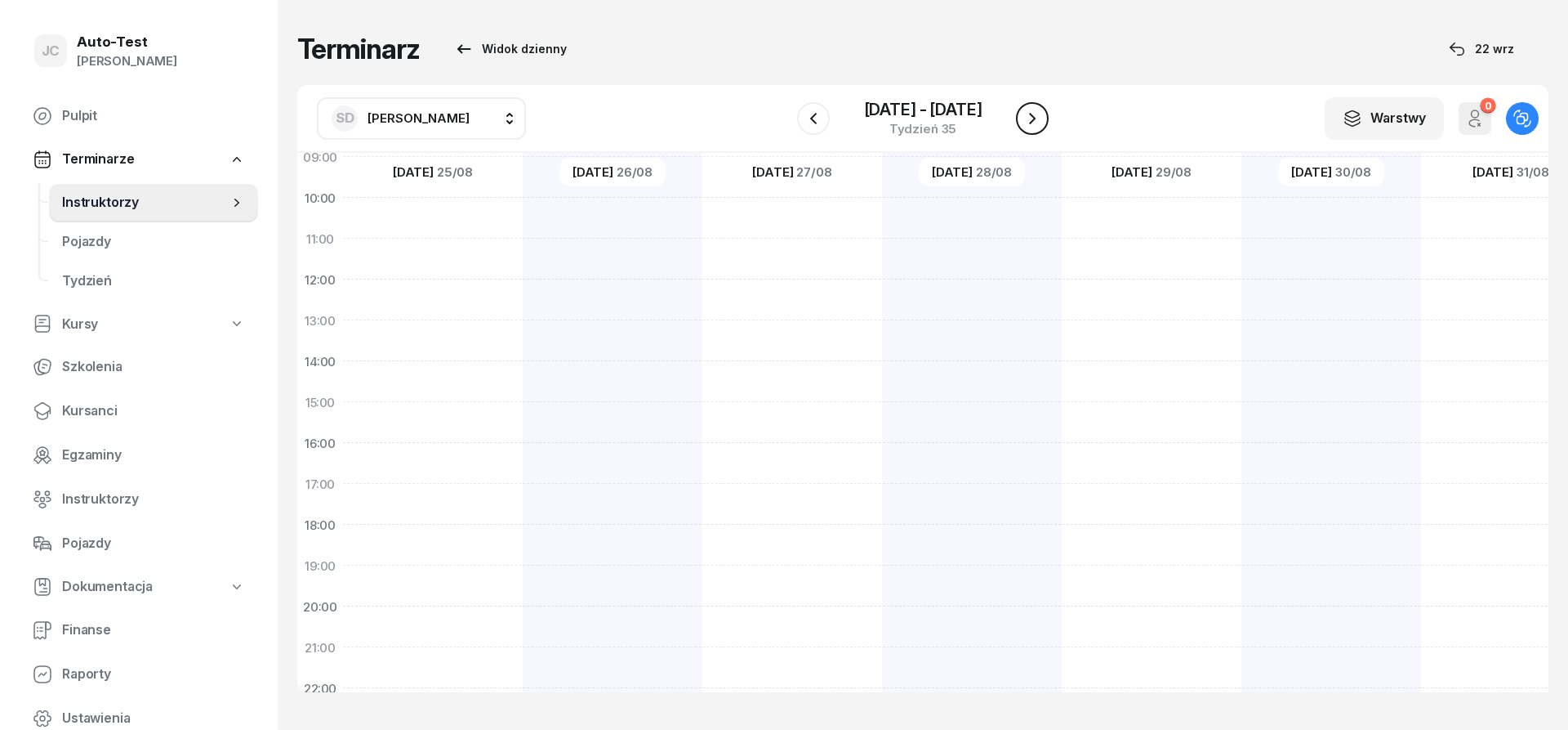
click at [1034, 125] on icon "button" at bounding box center [1032, 119] width 20 height 20
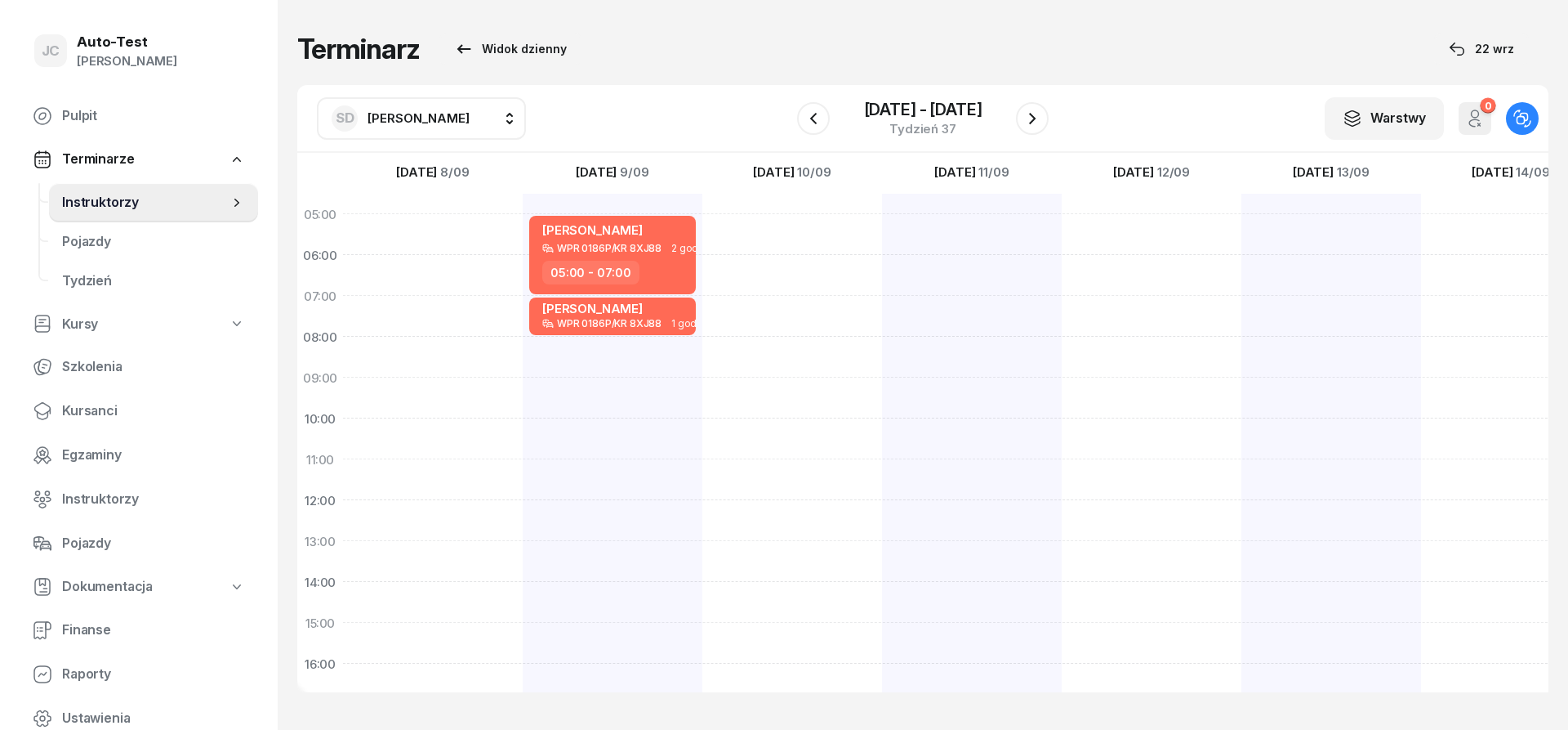
click at [796, 228] on div at bounding box center [792, 602] width 180 height 817
select select "05"
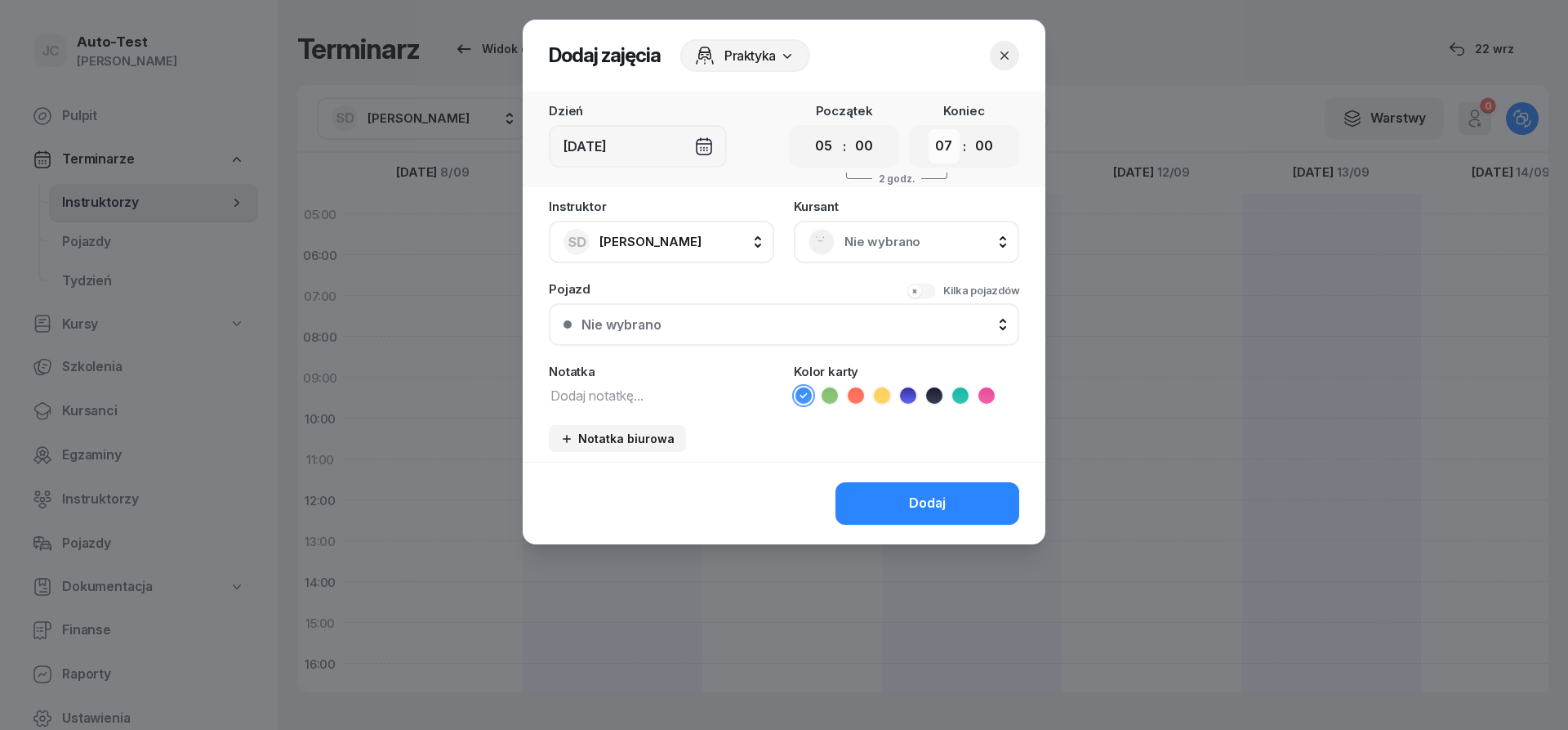
click at [928, 129] on select "00 01 02 03 04 05 06 07 08 09 10 11 12 13 14 15 16 17 18 19 20 21 22 23" at bounding box center [943, 146] width 31 height 35
select select "09"
click option "09" at bounding box center [0, 0] width 0 height 0
click at [857, 238] on span "Nie wybrano" at bounding box center [924, 242] width 160 height 22
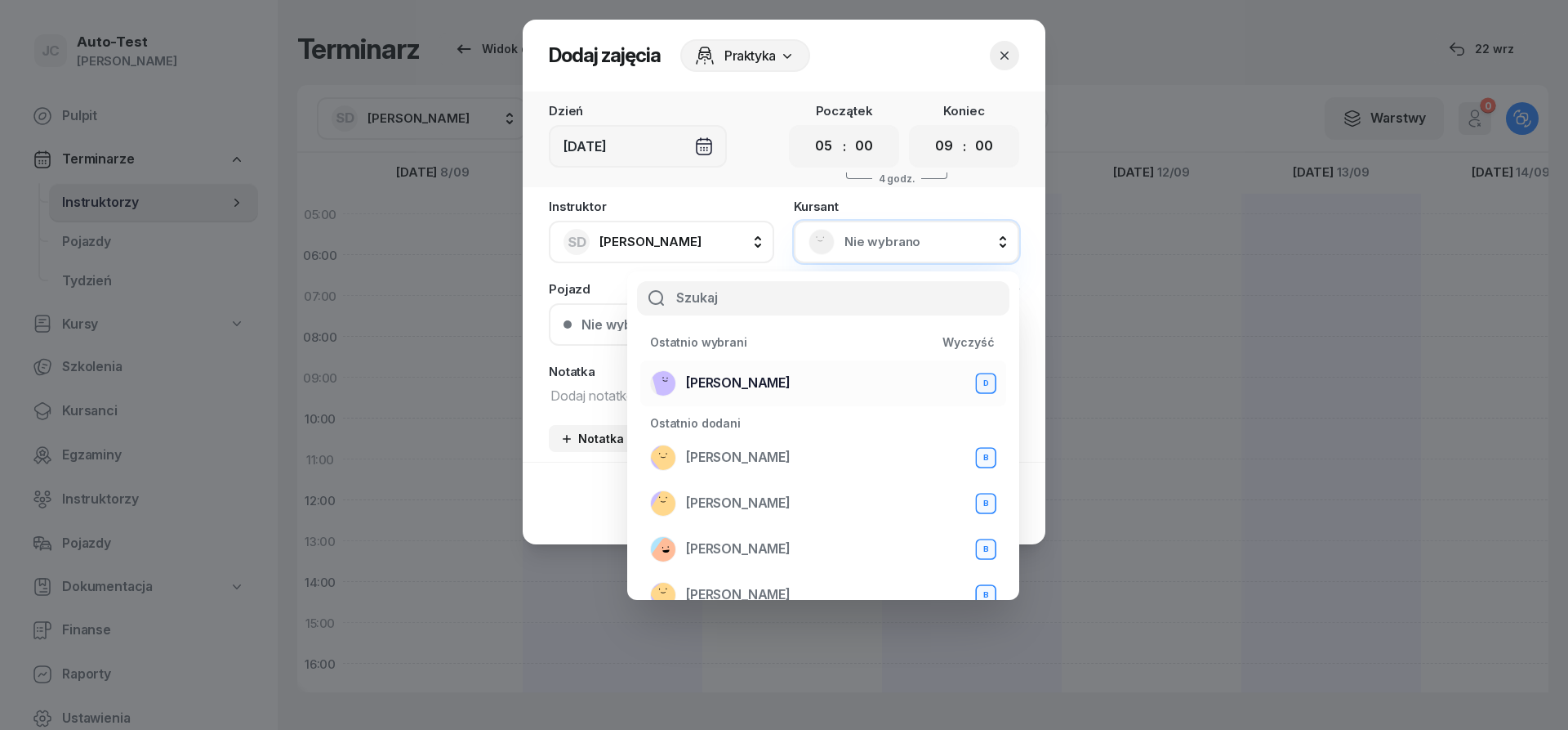
click at [754, 380] on span "[PERSON_NAME]" at bounding box center [739, 383] width 105 height 22
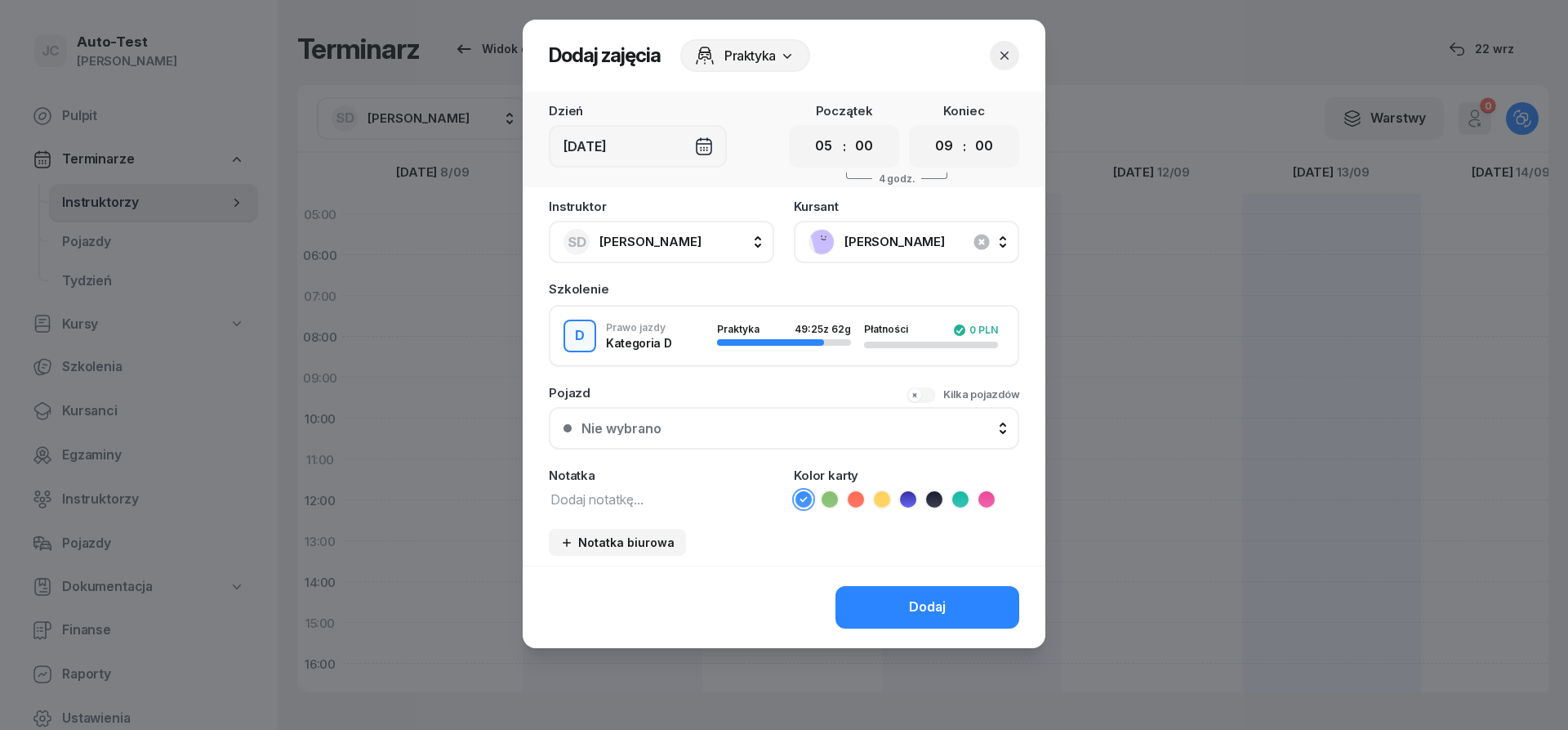
click at [776, 431] on div "Nie wybrano" at bounding box center [793, 428] width 423 height 13
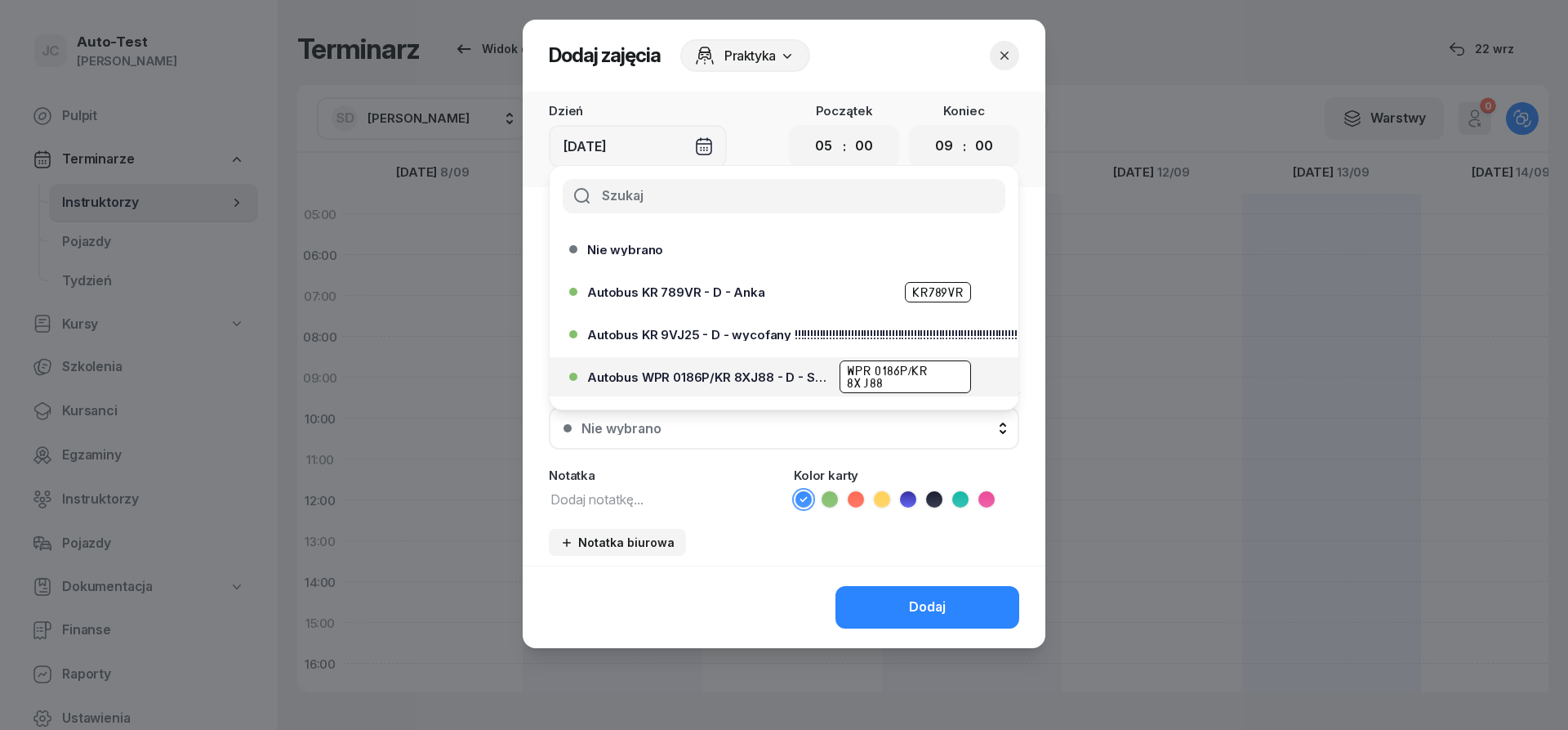
click at [751, 370] on span "Autobus WPR 0186P/KR 8XJ88 - D - Szef" at bounding box center [709, 376] width 243 height 12
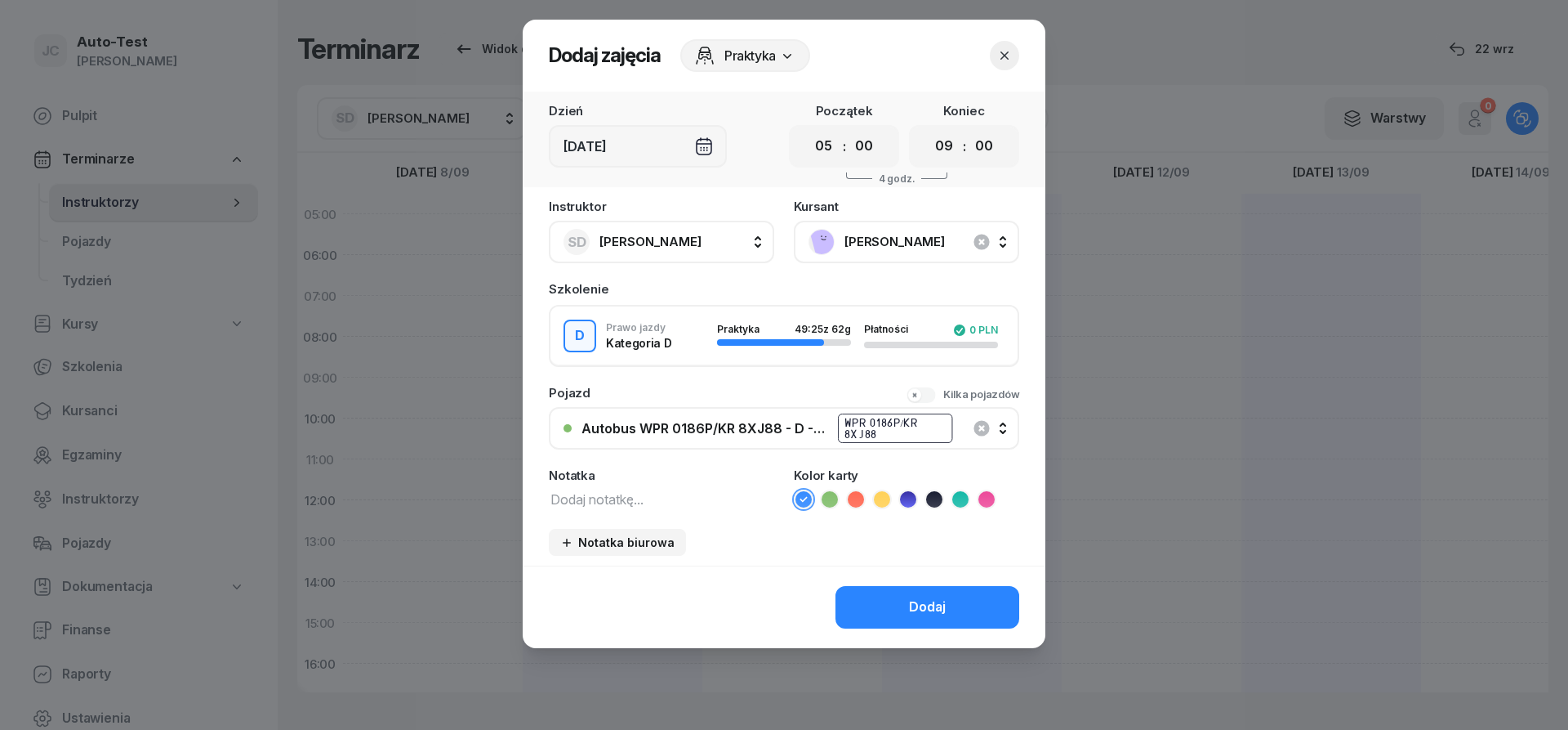
click at [849, 503] on icon at bounding box center [855, 499] width 17 height 17
click at [874, 580] on div "Dodaj" at bounding box center [783, 607] width 522 height 83
click at [881, 597] on button "Dodaj" at bounding box center [927, 607] width 184 height 42
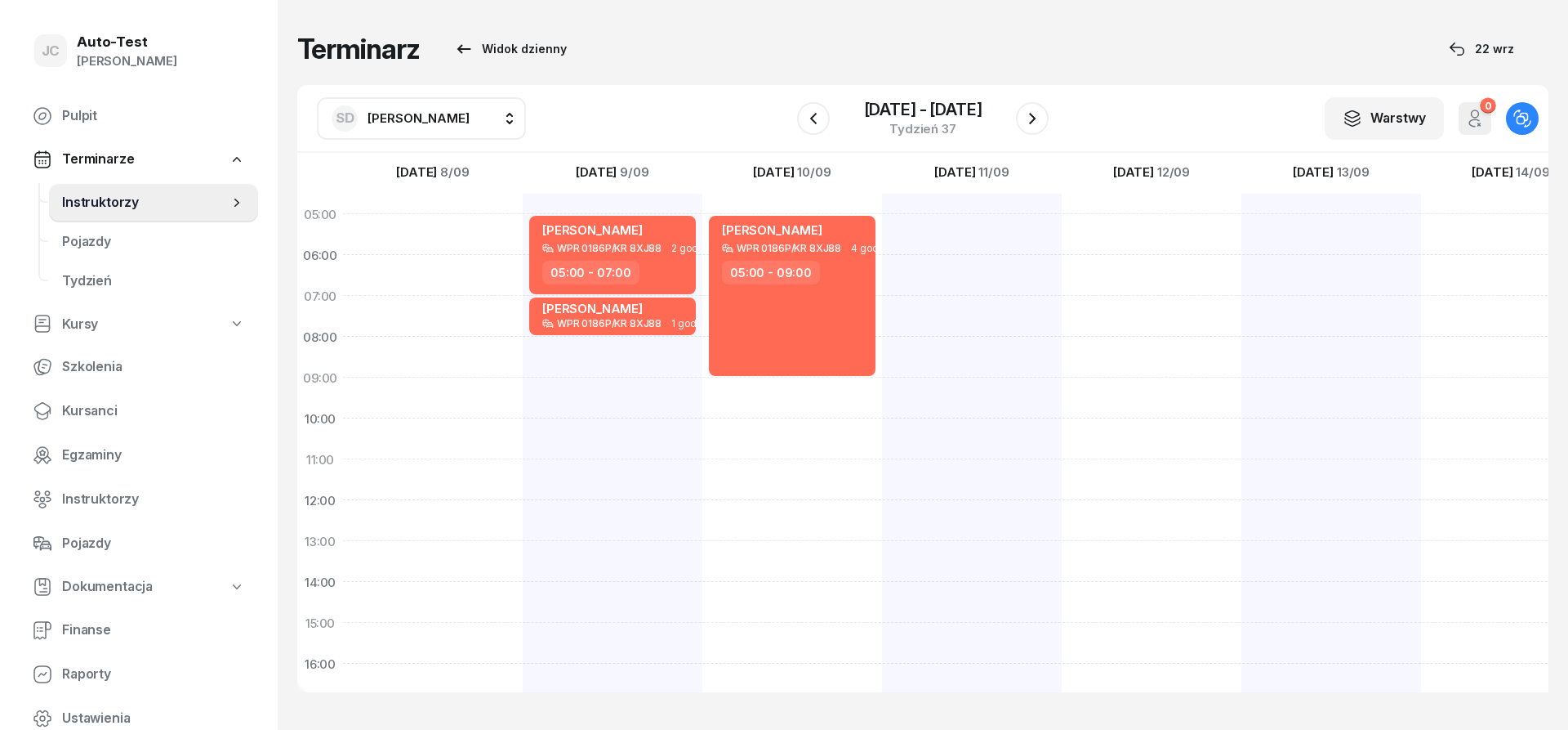
click at [940, 464] on div at bounding box center [972, 602] width 180 height 817
select select "11"
select select "13"
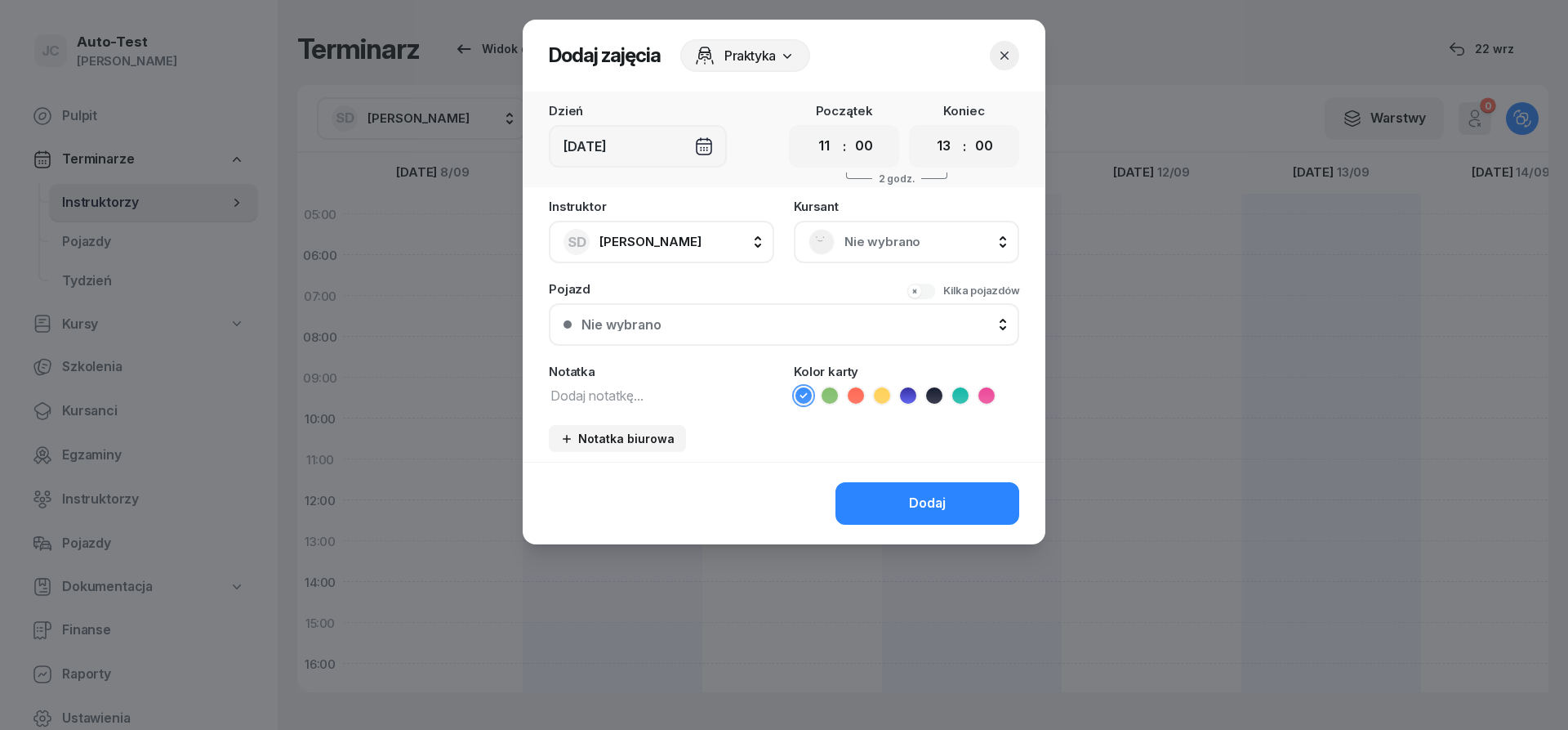
click at [893, 234] on span "Nie wybrano" at bounding box center [924, 242] width 160 height 22
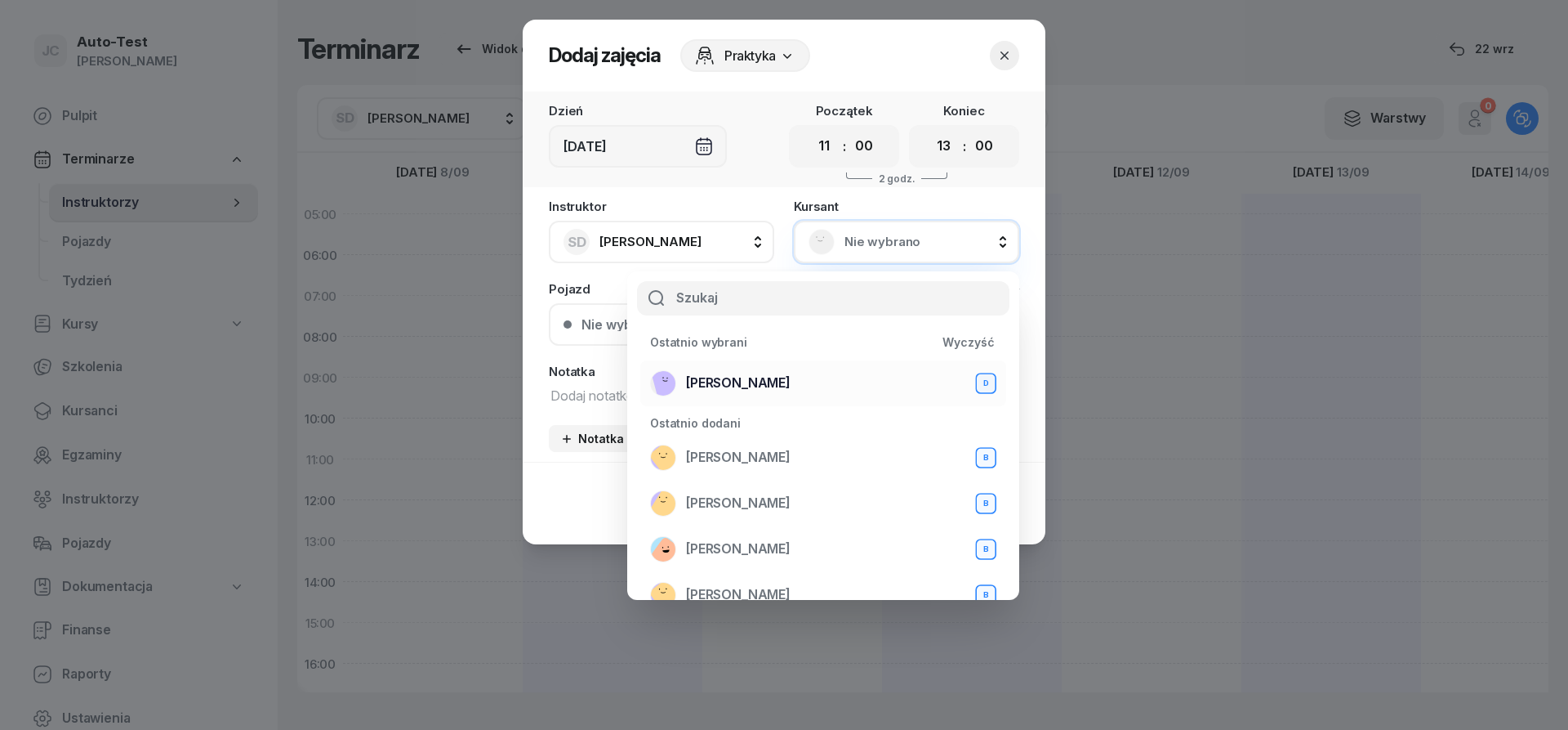
click at [753, 385] on span "[PERSON_NAME]" at bounding box center [739, 383] width 105 height 22
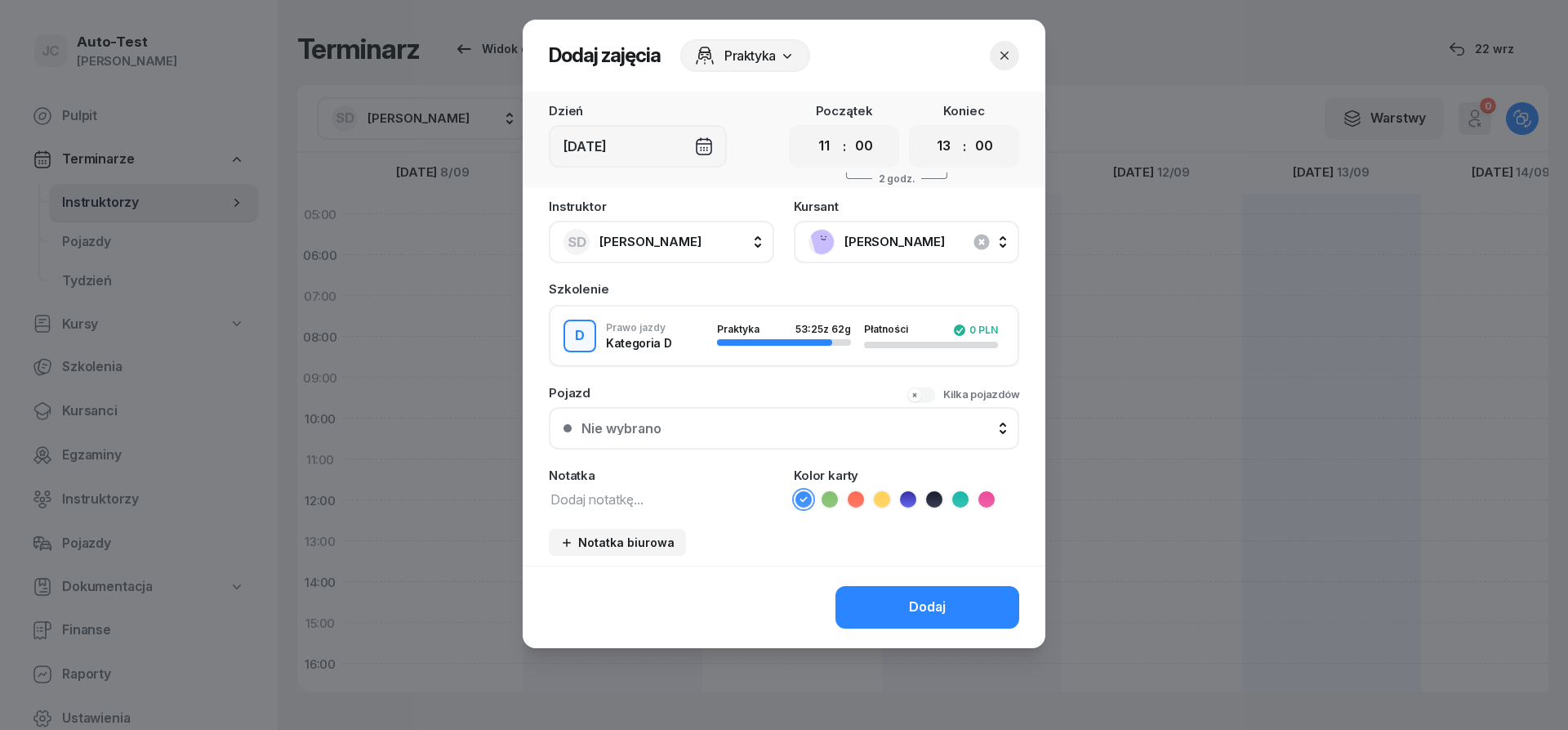
click at [757, 437] on button "Nie wybrano" at bounding box center [784, 428] width 470 height 42
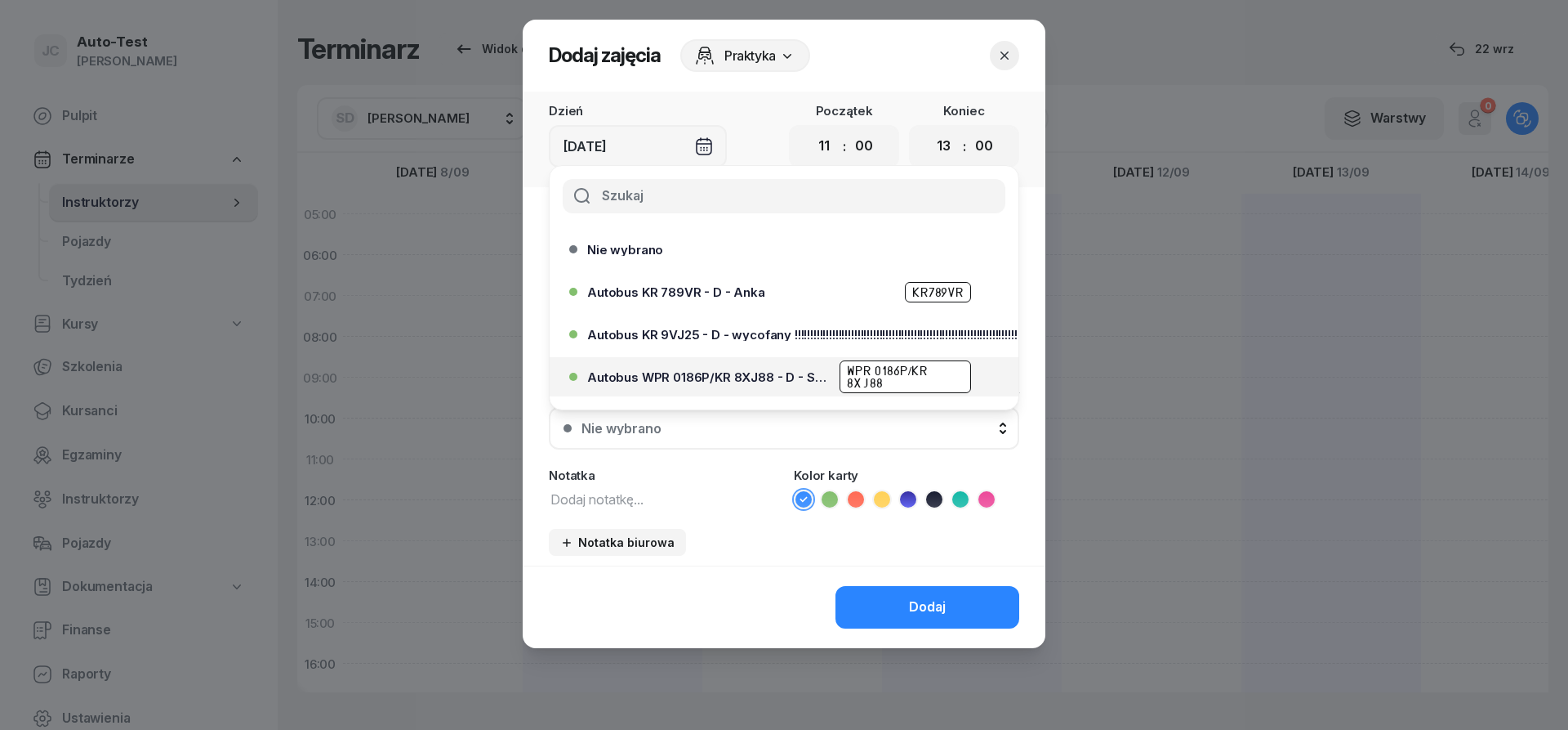
click at [767, 373] on span "Autobus WPR 0186P/KR 8XJ88 - D - Szef" at bounding box center [709, 376] width 243 height 12
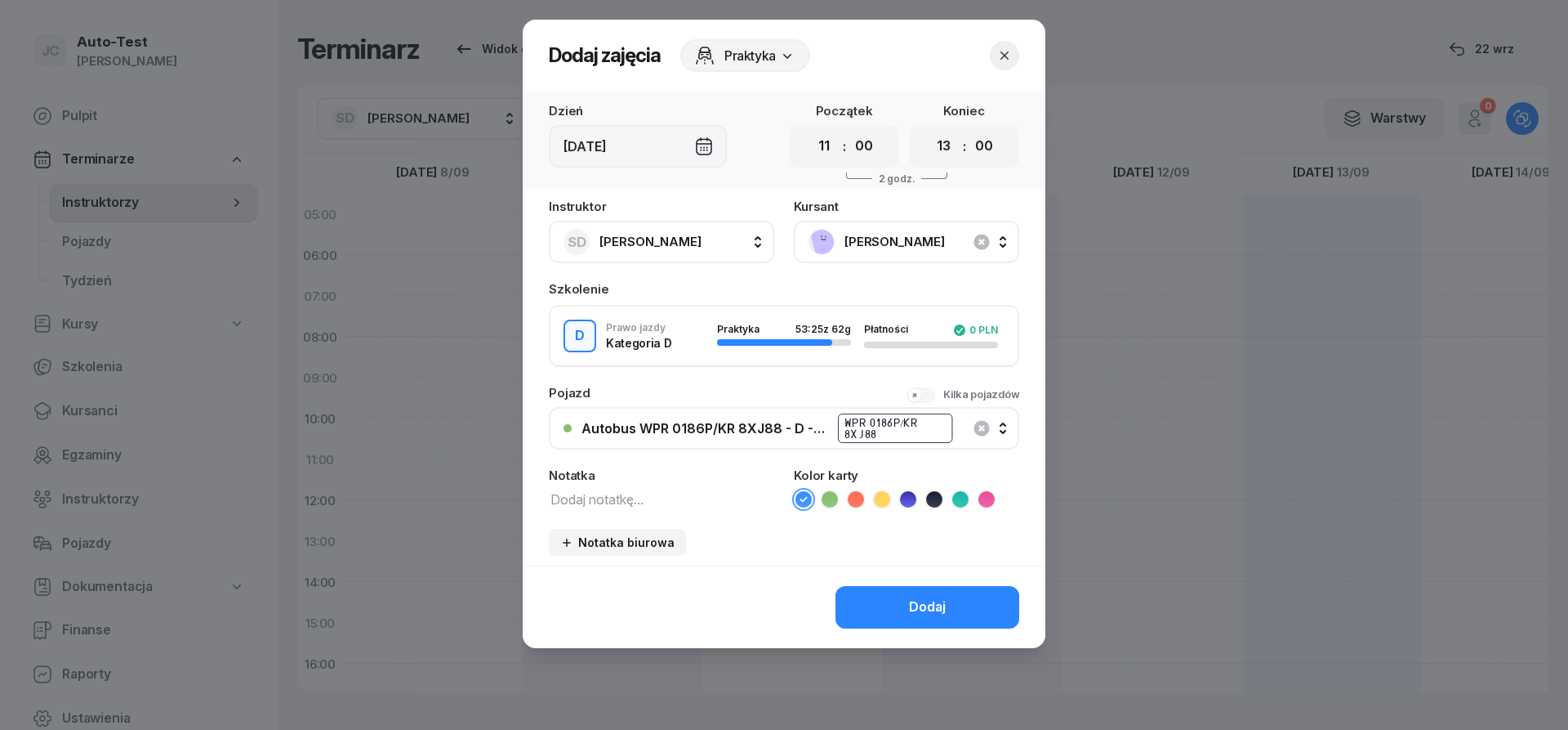
click at [854, 500] on icon at bounding box center [855, 499] width 7 height 6
click at [869, 593] on button "Dodaj" at bounding box center [927, 607] width 184 height 42
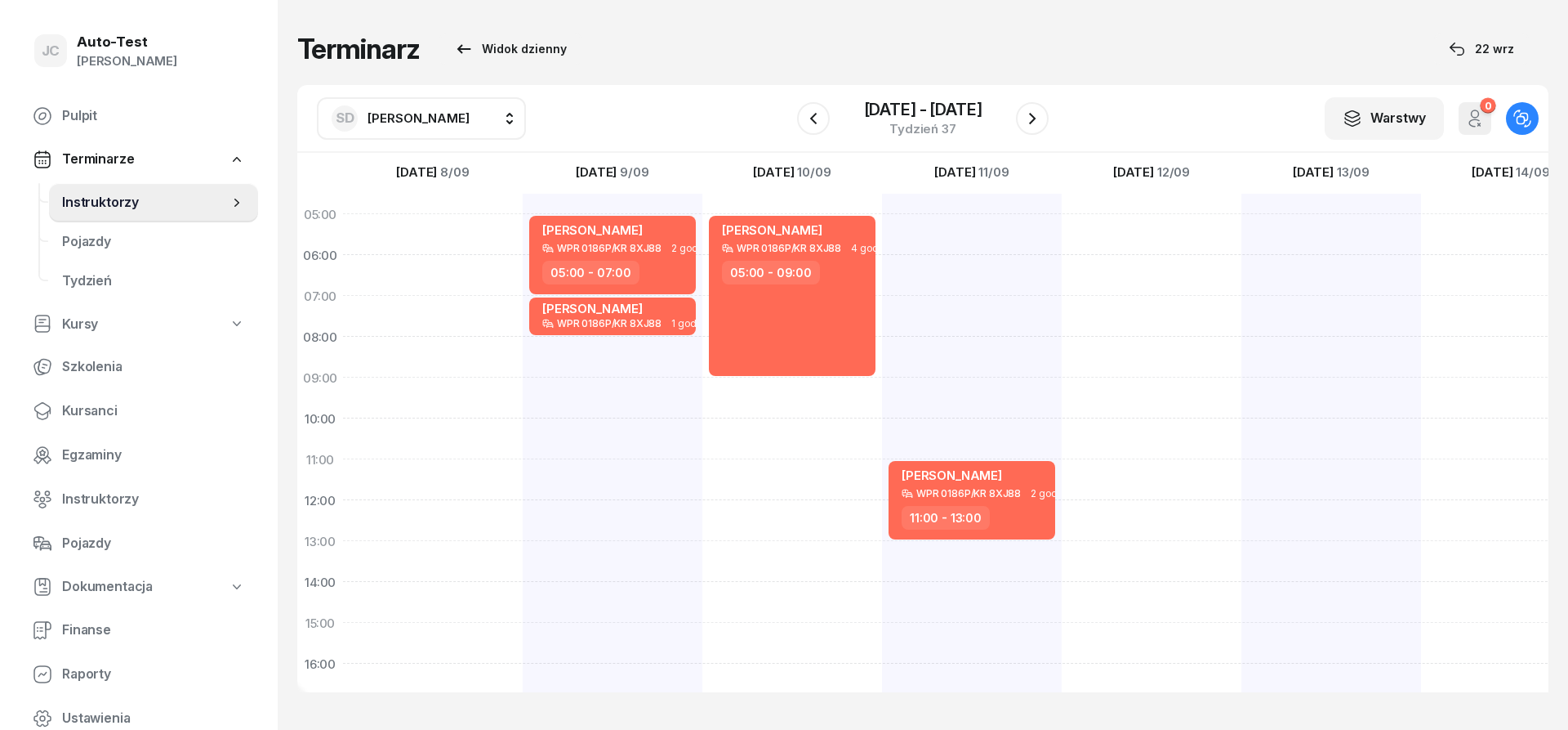
click at [1027, 562] on div "[PERSON_NAME] WPR 0186P/KR 8XJ88 2 godz. 11:00 - 13:00" at bounding box center [972, 602] width 180 height 817
select select "13"
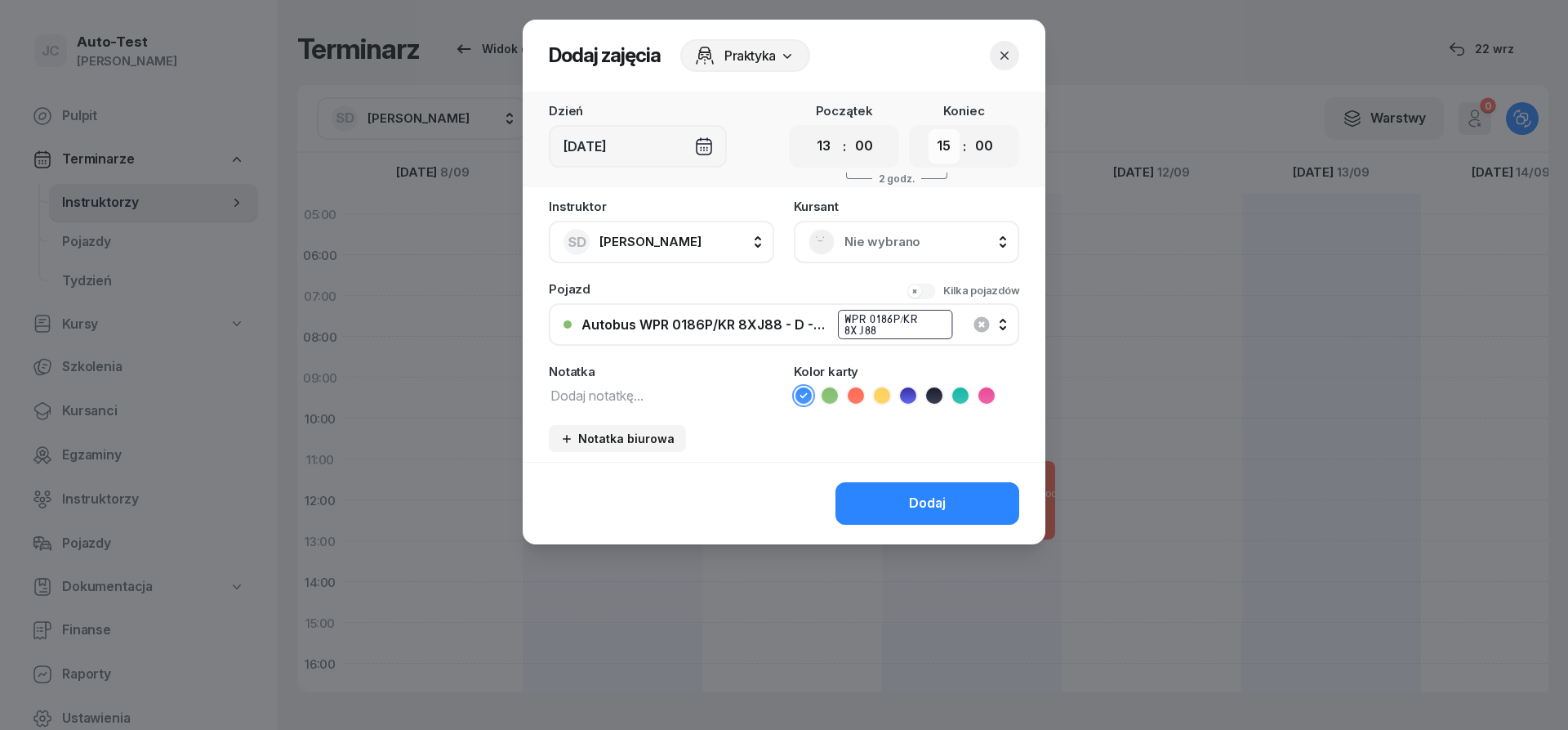
click at [928, 129] on select "00 01 02 03 04 05 06 07 08 09 10 11 12 13 14 15 16 17 18 19 20 21 22 23" at bounding box center [943, 146] width 31 height 35
select select "14"
click option "14" at bounding box center [0, 0] width 0 height 0
click at [833, 248] on div "Nie wybrano" at bounding box center [906, 242] width 196 height 26
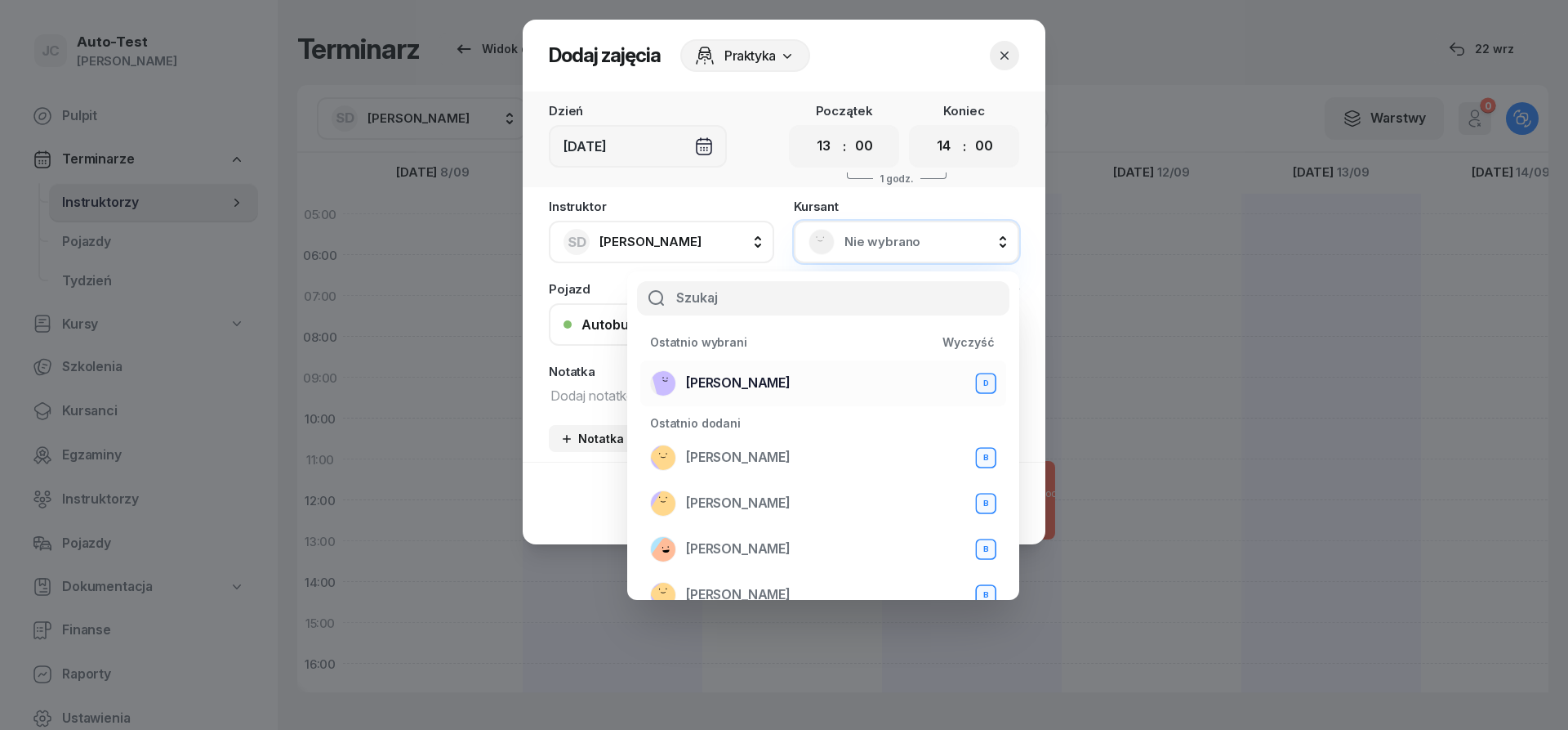
click at [801, 374] on div "[PERSON_NAME] D" at bounding box center [823, 383] width 347 height 26
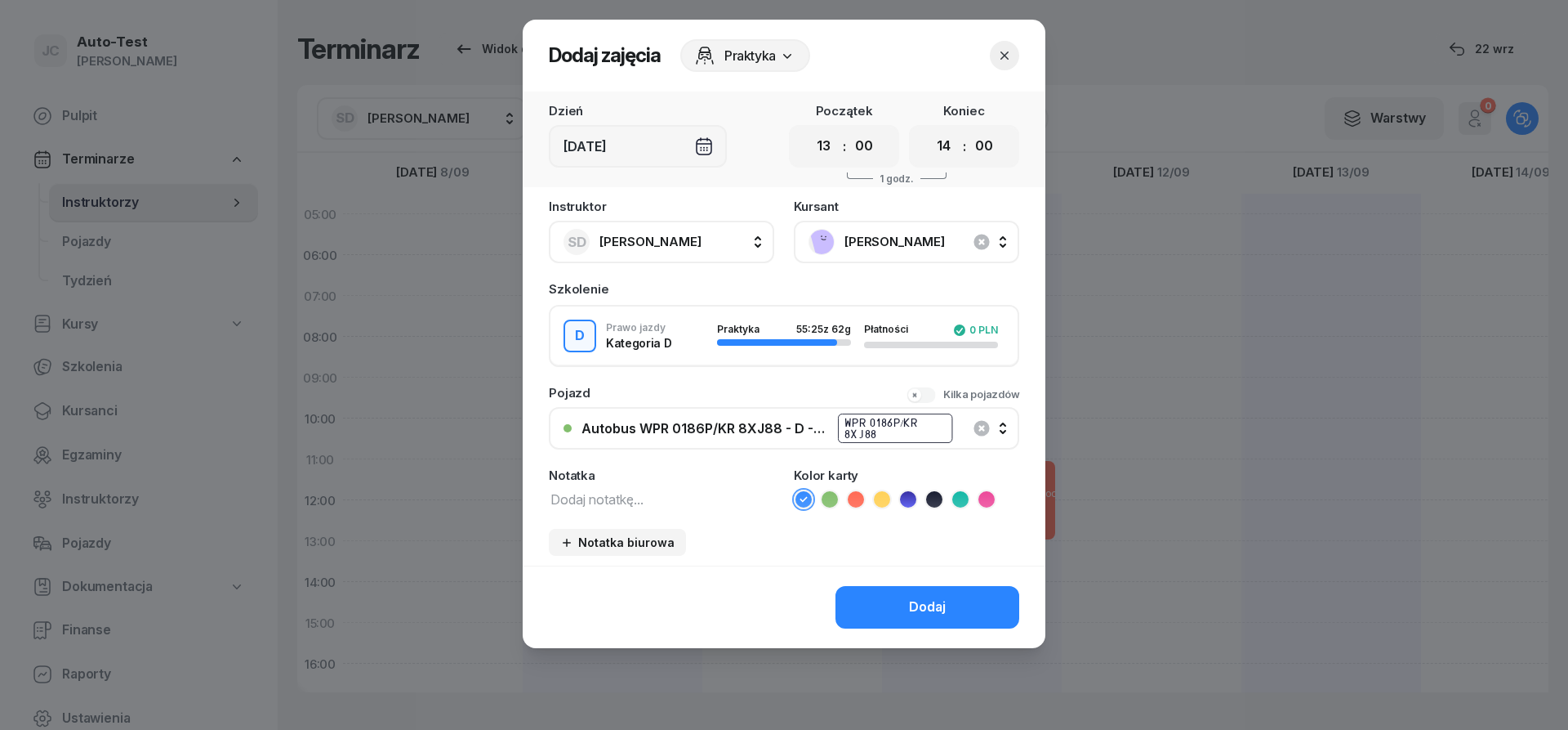
click at [775, 549] on div "Instruktor SD [PERSON_NAME] AW [PERSON_NAME] AH [PERSON_NAME] BM [PERSON_NAME] …" at bounding box center [783, 383] width 522 height 365
click at [859, 494] on icon at bounding box center [855, 499] width 17 height 17
click at [910, 598] on button "Dodaj" at bounding box center [927, 607] width 184 height 42
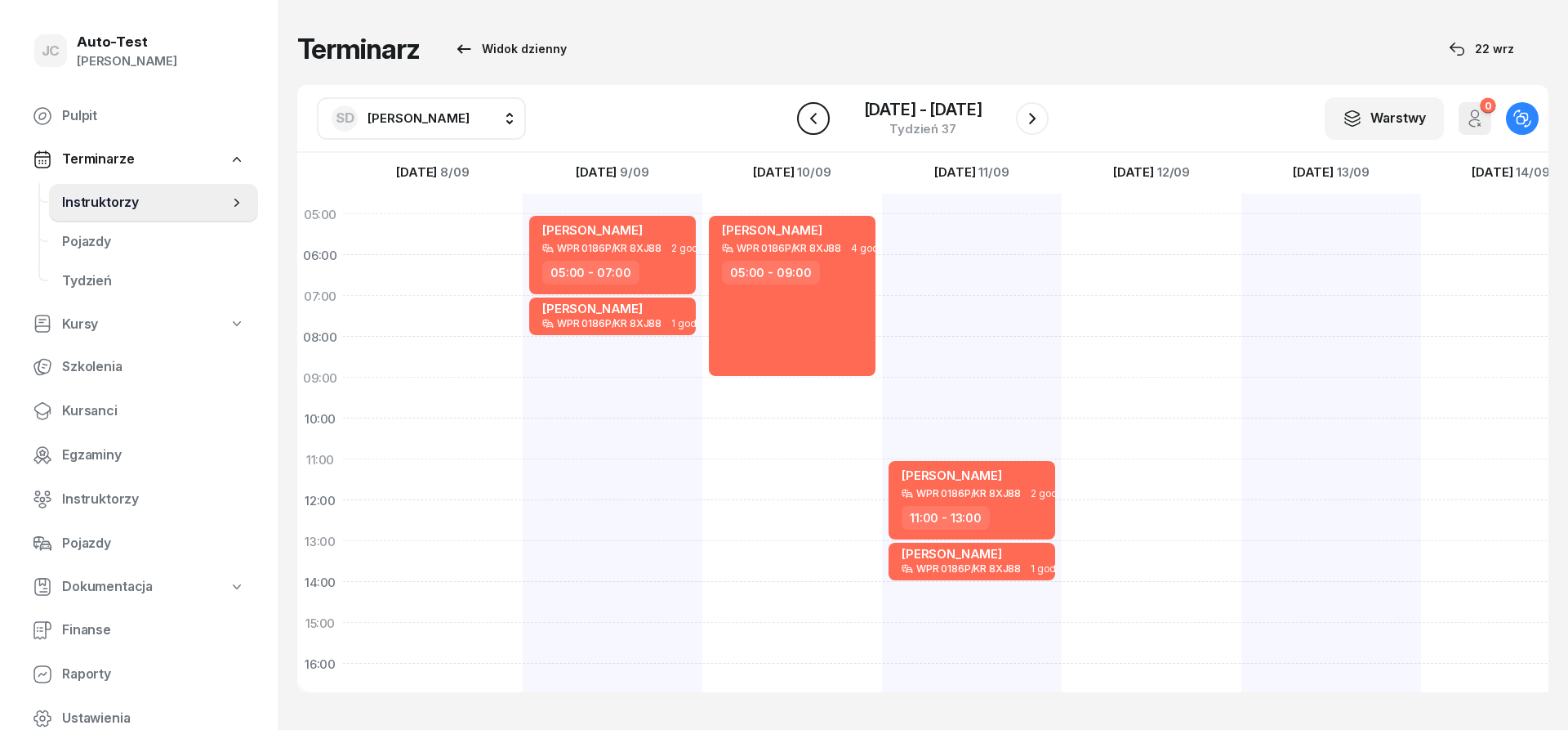
click at [816, 123] on icon "button" at bounding box center [813, 118] width 7 height 12
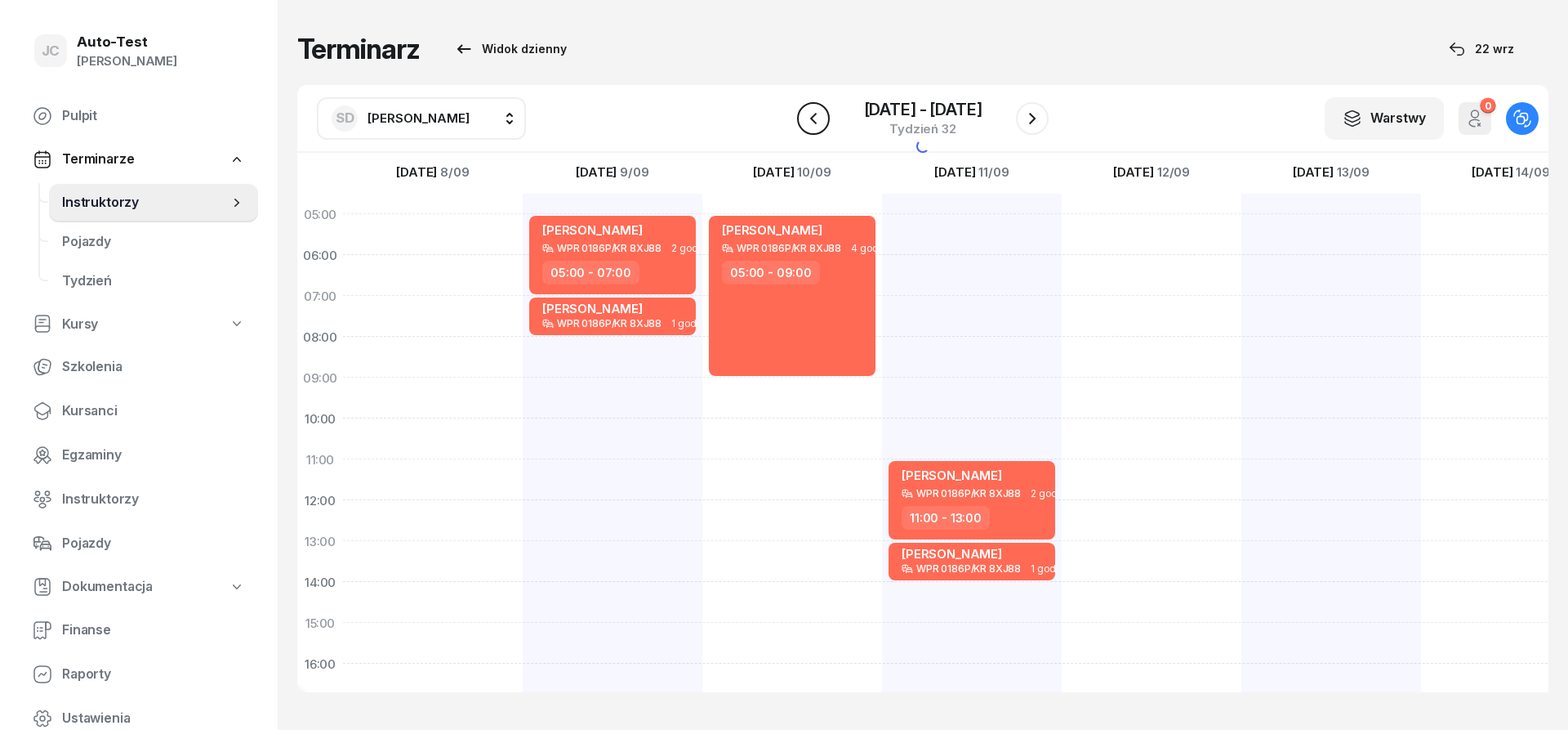
click at [816, 123] on icon "button" at bounding box center [813, 118] width 7 height 12
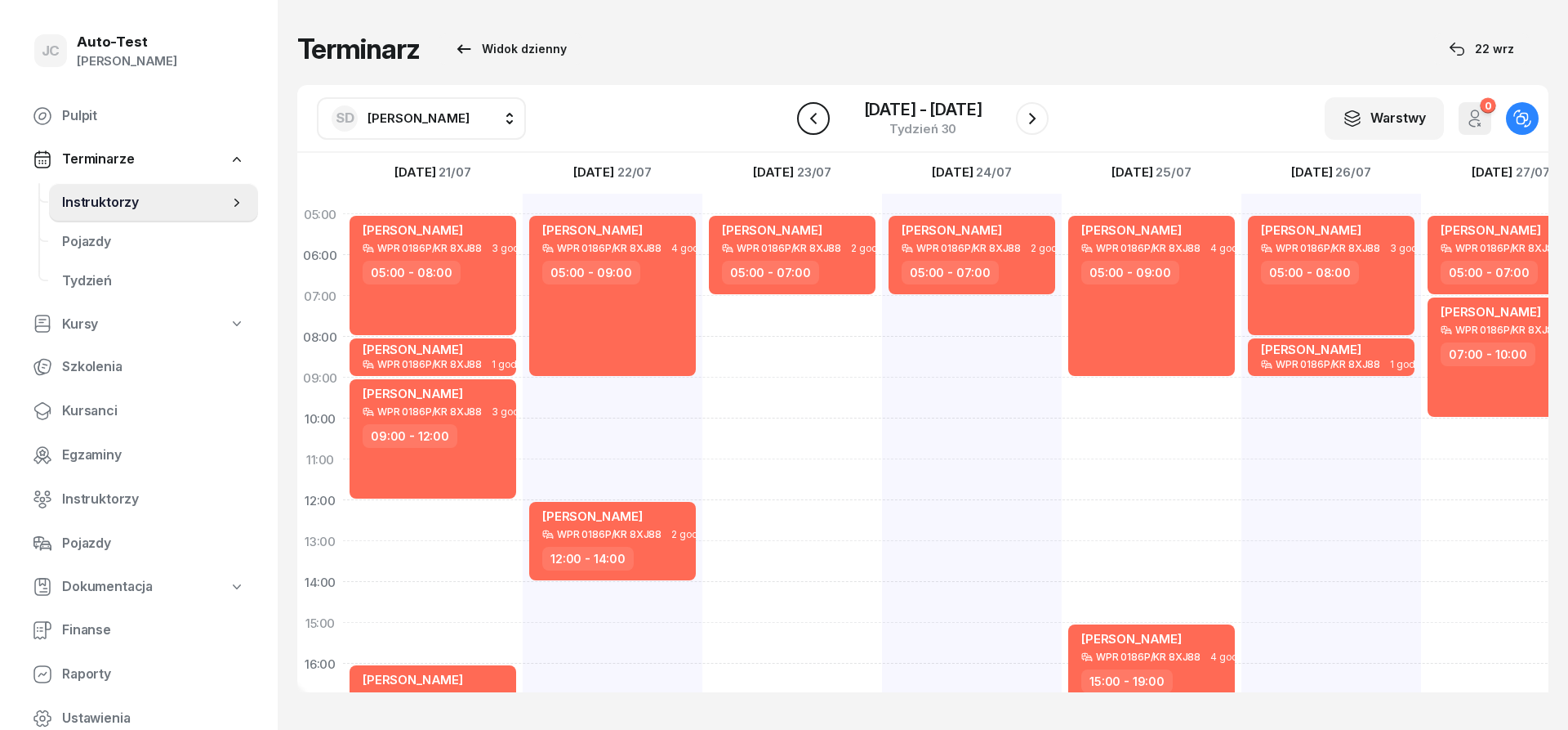
click at [816, 123] on icon "button" at bounding box center [813, 118] width 7 height 12
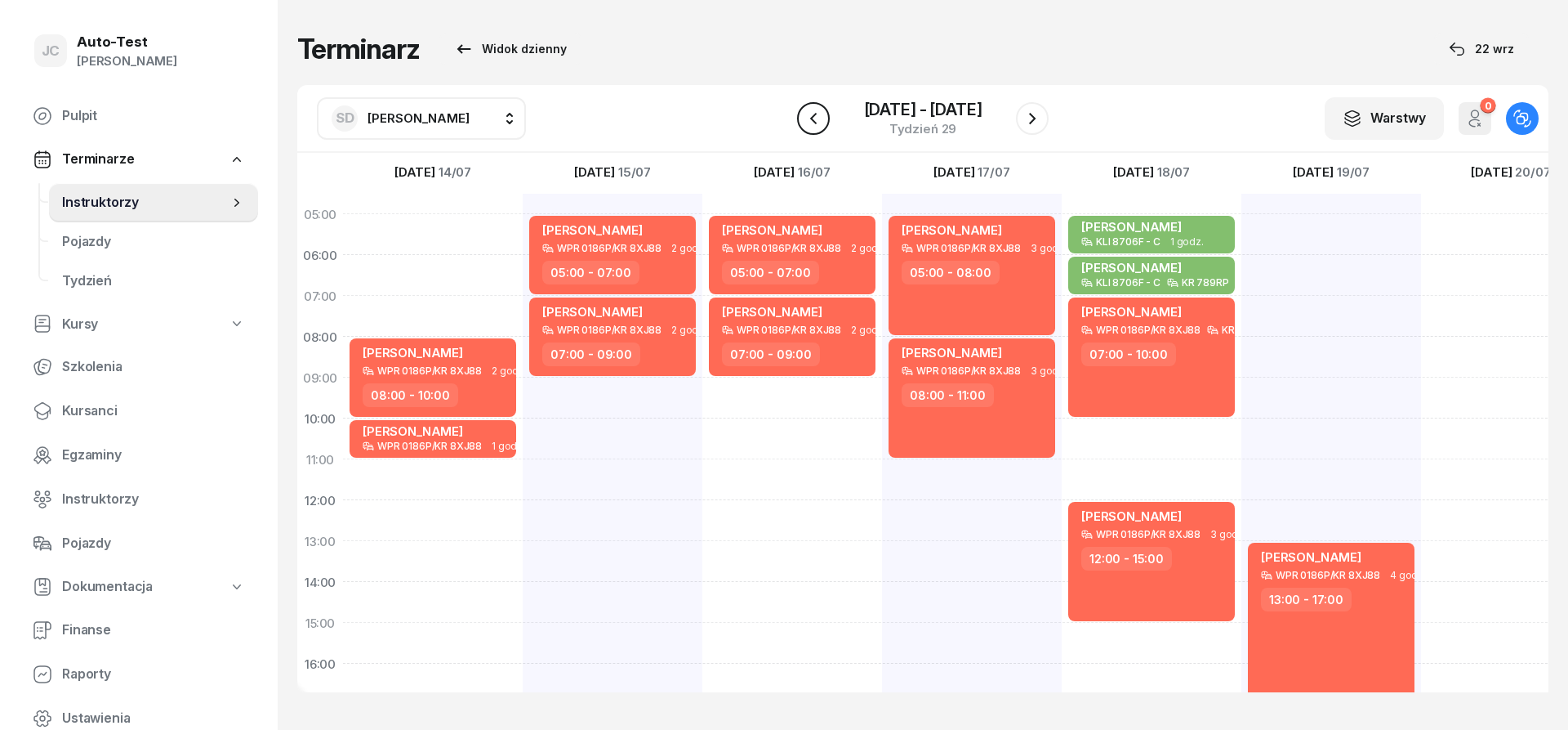
click at [816, 123] on icon "button" at bounding box center [813, 118] width 7 height 12
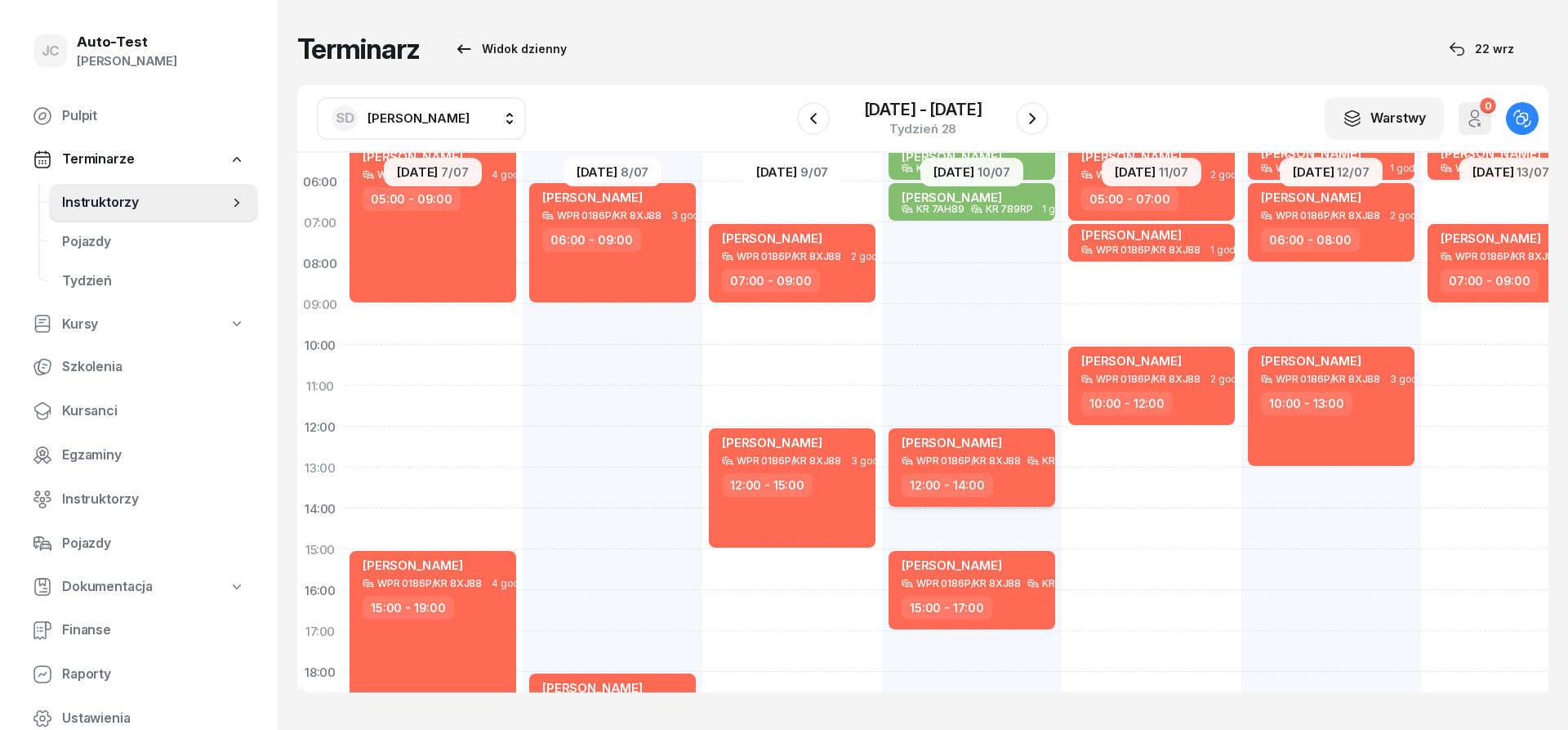
scroll to position [196, 0]
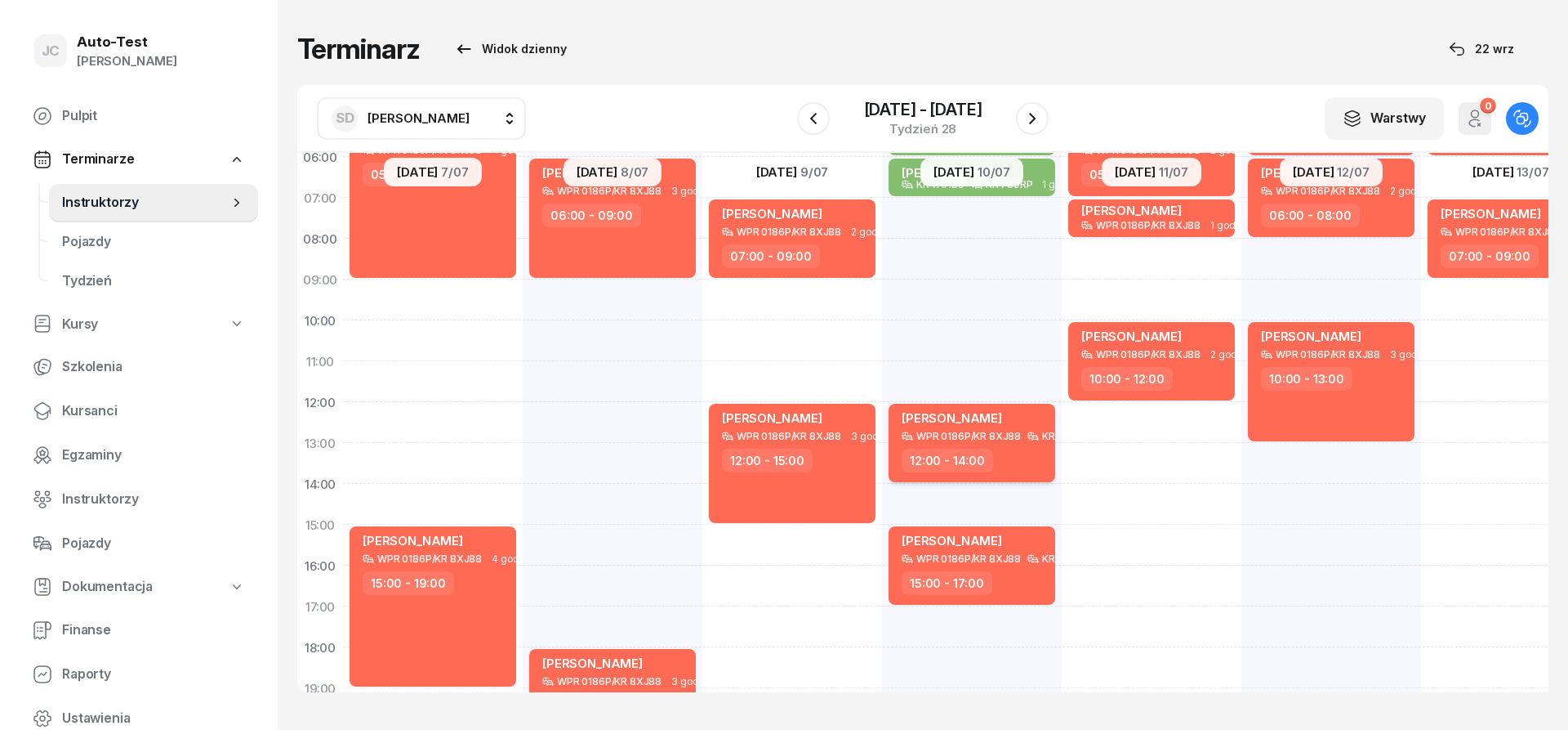
click at [996, 429] on div "[PERSON_NAME]" at bounding box center [974, 420] width 144 height 21
select select "12"
select select "14"
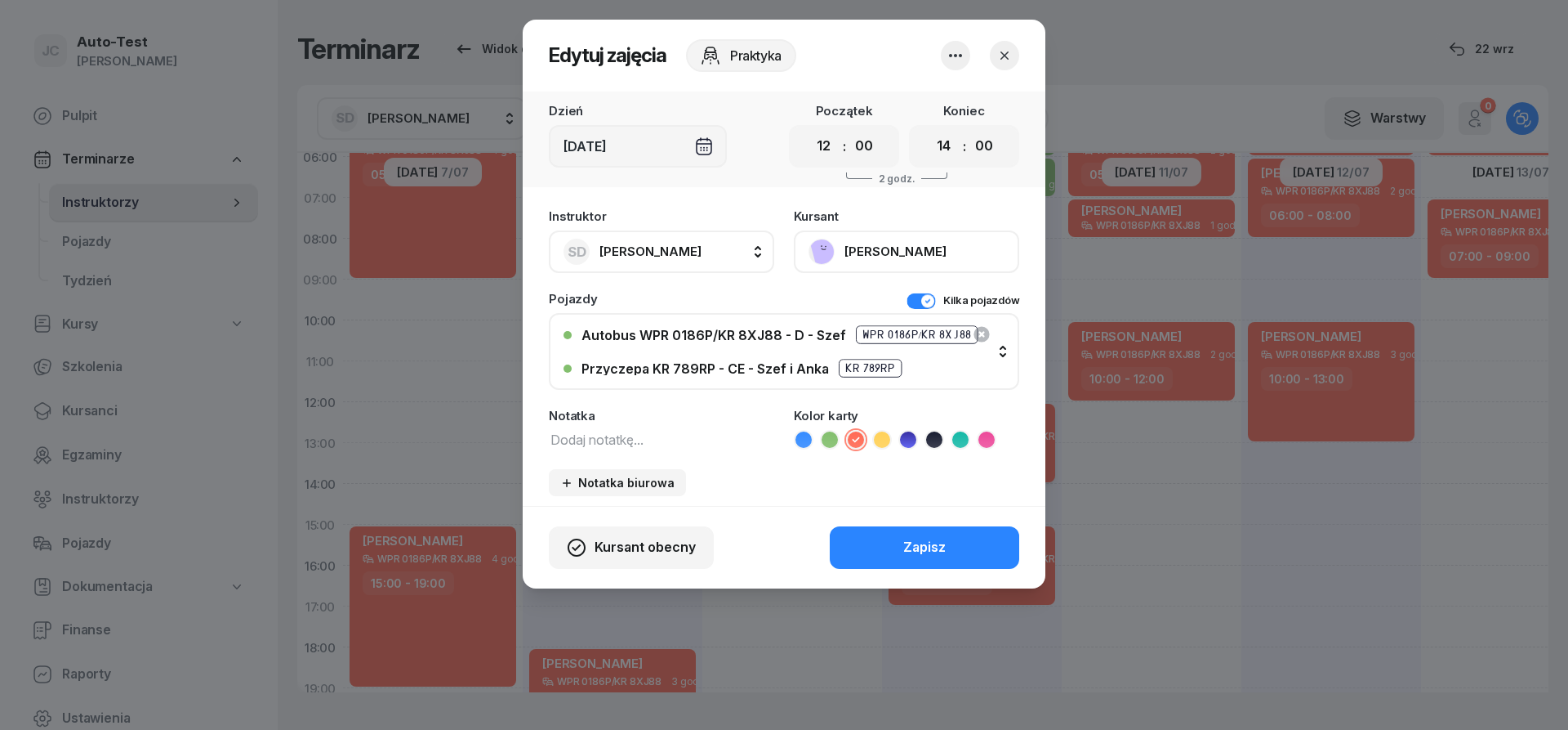
scroll to position [98, 0]
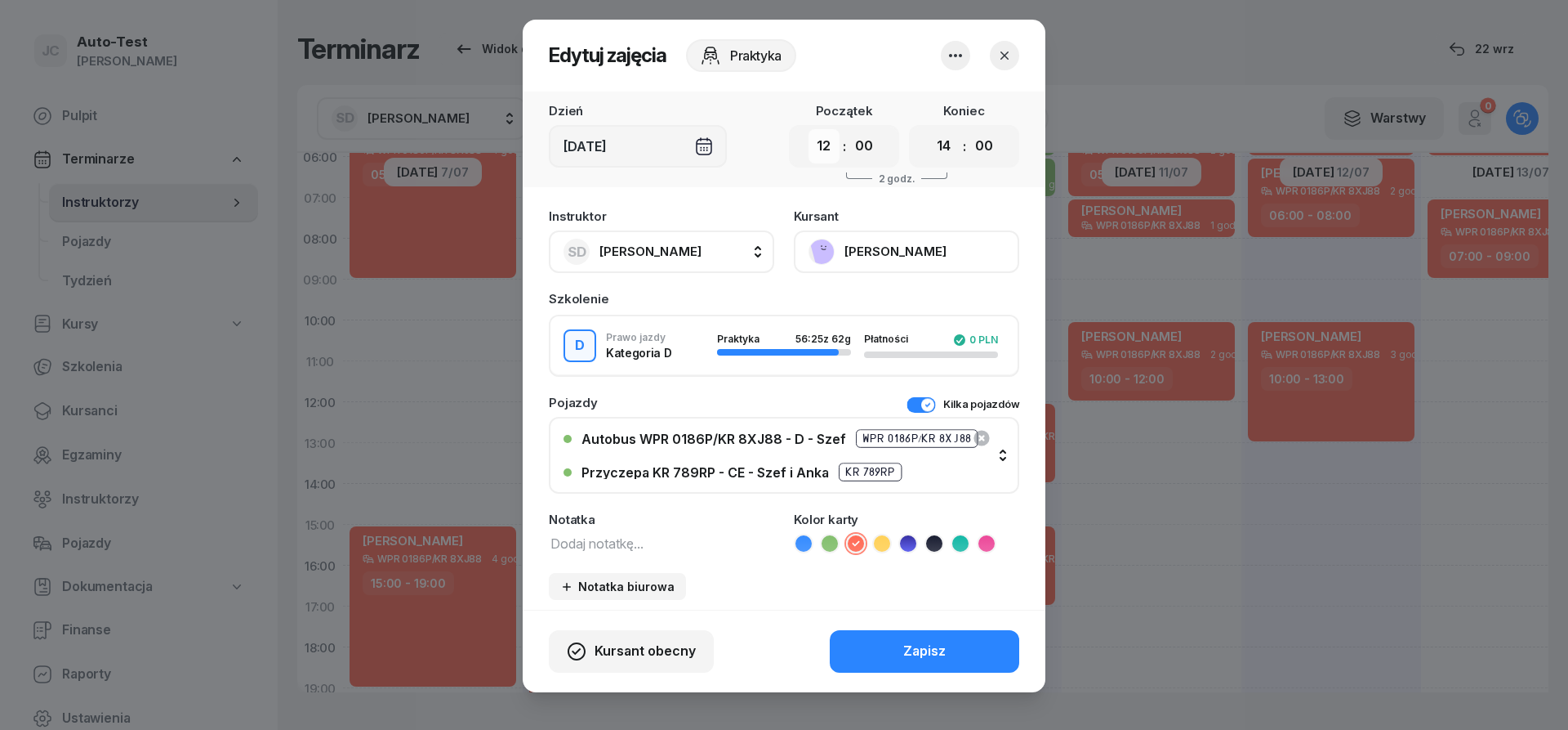
click at [809, 129] on select "00 01 02 03 04 05 06 07 08 09 10 11 12 13 14 15 16 17 18 19 20 21 22 23" at bounding box center [823, 146] width 31 height 35
select select "10"
click option "10" at bounding box center [0, 0] width 0 height 0
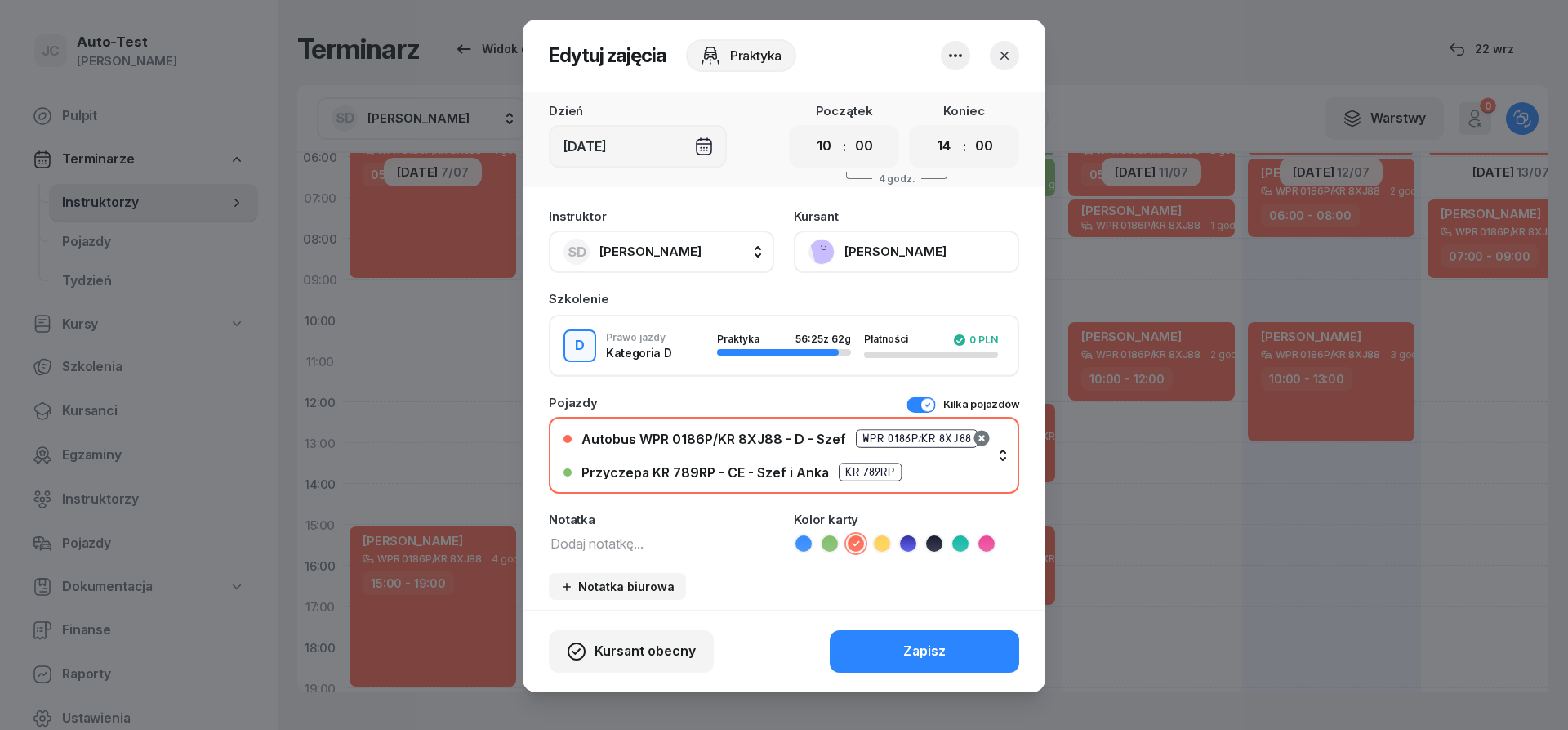
click at [980, 438] on icon "button" at bounding box center [981, 438] width 16 height 16
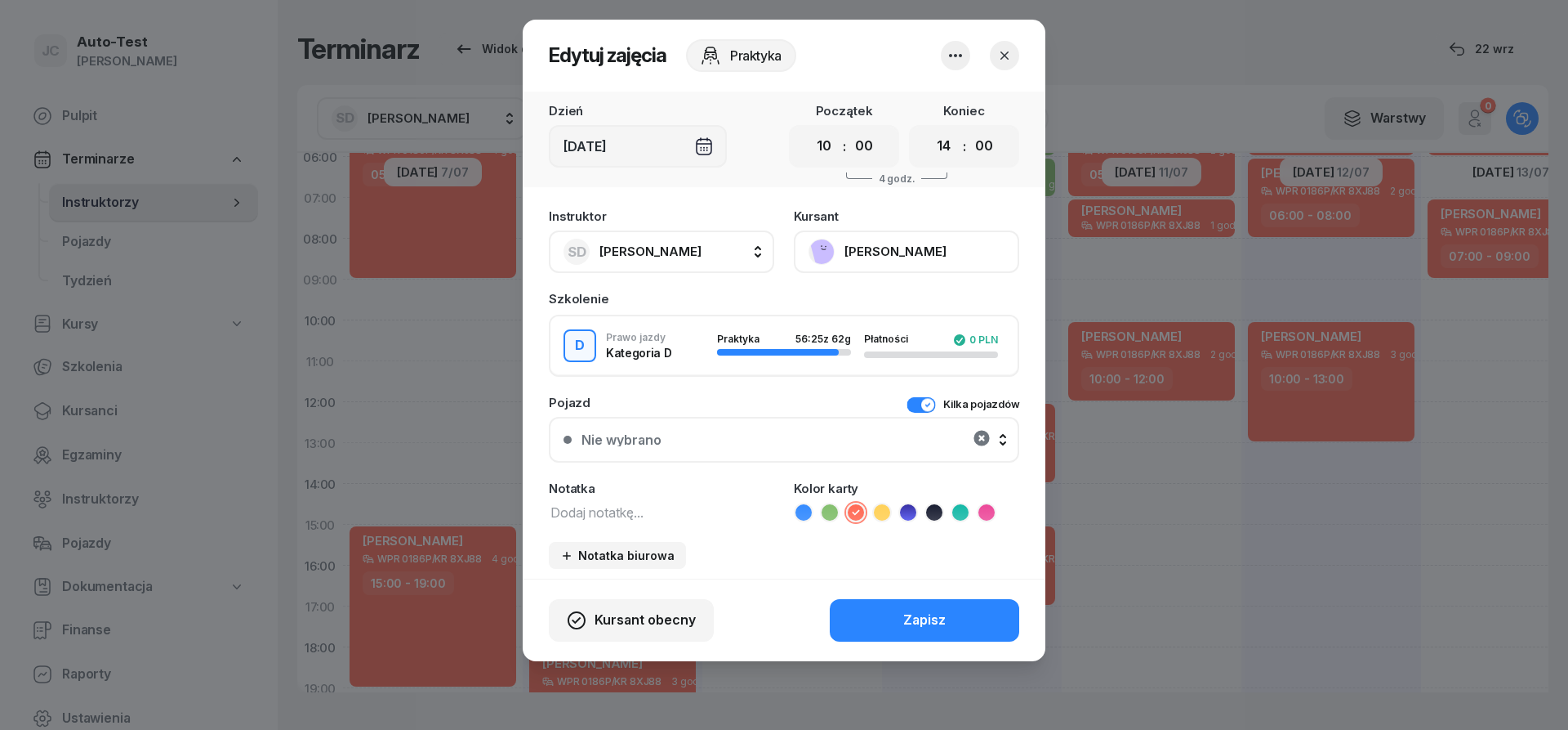
click at [980, 437] on icon "button" at bounding box center [981, 438] width 20 height 20
click at [912, 441] on div "Nie wybrano" at bounding box center [784, 439] width 441 height 33
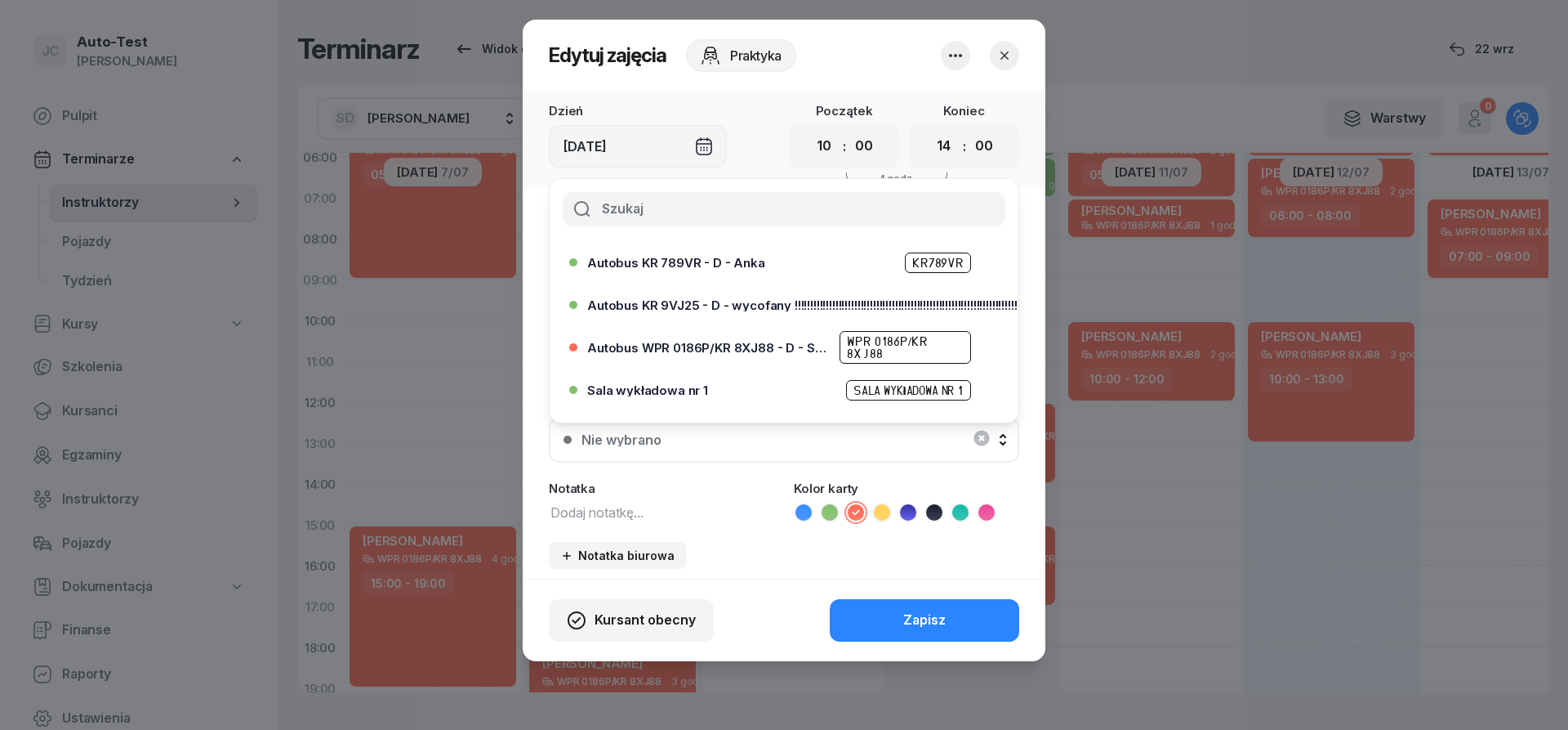
click at [998, 54] on icon "button" at bounding box center [1004, 55] width 17 height 17
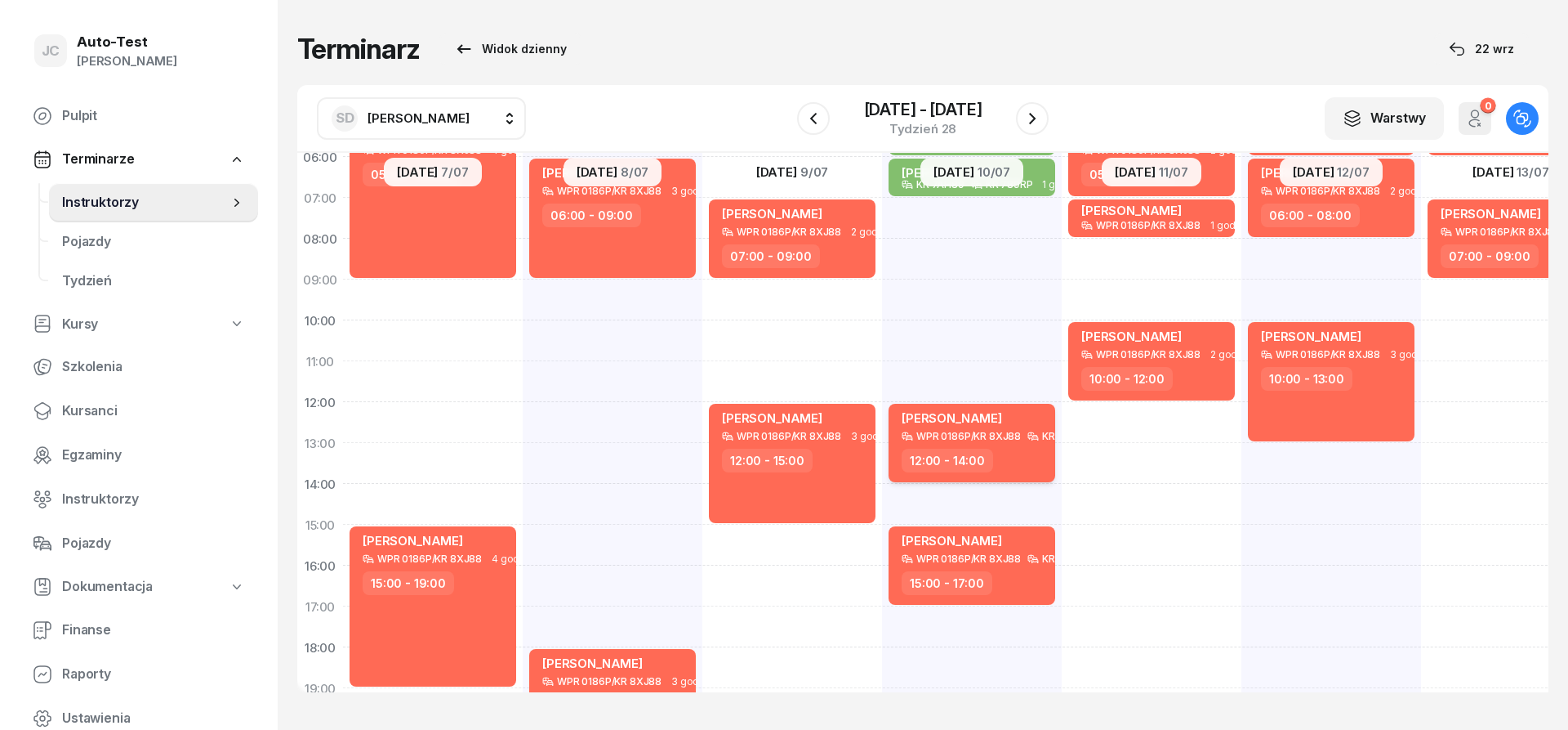
click at [994, 460] on div "12:00 - 14:00" at bounding box center [974, 460] width 144 height 24
select select "12"
select select "14"
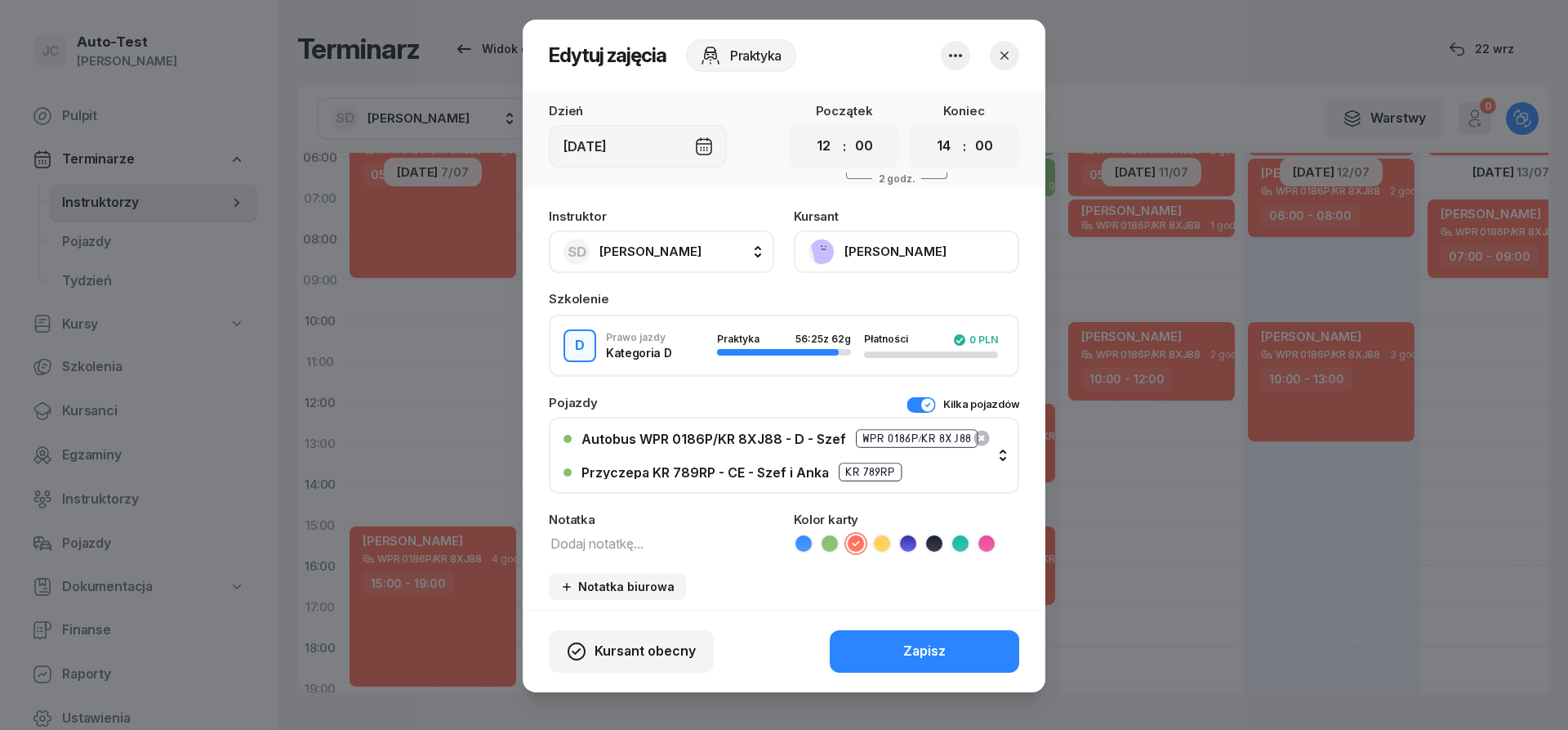
click at [970, 49] on div at bounding box center [956, 55] width 30 height 30
click at [918, 110] on link "Usuń" at bounding box center [947, 105] width 215 height 41
